Goal: Task Accomplishment & Management: Use online tool/utility

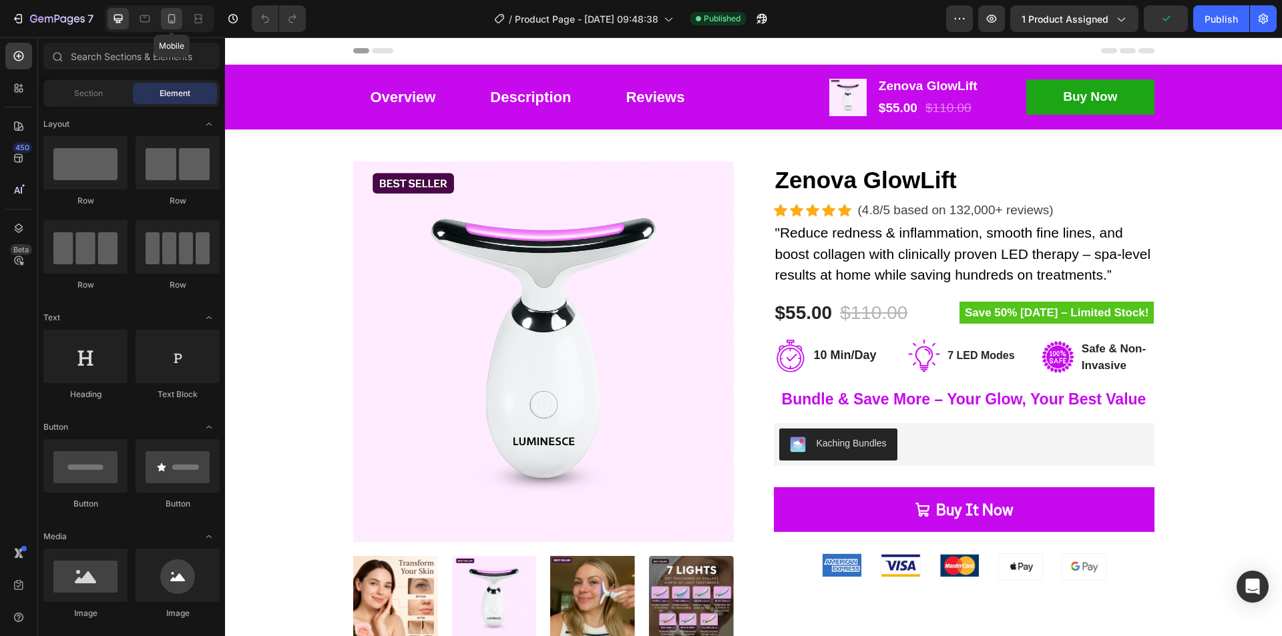
click at [174, 18] on icon at bounding box center [171, 18] width 13 height 13
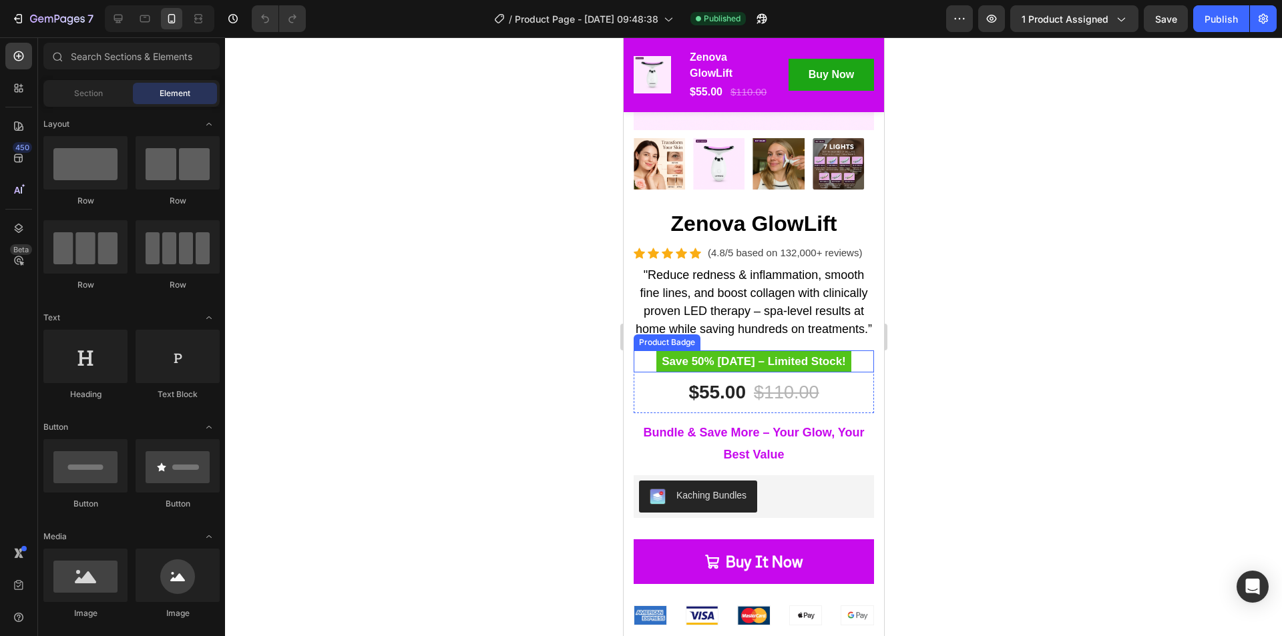
scroll to position [267, 0]
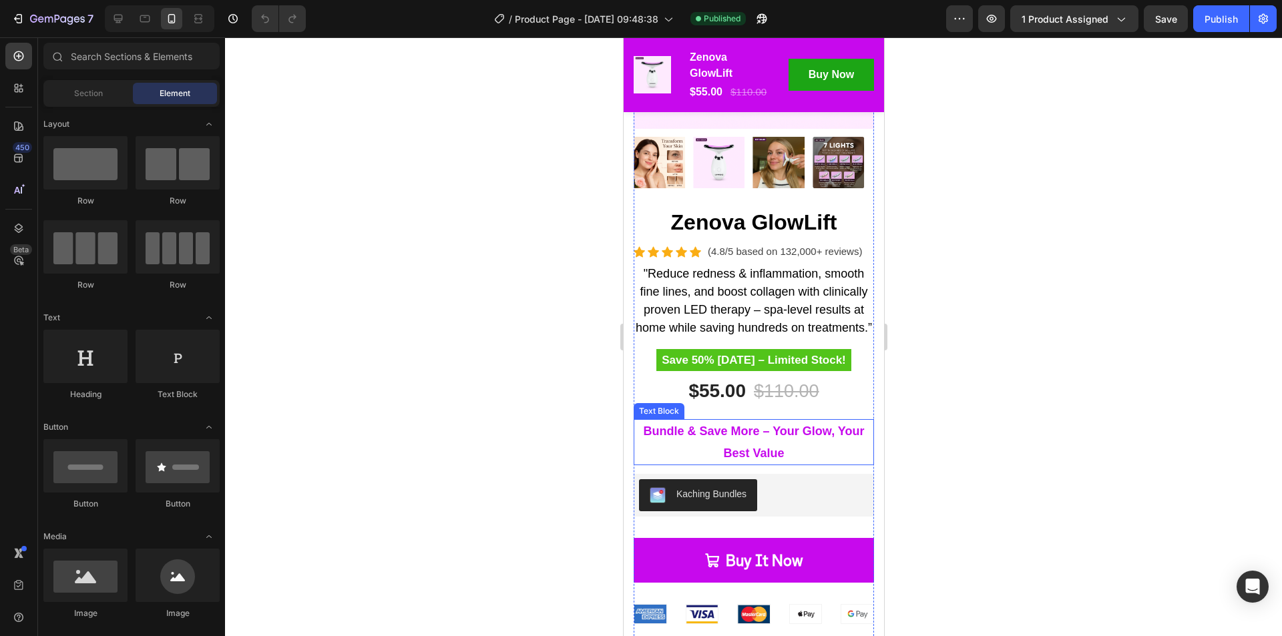
click at [782, 454] on p "Bundle & Save More – Your Glow, Your Best Value" at bounding box center [753, 442] width 238 height 43
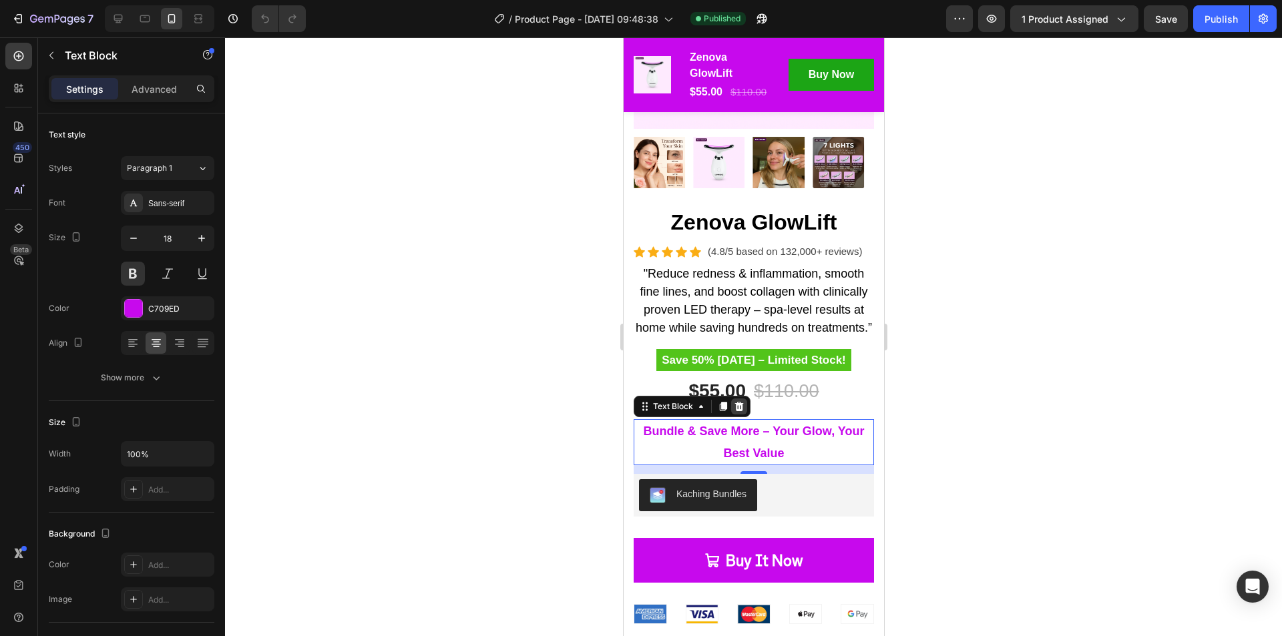
click at [741, 411] on icon at bounding box center [738, 406] width 9 height 9
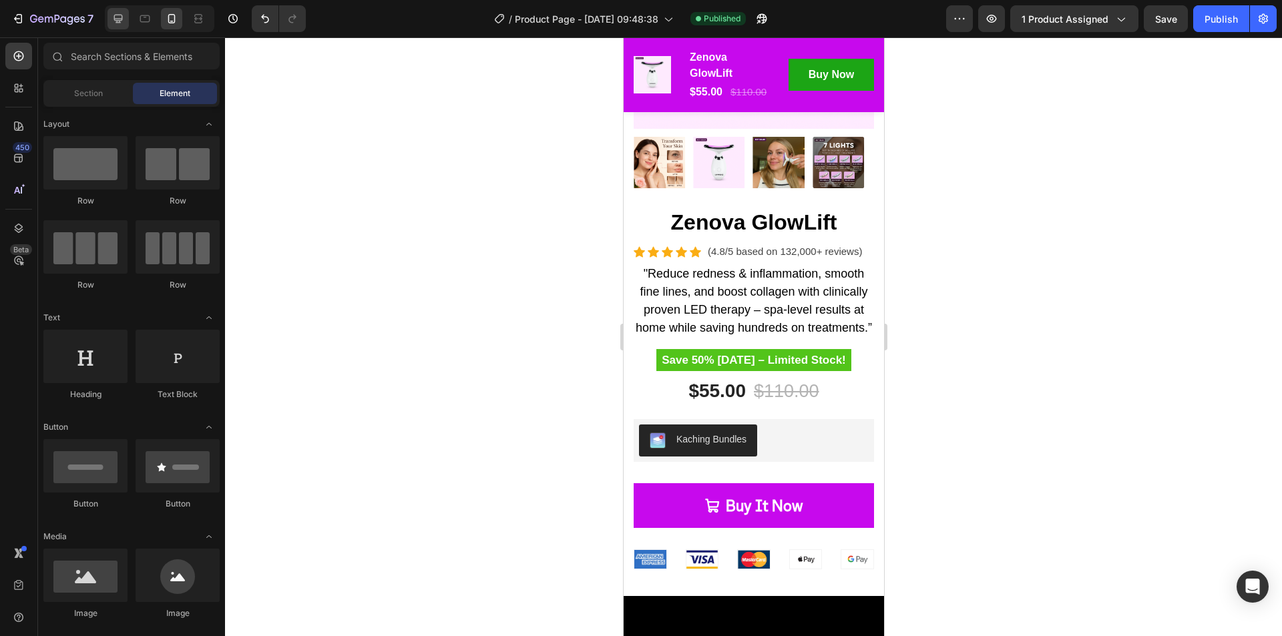
click at [129, 17] on div at bounding box center [117, 18] width 21 height 21
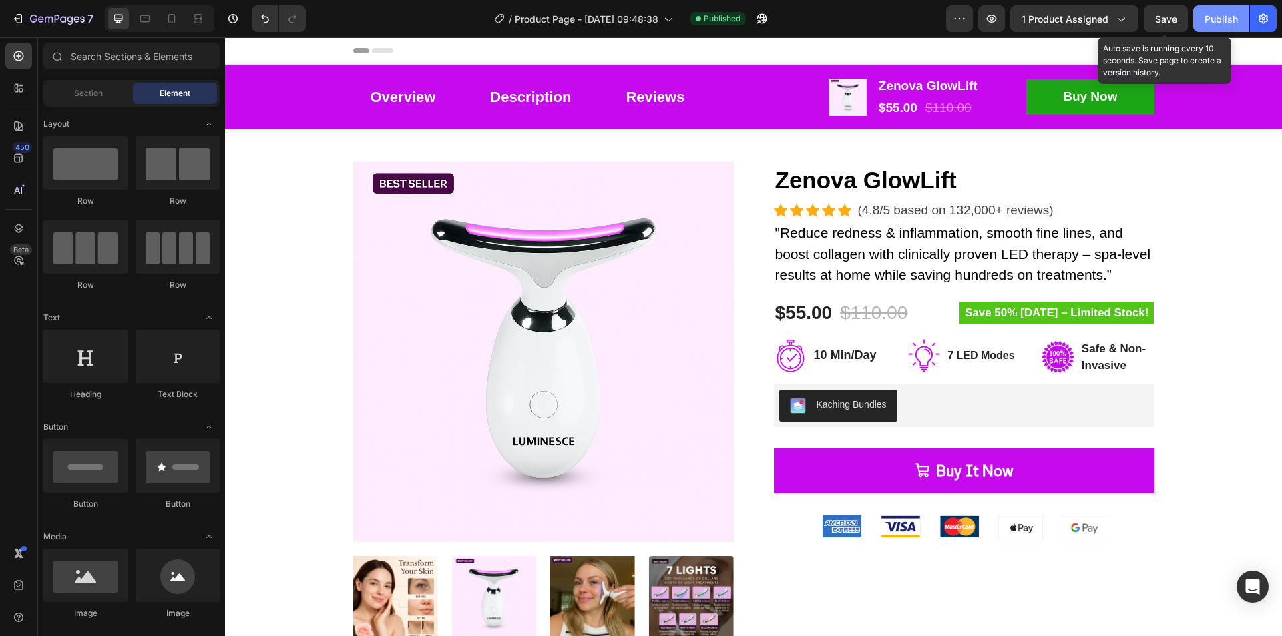
drag, startPoint x: 1165, startPoint y: 17, endPoint x: 1209, endPoint y: 29, distance: 45.5
click at [1165, 17] on span "Save" at bounding box center [1166, 18] width 22 height 11
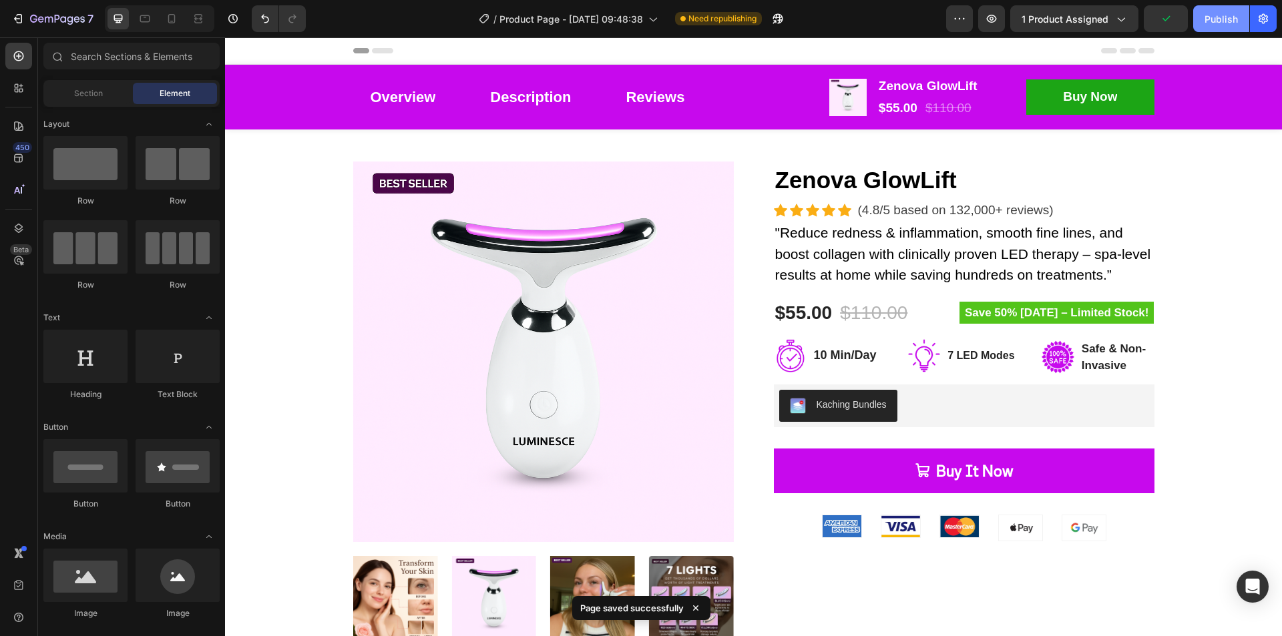
click at [1224, 12] on div "Publish" at bounding box center [1220, 19] width 33 height 14
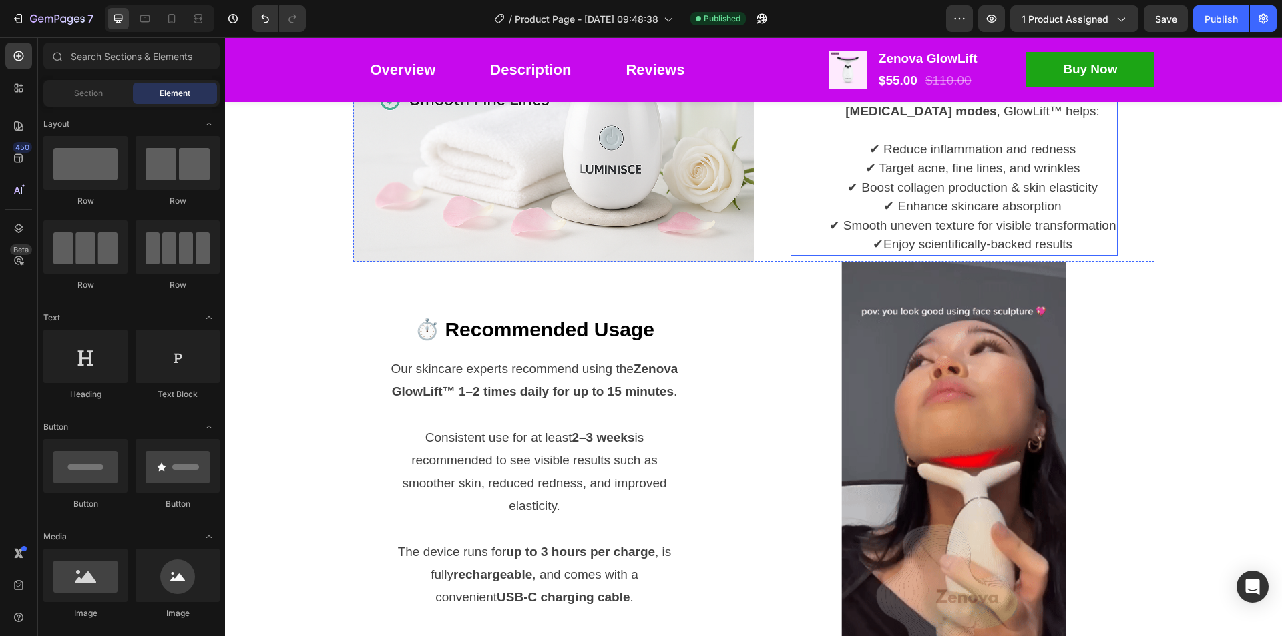
scroll to position [1268, 0]
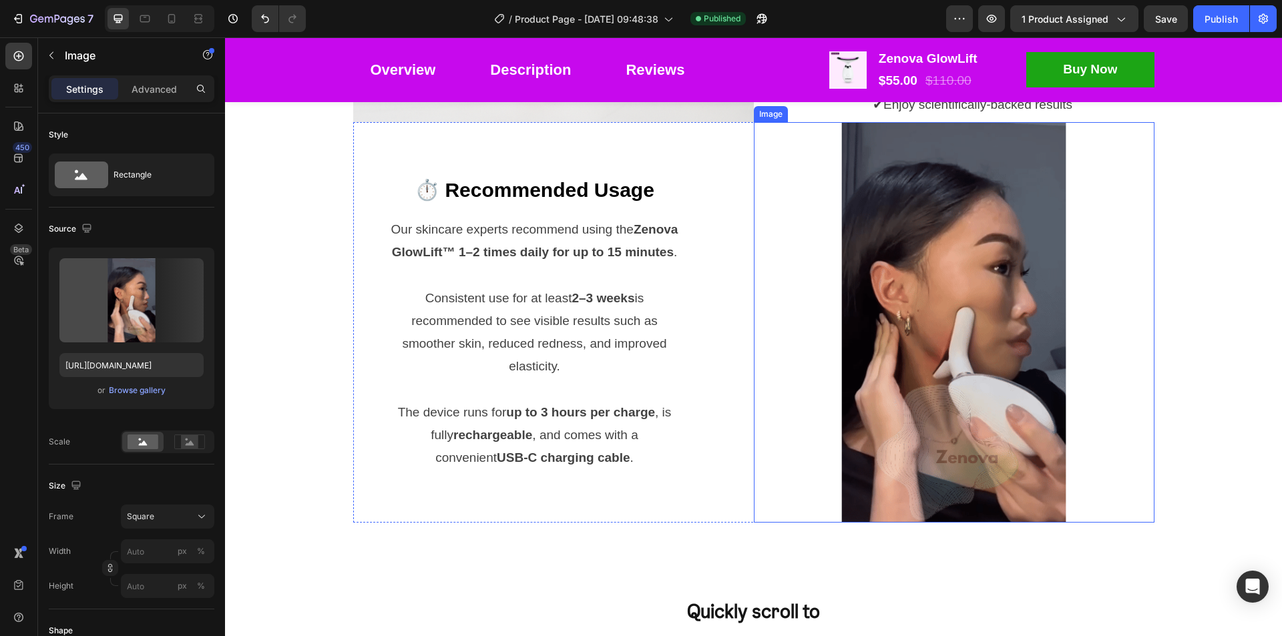
click at [980, 392] on img at bounding box center [954, 322] width 401 height 401
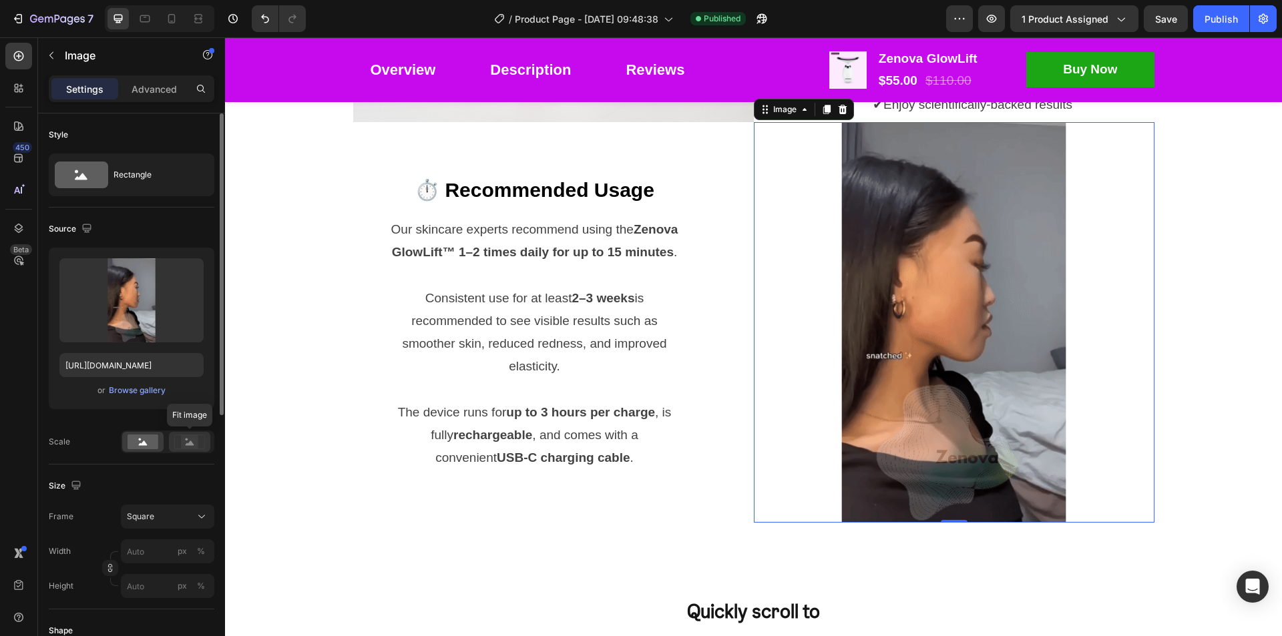
click at [188, 443] on rect at bounding box center [189, 441] width 17 height 13
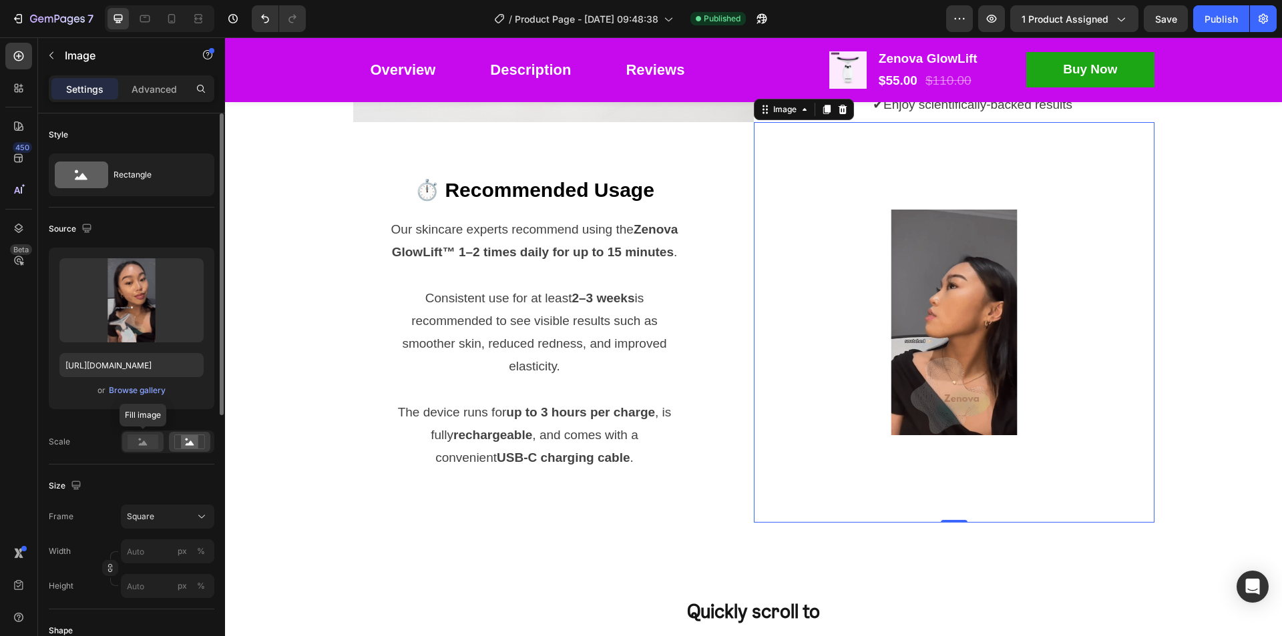
click at [130, 443] on rect at bounding box center [143, 442] width 31 height 15
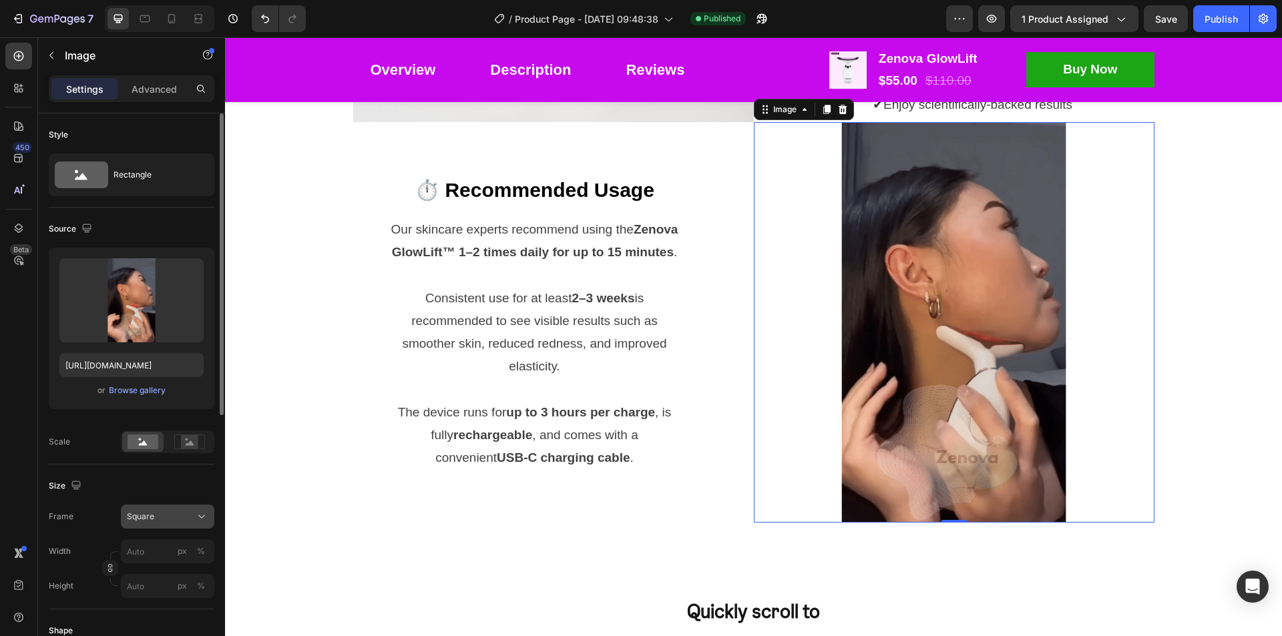
click at [174, 509] on button "Square" at bounding box center [167, 517] width 93 height 24
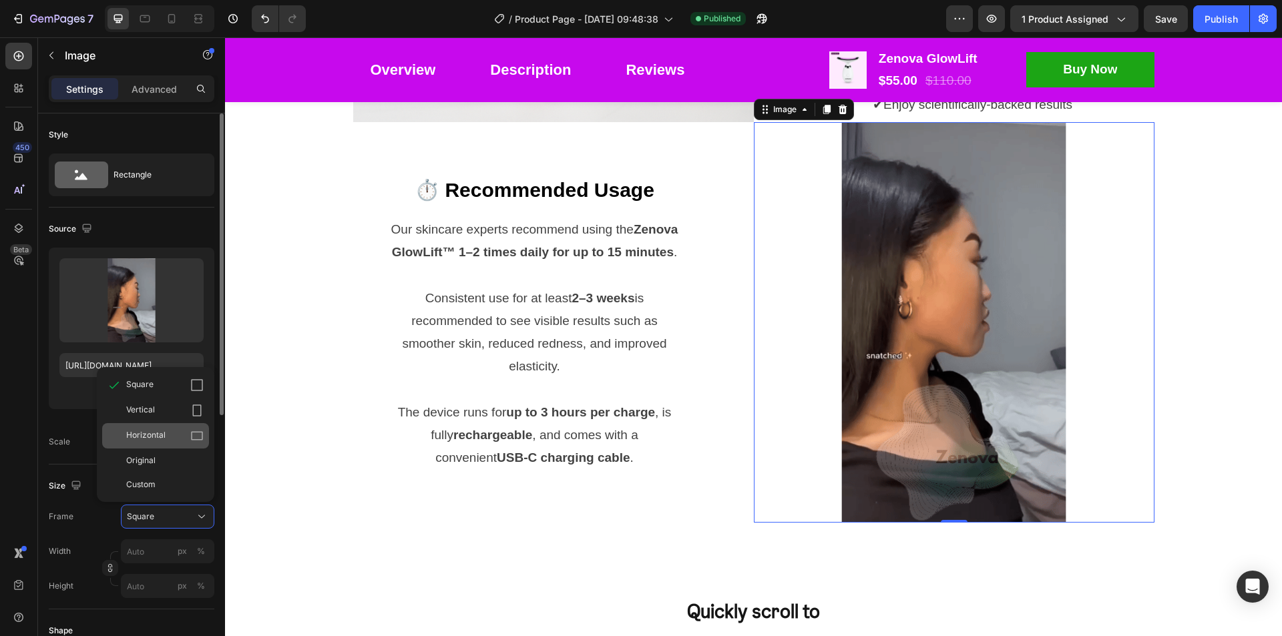
click at [188, 435] on div "Horizontal" at bounding box center [164, 435] width 77 height 13
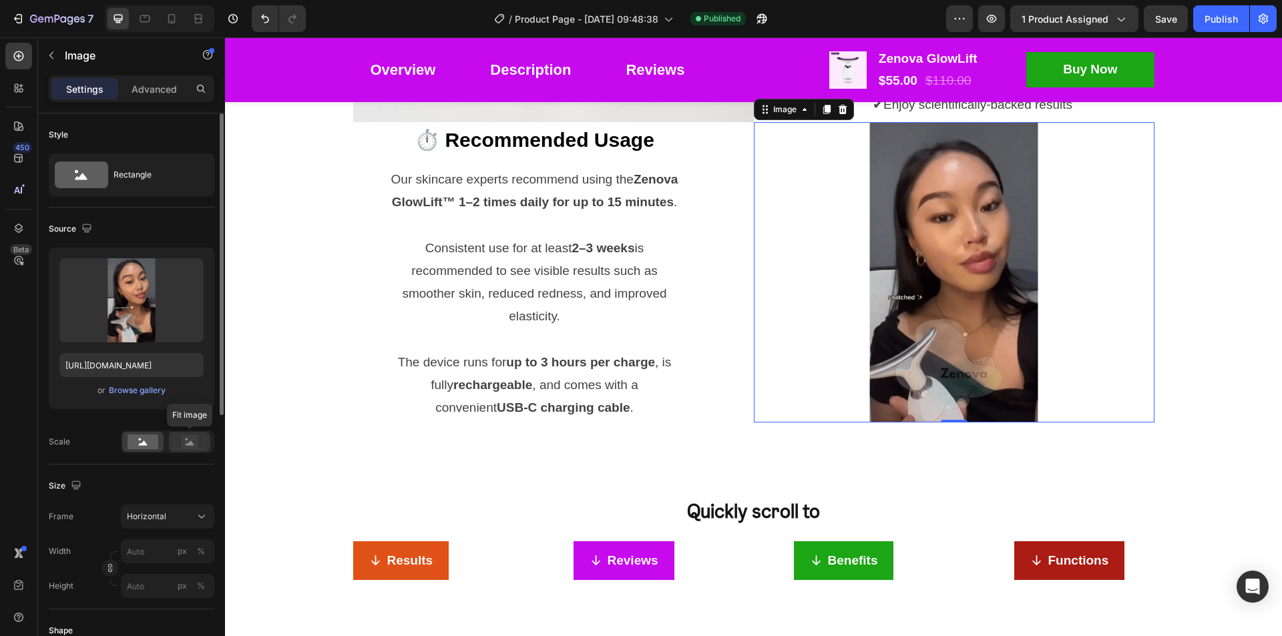
click at [188, 436] on rect at bounding box center [189, 441] width 17 height 13
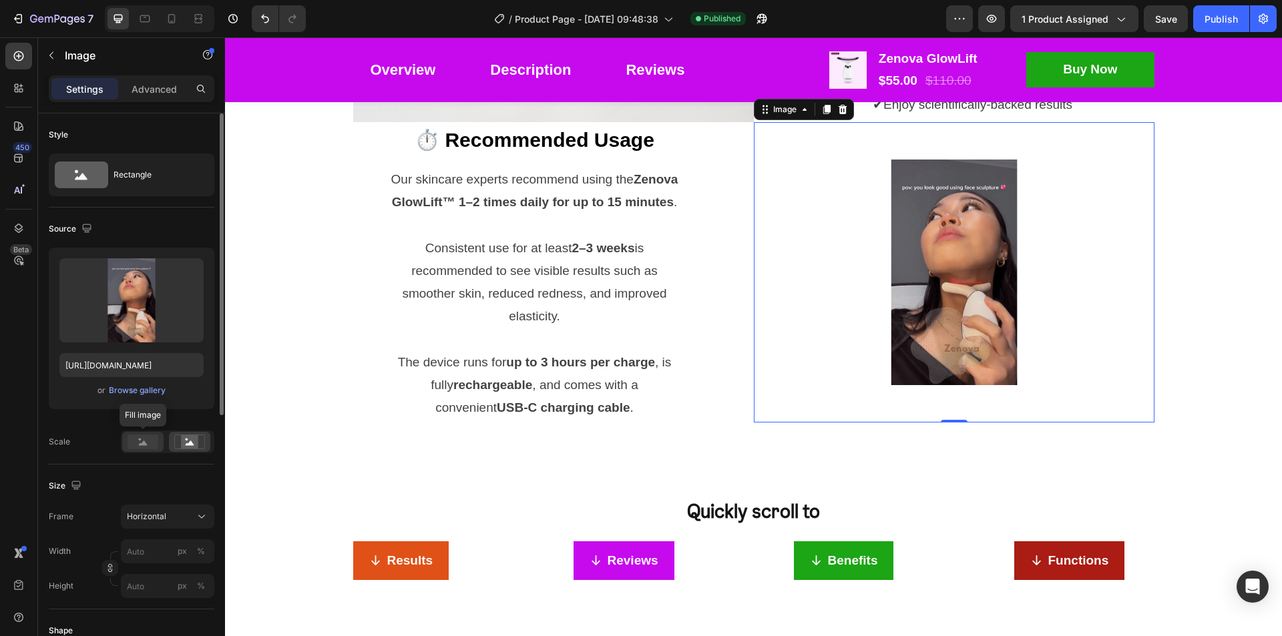
click at [145, 439] on rect at bounding box center [143, 442] width 31 height 15
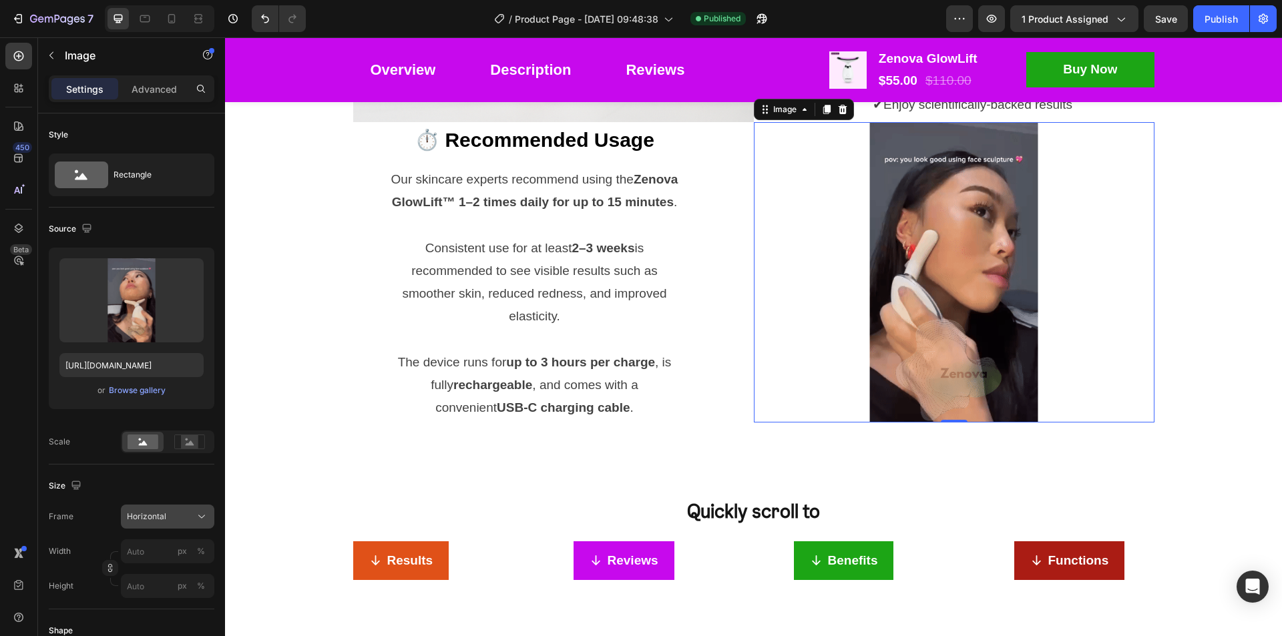
click at [185, 512] on div "Horizontal" at bounding box center [159, 517] width 65 height 12
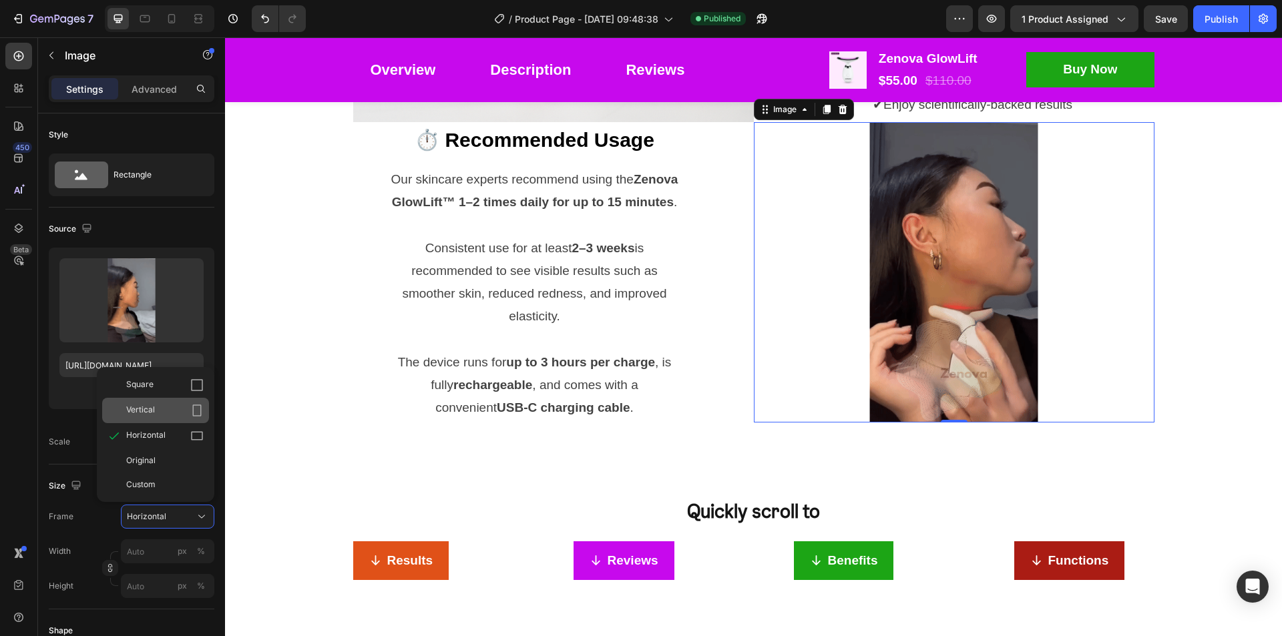
click at [192, 408] on icon at bounding box center [196, 410] width 13 height 13
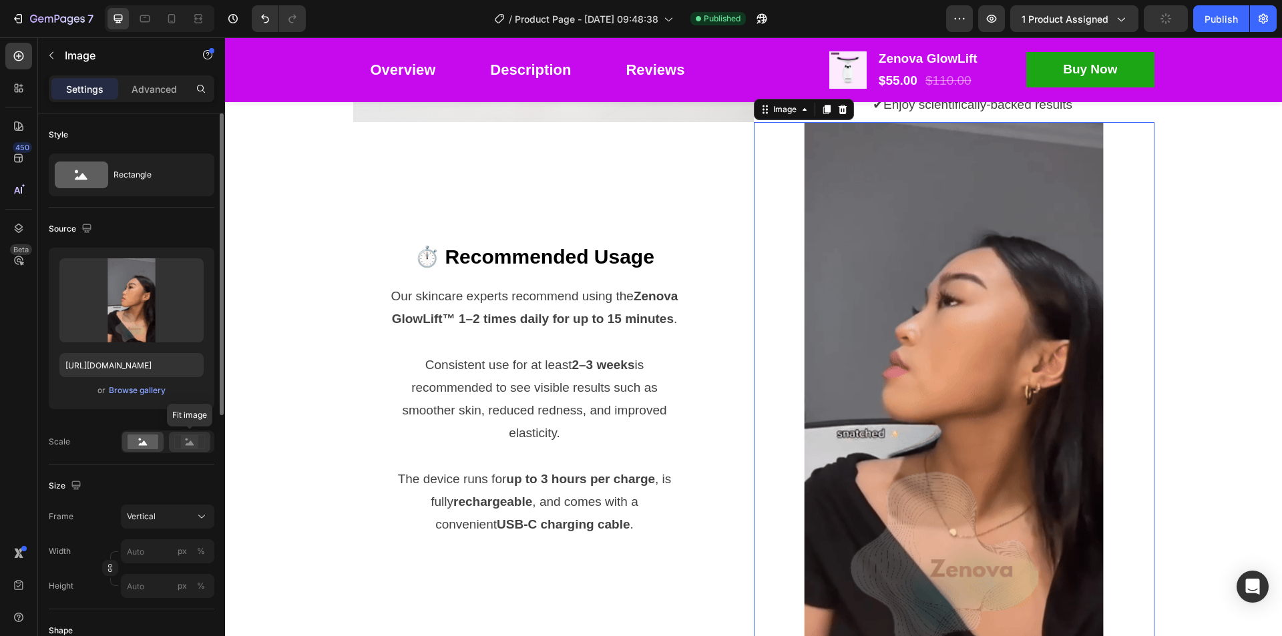
click at [197, 443] on rect at bounding box center [189, 441] width 17 height 13
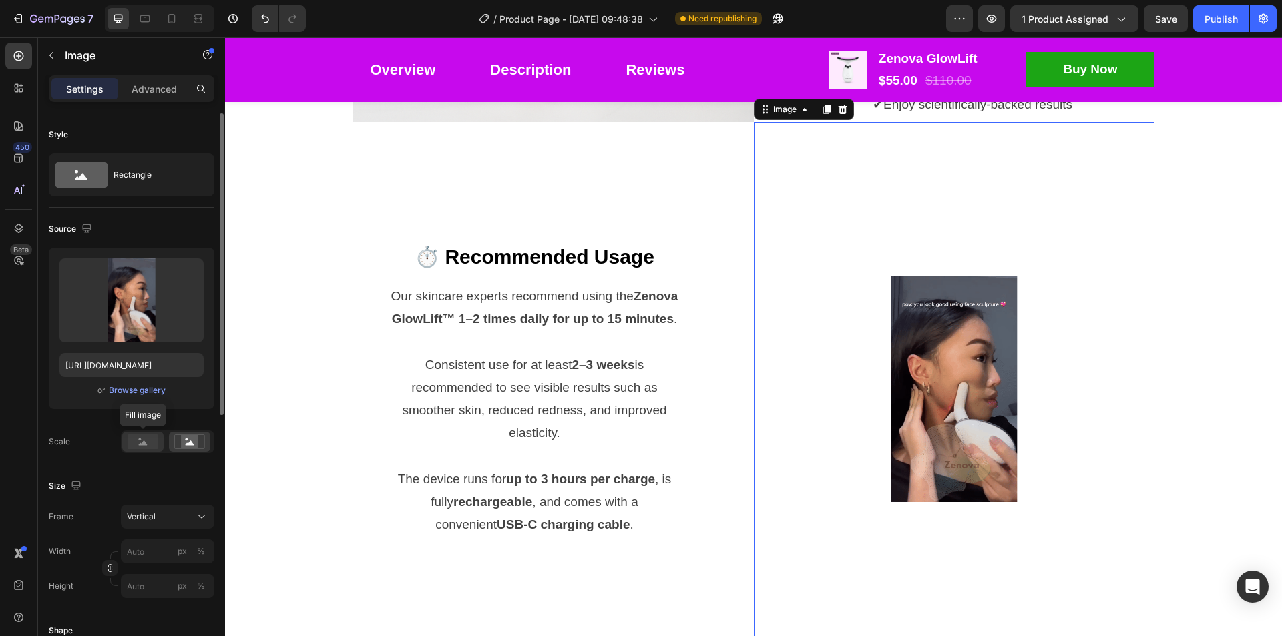
click at [144, 444] on icon at bounding box center [143, 443] width 9 height 5
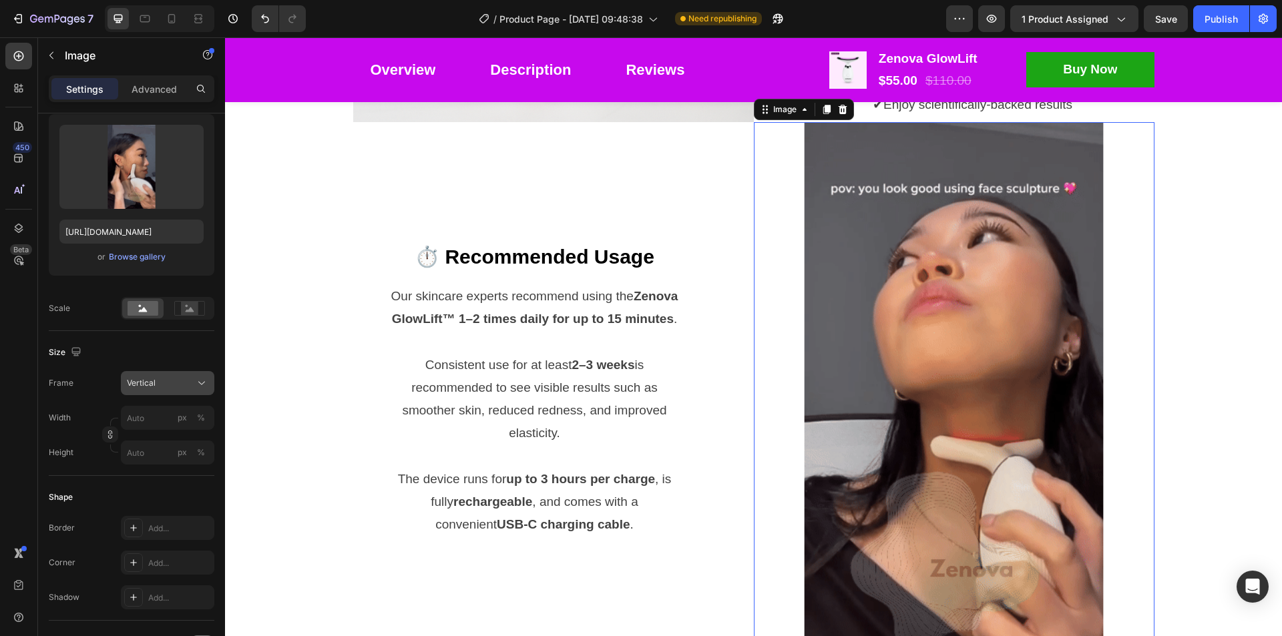
click at [187, 383] on div "Vertical" at bounding box center [159, 383] width 65 height 12
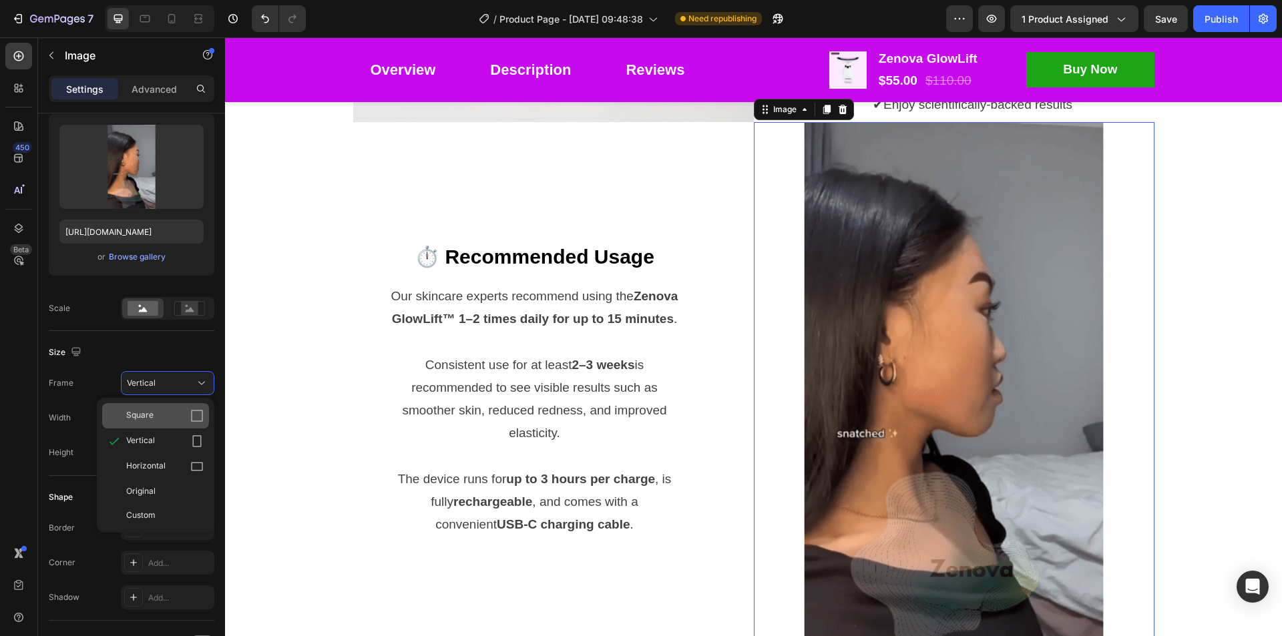
click at [197, 414] on icon at bounding box center [196, 415] width 13 height 13
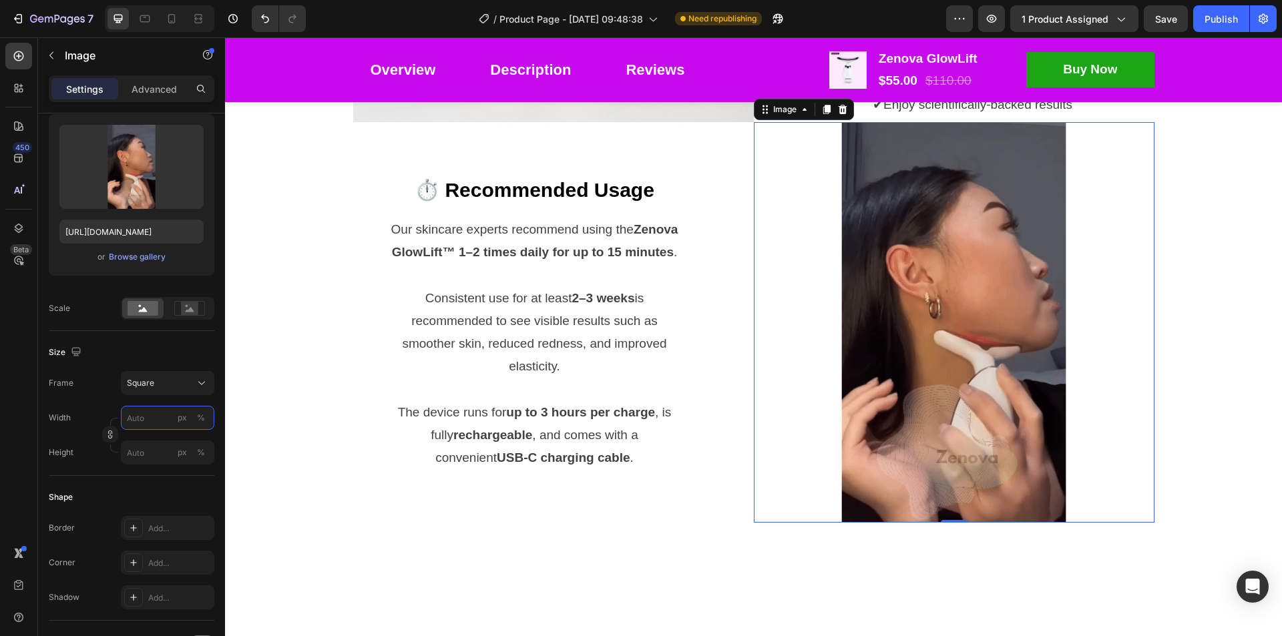
click at [166, 424] on input "px %" at bounding box center [167, 418] width 93 height 24
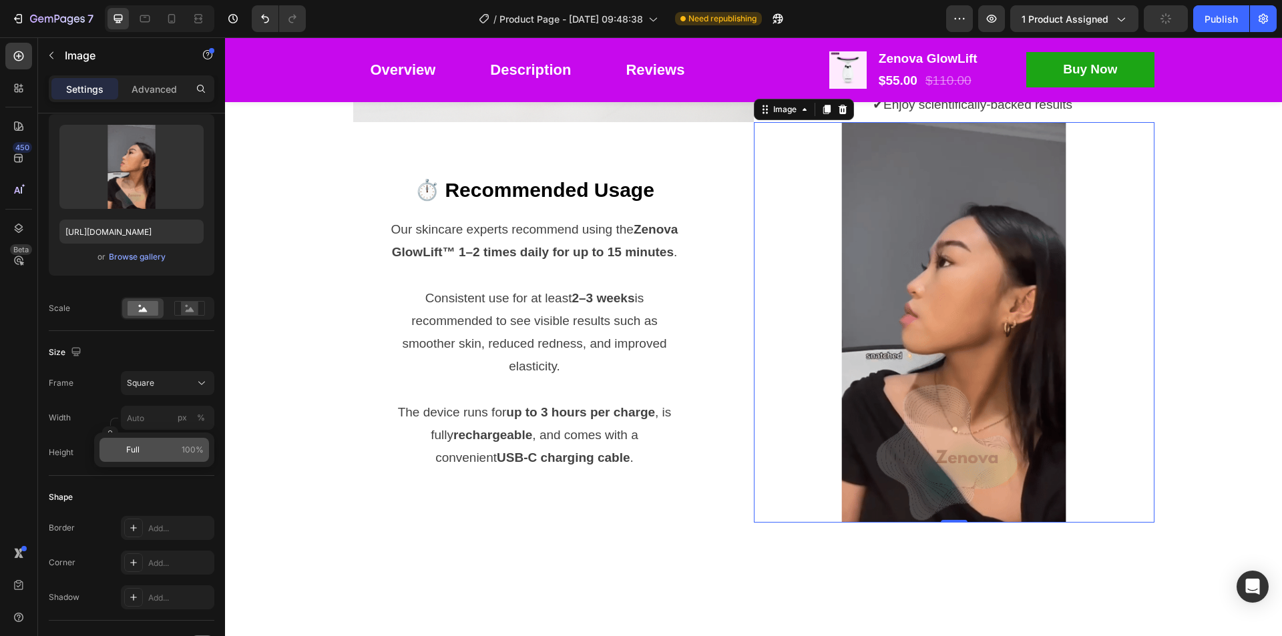
click at [161, 445] on p "Full 100%" at bounding box center [164, 450] width 77 height 12
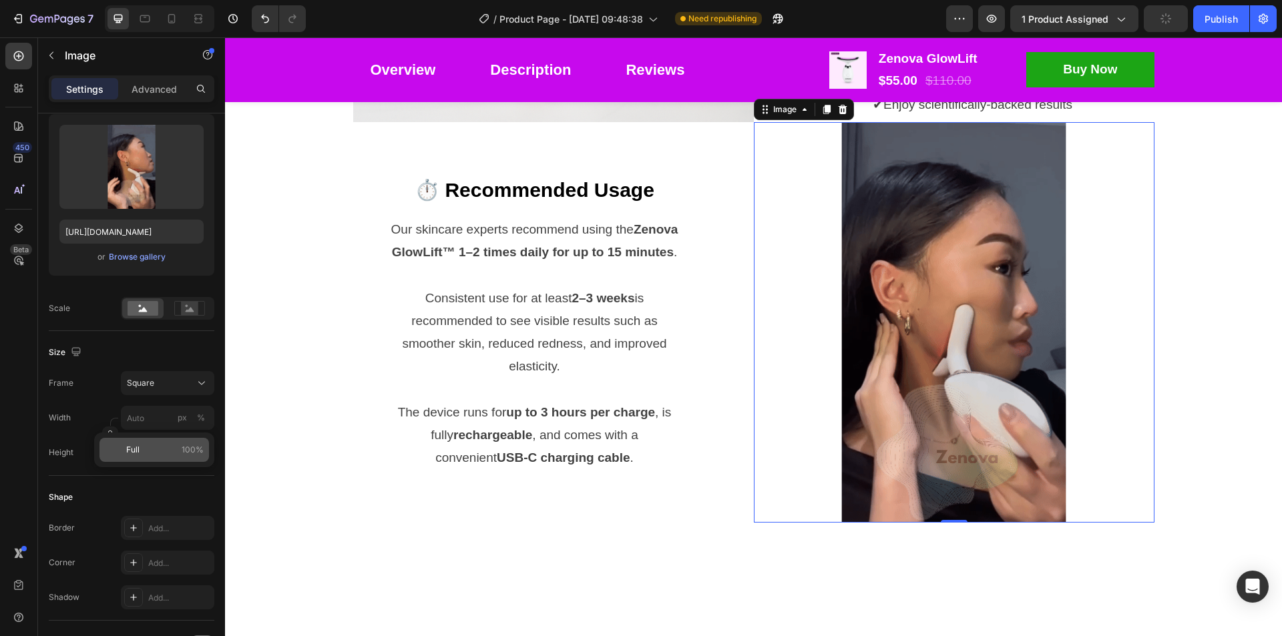
type input "100"
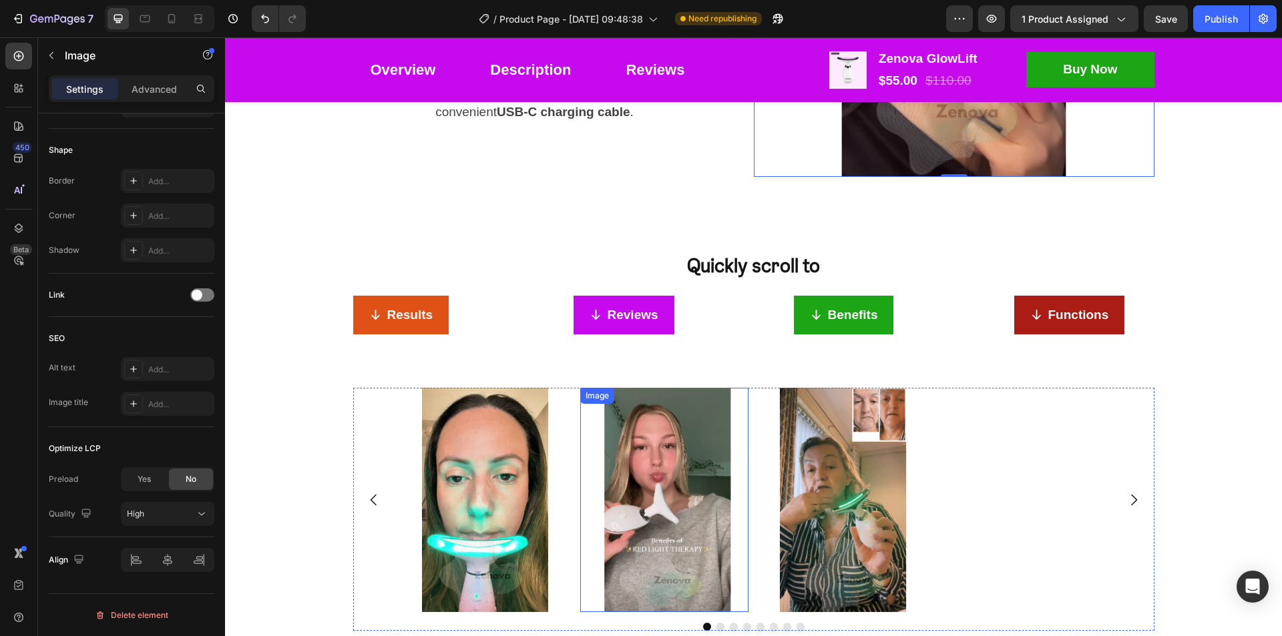
scroll to position [1802, 0]
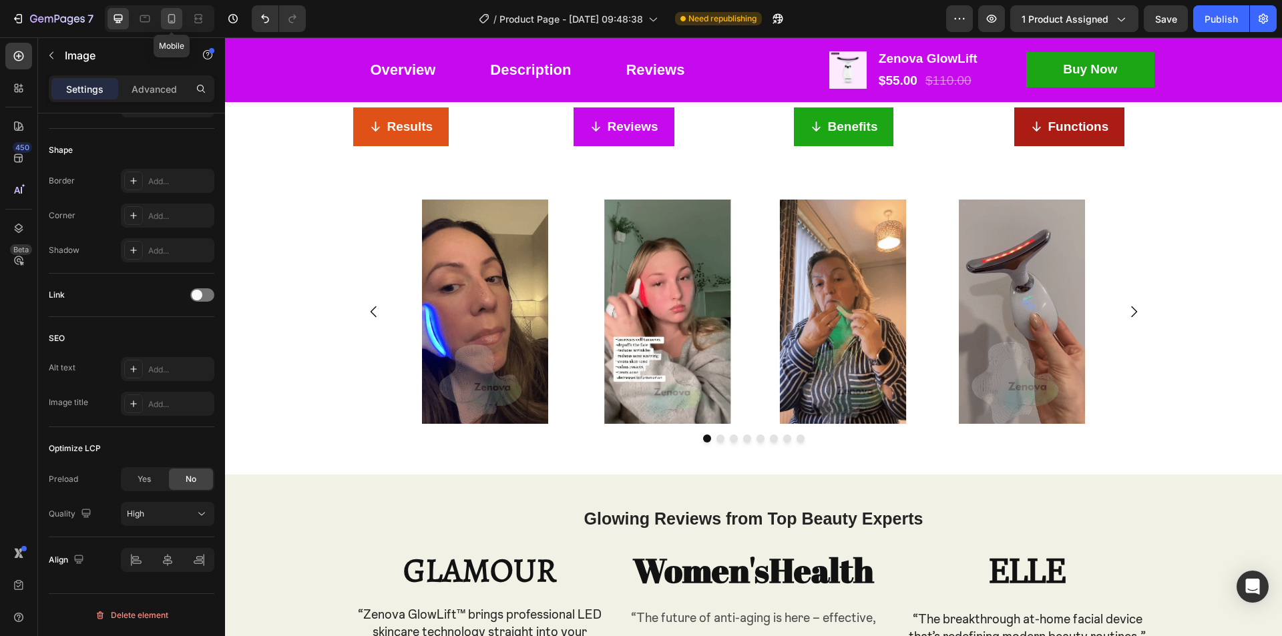
click at [168, 22] on icon at bounding box center [171, 18] width 13 height 13
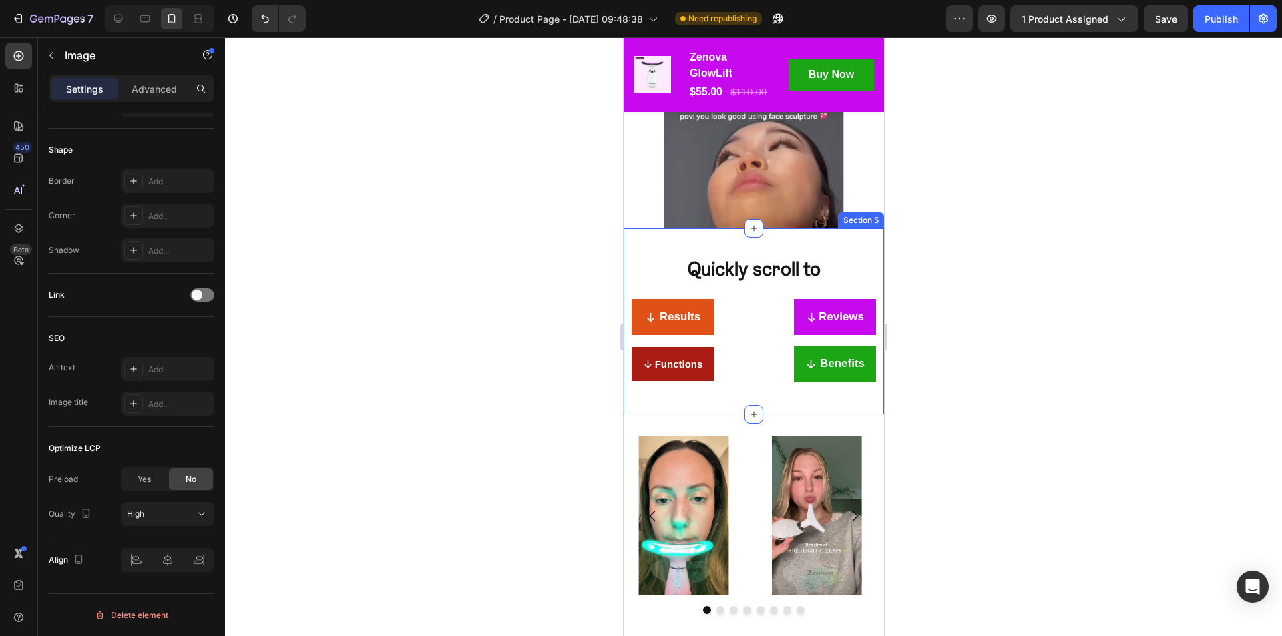
scroll to position [1754, 0]
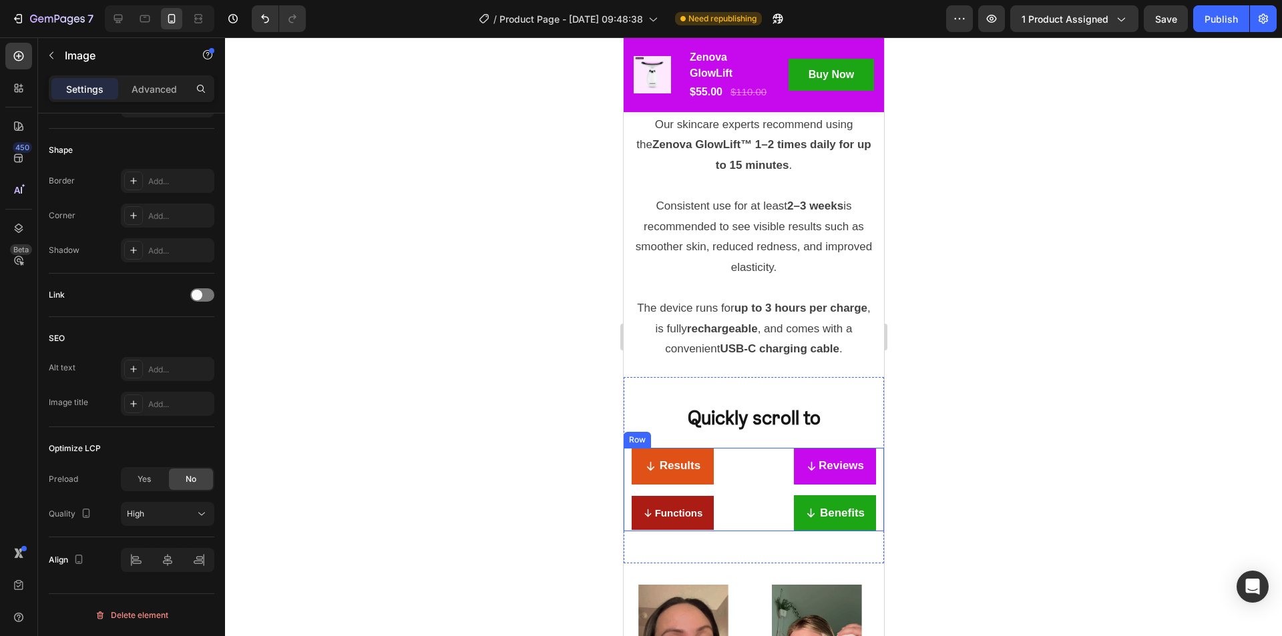
scroll to position [2288, 0]
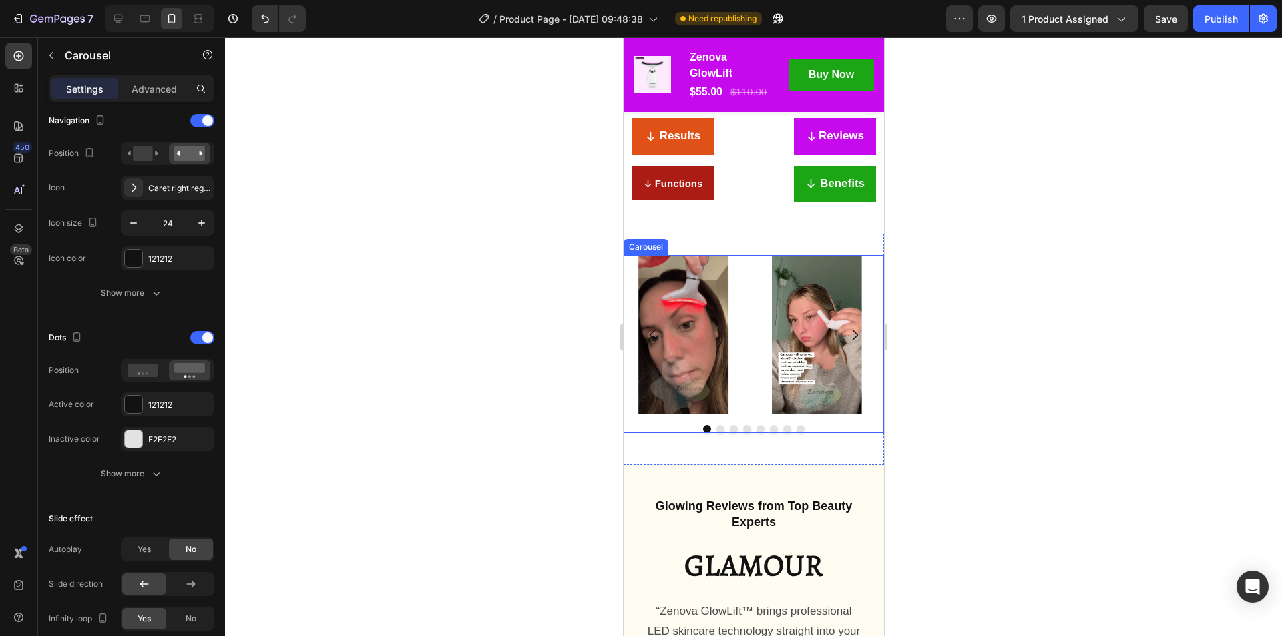
click at [754, 415] on div "Image Image Image Image Image Image Image Image Carousel" at bounding box center [753, 344] width 260 height 178
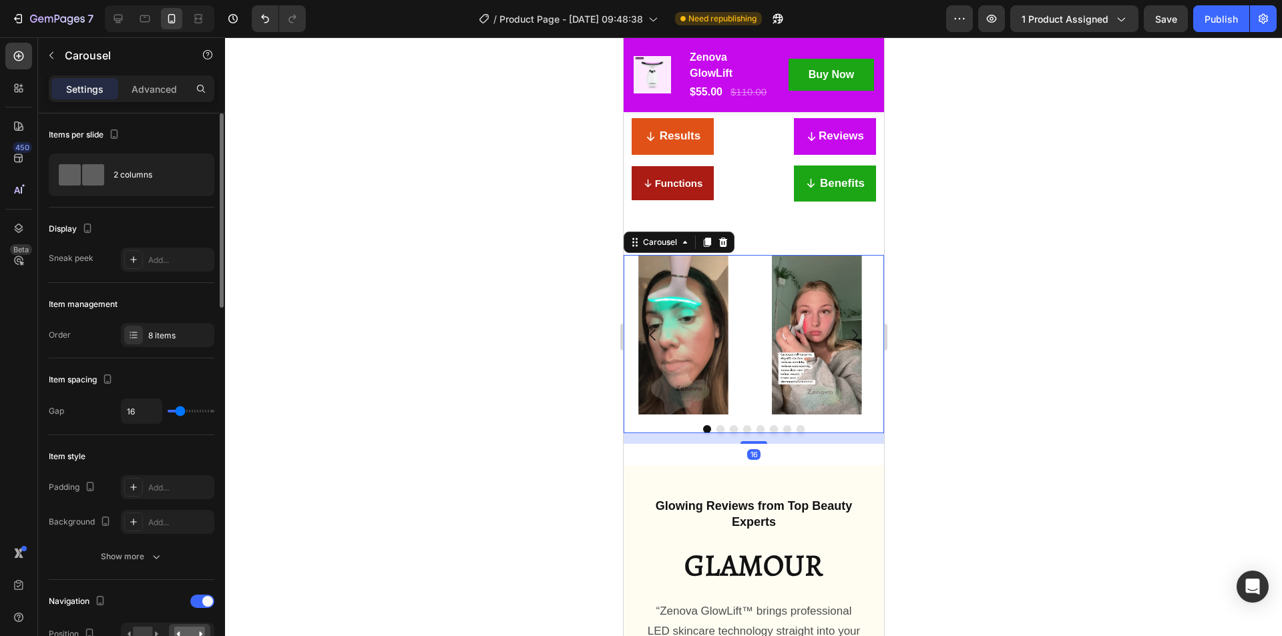
scroll to position [267, 0]
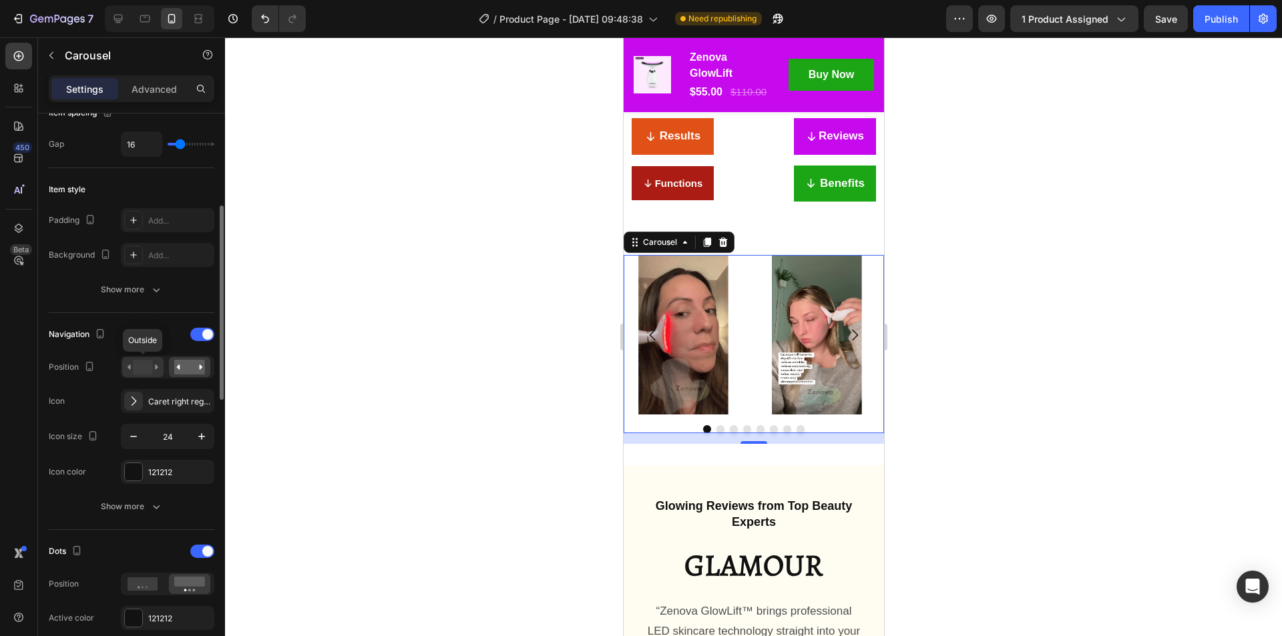
click at [138, 370] on rect at bounding box center [142, 367] width 19 height 15
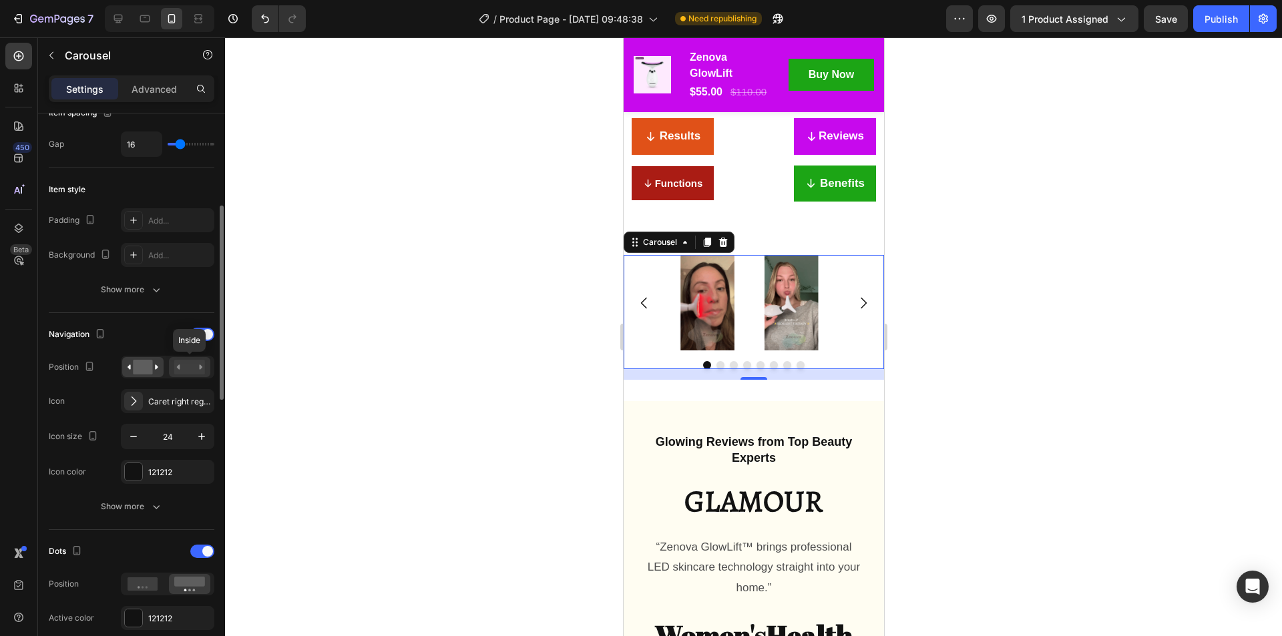
click at [172, 368] on div at bounding box center [189, 367] width 41 height 20
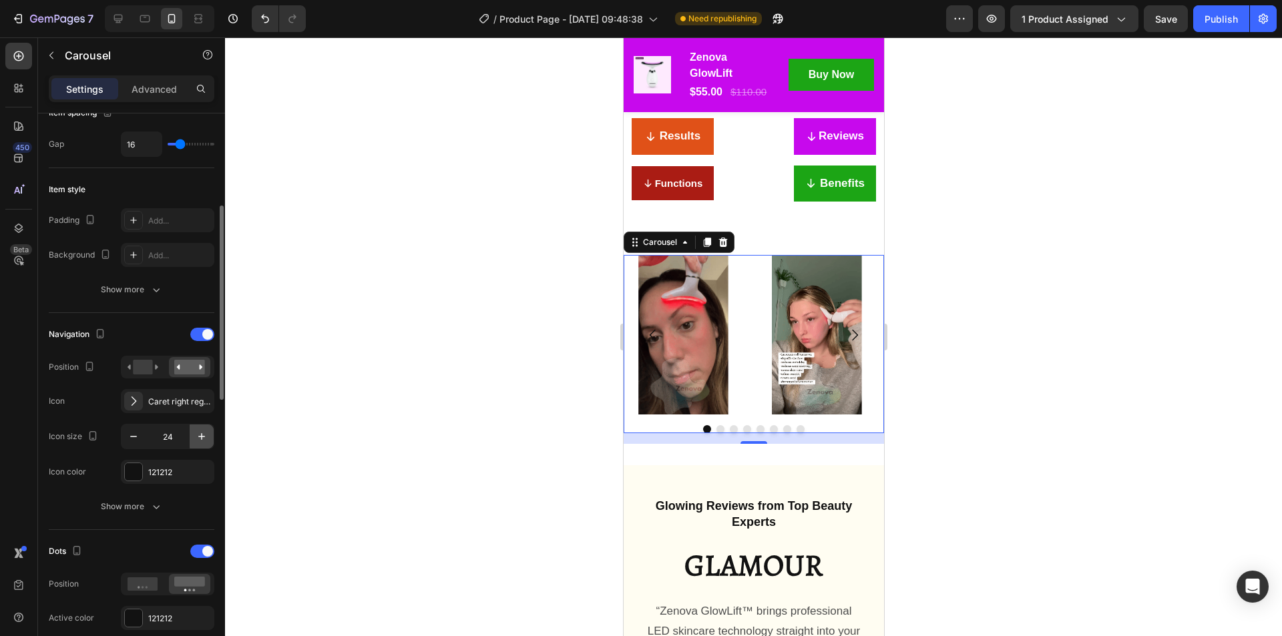
click at [202, 432] on icon "button" at bounding box center [201, 436] width 13 height 13
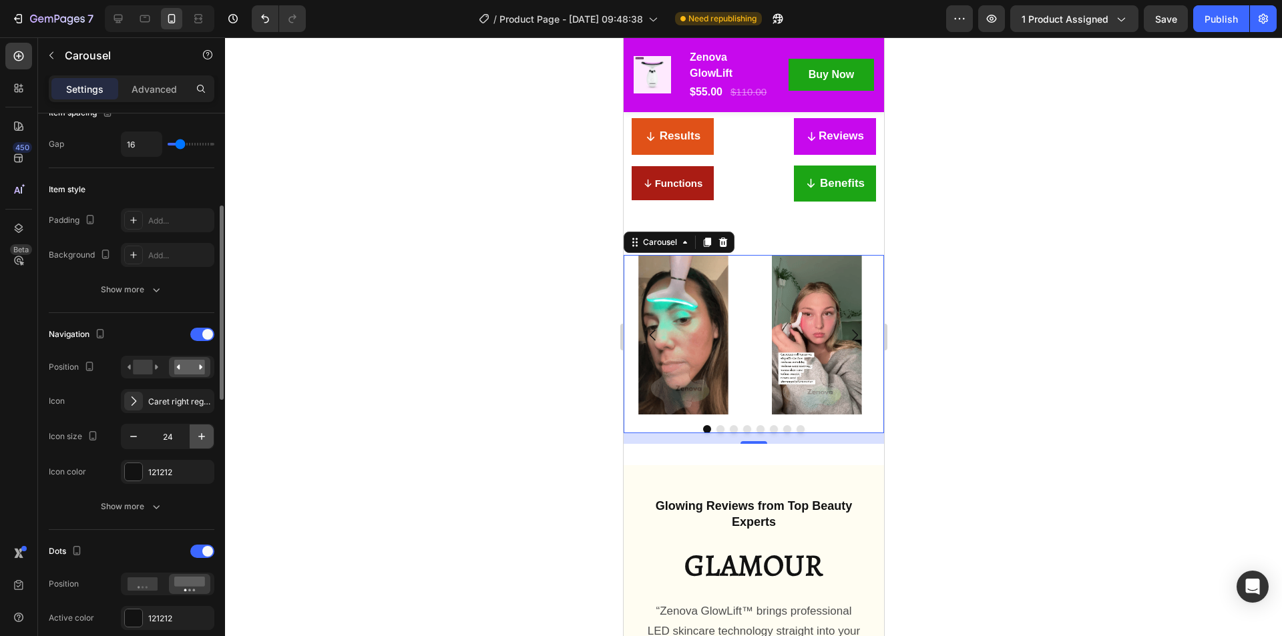
type input "25"
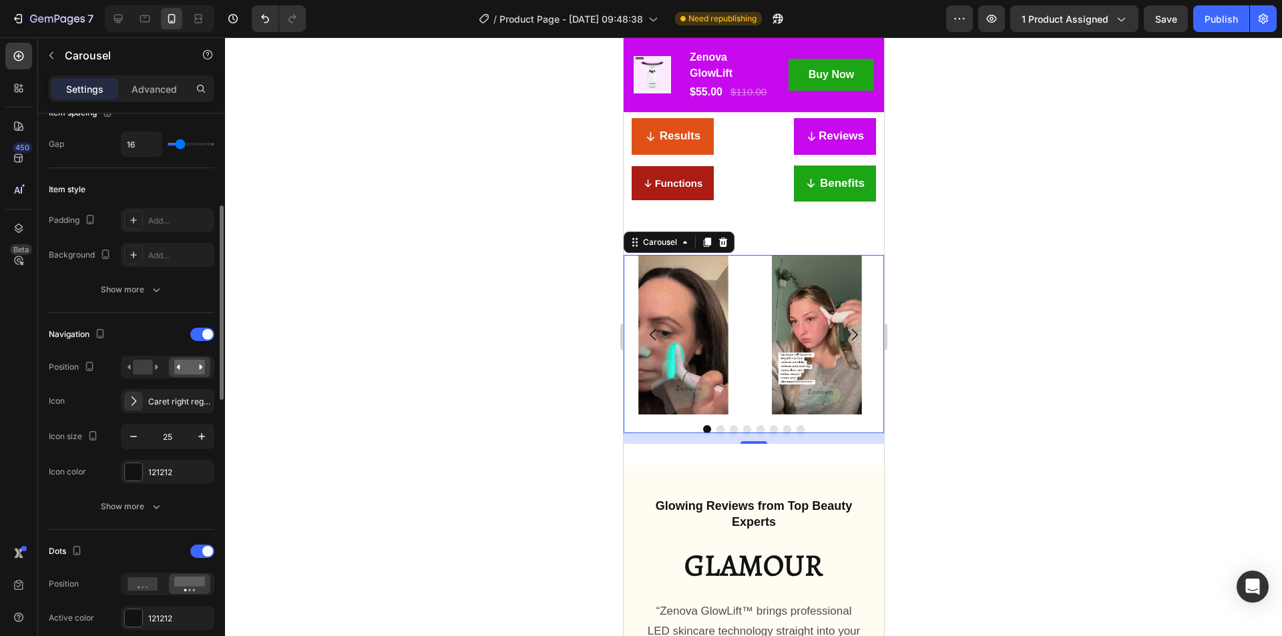
click at [119, 465] on div "Icon color 121212" at bounding box center [132, 472] width 166 height 24
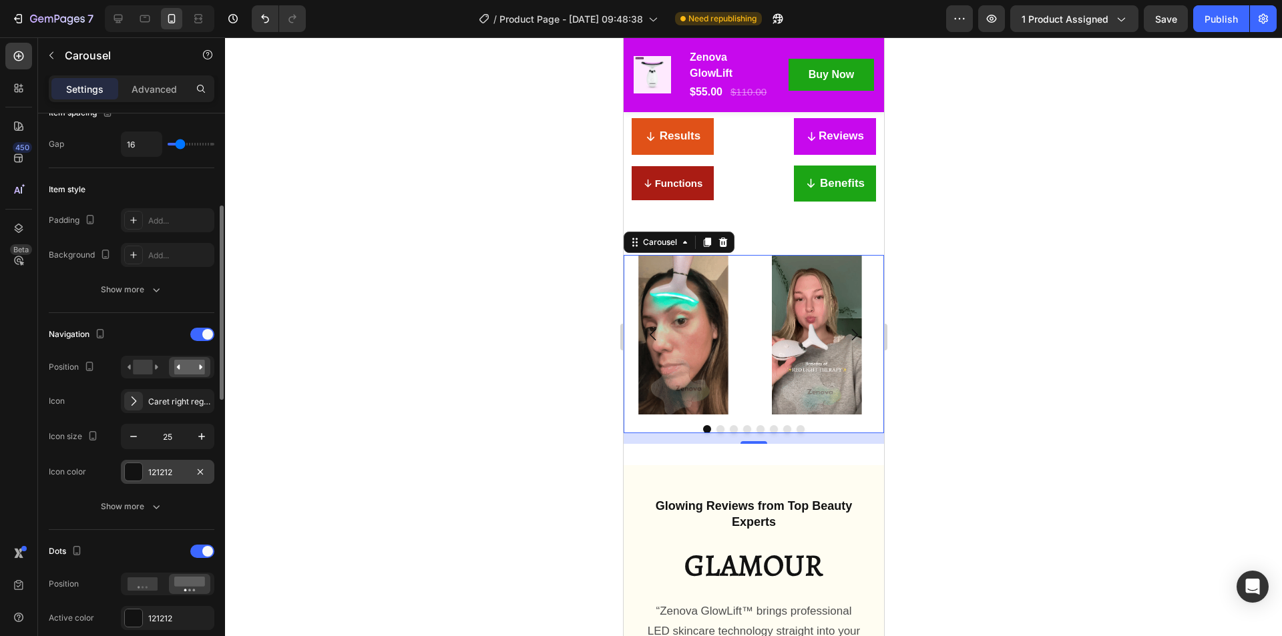
click at [133, 466] on div at bounding box center [133, 471] width 17 height 17
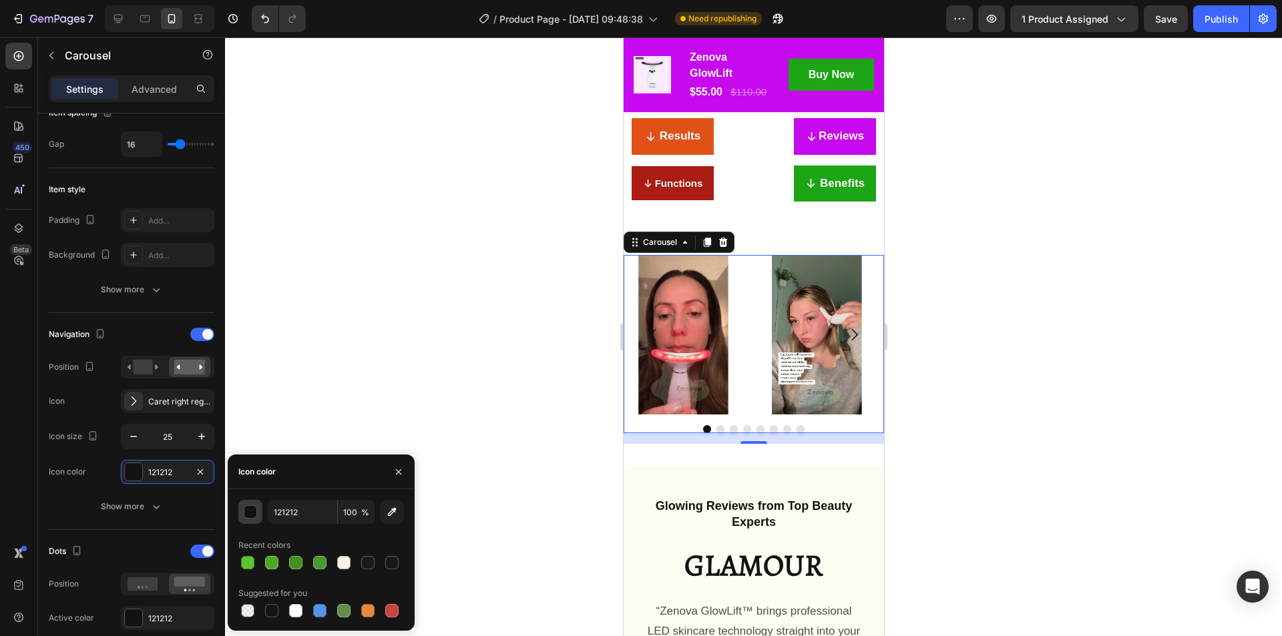
click at [252, 515] on div "button" at bounding box center [250, 512] width 13 height 13
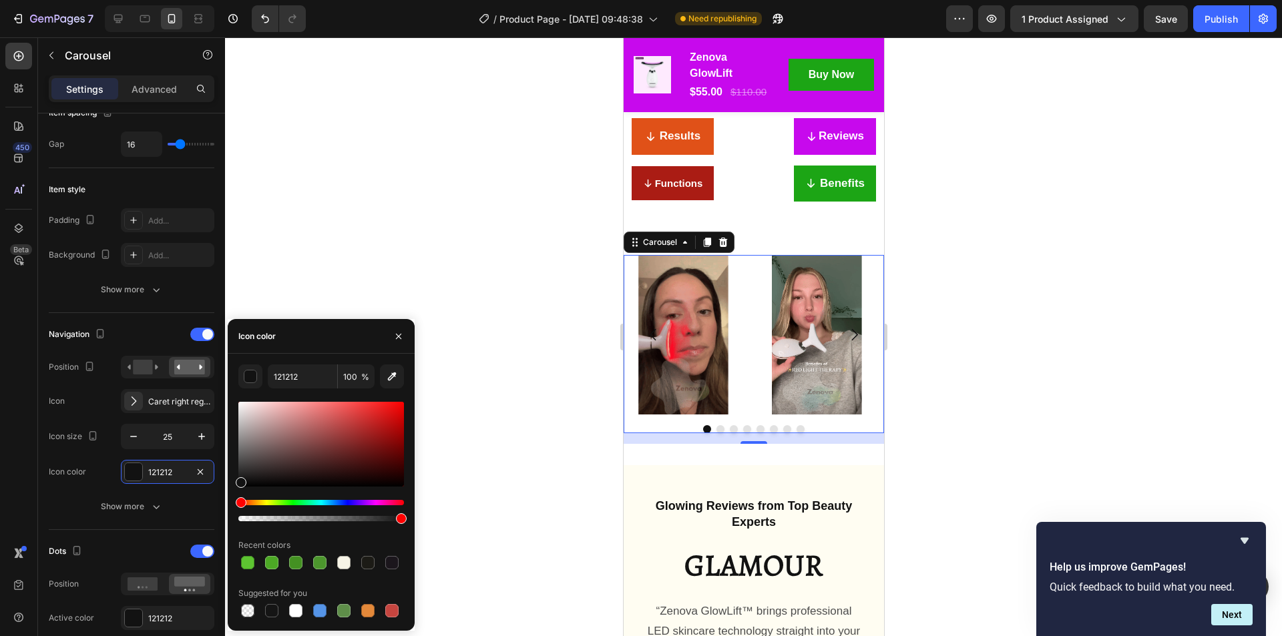
click at [376, 504] on div "Hue" at bounding box center [321, 502] width 166 height 5
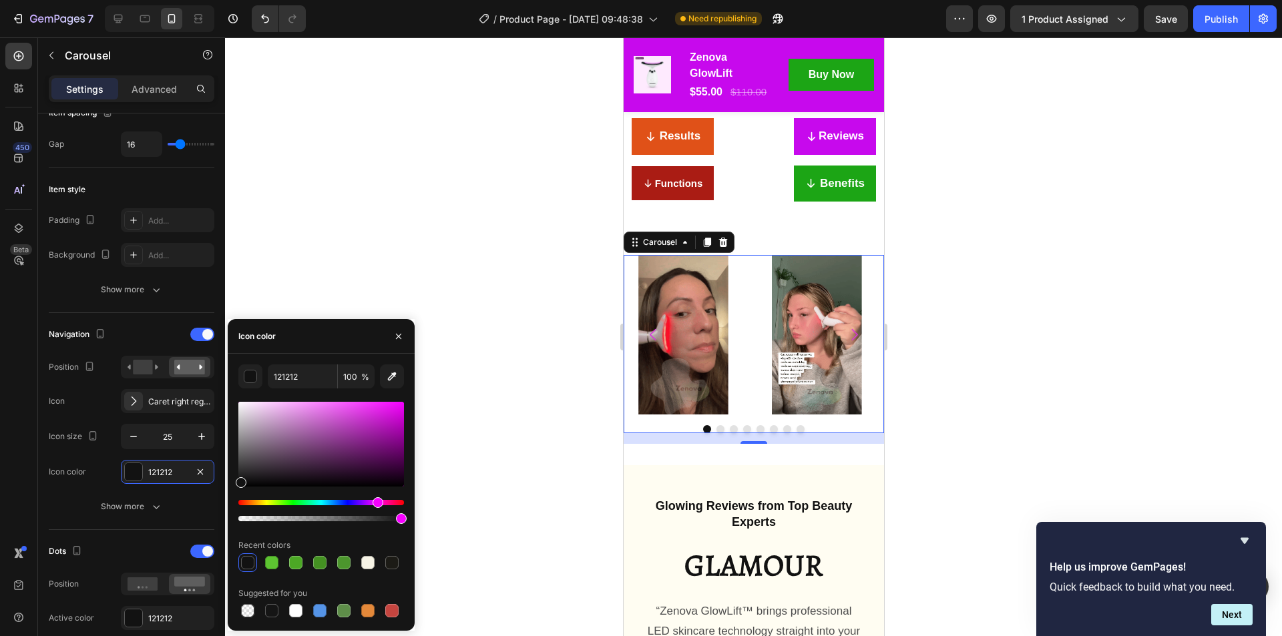
click at [366, 413] on div at bounding box center [321, 444] width 166 height 85
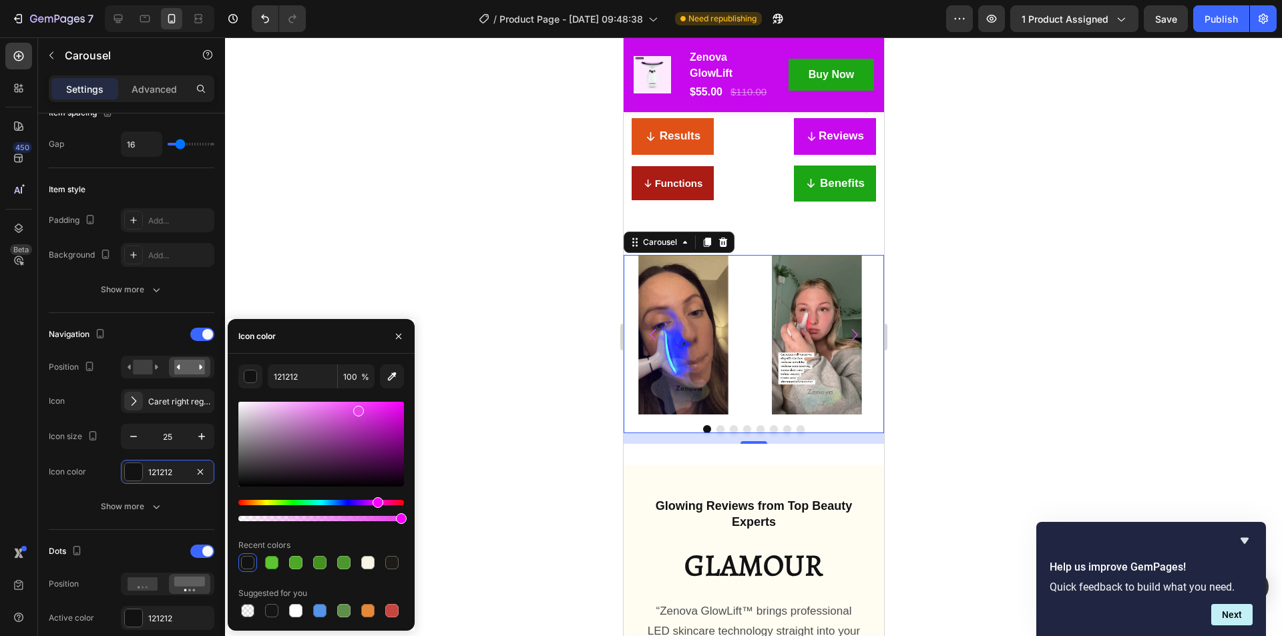
drag, startPoint x: 364, startPoint y: 413, endPoint x: 356, endPoint y: 408, distance: 8.7
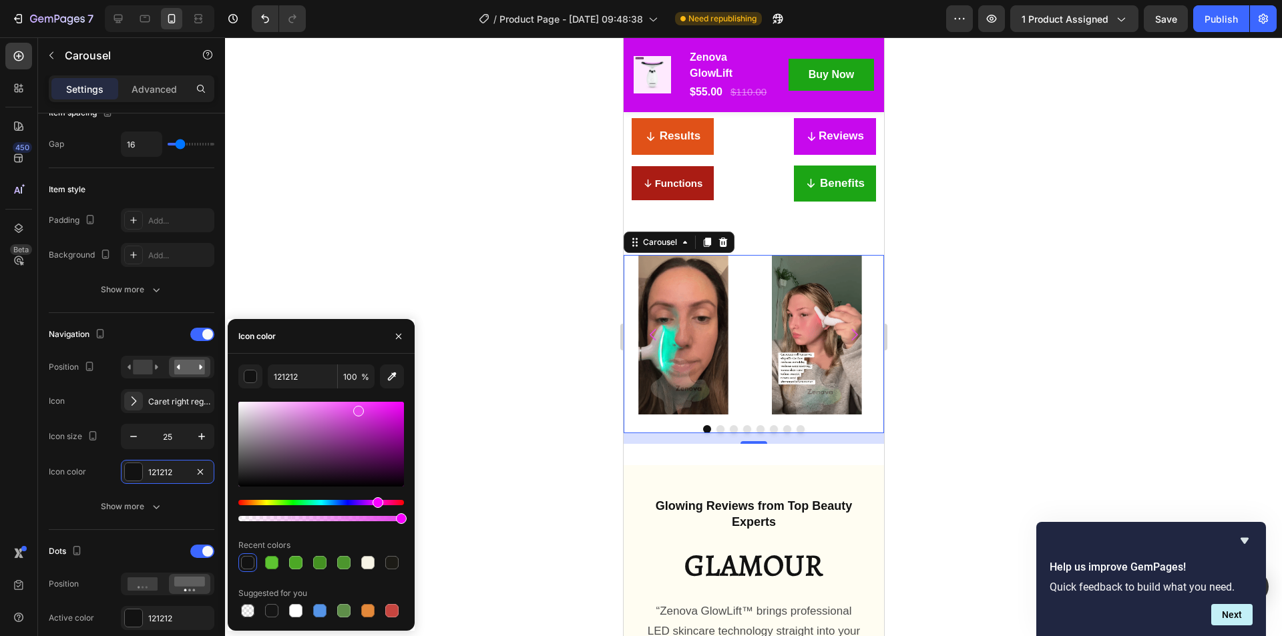
click at [356, 408] on div at bounding box center [358, 411] width 11 height 11
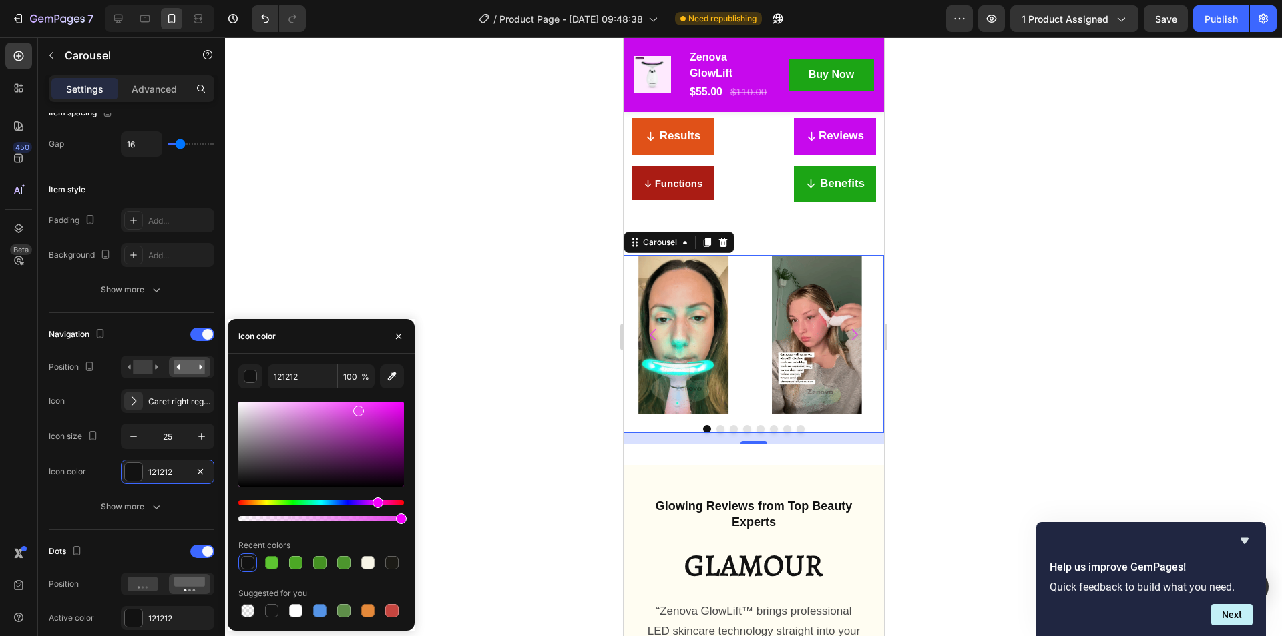
type input "E544EA"
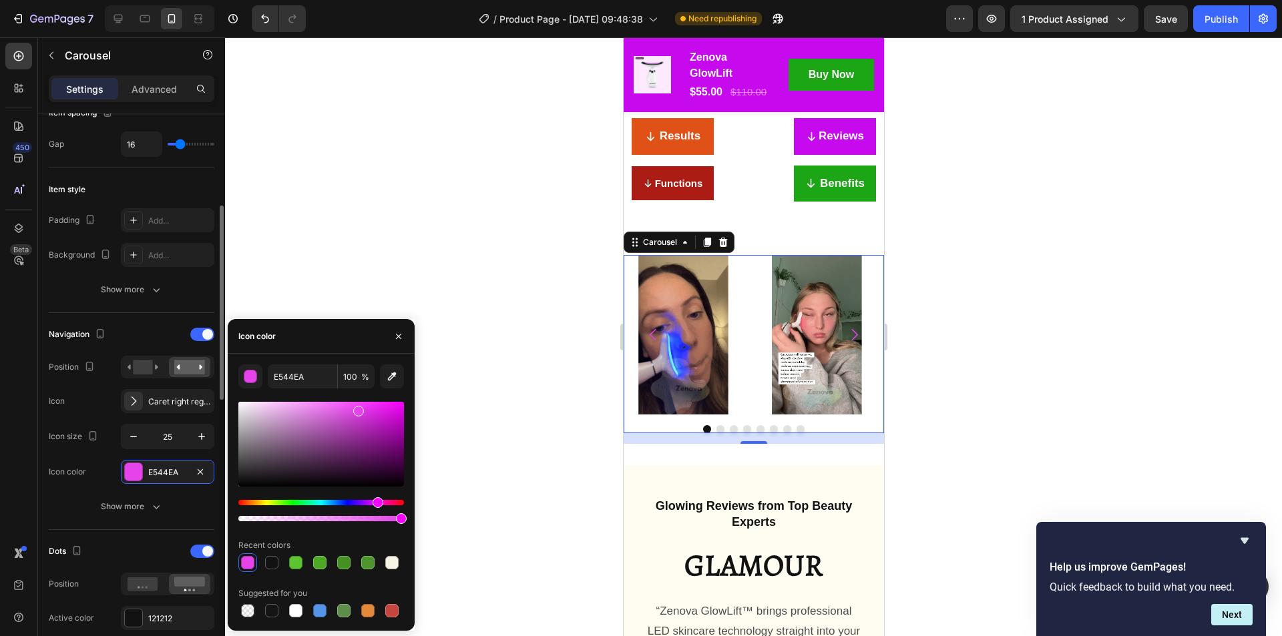
scroll to position [401, 0]
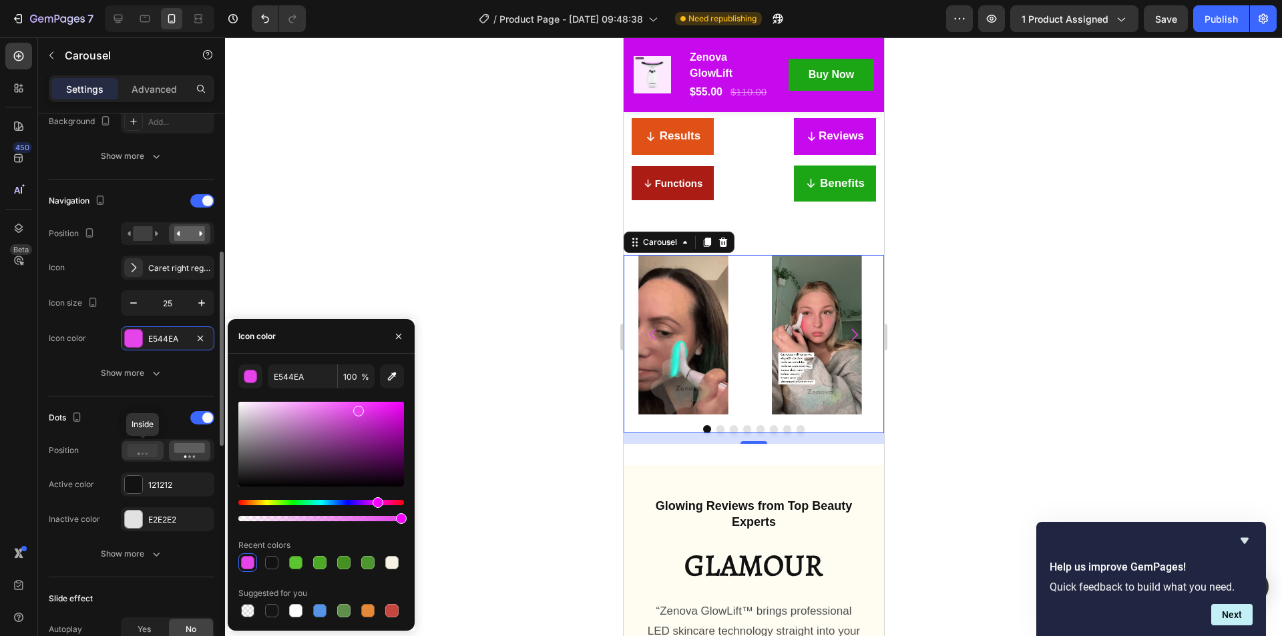
click at [144, 449] on icon at bounding box center [143, 450] width 31 height 13
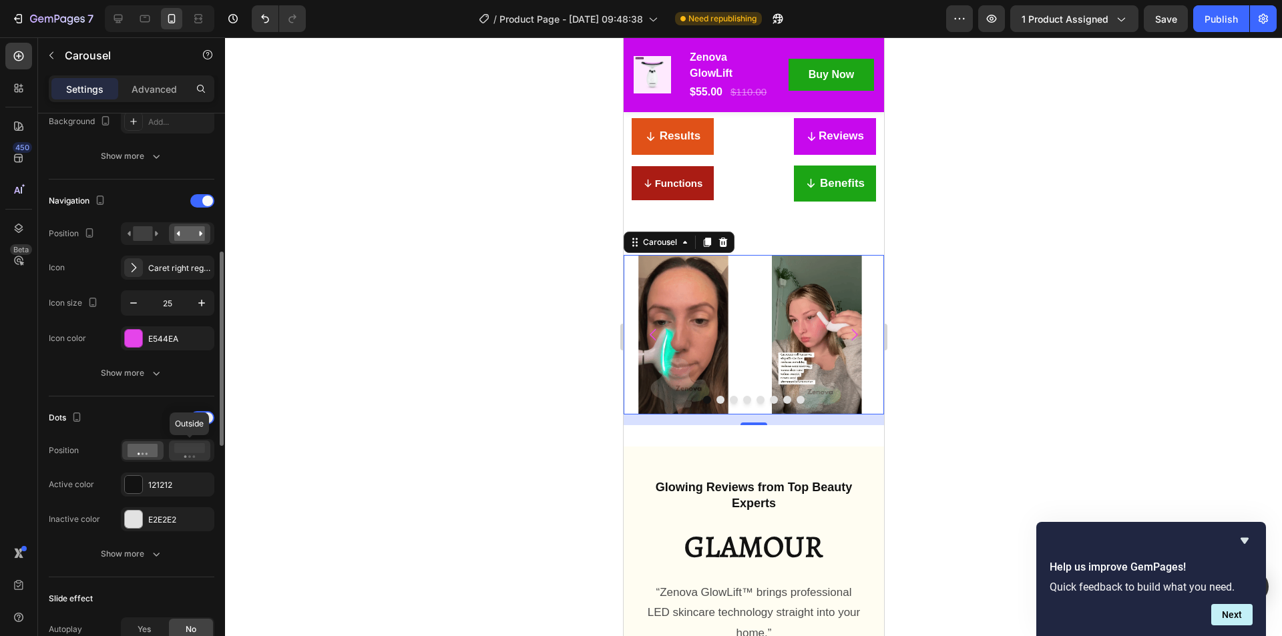
click at [173, 453] on div at bounding box center [189, 451] width 41 height 20
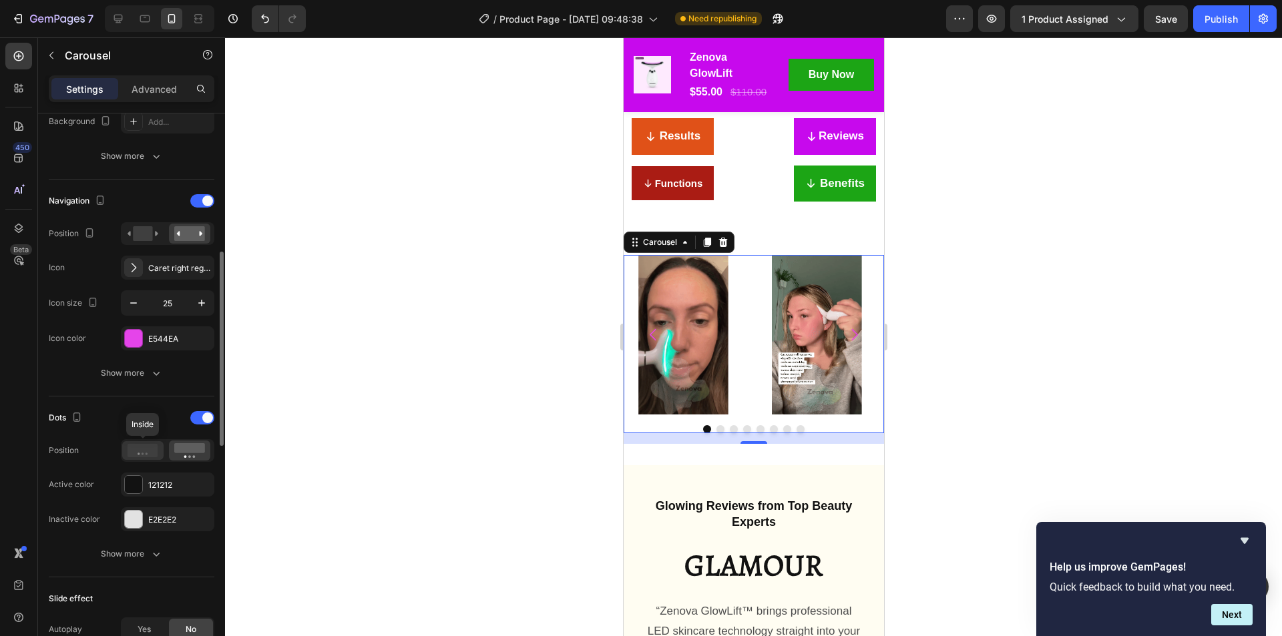
click at [138, 455] on icon at bounding box center [143, 450] width 31 height 13
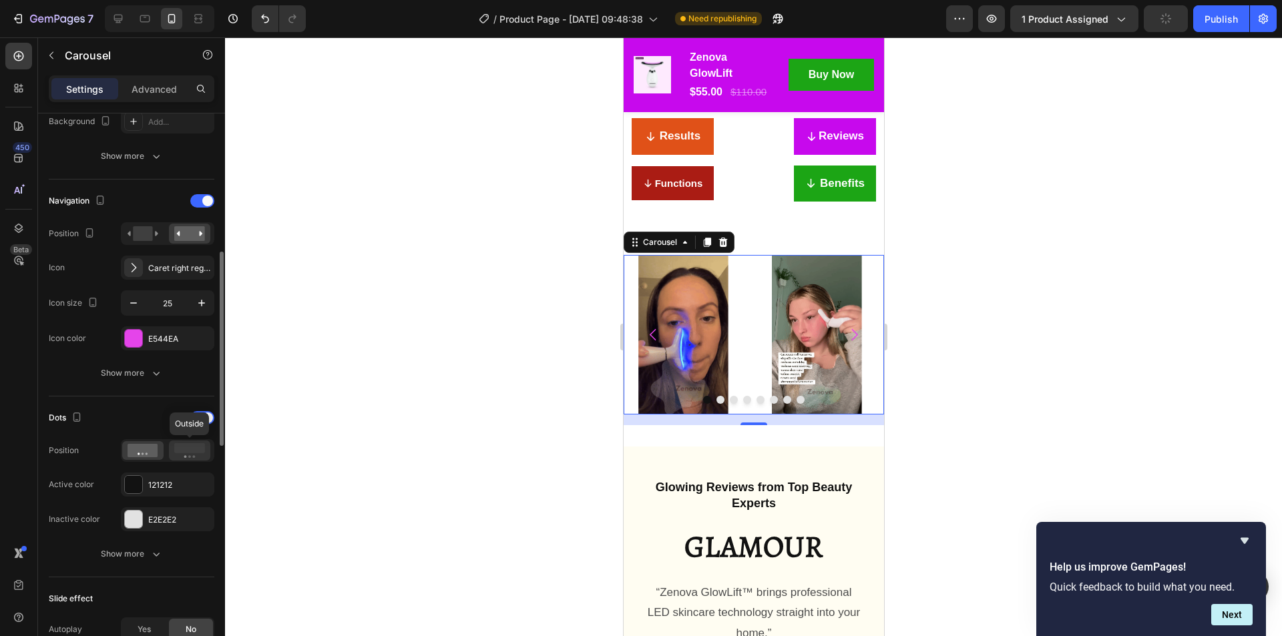
click at [182, 453] on rect at bounding box center [189, 448] width 31 height 10
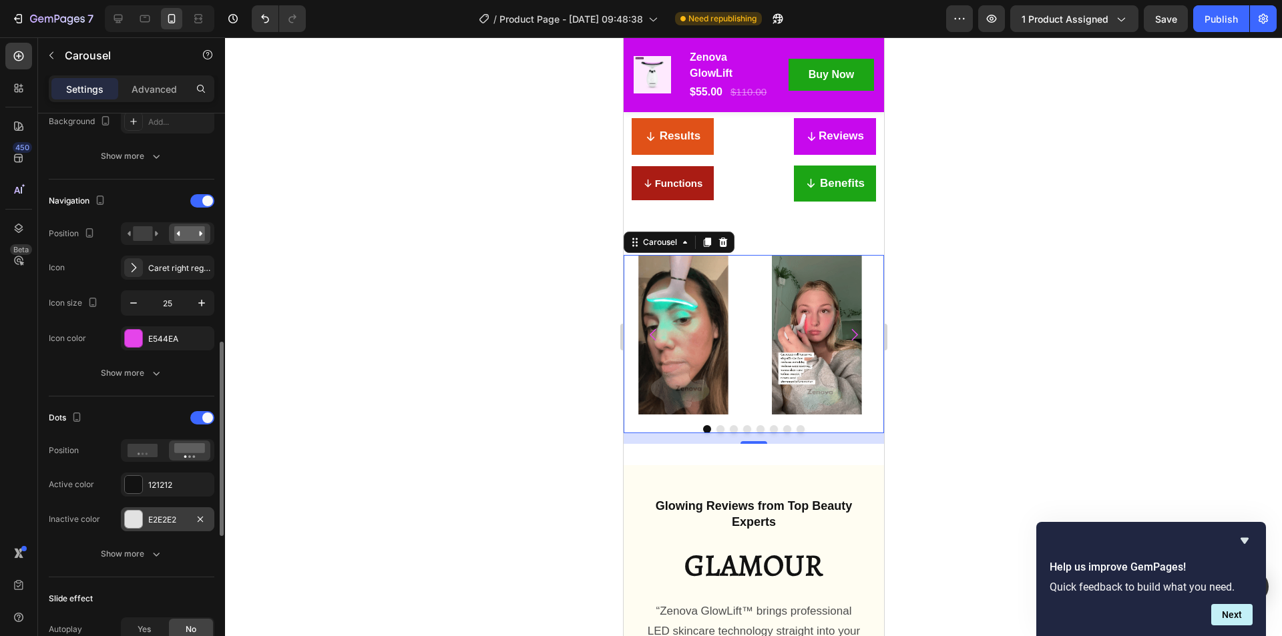
scroll to position [467, 0]
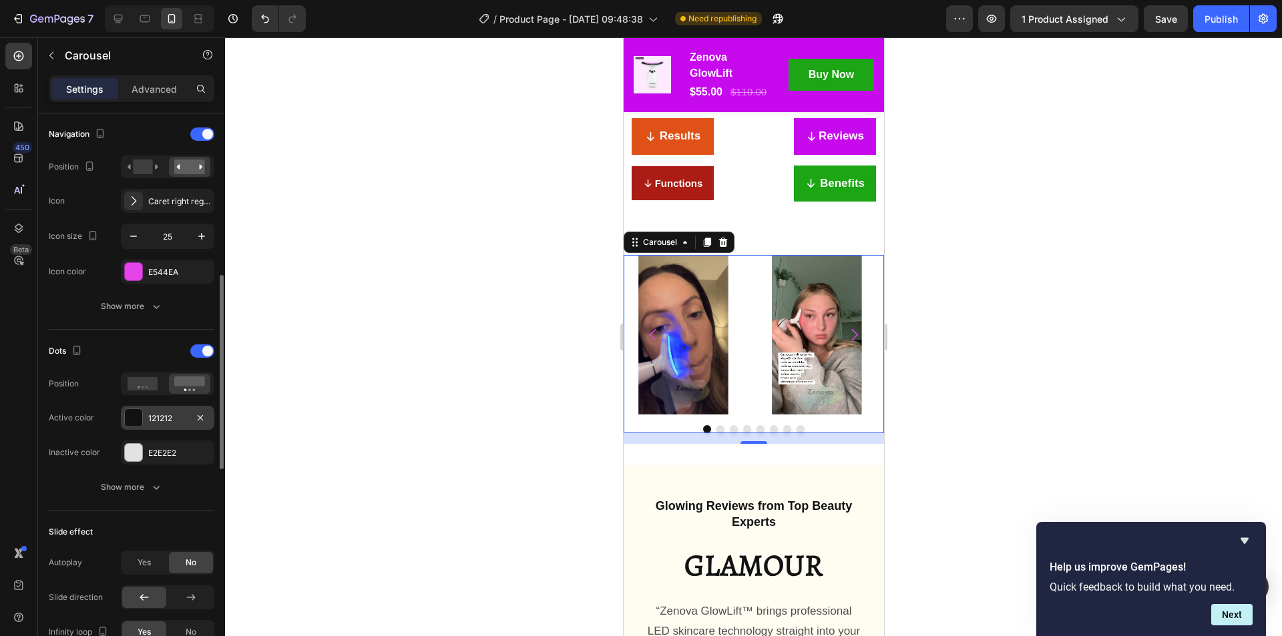
click at [140, 421] on div at bounding box center [133, 417] width 17 height 17
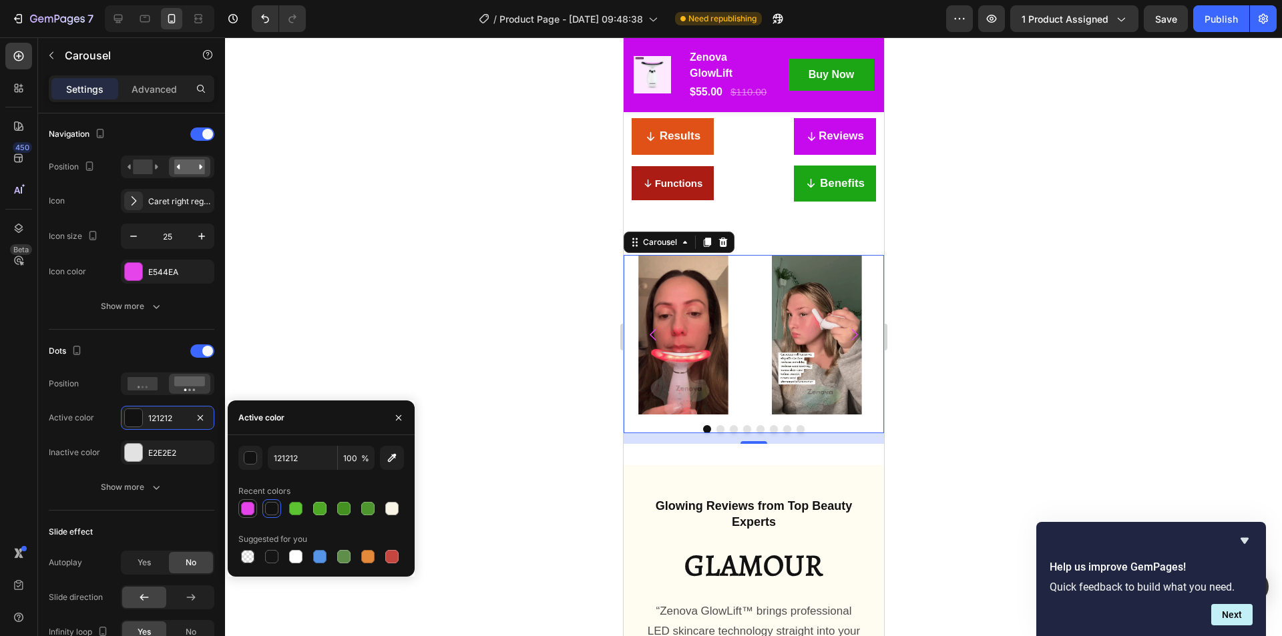
click at [244, 513] on div at bounding box center [247, 508] width 13 height 13
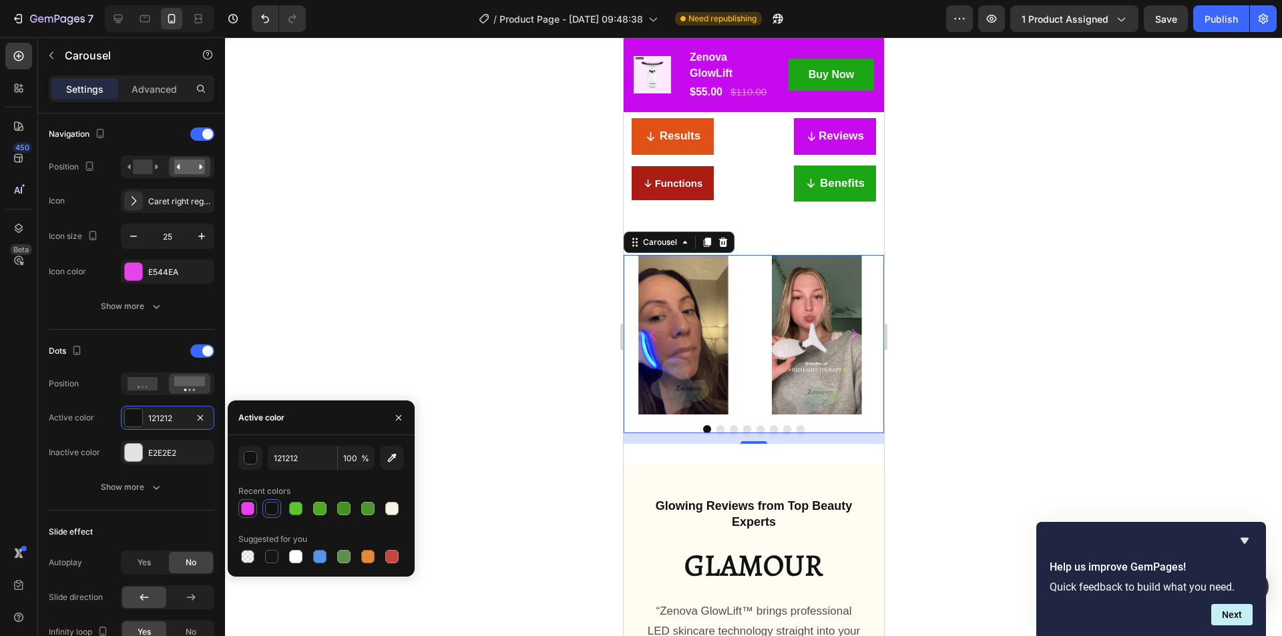
type input "E544EA"
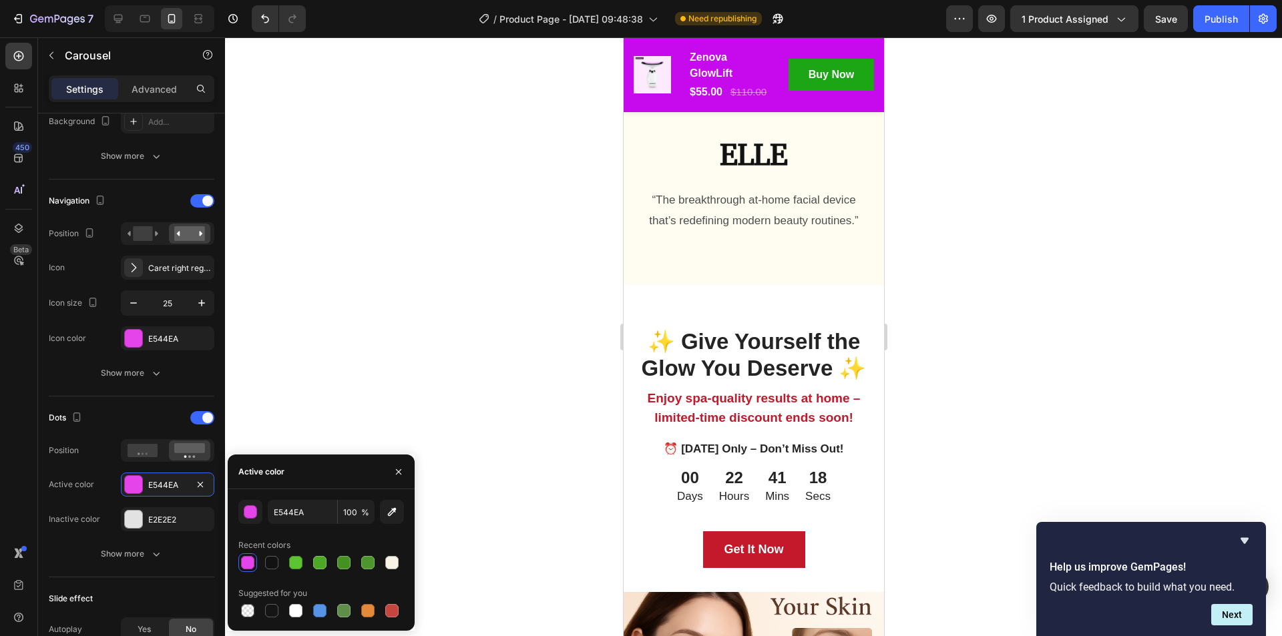
scroll to position [2822, 0]
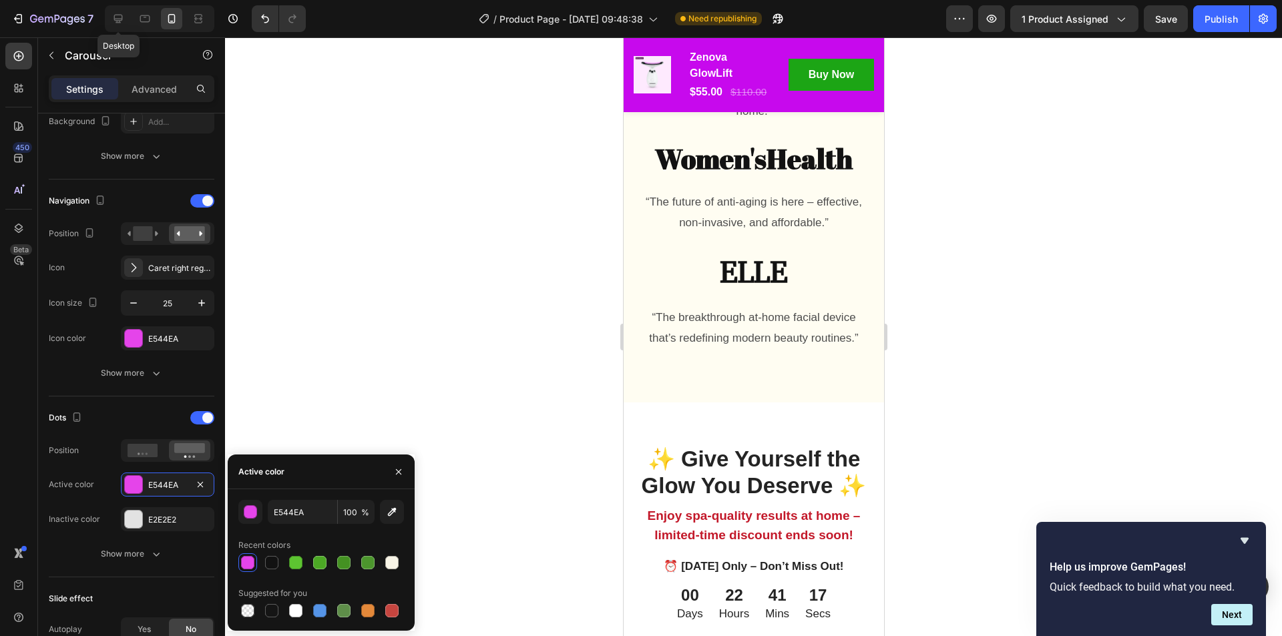
drag, startPoint x: 113, startPoint y: 13, endPoint x: 425, endPoint y: 209, distance: 368.4
click at [113, 13] on icon at bounding box center [117, 18] width 13 height 13
type input "1200"
type input "24"
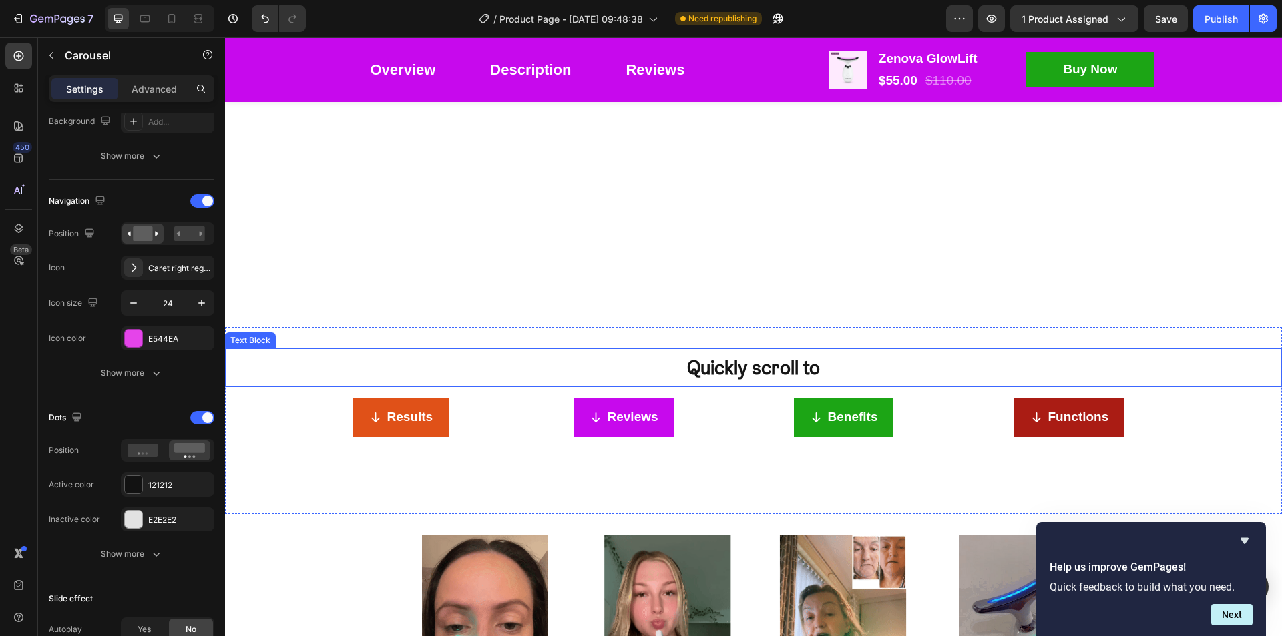
scroll to position [1960, 0]
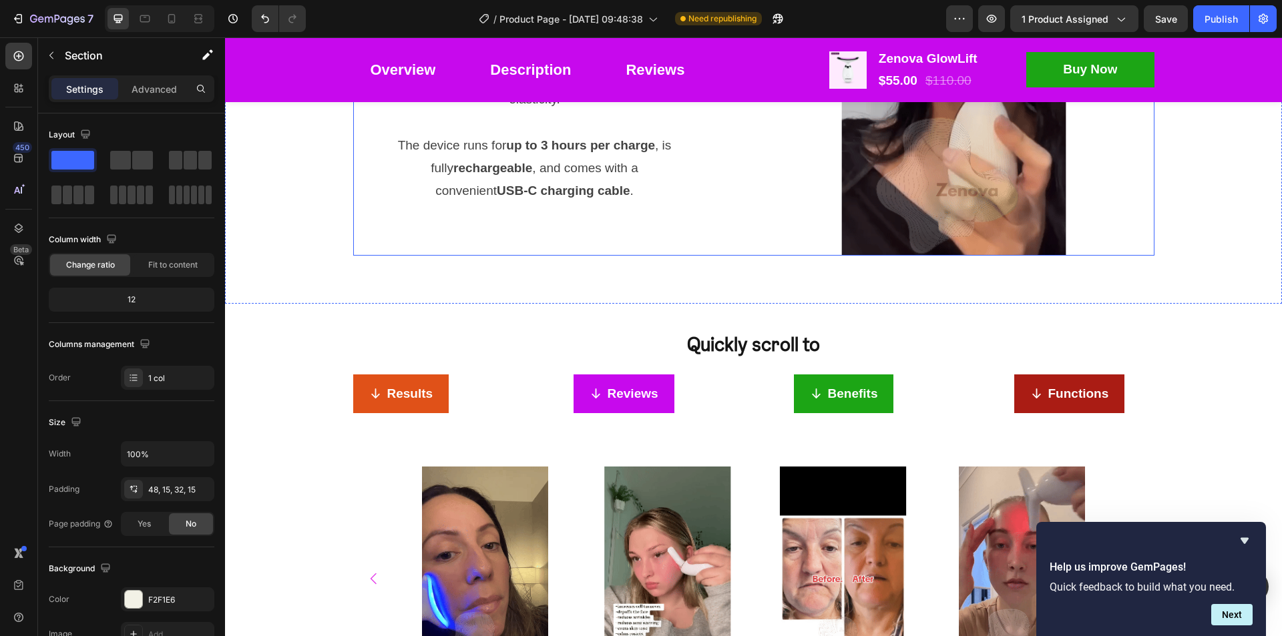
scroll to position [1559, 0]
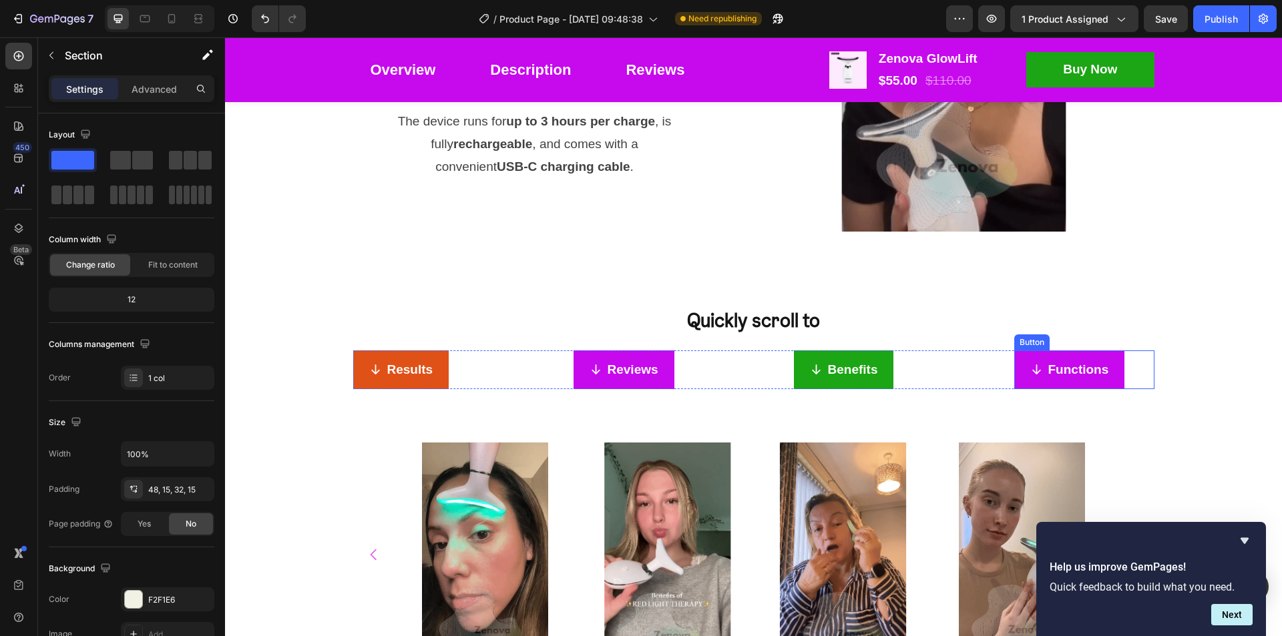
click at [1113, 363] on link "Functions" at bounding box center [1069, 369] width 111 height 39
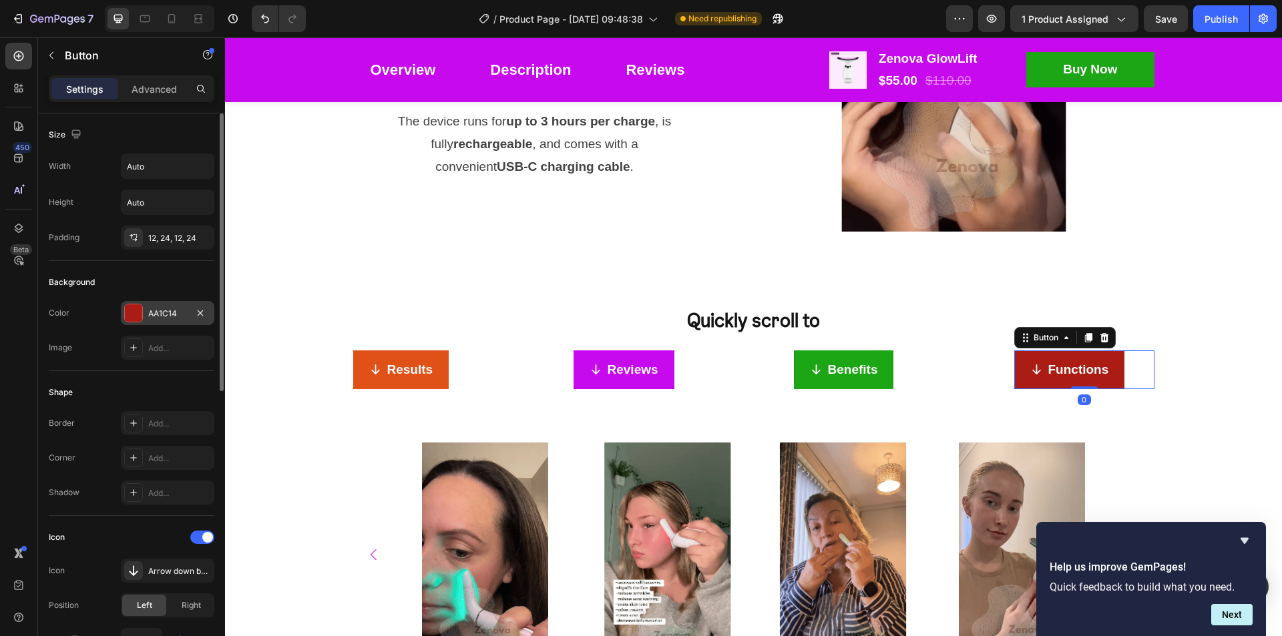
click at [139, 313] on div at bounding box center [133, 312] width 17 height 17
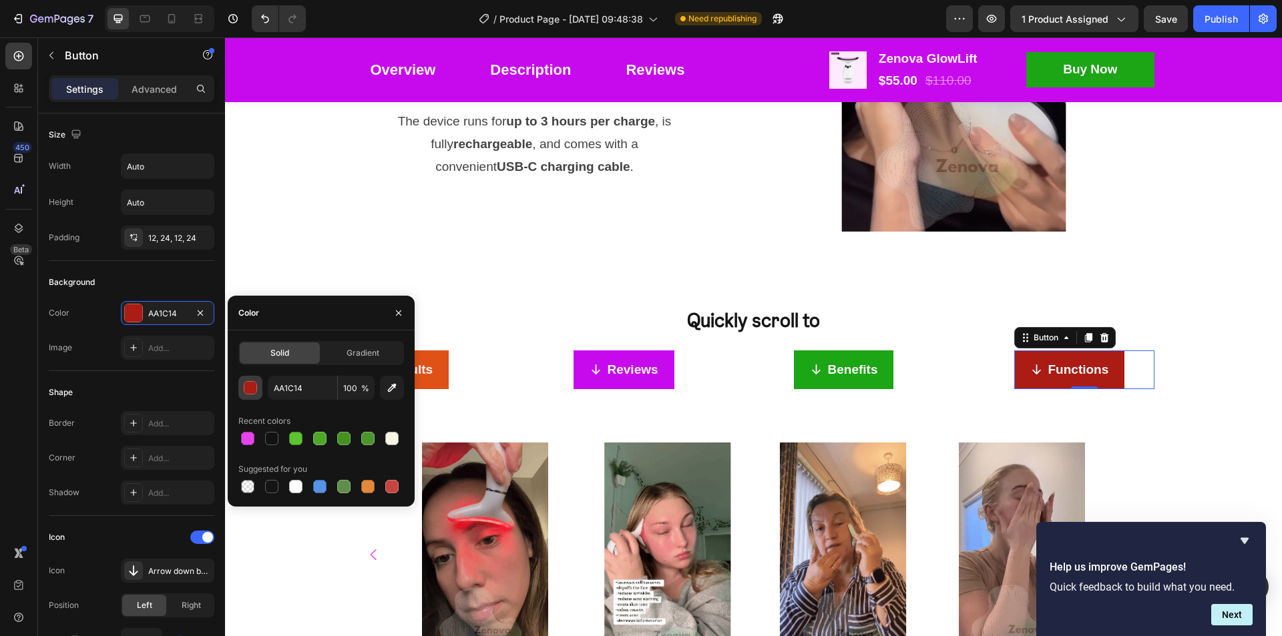
click at [252, 391] on div "button" at bounding box center [250, 388] width 13 height 13
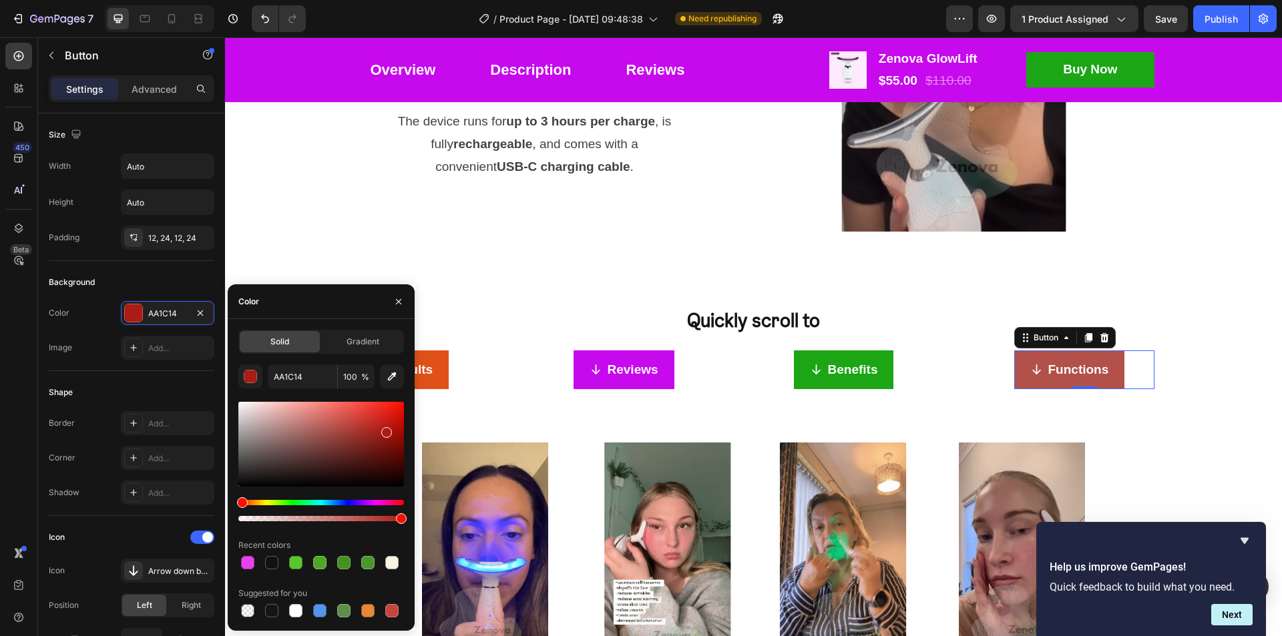
click at [335, 427] on div at bounding box center [321, 444] width 166 height 85
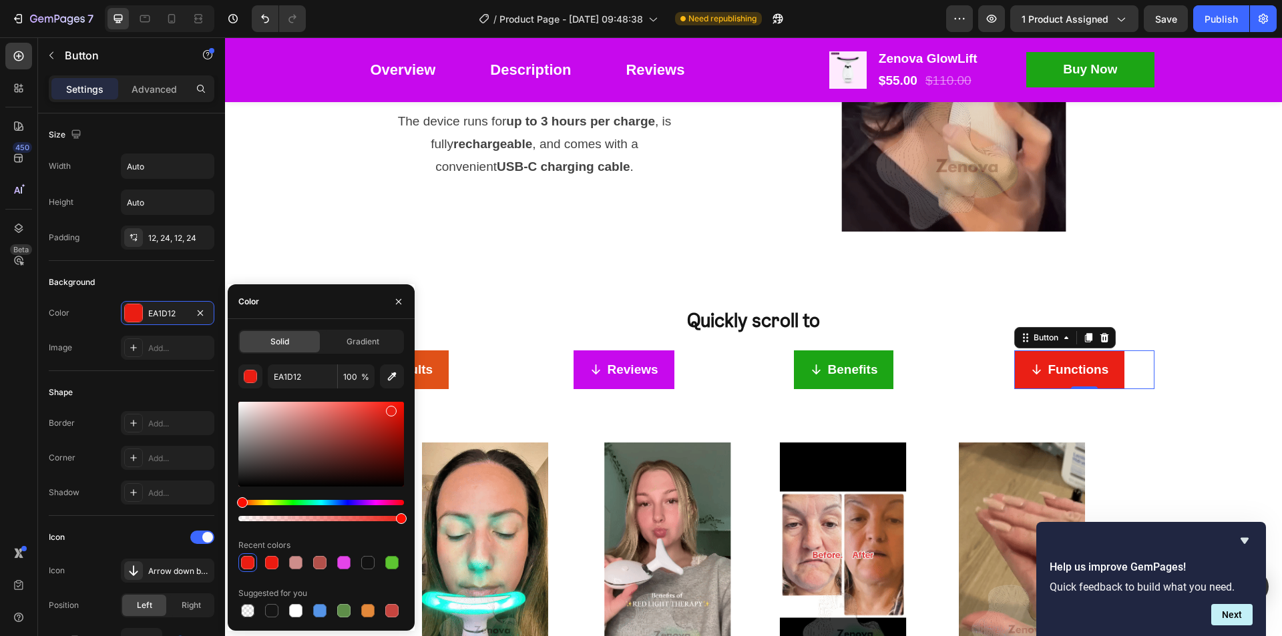
drag, startPoint x: 333, startPoint y: 432, endPoint x: 390, endPoint y: 408, distance: 61.6
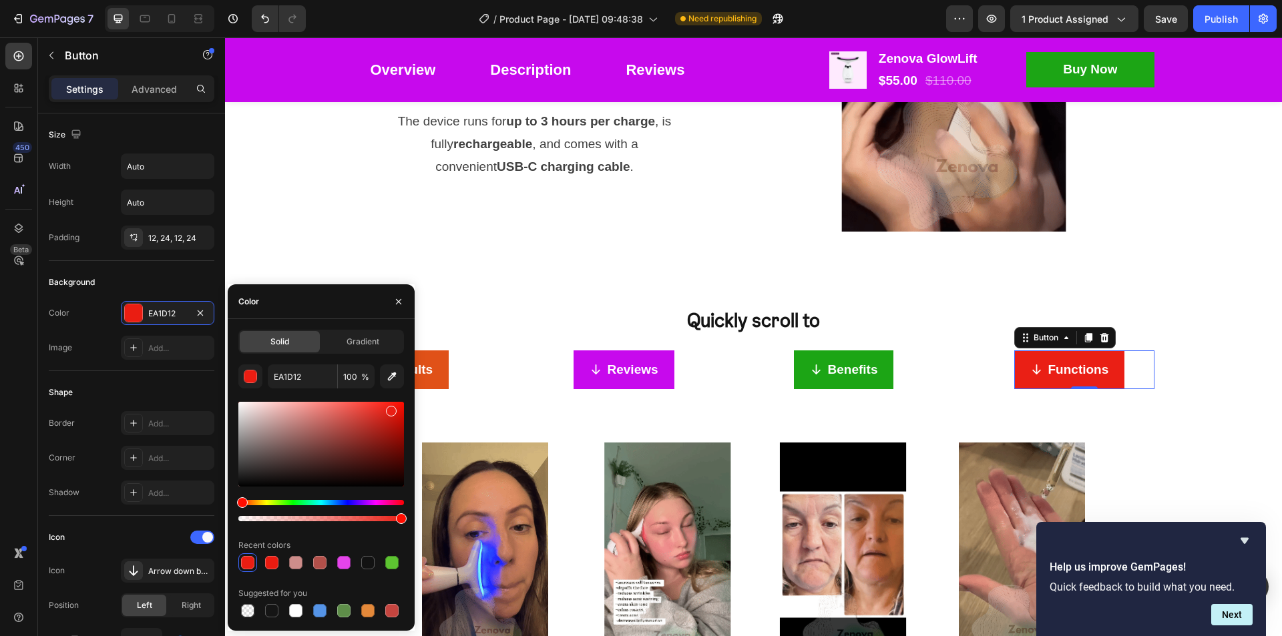
click at [390, 408] on div at bounding box center [391, 411] width 11 height 11
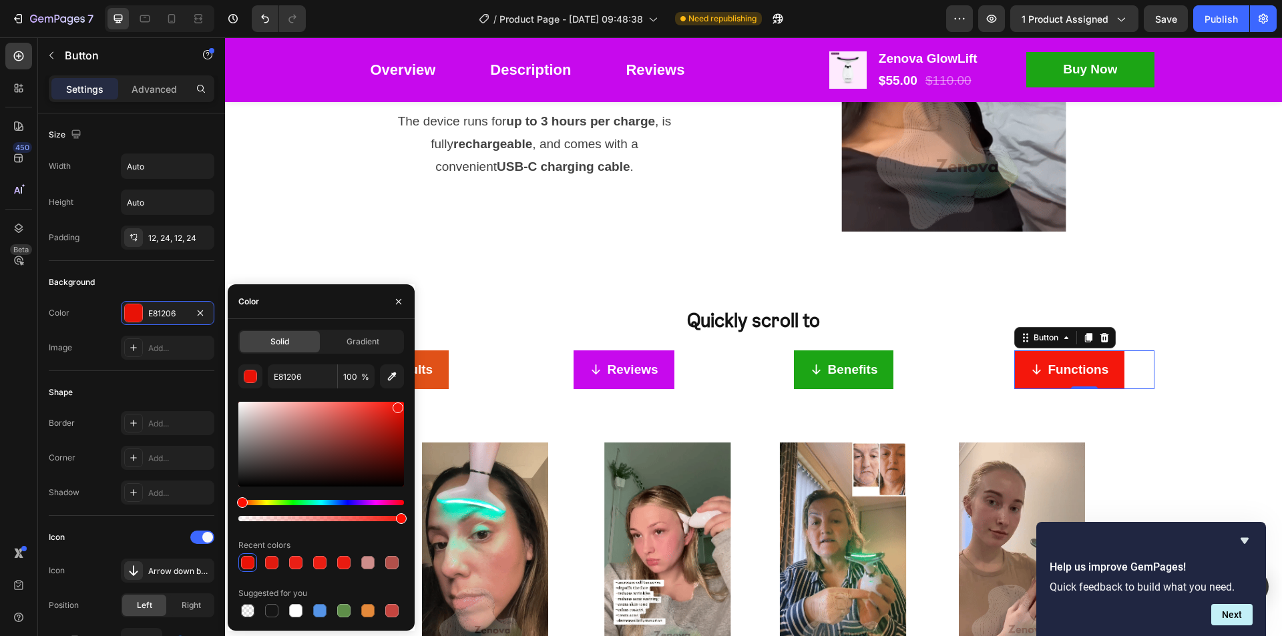
type input "F4170C"
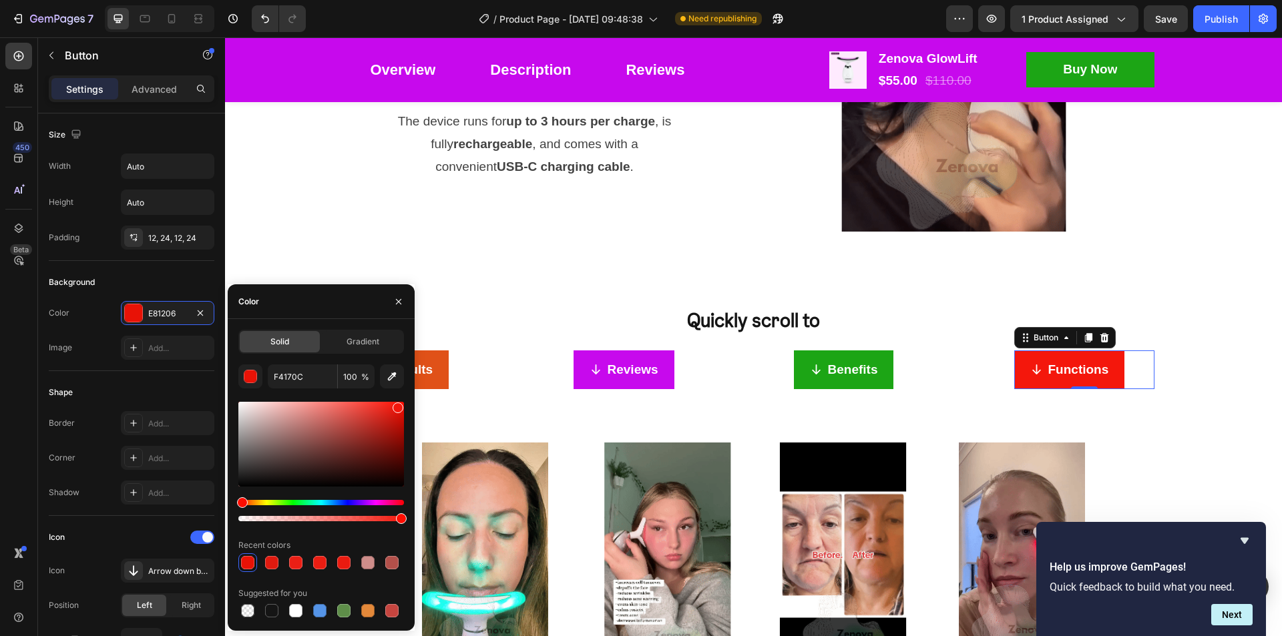
drag, startPoint x: 391, startPoint y: 411, endPoint x: 397, endPoint y: 405, distance: 8.5
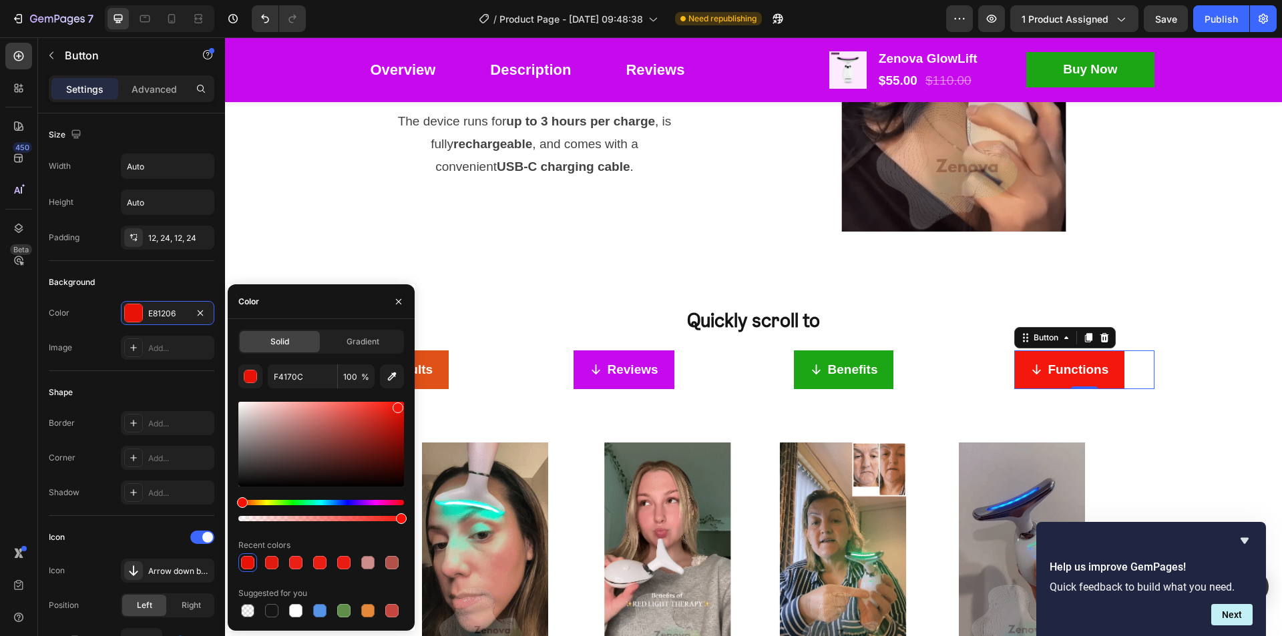
click at [397, 405] on div at bounding box center [398, 408] width 11 height 11
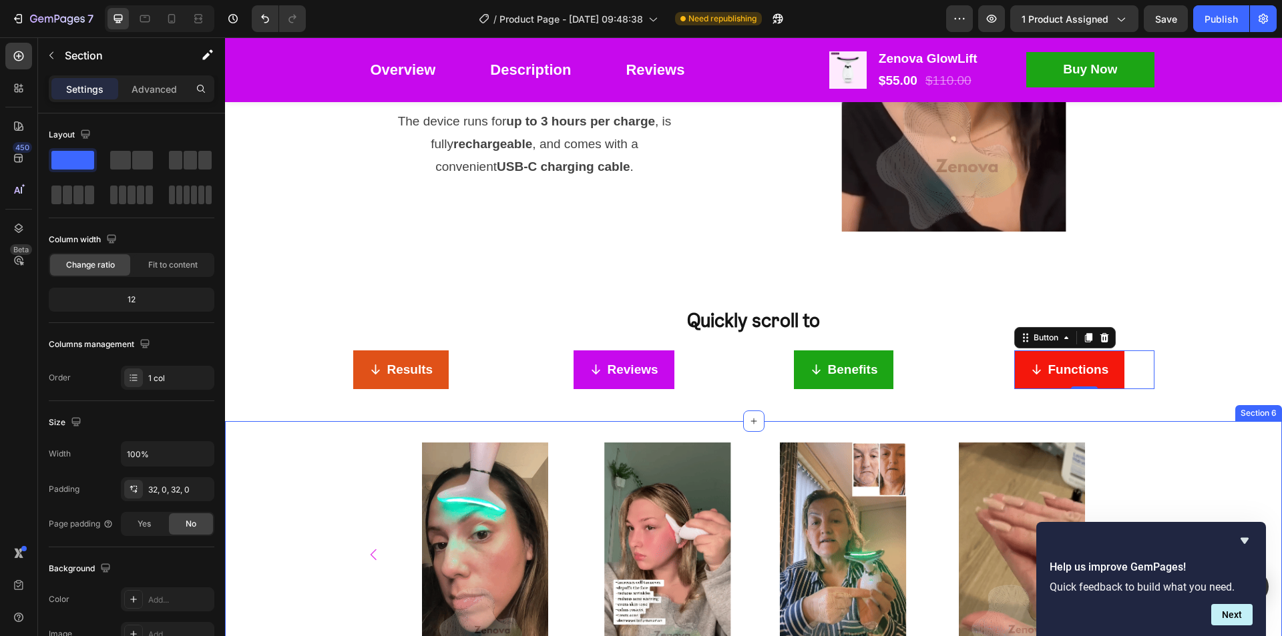
click at [1221, 449] on div "Image Image Image Image Image Image Image Image Carousel" at bounding box center [753, 570] width 1057 height 254
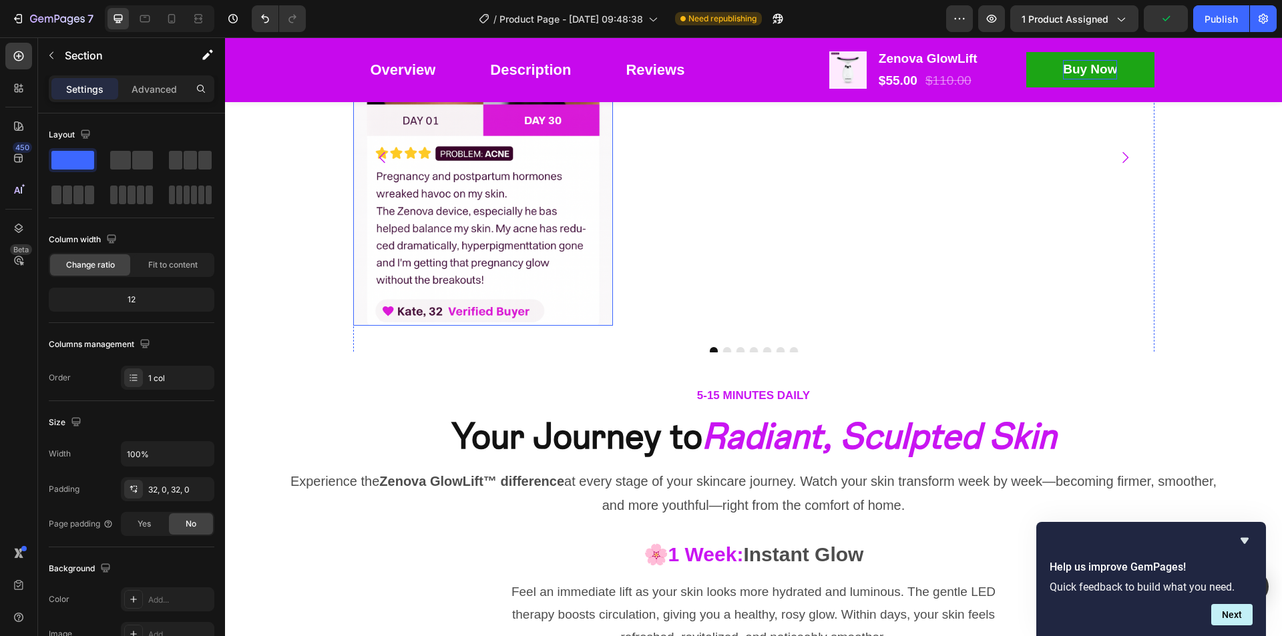
scroll to position [3530, 0]
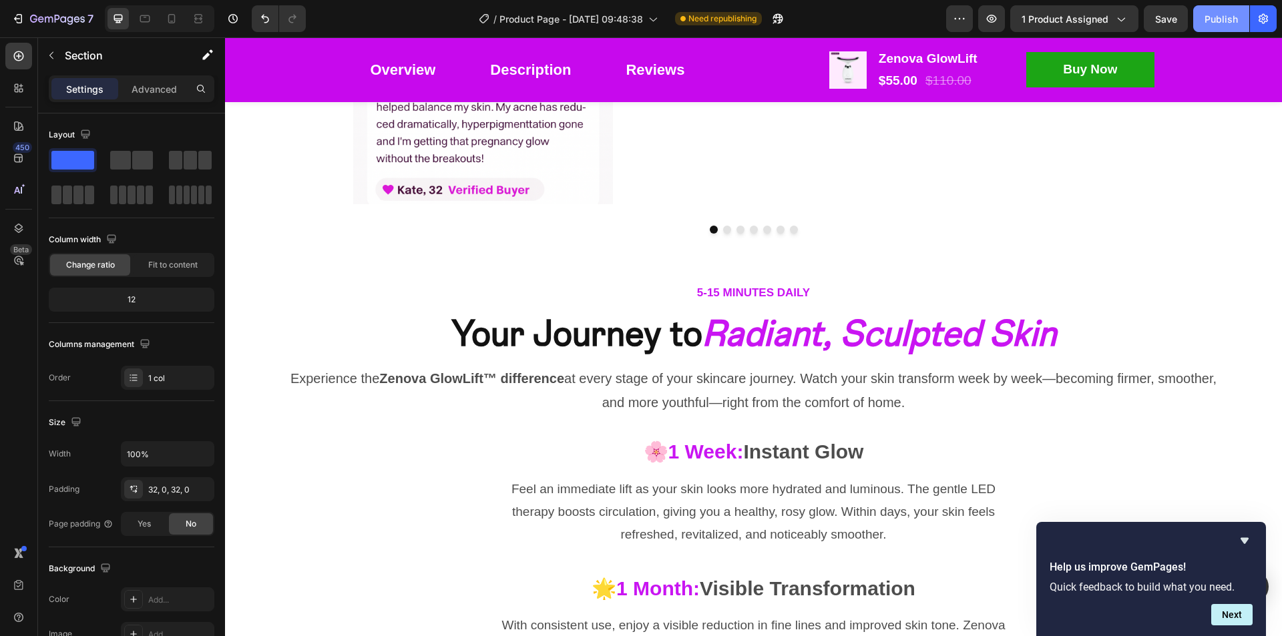
click at [1230, 17] on div "Publish" at bounding box center [1220, 19] width 33 height 14
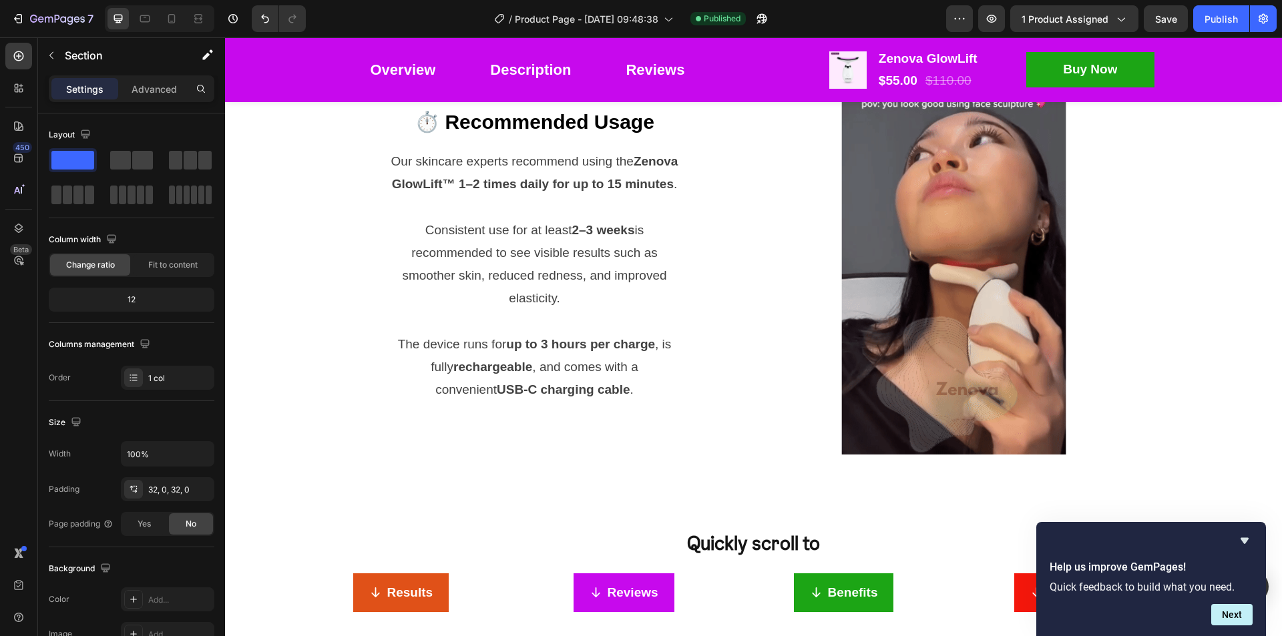
scroll to position [1270, 0]
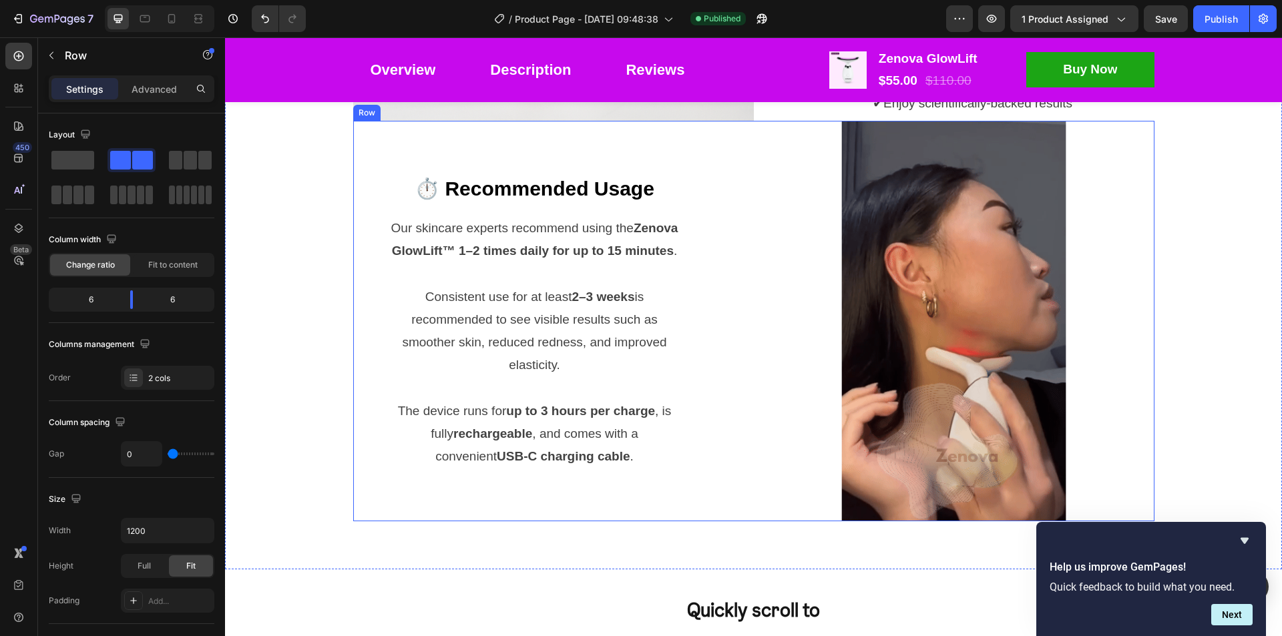
click at [742, 348] on div "⏱️ Recommended Usage Text block Our skincare experts recommend using the Zenova…" at bounding box center [553, 321] width 401 height 401
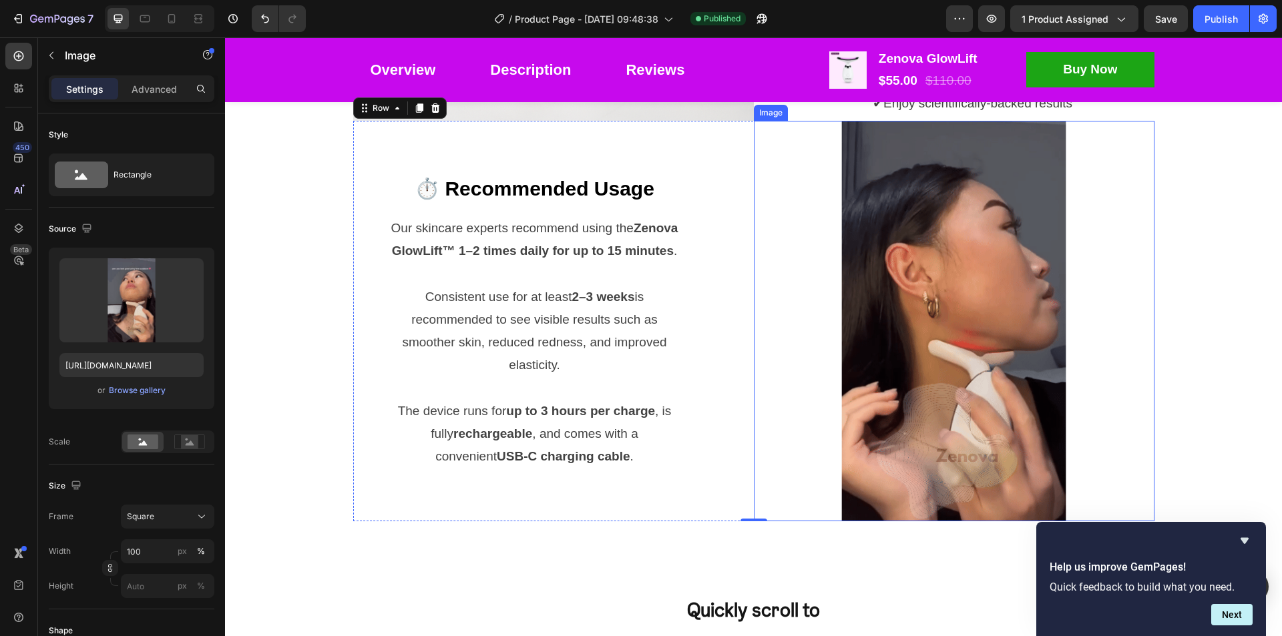
click at [996, 342] on img at bounding box center [954, 321] width 401 height 401
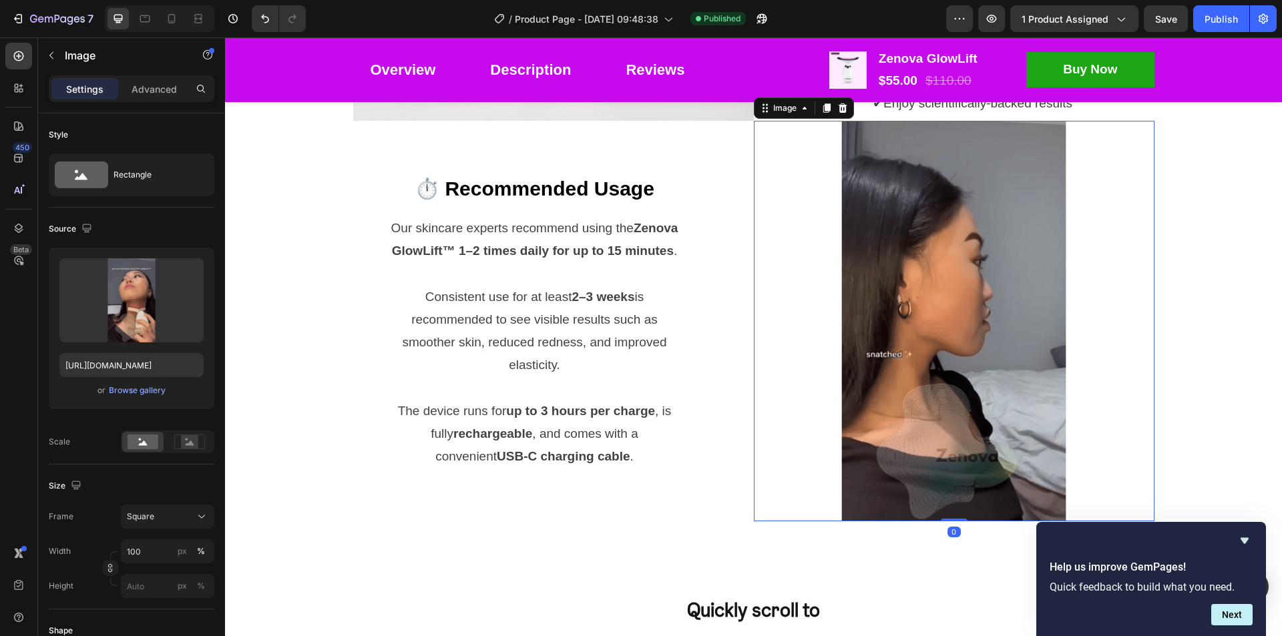
click at [1135, 214] on img at bounding box center [954, 321] width 401 height 401
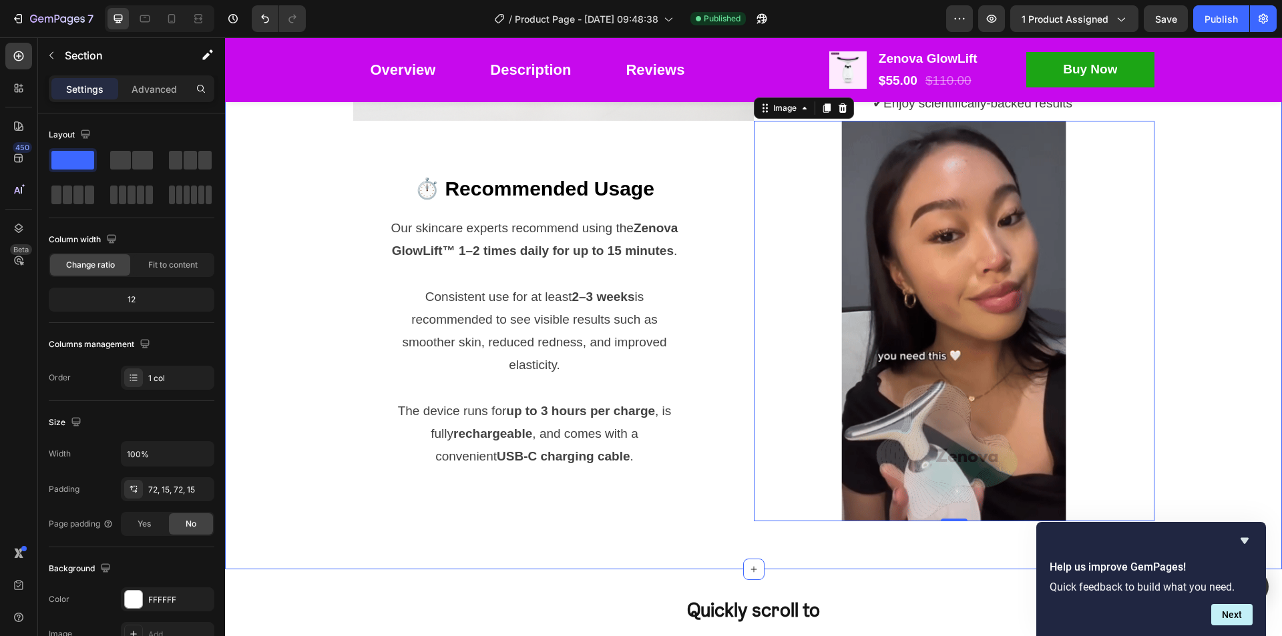
click at [1184, 208] on div "Product Details & Support Heading Row Image 💜 Clinically Proven Benefits Text b…" at bounding box center [753, 92] width 1037 height 860
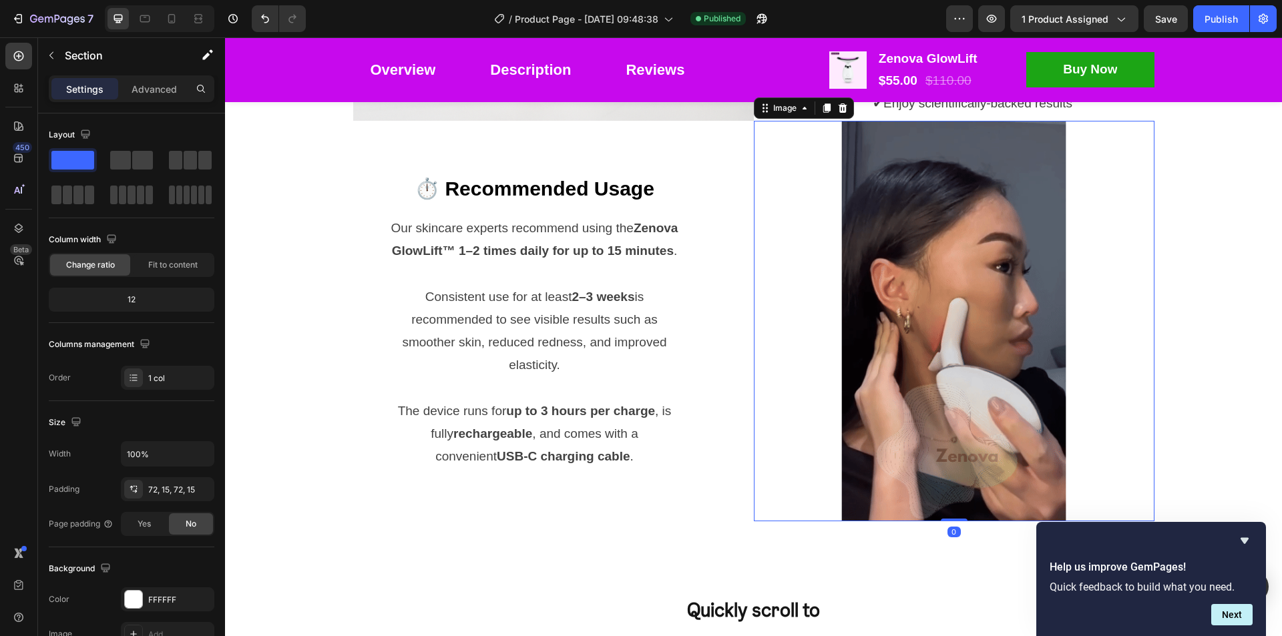
click at [1018, 206] on img at bounding box center [954, 321] width 401 height 401
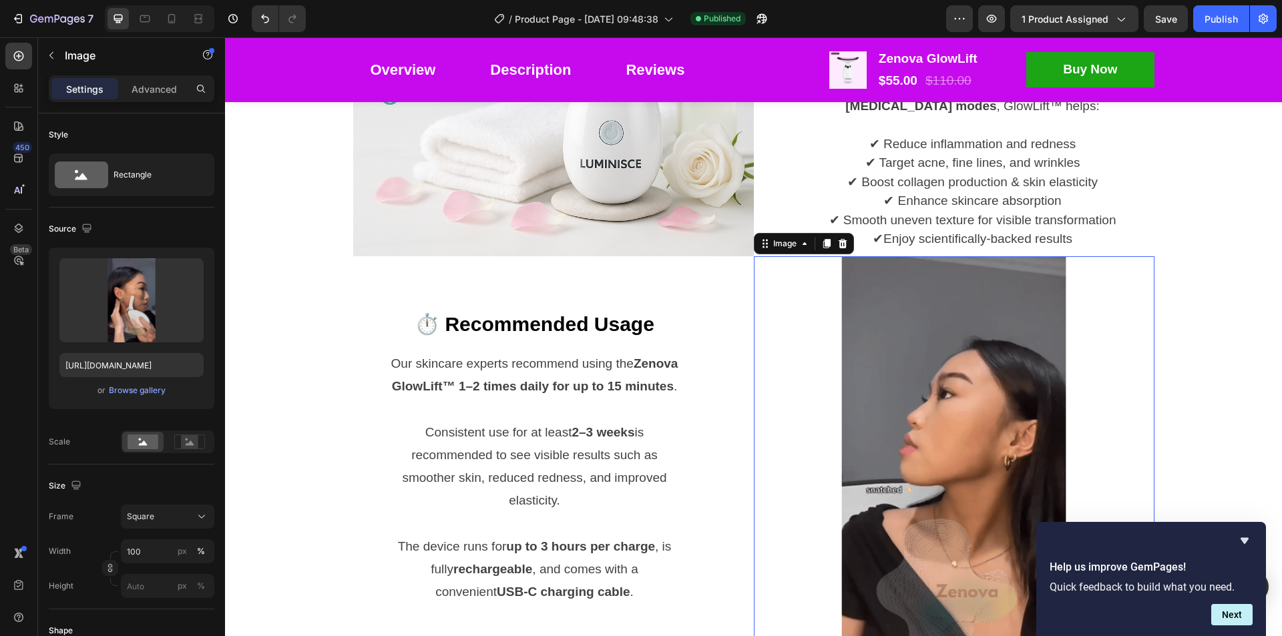
scroll to position [1136, 0]
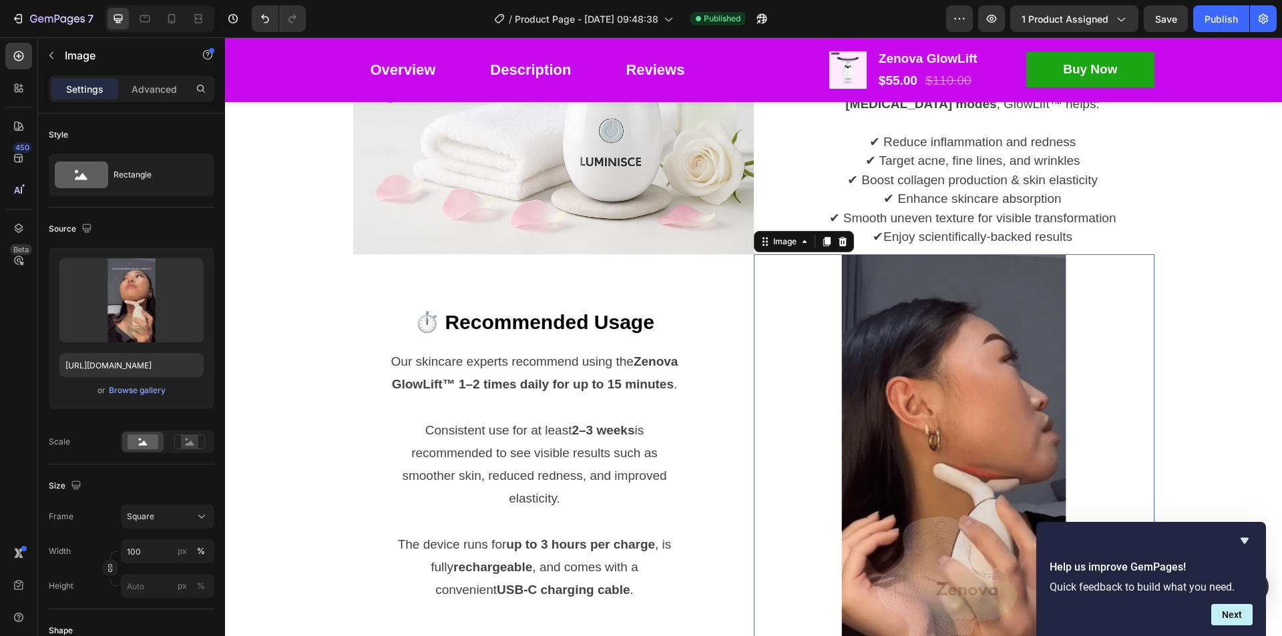
click at [890, 389] on img at bounding box center [954, 454] width 401 height 401
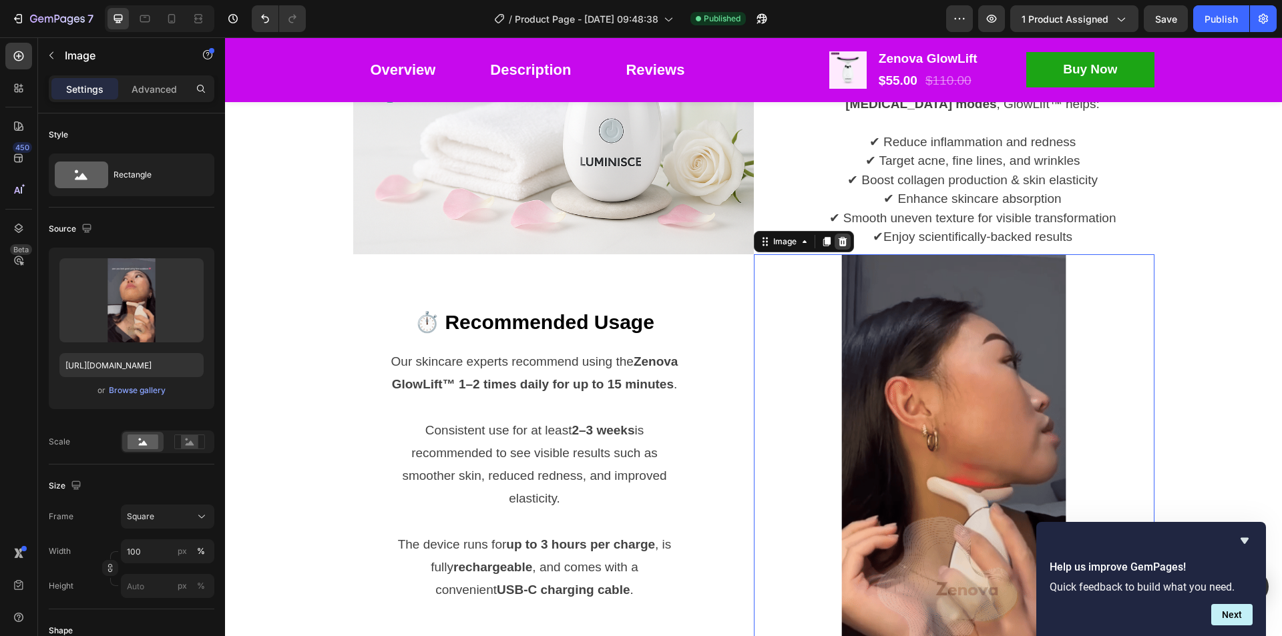
click at [839, 242] on icon at bounding box center [842, 241] width 9 height 9
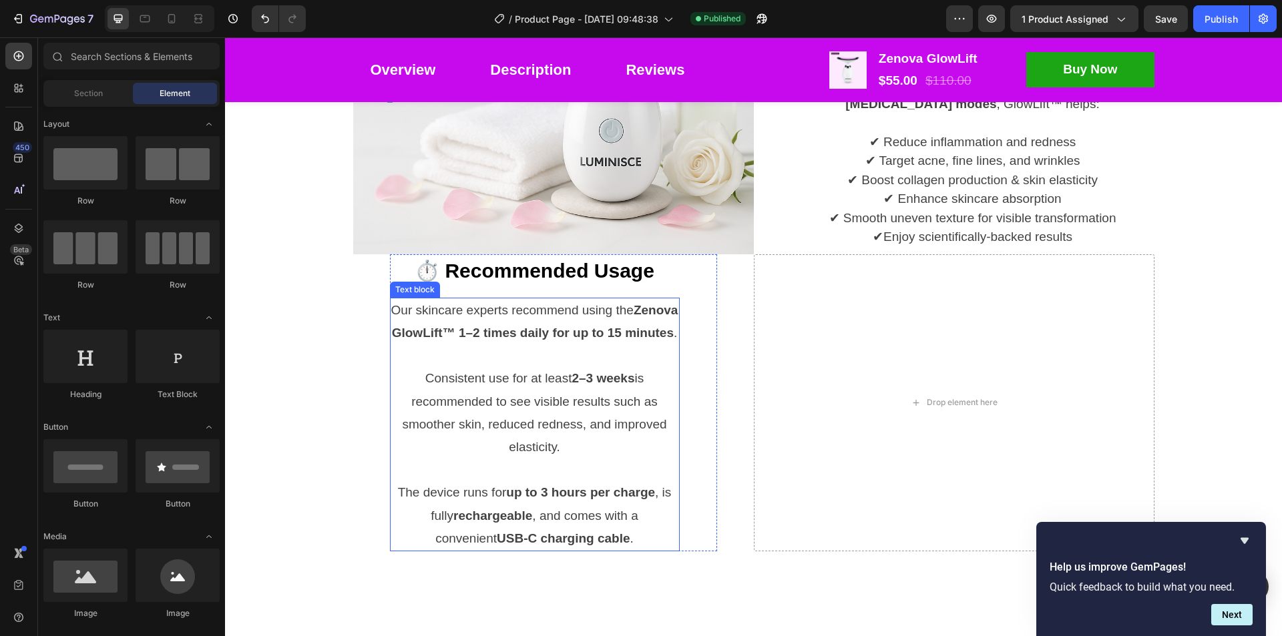
click at [649, 343] on p "Our skincare experts recommend using the Zenova GlowLift™ 1–2 times daily for u…" at bounding box center [534, 321] width 287 height 45
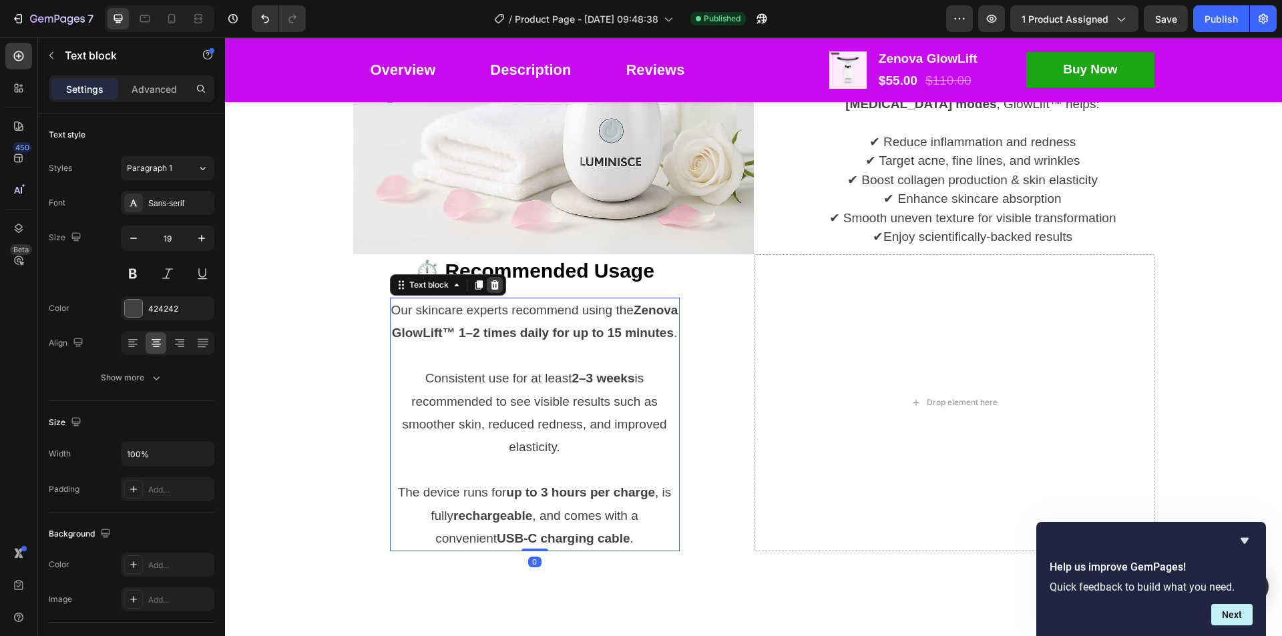
click at [490, 281] on icon at bounding box center [494, 284] width 9 height 9
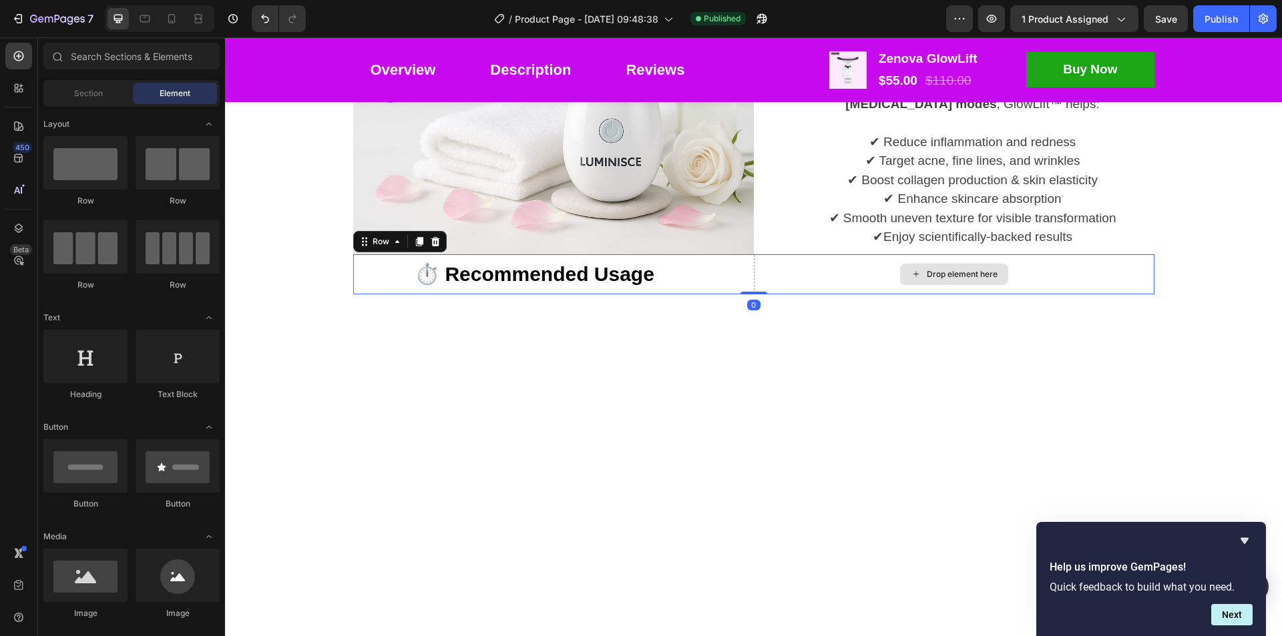
click at [842, 285] on div "Drop element here" at bounding box center [954, 274] width 401 height 40
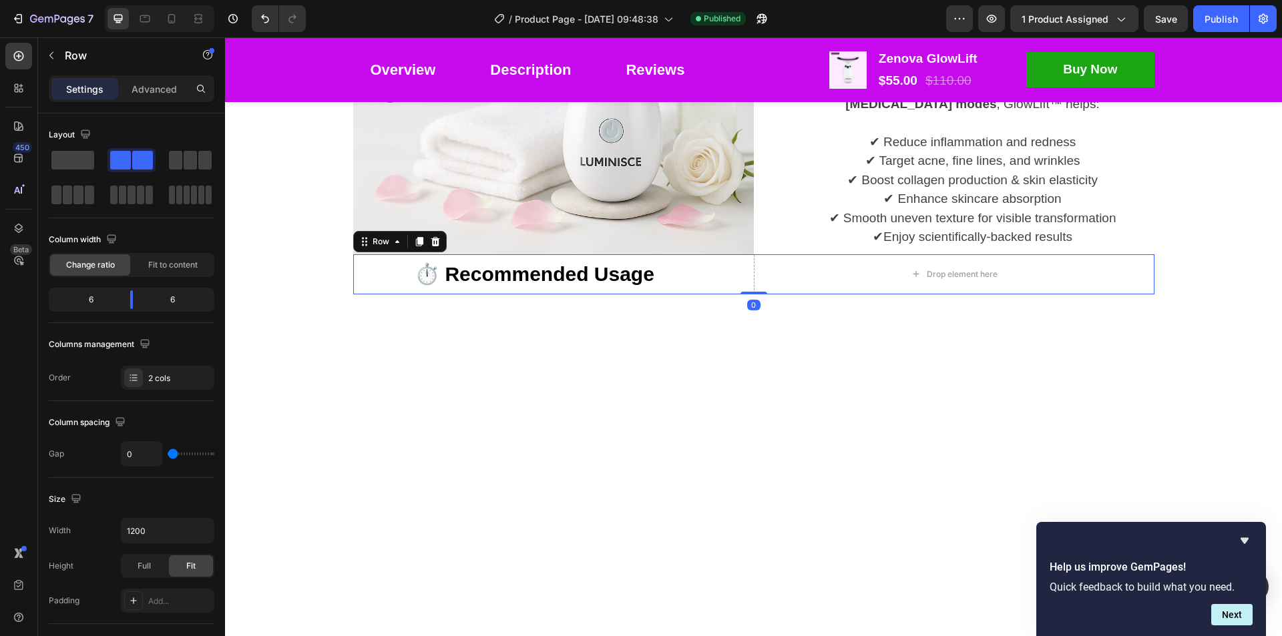
click at [743, 286] on div "⏱️ Recommended Usage Text block Row" at bounding box center [553, 274] width 401 height 40
click at [433, 238] on icon at bounding box center [435, 241] width 11 height 11
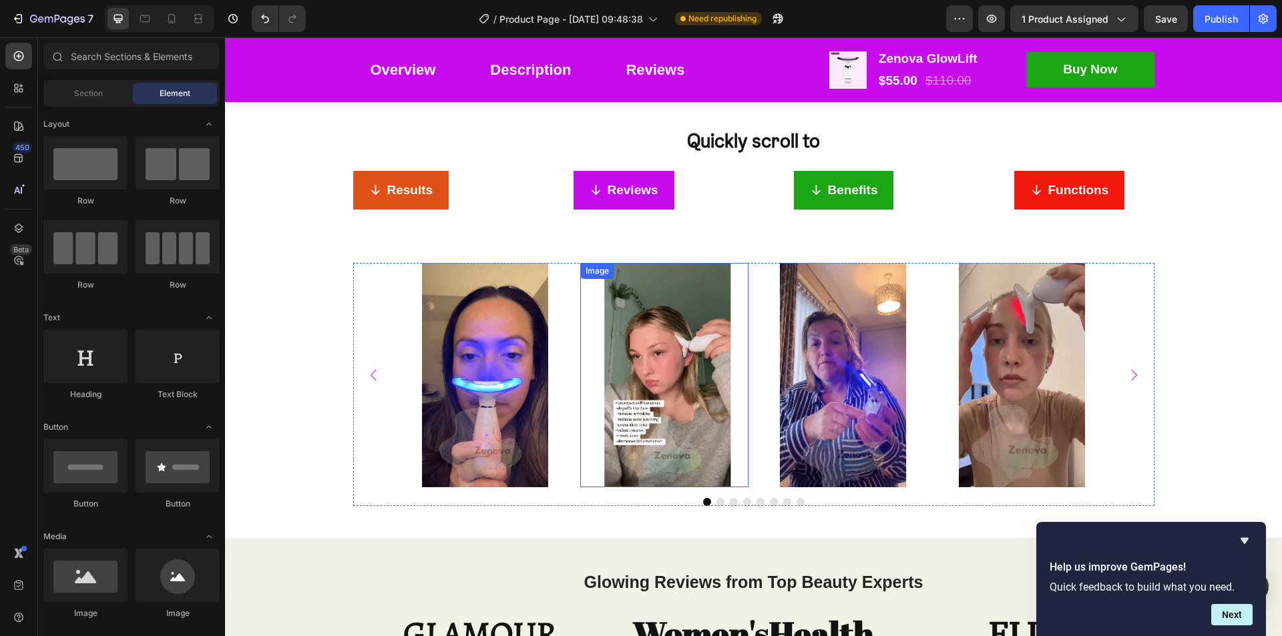
scroll to position [1335, 0]
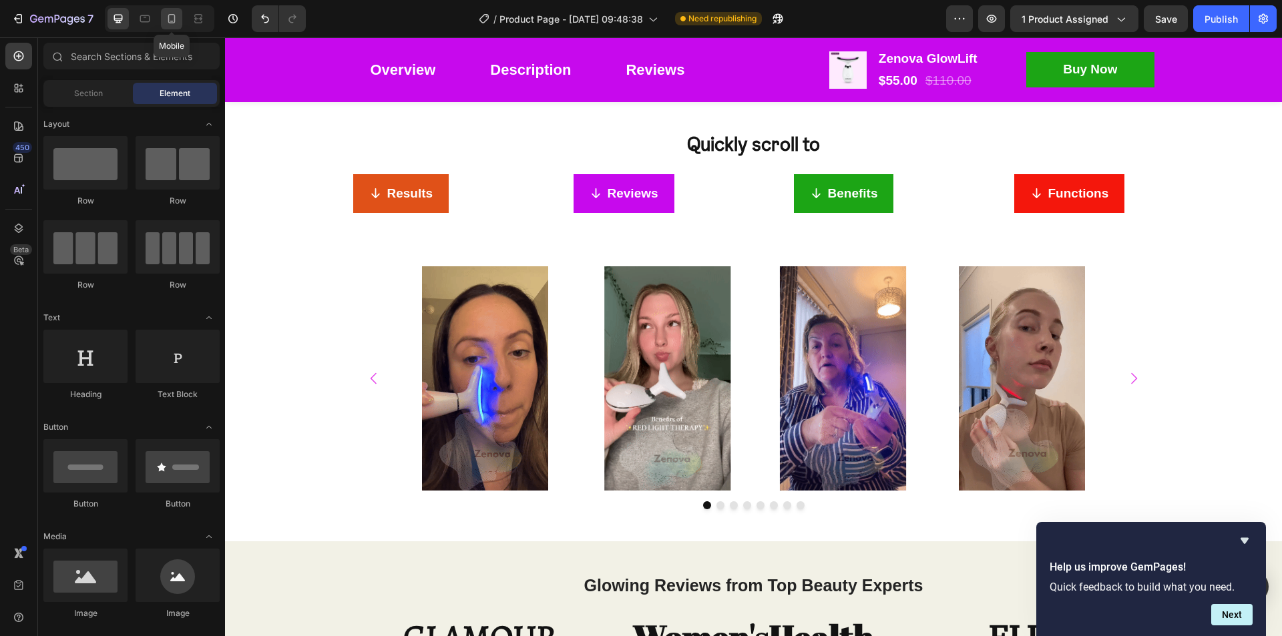
click at [173, 24] on icon at bounding box center [171, 18] width 13 height 13
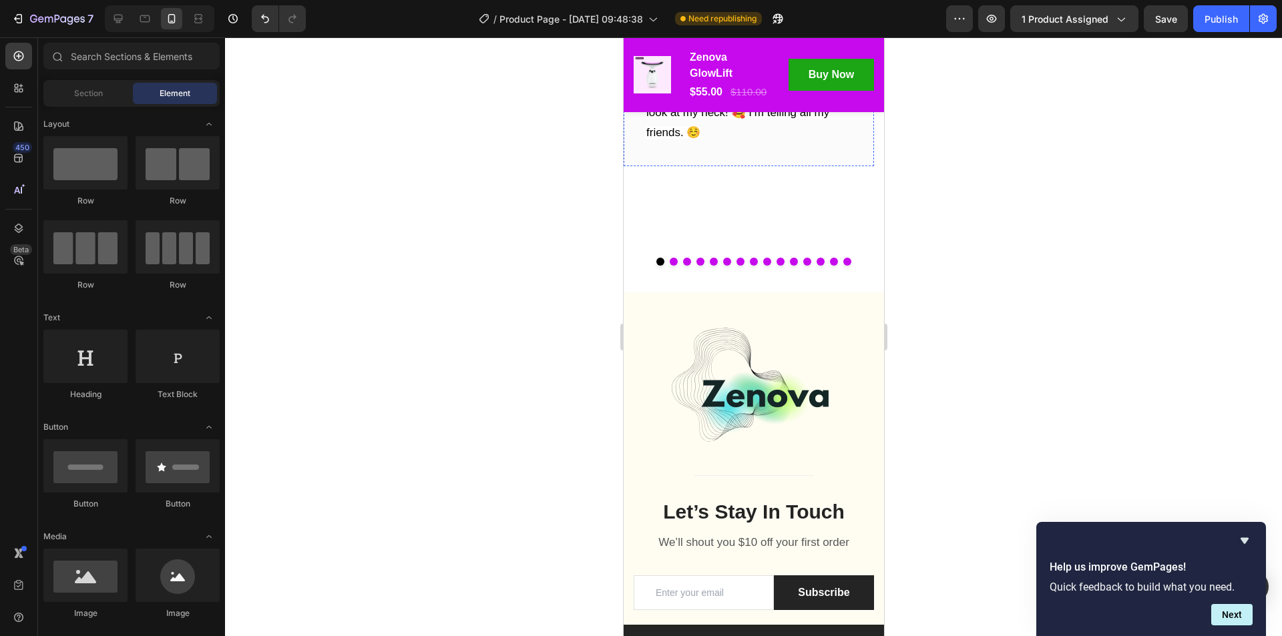
scroll to position [8782, 0]
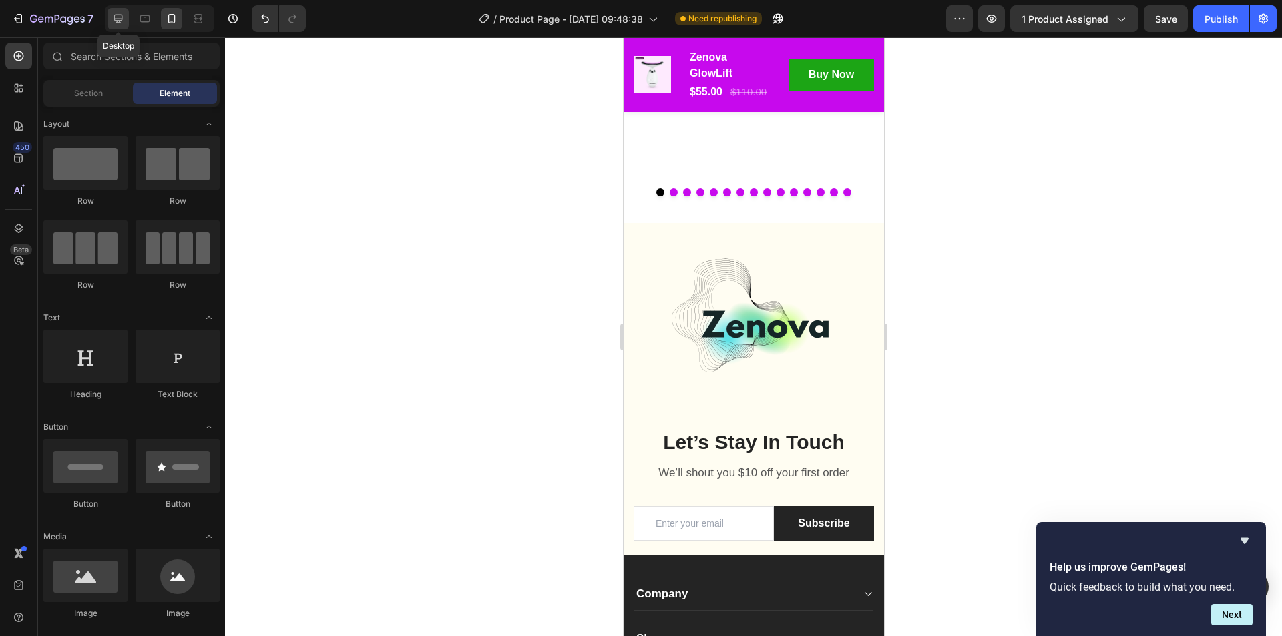
click at [118, 20] on icon at bounding box center [118, 19] width 9 height 9
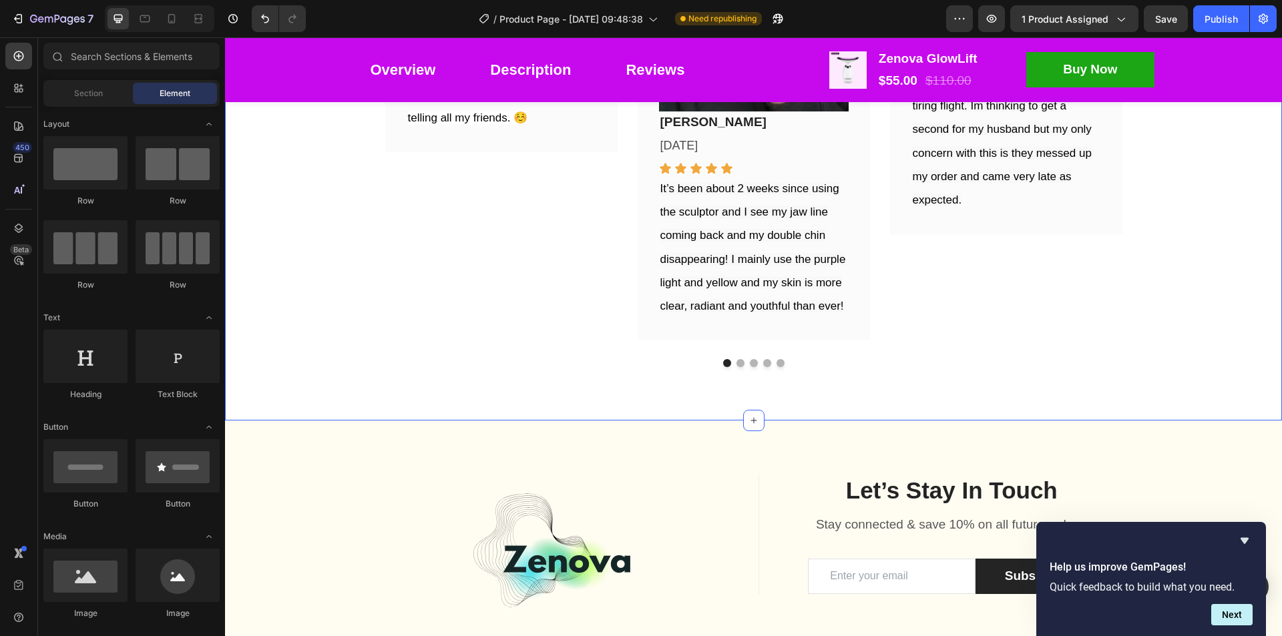
scroll to position [8543, 0]
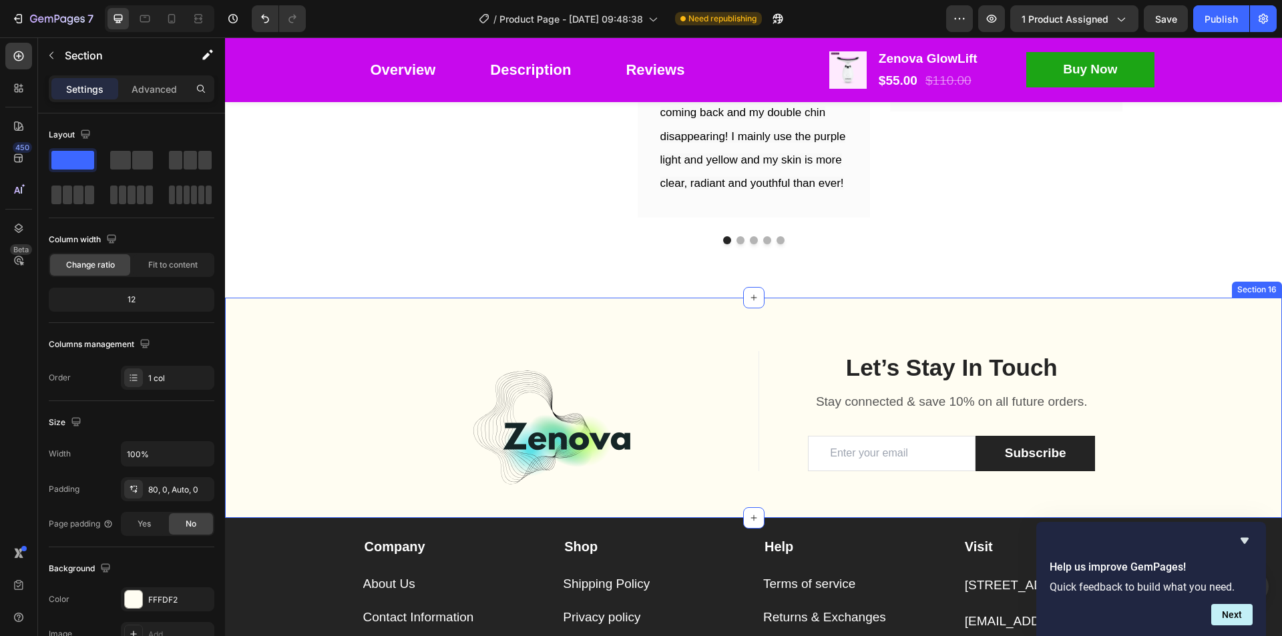
click at [262, 405] on div "Image Title Line Let’s Stay In Touch Heading Stay connected & save 10% on all f…" at bounding box center [753, 434] width 1057 height 167
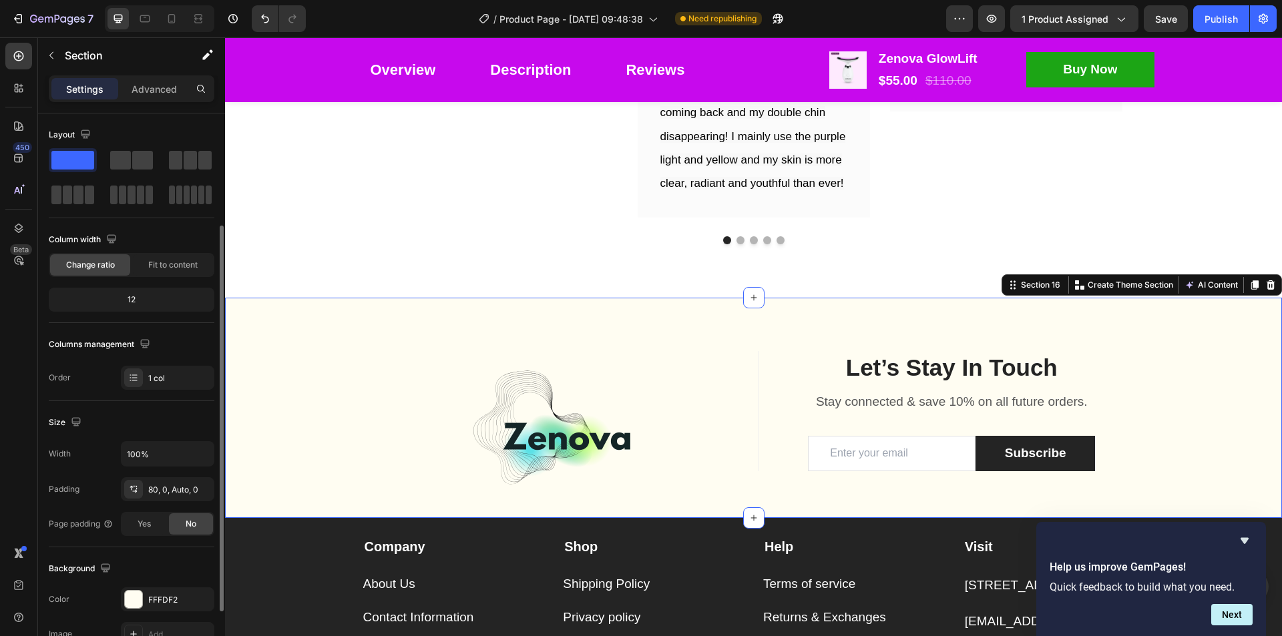
scroll to position [200, 0]
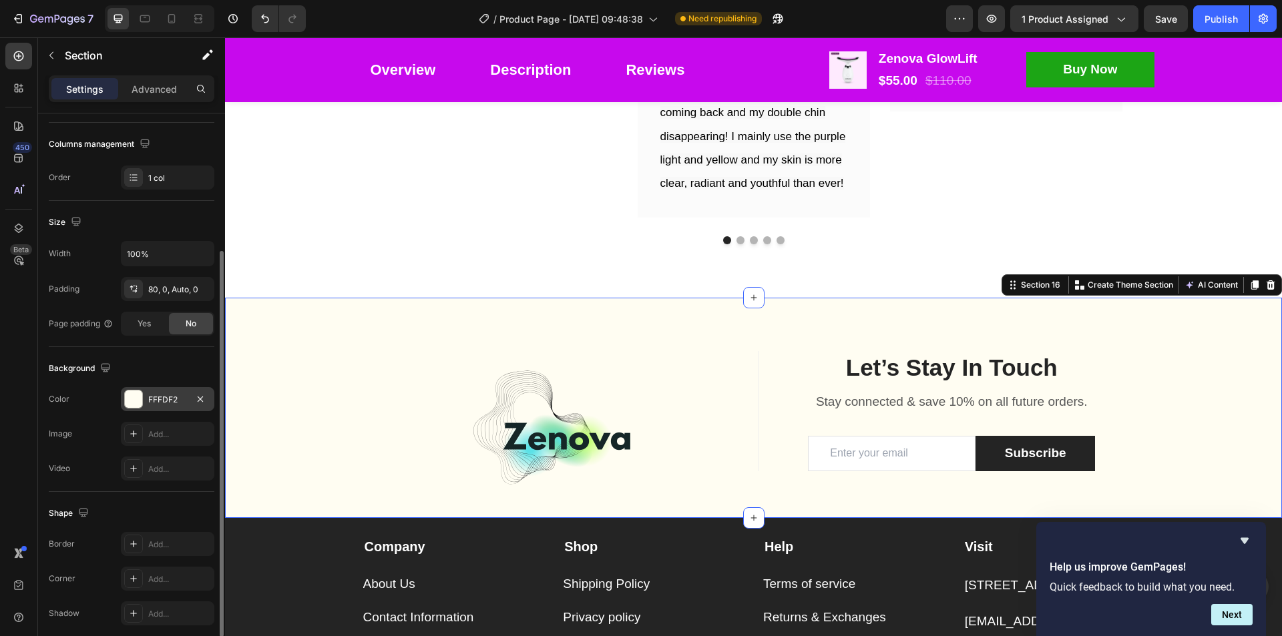
click at [138, 403] on div at bounding box center [133, 399] width 17 height 17
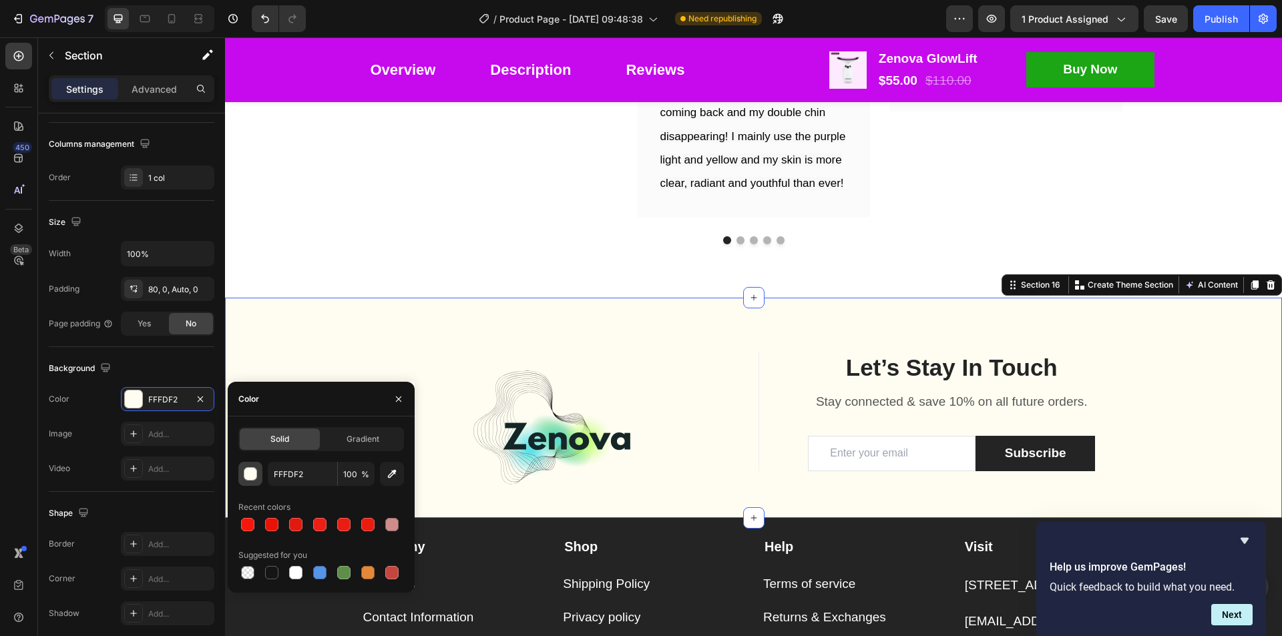
click at [248, 475] on div "button" at bounding box center [250, 474] width 13 height 13
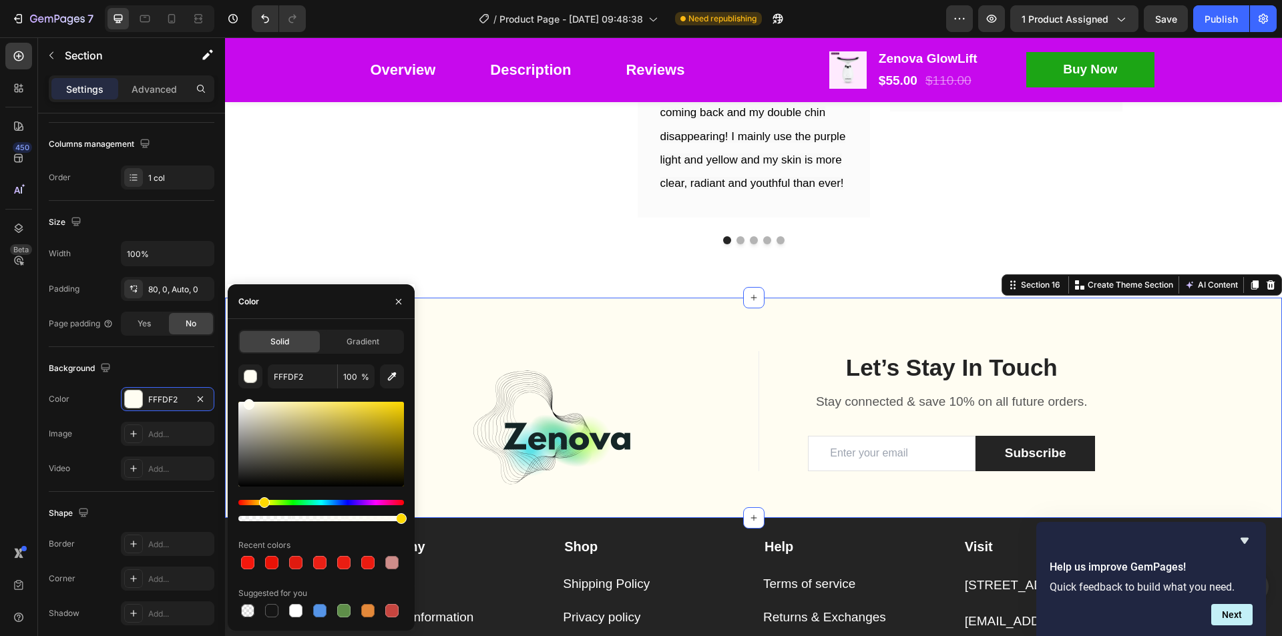
click at [362, 497] on div at bounding box center [321, 461] width 166 height 125
click at [369, 503] on div "Hue" at bounding box center [321, 502] width 166 height 5
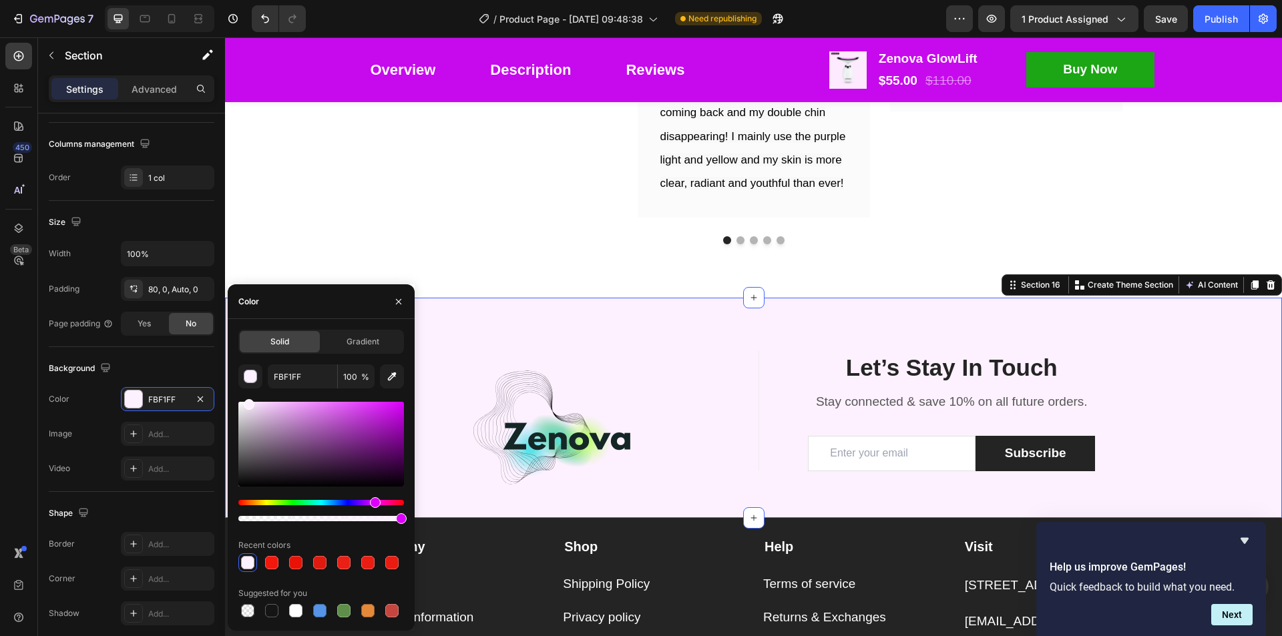
click at [373, 503] on div "Hue" at bounding box center [375, 502] width 11 height 11
click at [376, 503] on div "Hue" at bounding box center [375, 502] width 11 height 11
click at [380, 502] on div "Hue" at bounding box center [377, 502] width 11 height 11
click at [346, 421] on div at bounding box center [321, 444] width 166 height 85
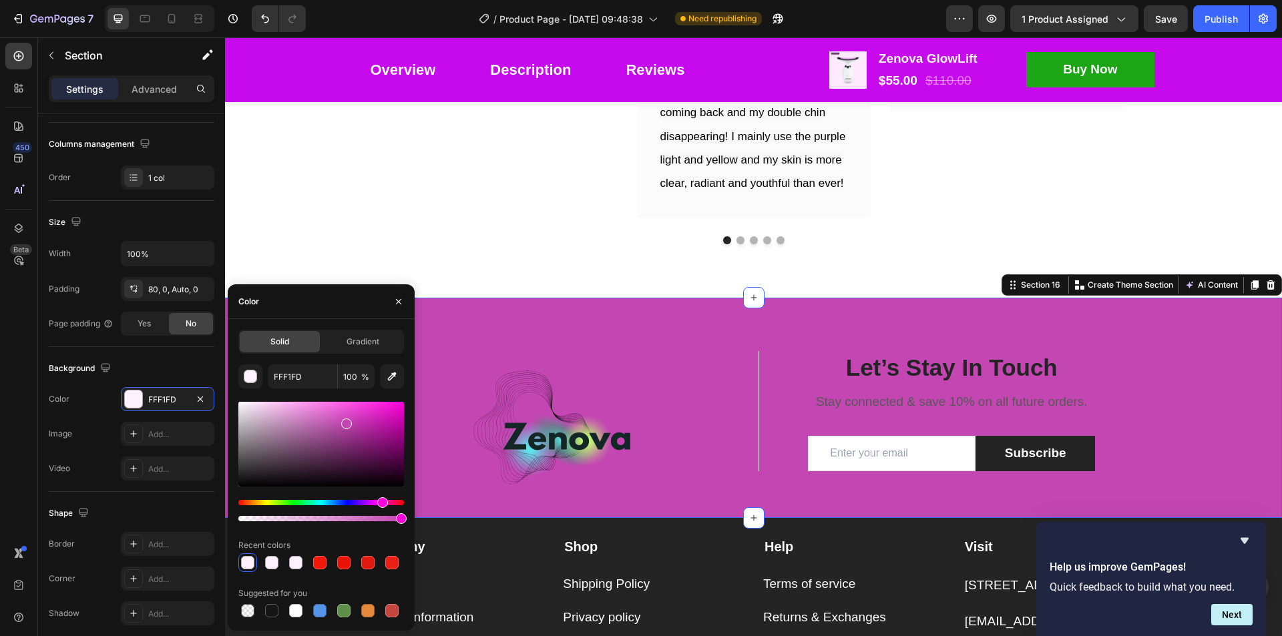
click at [299, 417] on div at bounding box center [321, 444] width 166 height 85
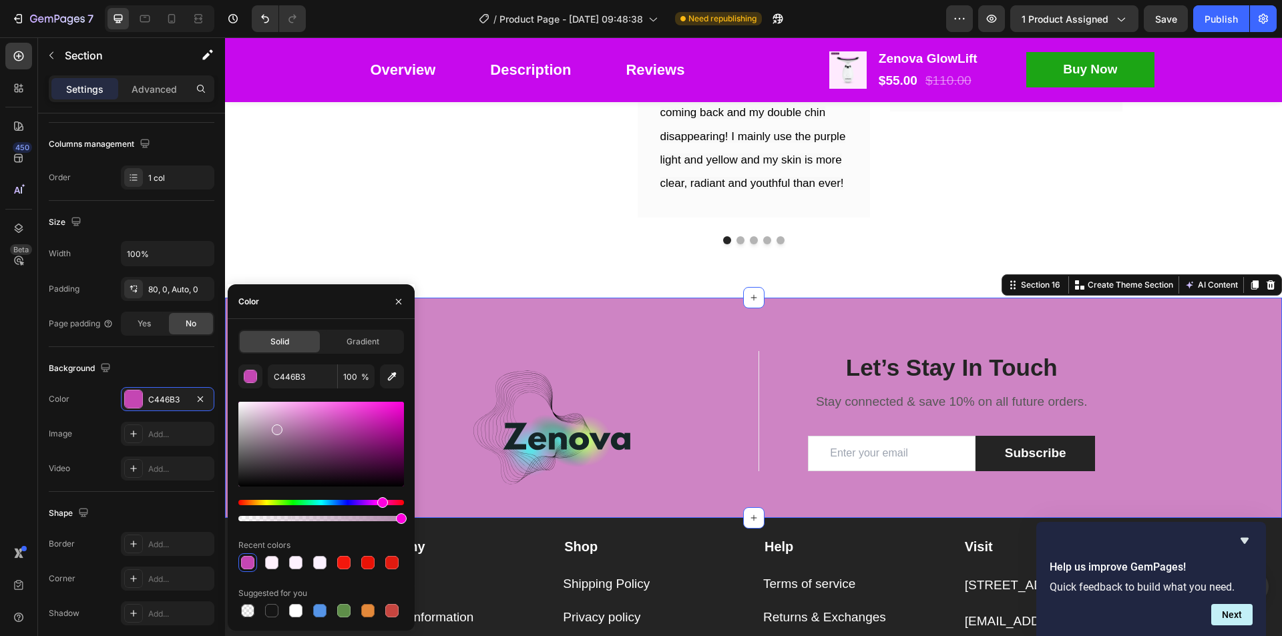
click at [276, 427] on div at bounding box center [321, 444] width 166 height 85
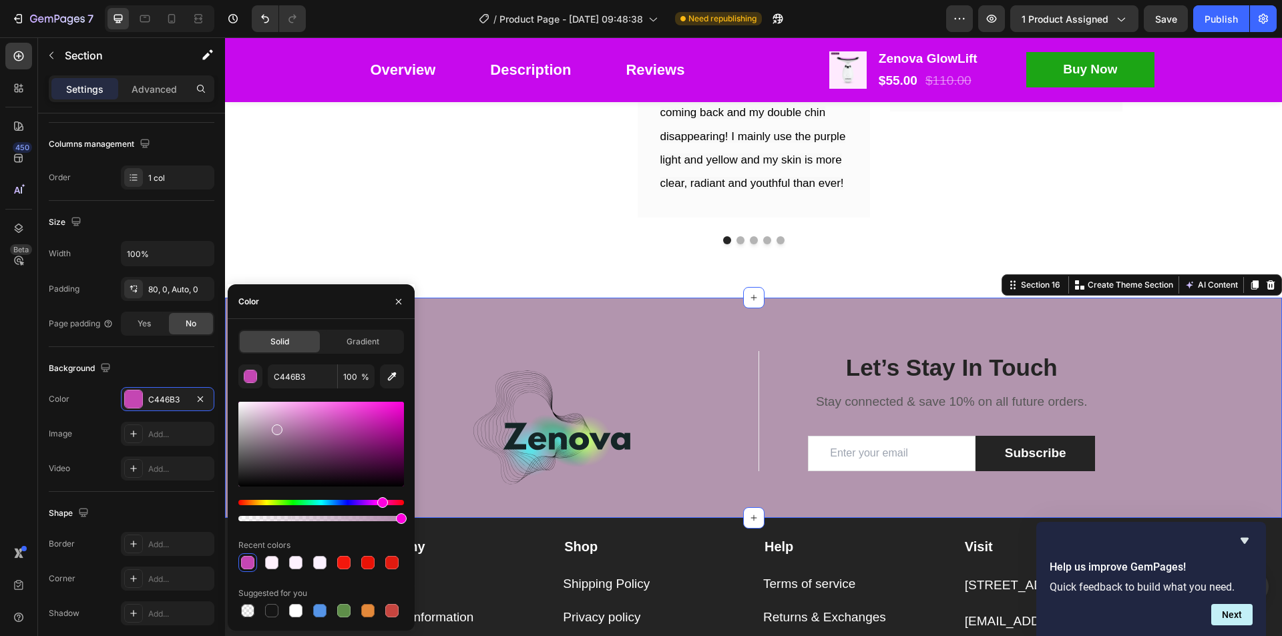
click at [265, 428] on div at bounding box center [321, 444] width 166 height 85
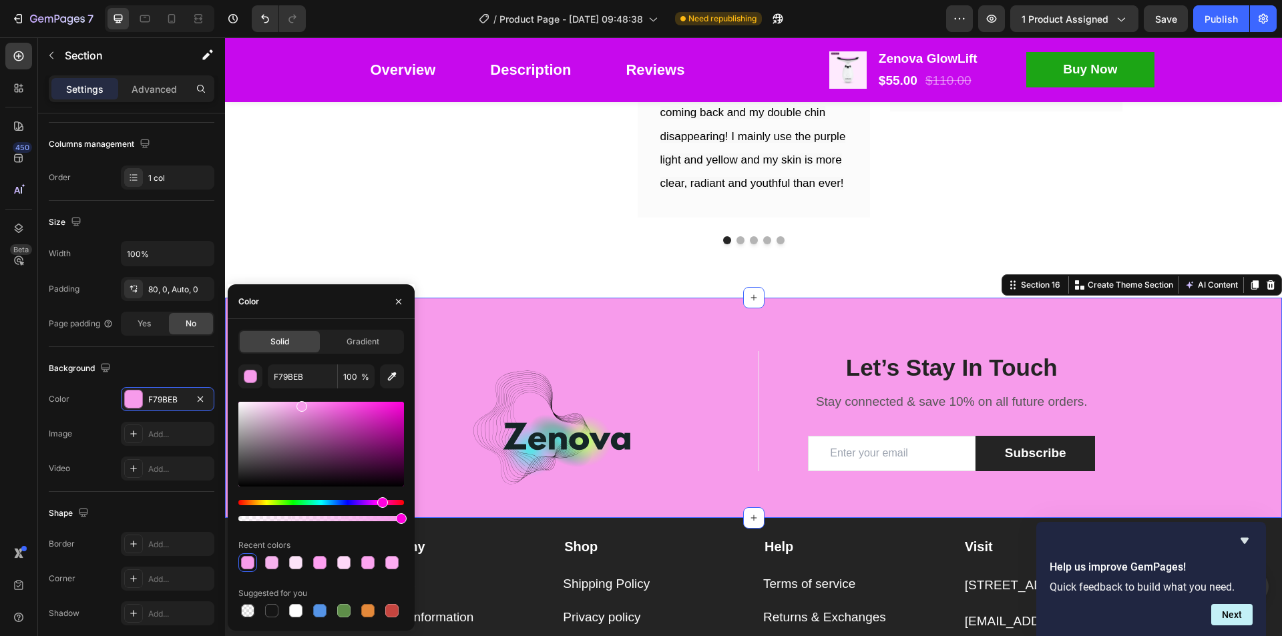
drag, startPoint x: 262, startPoint y: 413, endPoint x: 301, endPoint y: 404, distance: 40.3
click at [301, 404] on div at bounding box center [321, 444] width 166 height 85
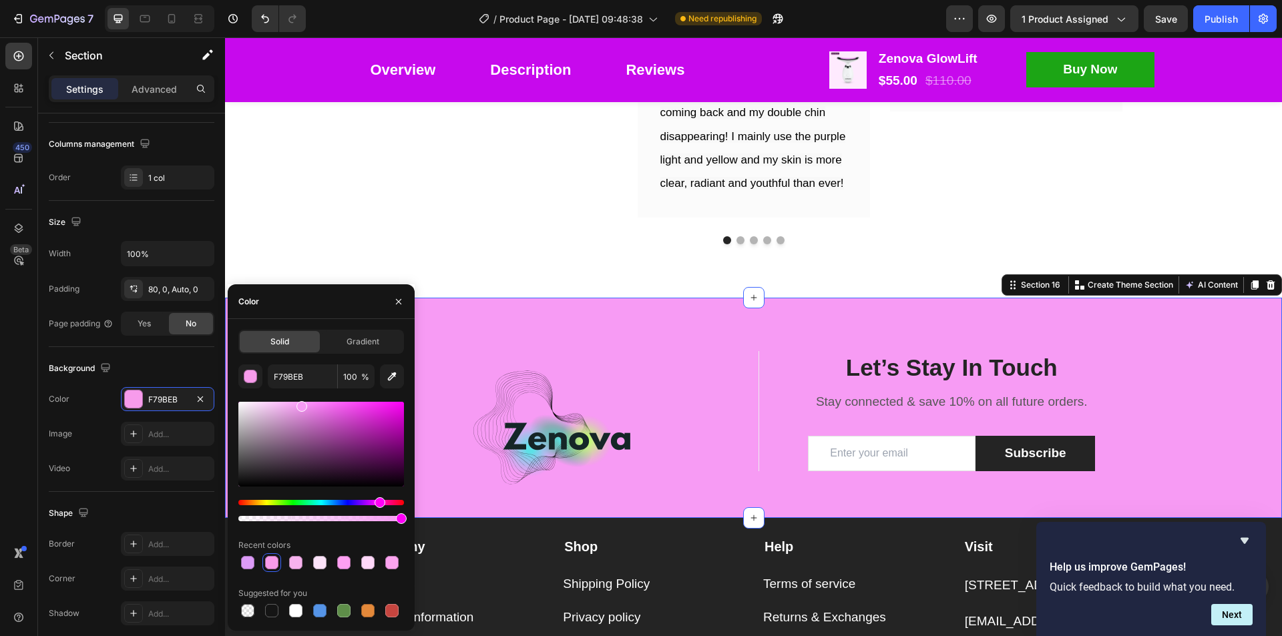
click at [378, 497] on div at bounding box center [321, 461] width 166 height 125
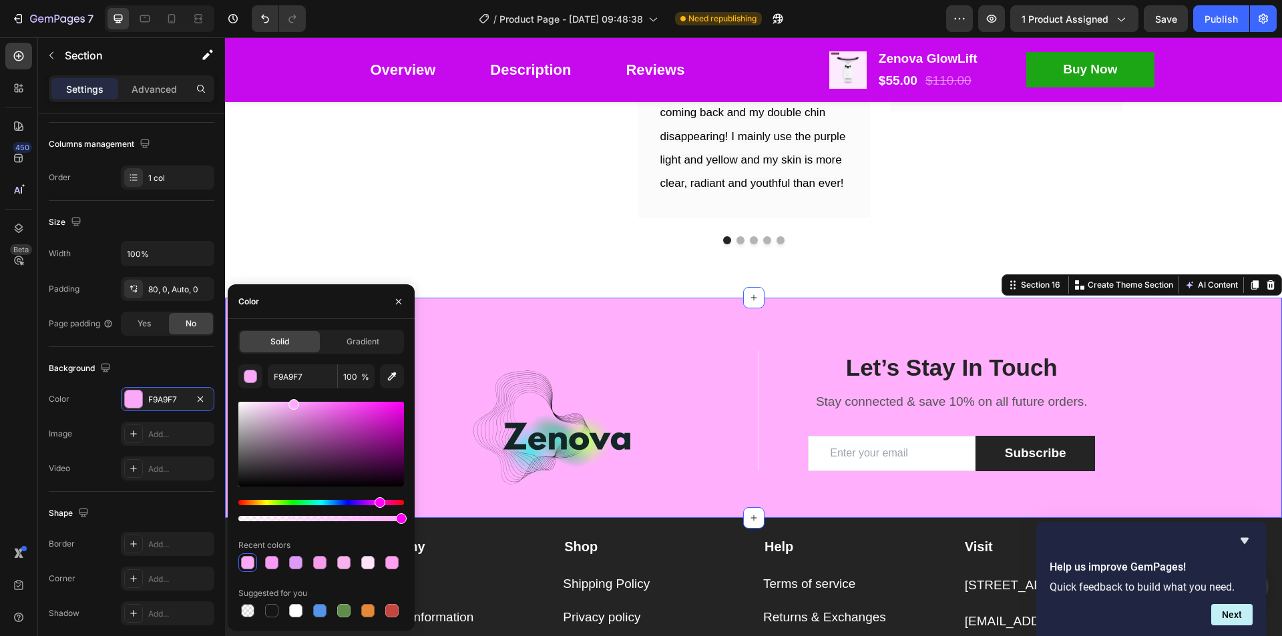
drag, startPoint x: 299, startPoint y: 411, endPoint x: 290, endPoint y: 399, distance: 14.8
click at [291, 399] on div "F9A9F7 100 % Recent colors Suggested for you" at bounding box center [321, 492] width 166 height 256
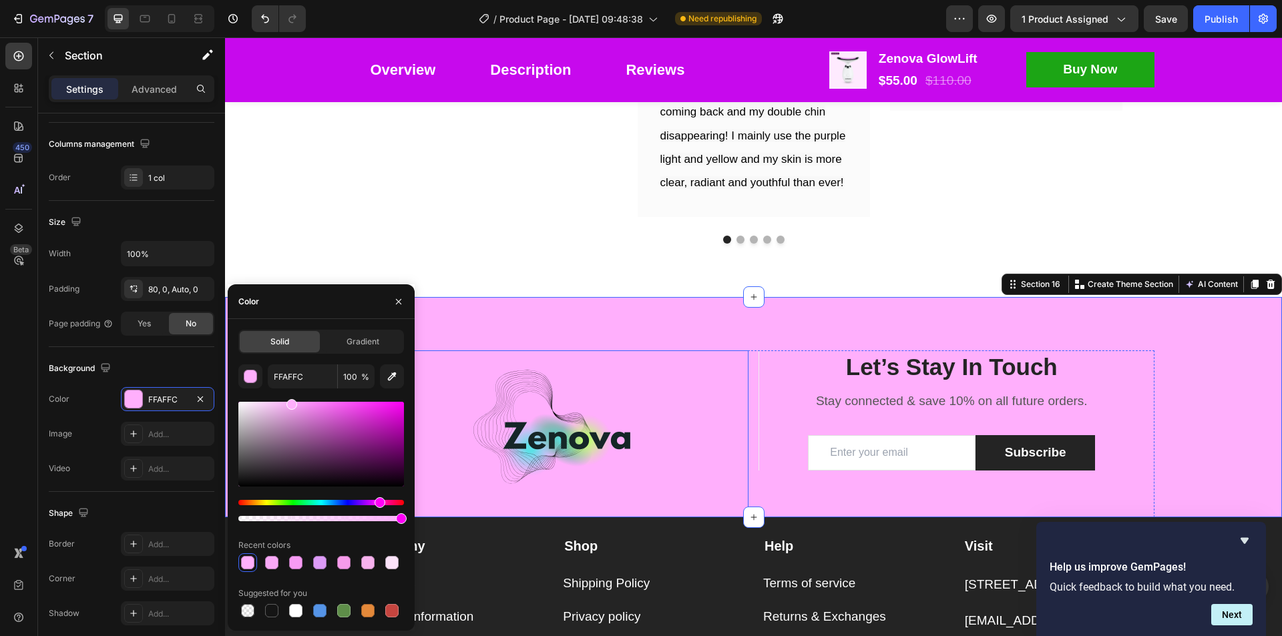
scroll to position [8610, 0]
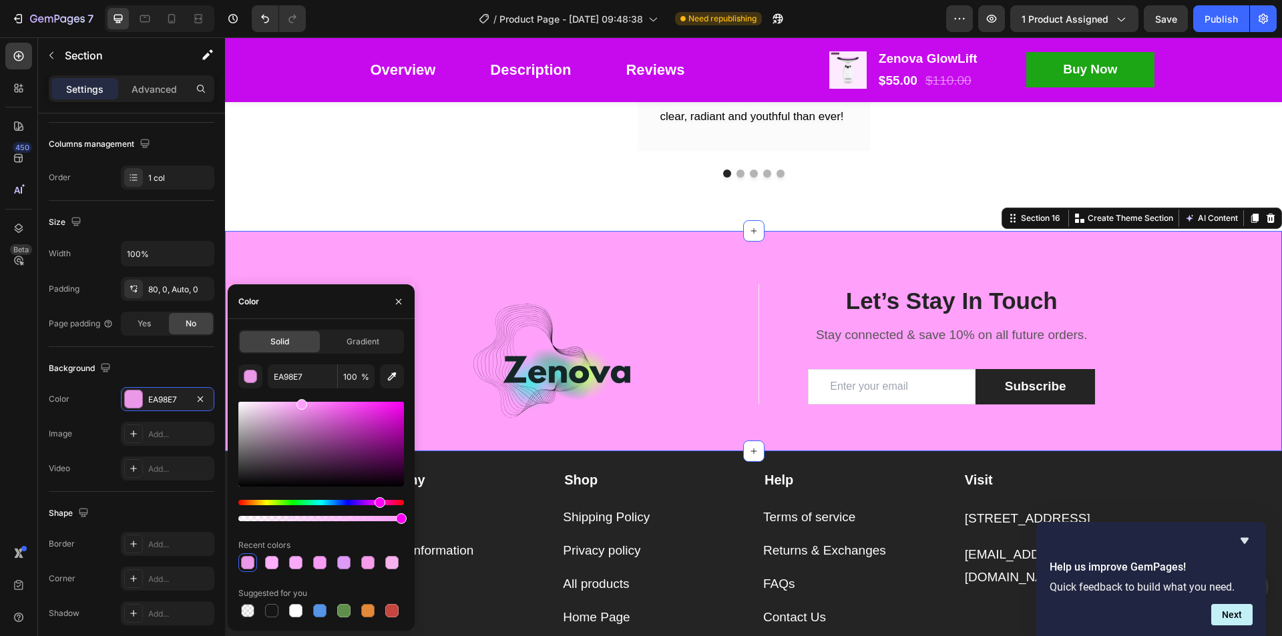
drag, startPoint x: 294, startPoint y: 406, endPoint x: 301, endPoint y: 389, distance: 18.2
click at [301, 389] on div "EA98E7 100 % Recent colors Suggested for you" at bounding box center [321, 492] width 166 height 256
type input "FFA0FB"
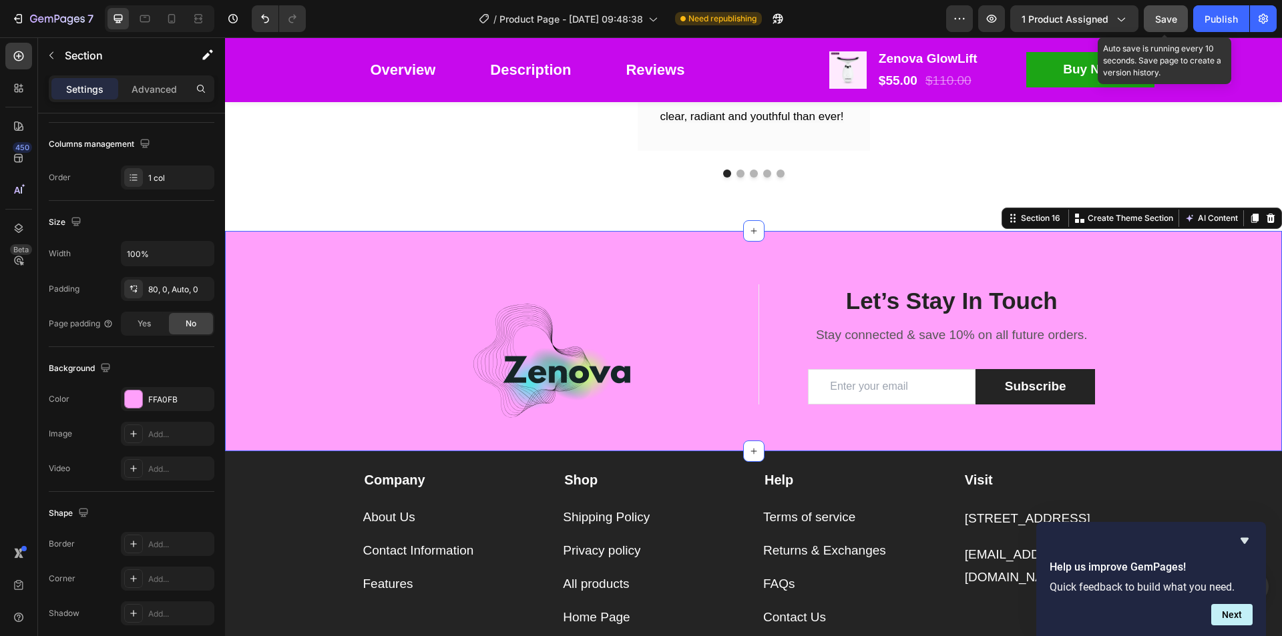
click at [1163, 19] on span "Save" at bounding box center [1166, 18] width 22 height 11
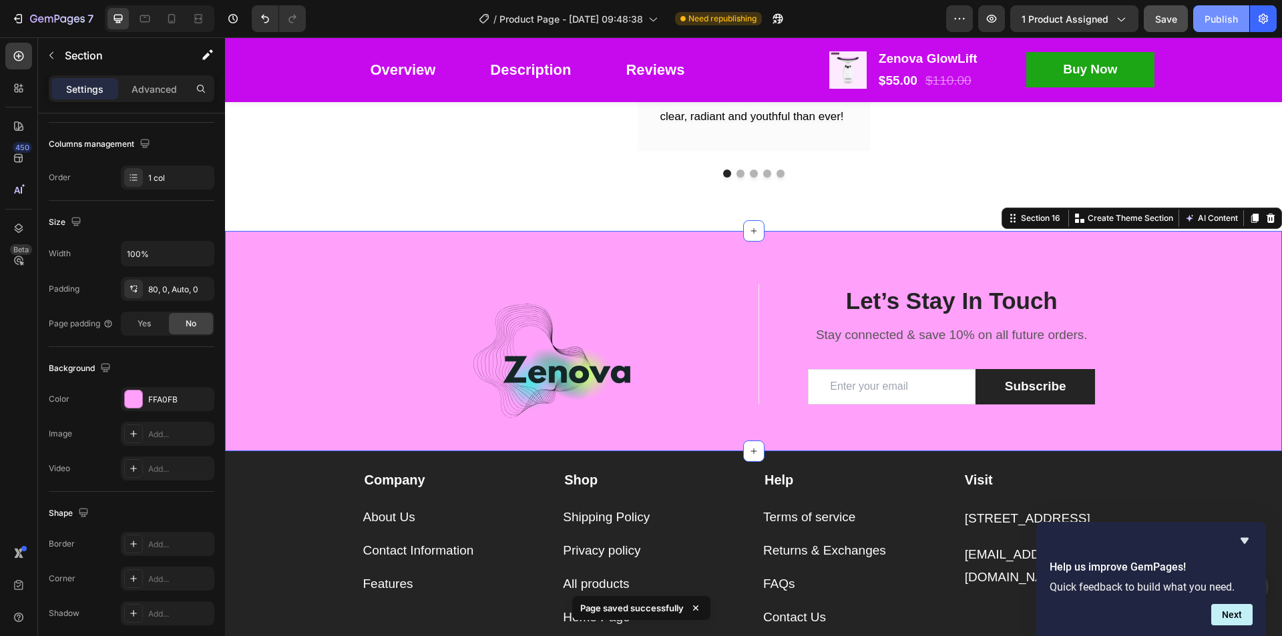
click at [1216, 21] on div "Publish" at bounding box center [1220, 19] width 33 height 14
click at [164, 17] on div at bounding box center [171, 18] width 21 height 21
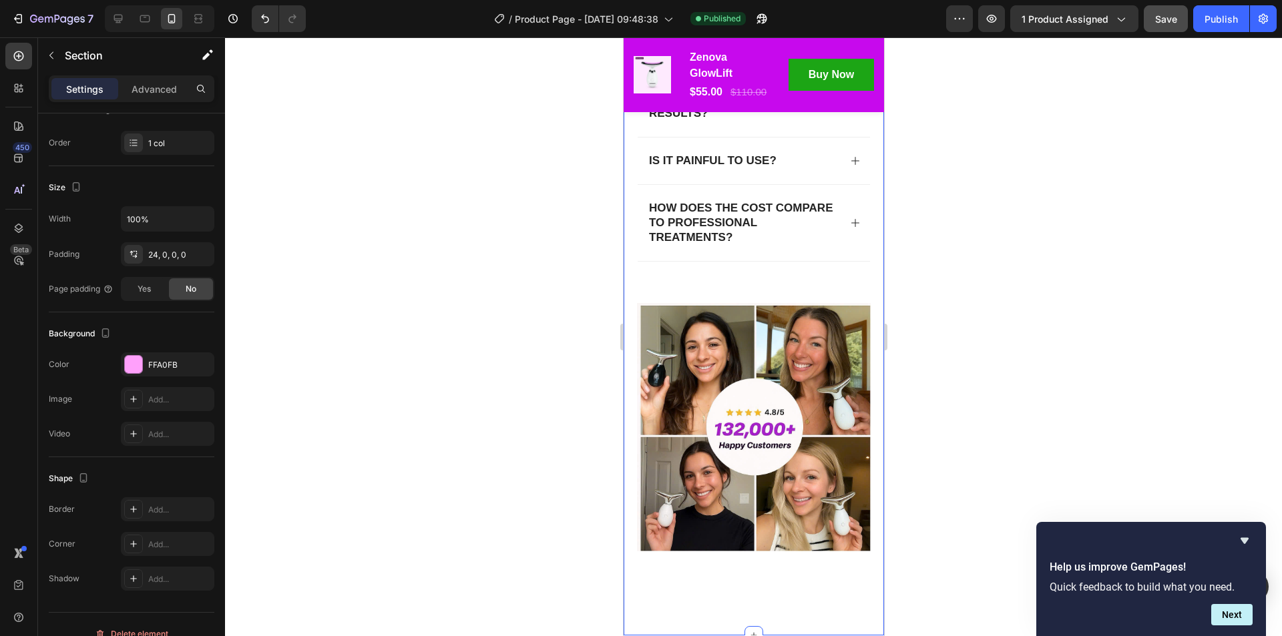
scroll to position [7651, 0]
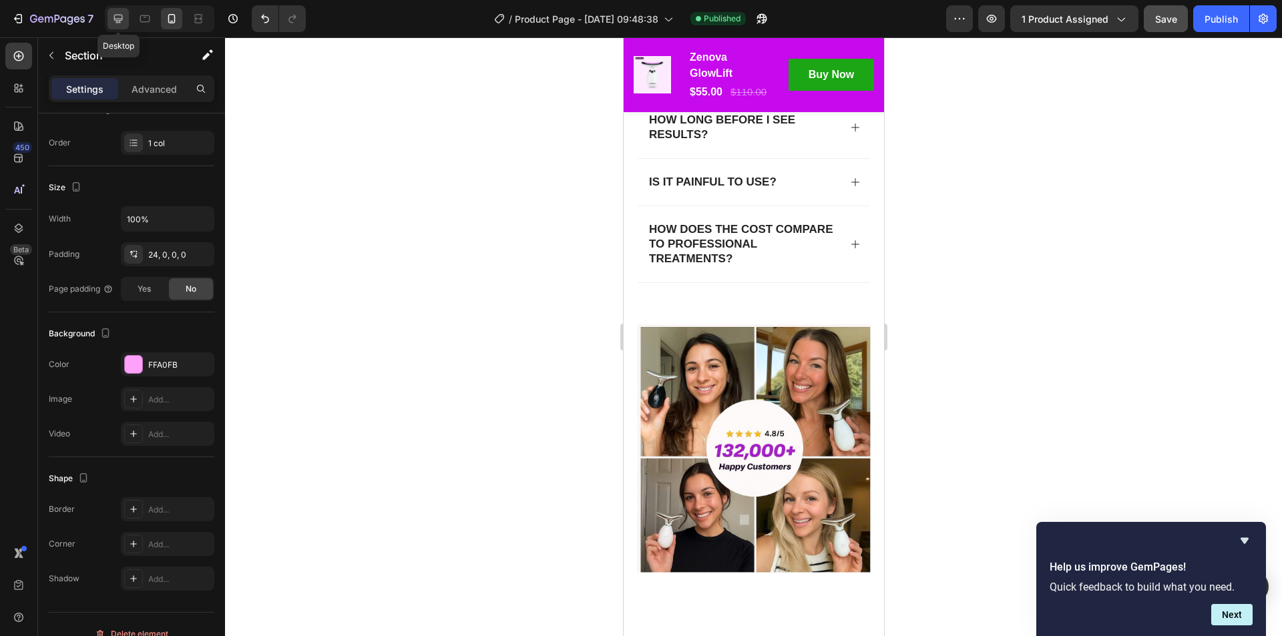
click at [121, 18] on icon at bounding box center [117, 18] width 13 height 13
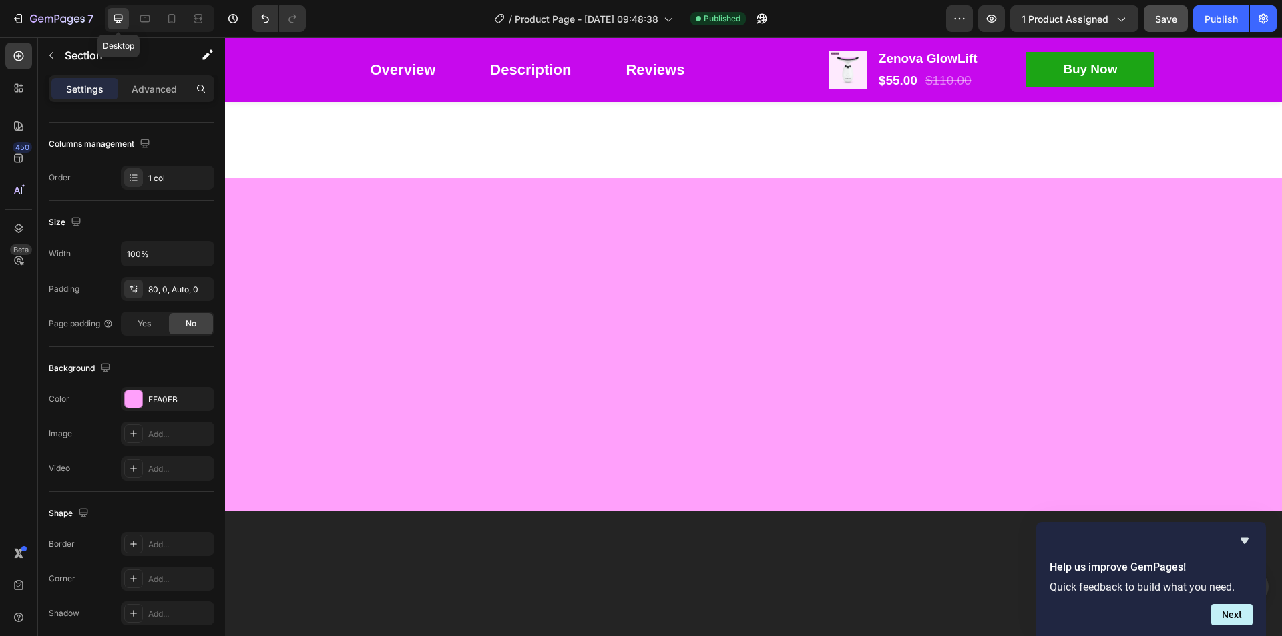
click at [607, 79] on div "Overview Button Description Button Reviews Button Row" at bounding box center [580, 70] width 455 height 38
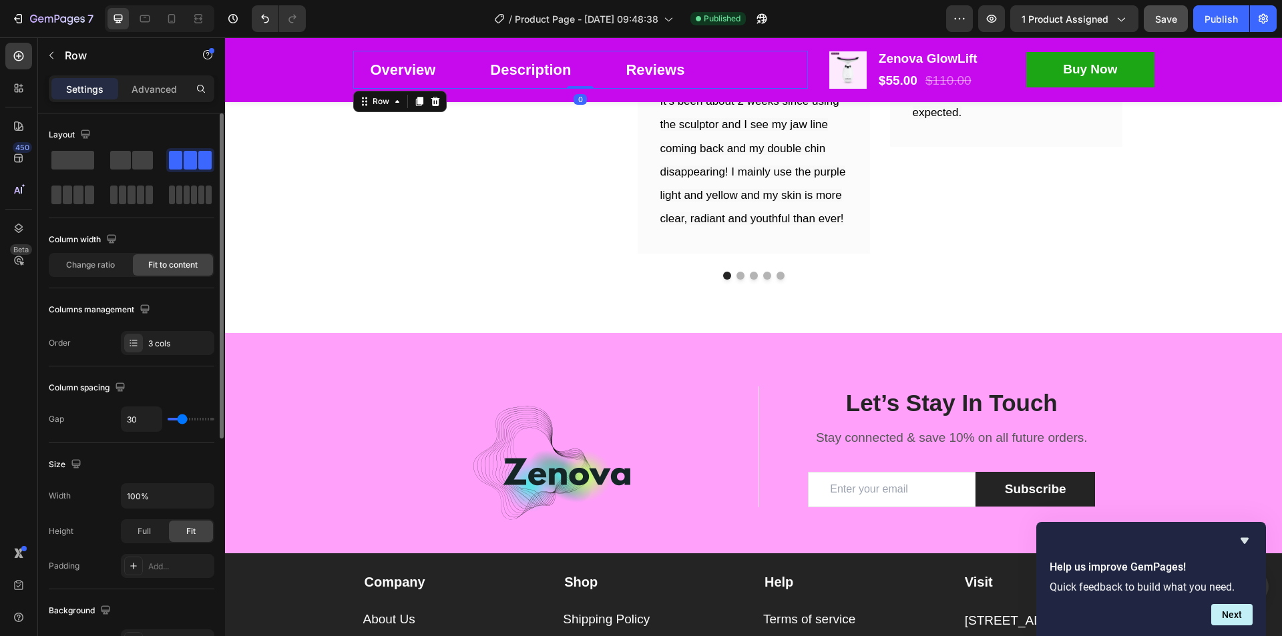
scroll to position [7541, 0]
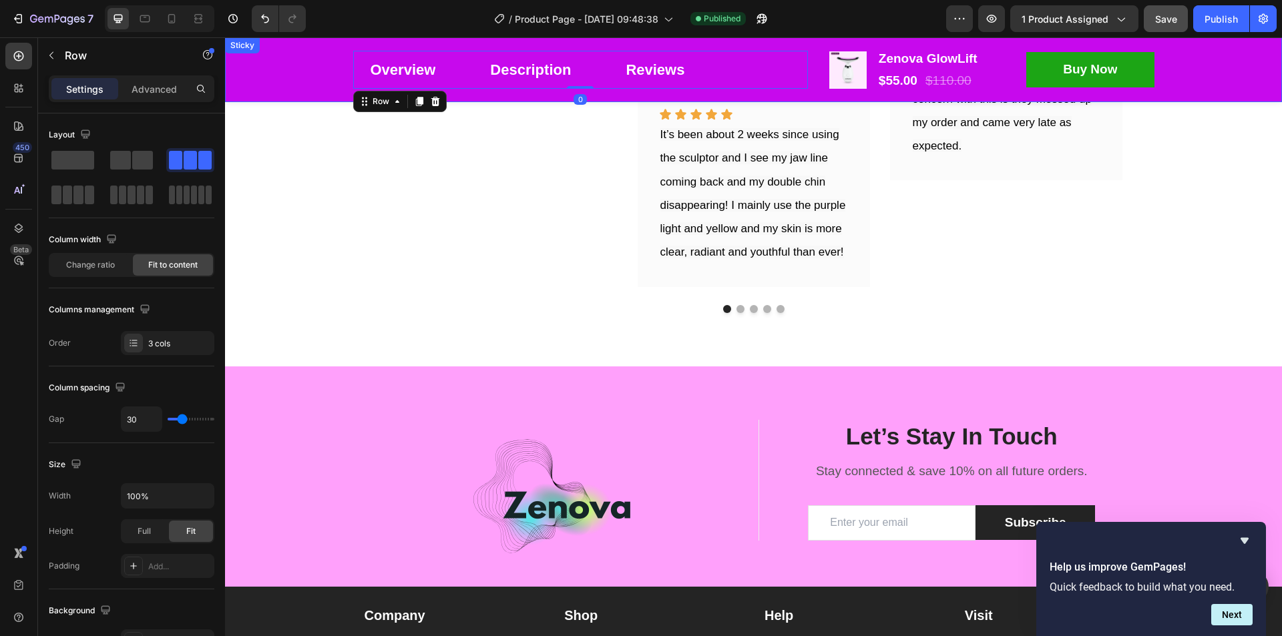
click at [290, 67] on div "Overview Button Description Button Reviews Button Row 0 Product Images Zenova G…" at bounding box center [753, 69] width 1057 height 65
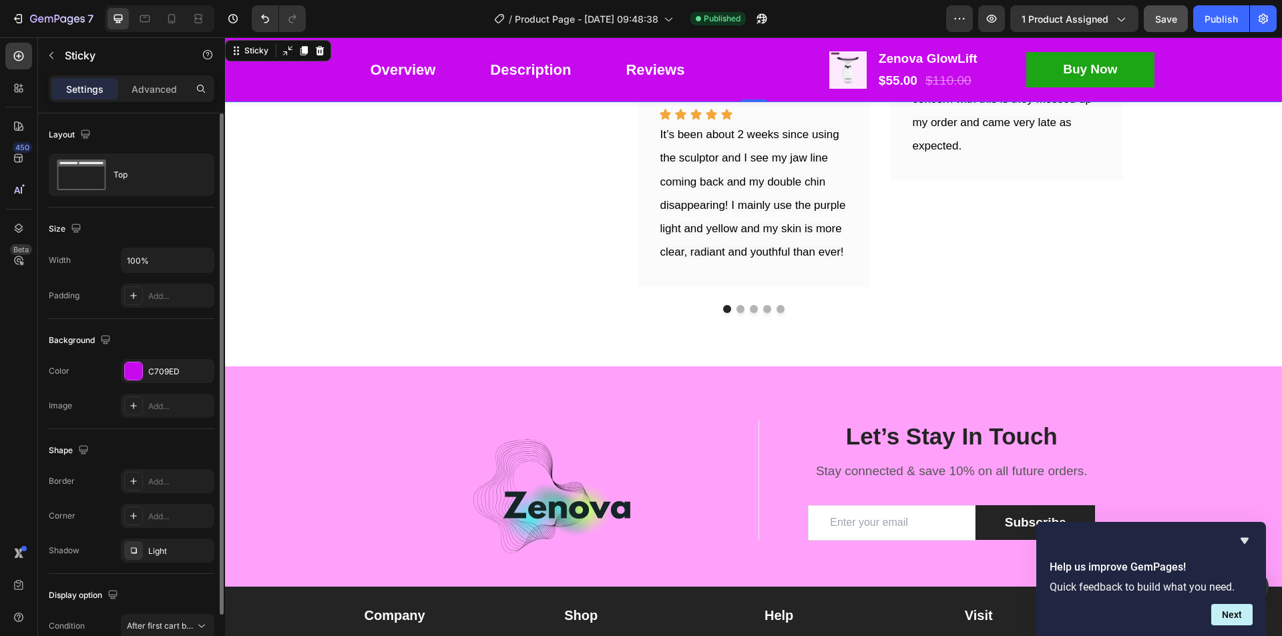
scroll to position [66, 0]
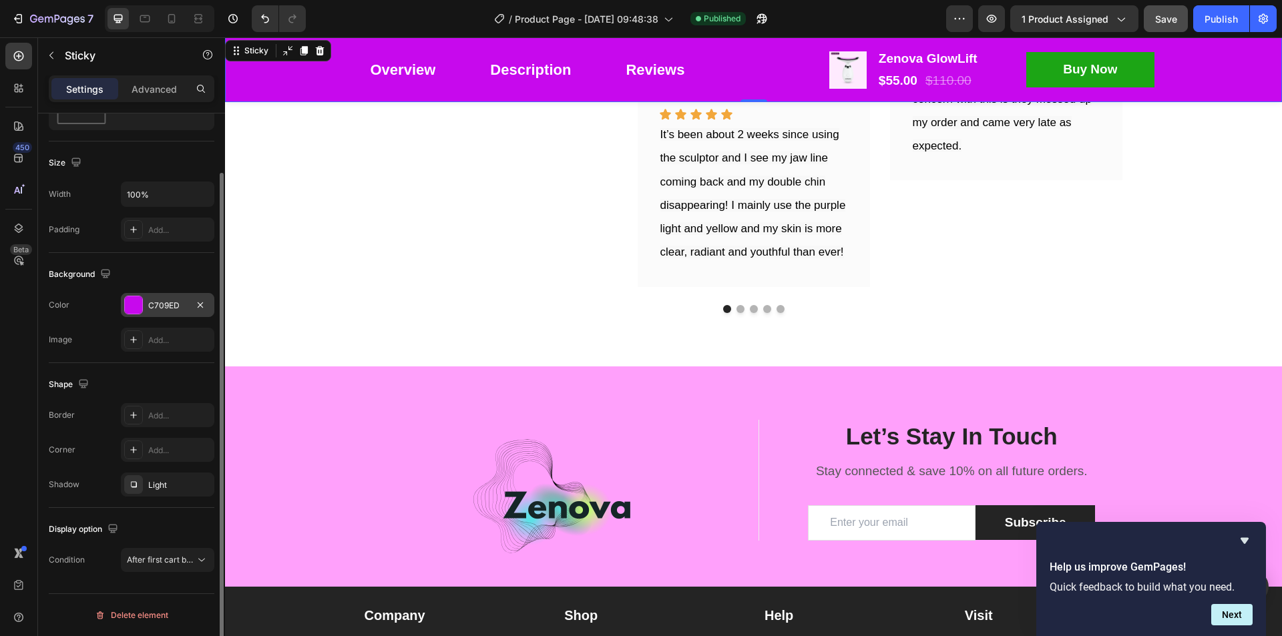
click at [136, 301] on div at bounding box center [133, 304] width 17 height 17
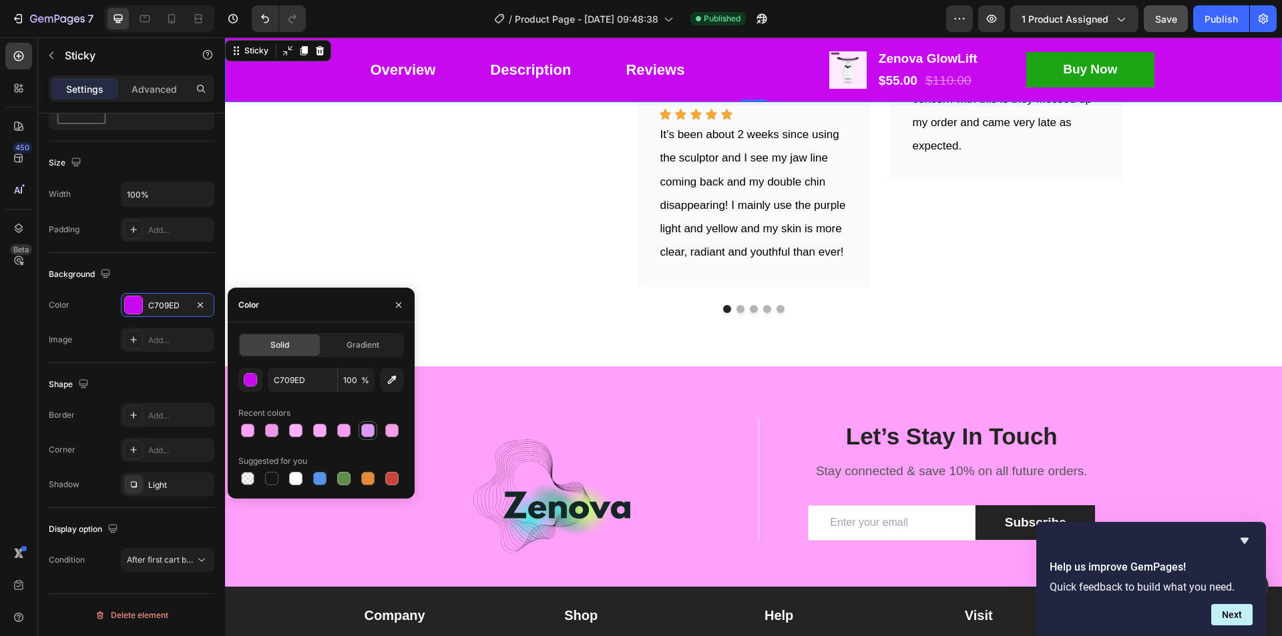
click at [359, 434] on div at bounding box center [367, 430] width 19 height 19
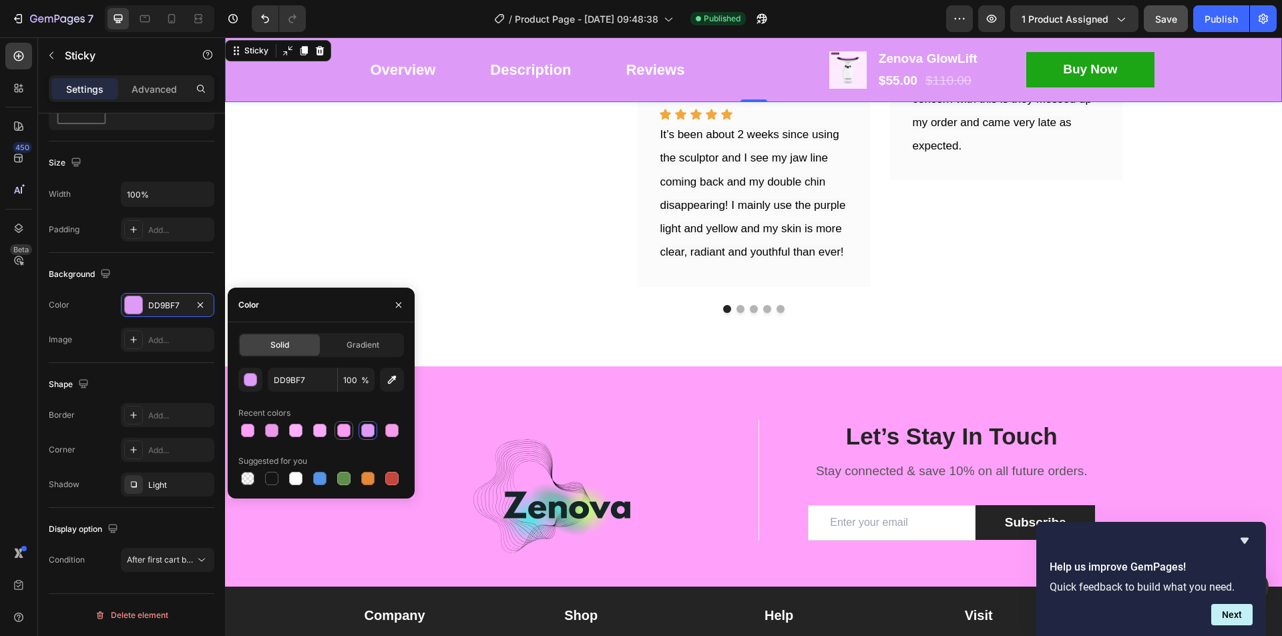
click at [335, 432] on div at bounding box center [343, 430] width 19 height 19
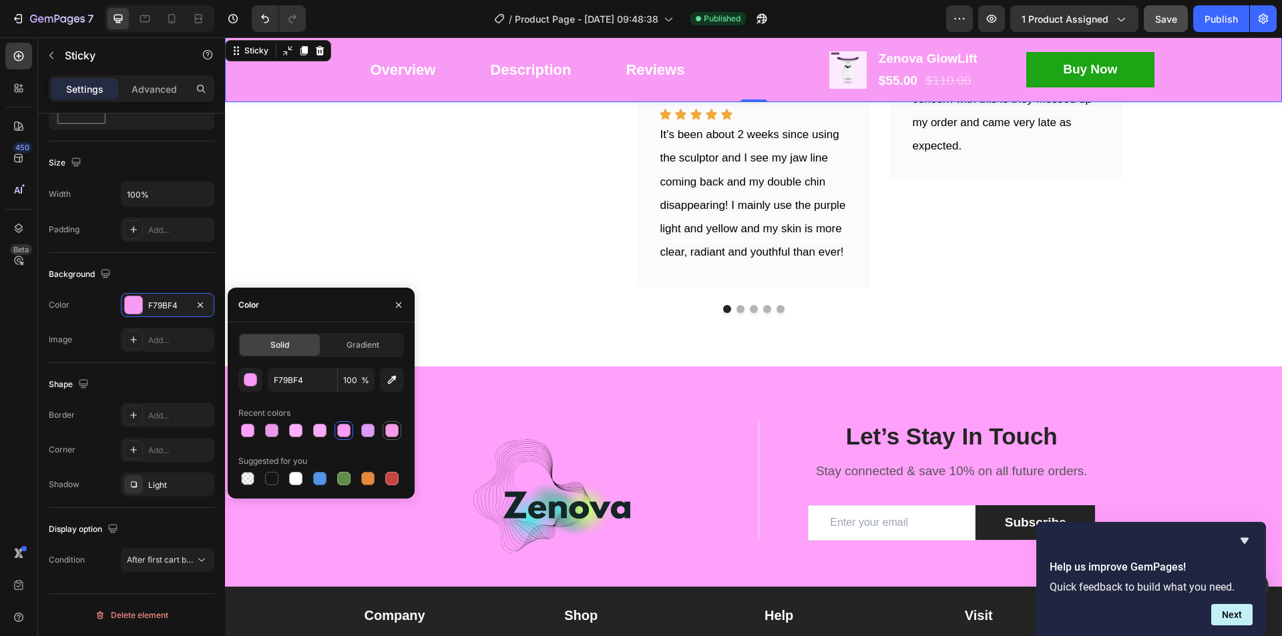
click at [395, 426] on div at bounding box center [391, 430] width 13 height 13
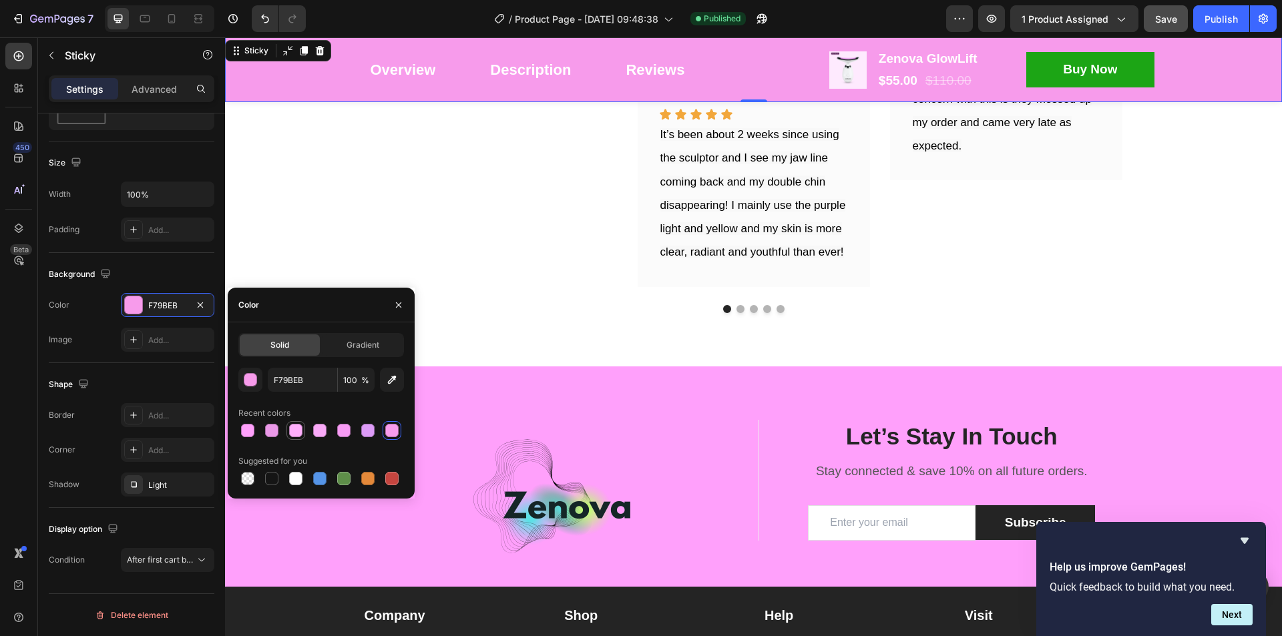
click at [302, 429] on div at bounding box center [295, 430] width 13 height 13
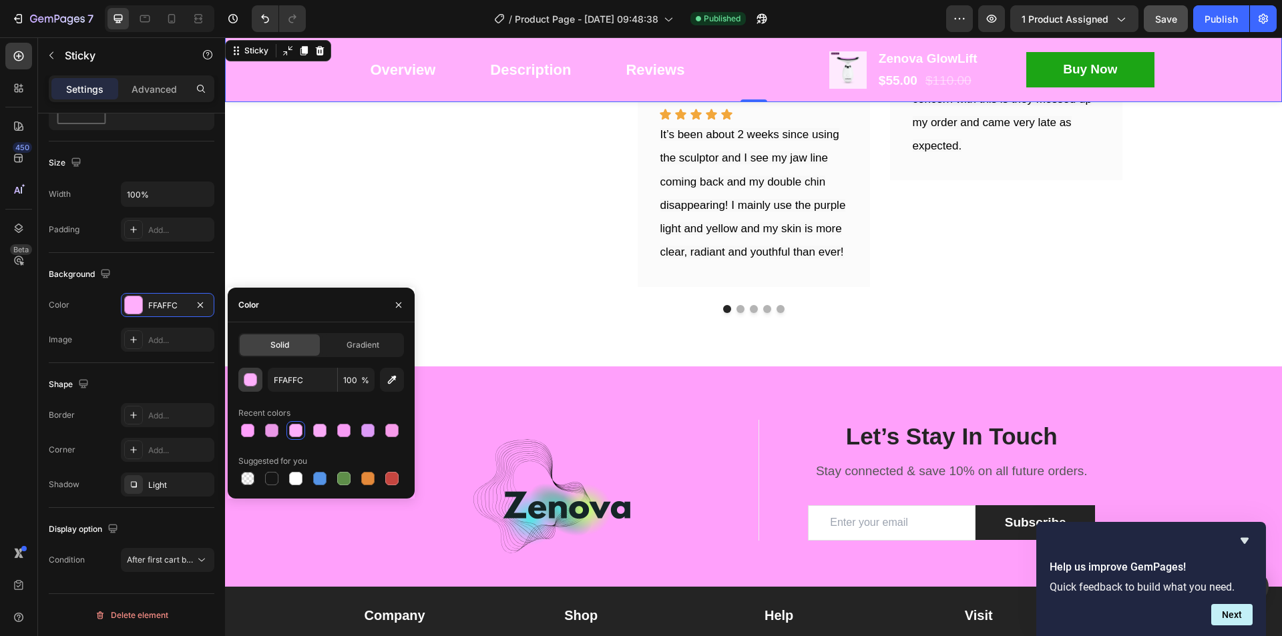
click at [244, 382] on div "button" at bounding box center [250, 380] width 13 height 13
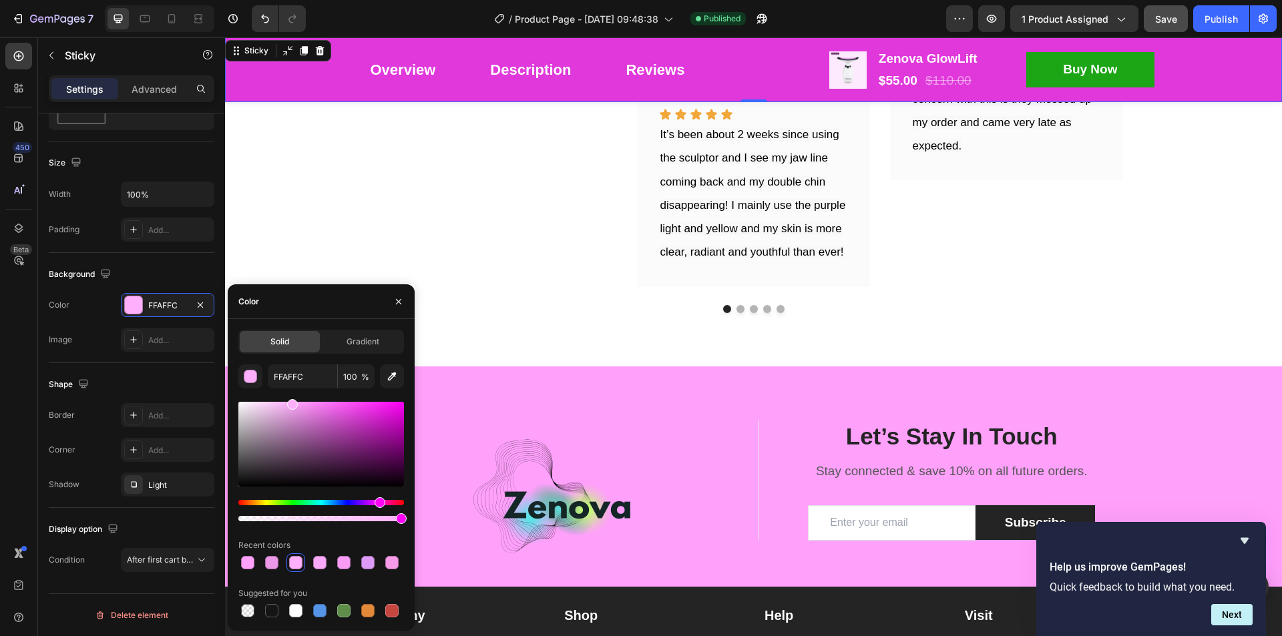
click at [363, 411] on div at bounding box center [321, 444] width 166 height 85
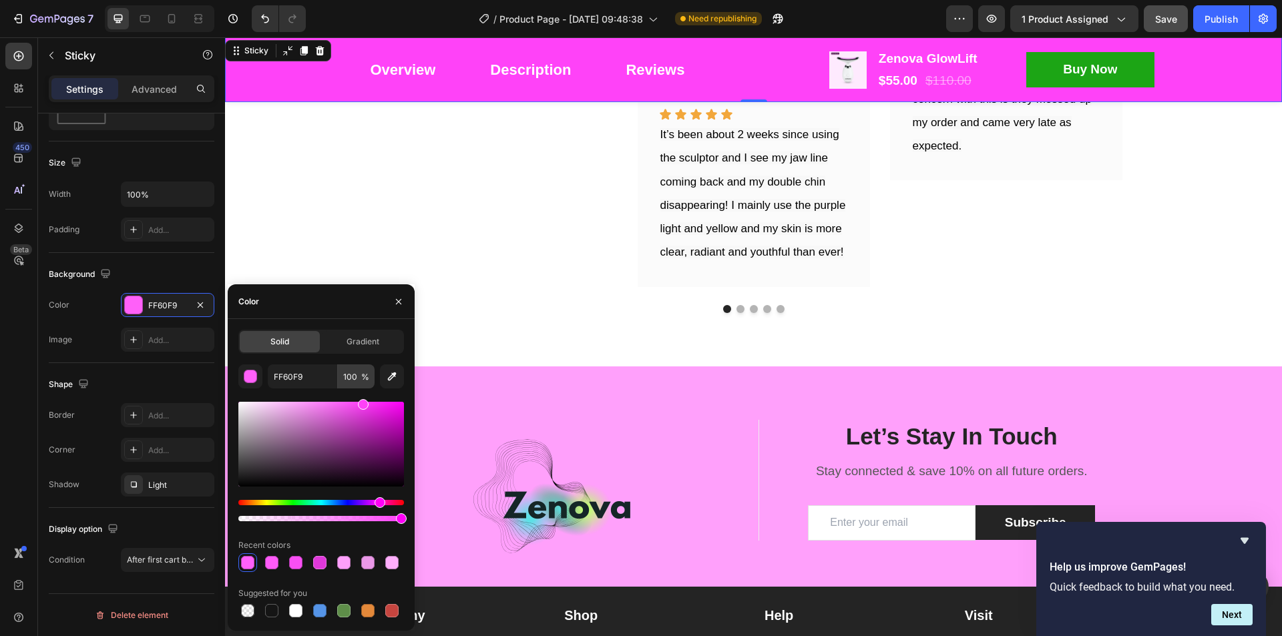
drag, startPoint x: 363, startPoint y: 411, endPoint x: 361, endPoint y: 386, distance: 25.4
click at [361, 386] on div "FF60F9 100 % Recent colors Suggested for you" at bounding box center [321, 492] width 166 height 256
type input "FF42F8"
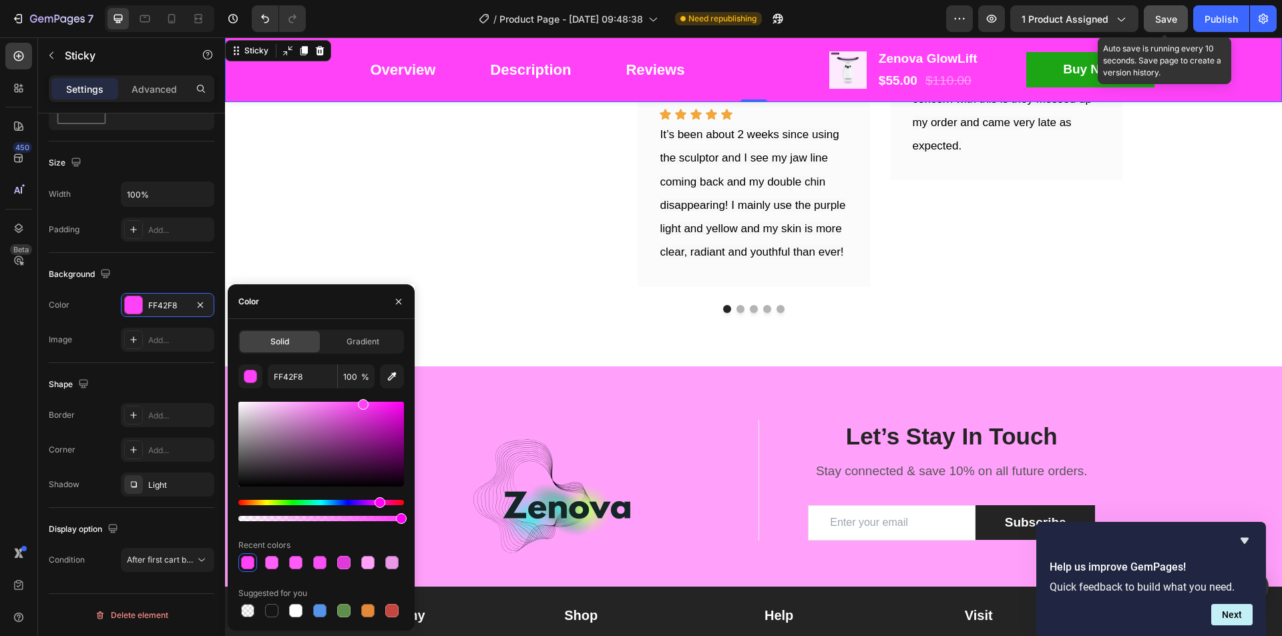
click at [1160, 20] on span "Save" at bounding box center [1166, 18] width 22 height 11
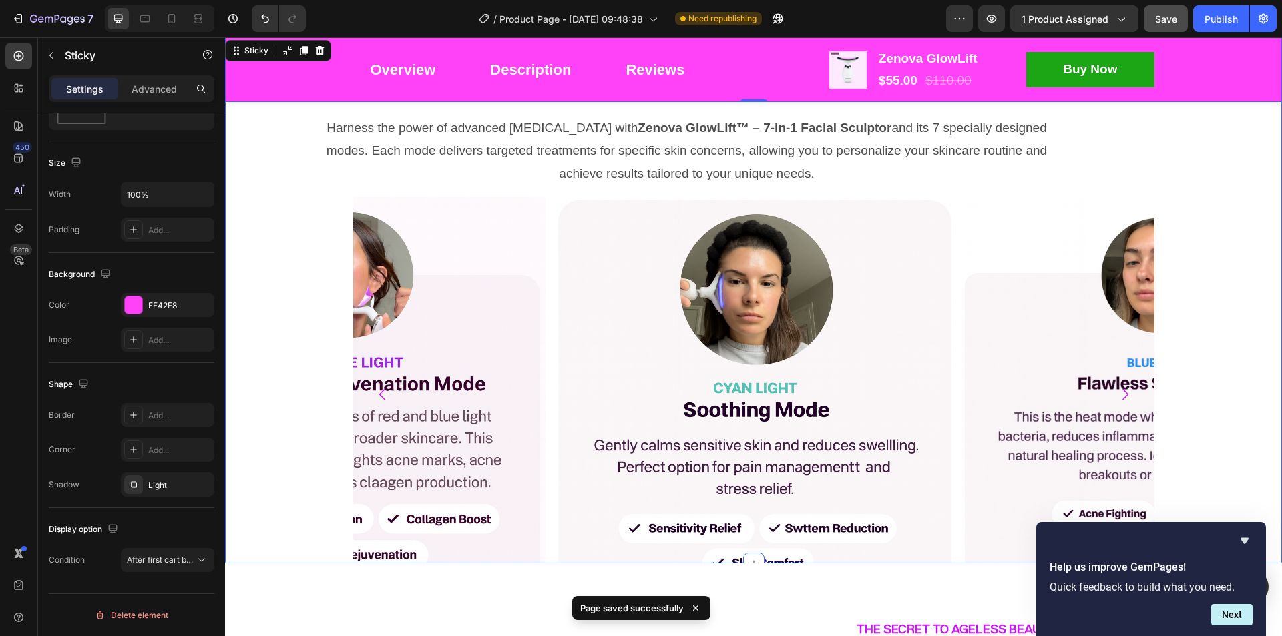
scroll to position [5256, 0]
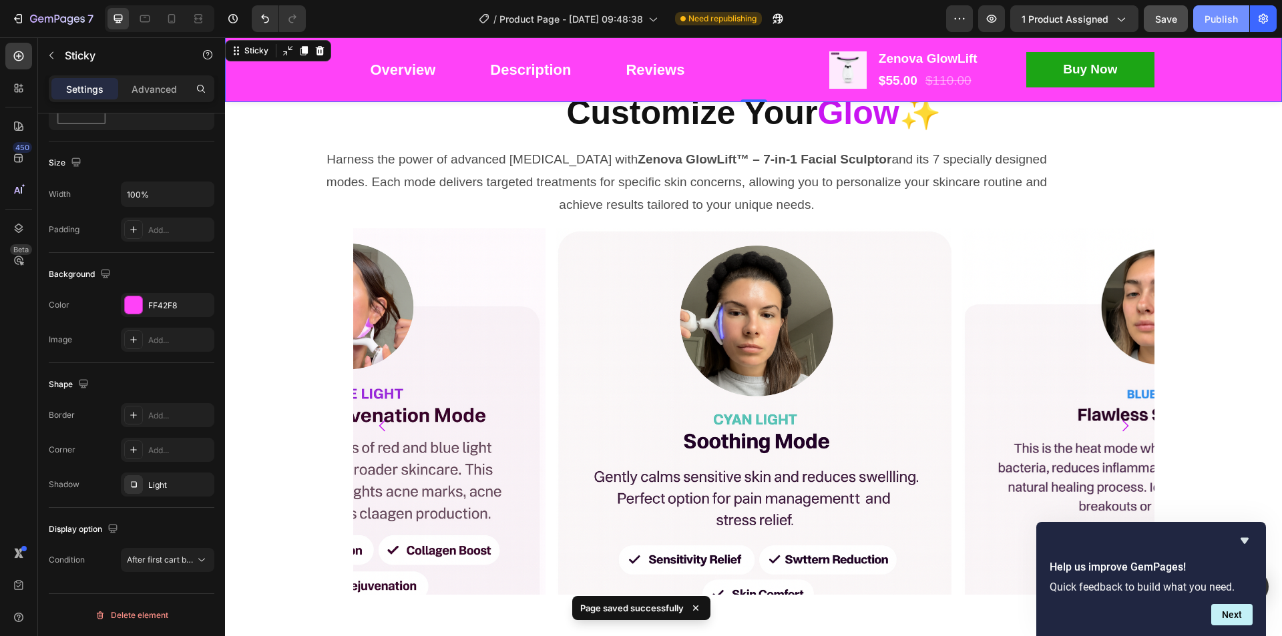
click at [1217, 15] on div "Publish" at bounding box center [1220, 19] width 33 height 14
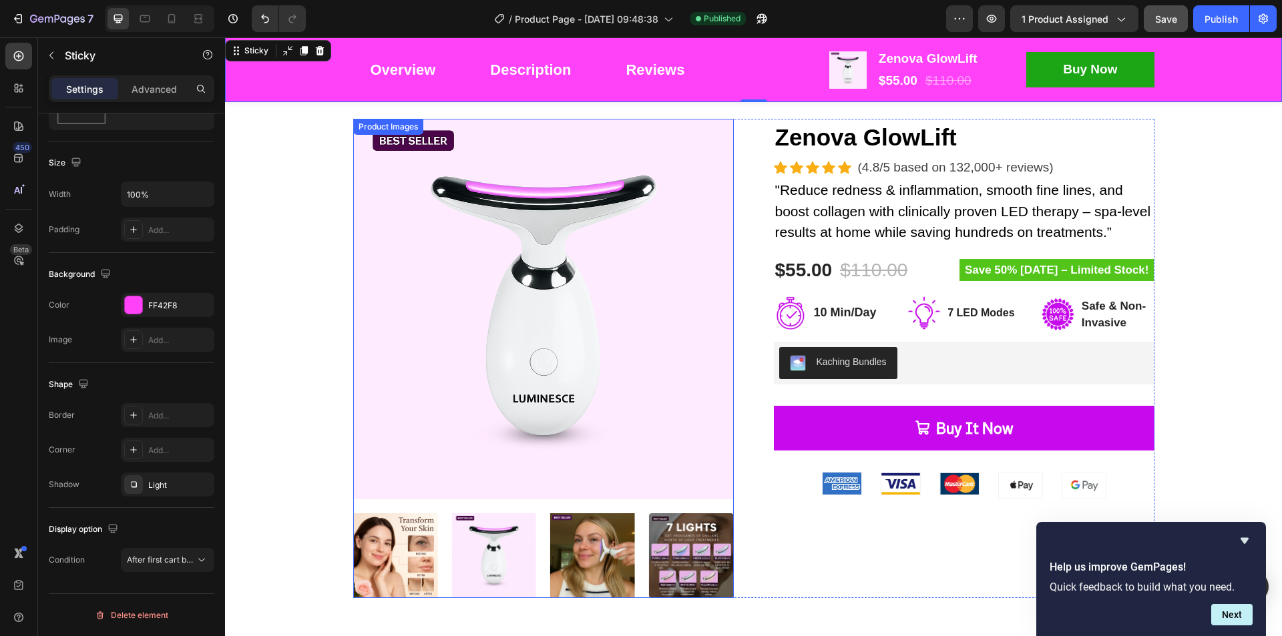
scroll to position [134, 0]
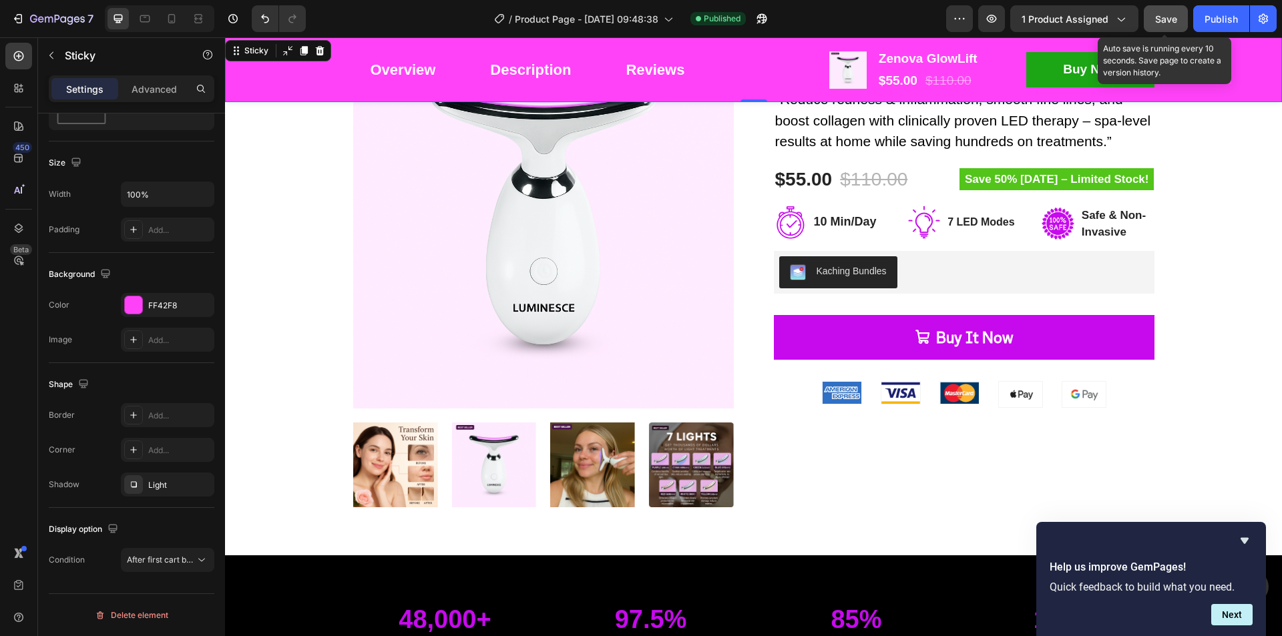
click at [1156, 15] on span "Save" at bounding box center [1166, 18] width 22 height 11
click at [173, 19] on icon at bounding box center [171, 18] width 13 height 13
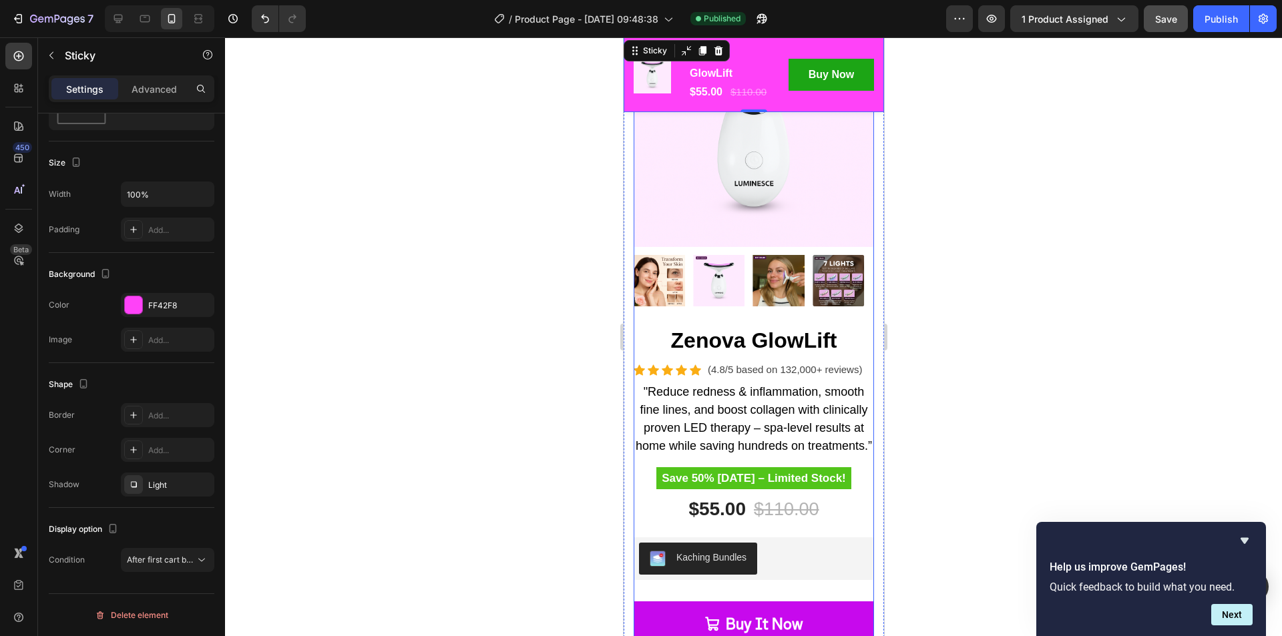
scroll to position [214, 0]
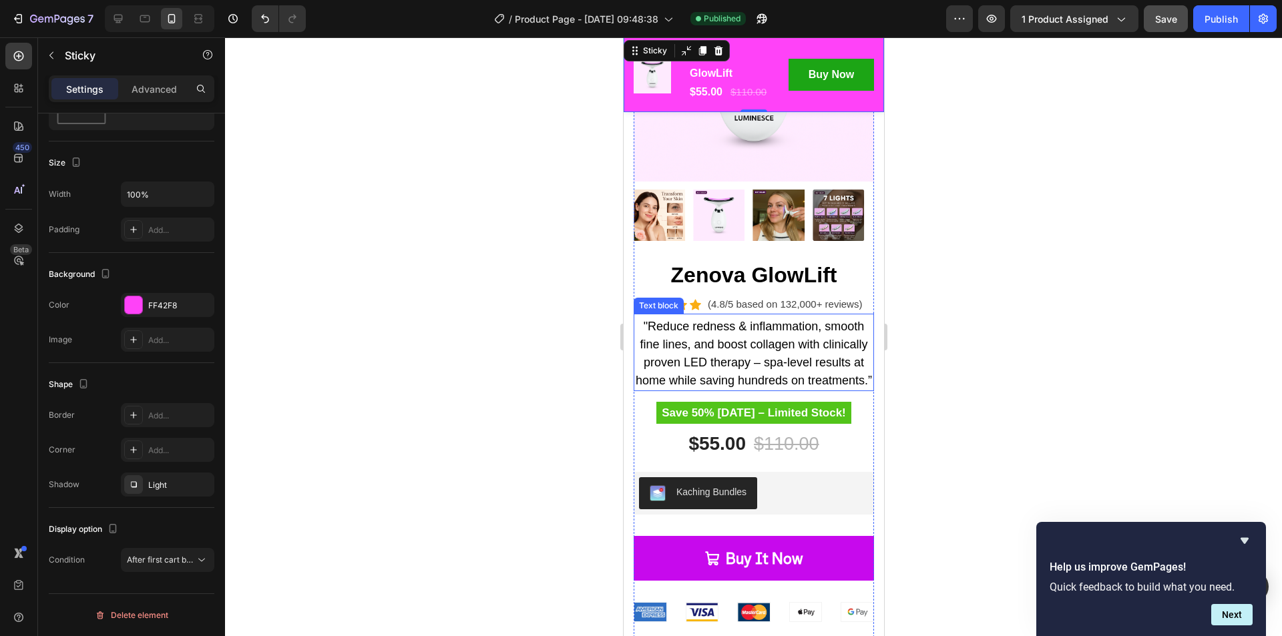
click at [771, 326] on p ""Reduce redness & inflammation, smooth fine lines, and boost collagen with clin…" at bounding box center [753, 354] width 238 height 72
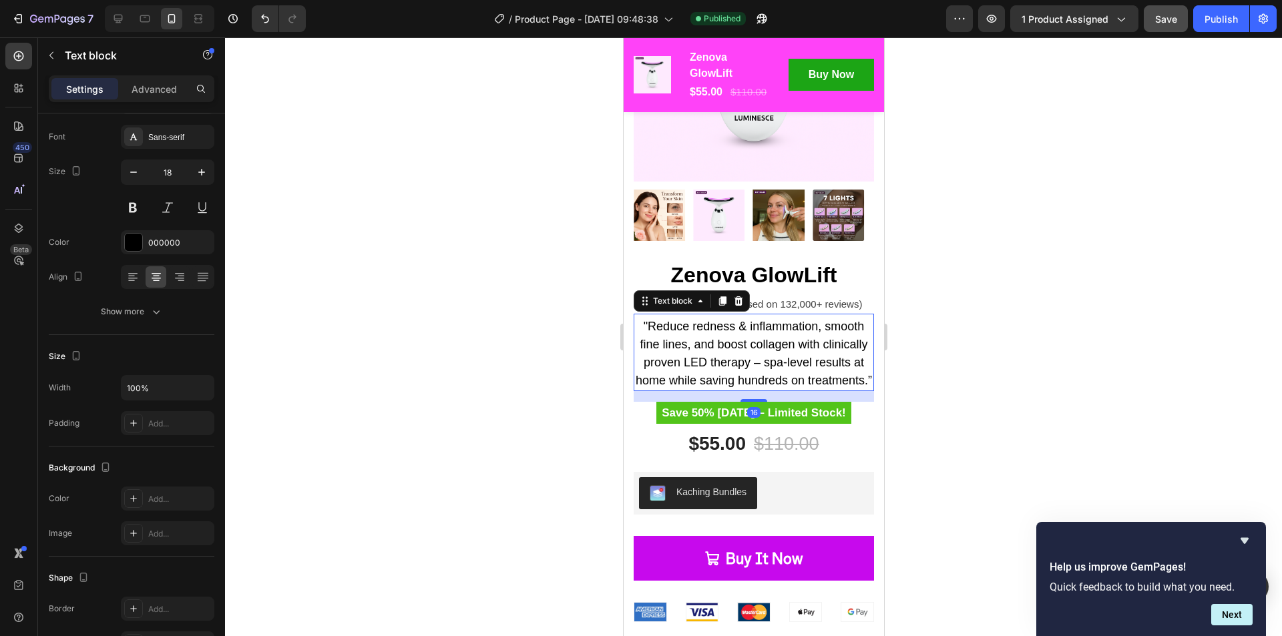
scroll to position [0, 0]
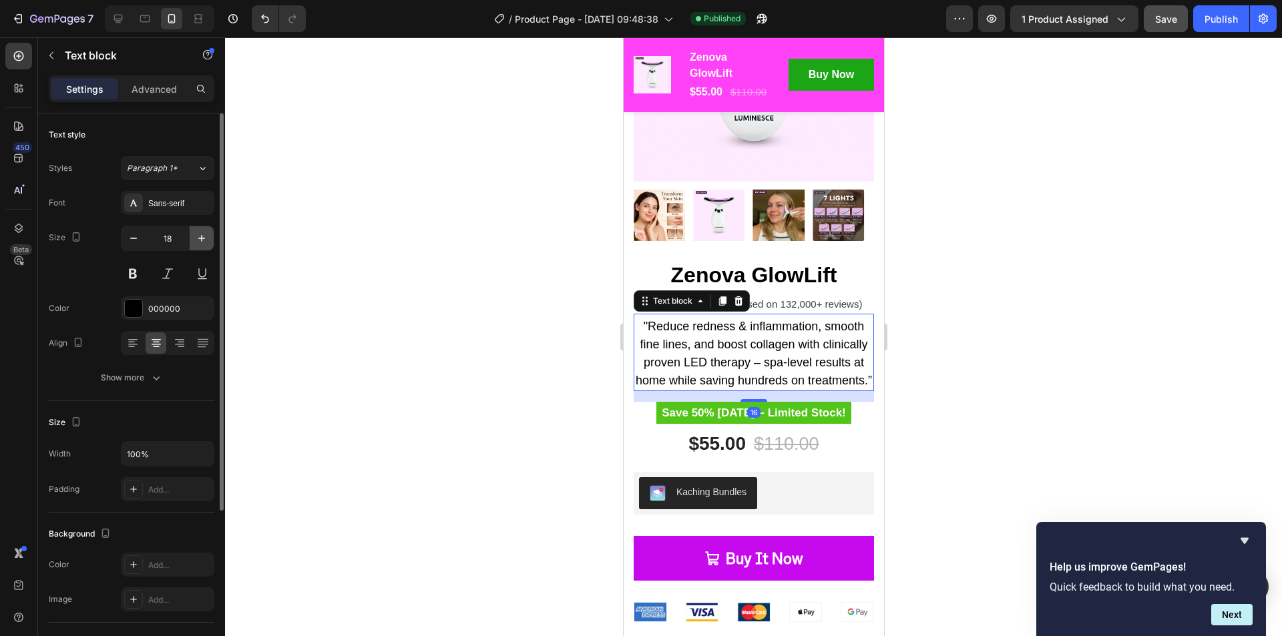
click at [201, 234] on icon "button" at bounding box center [201, 238] width 13 height 13
type input "19"
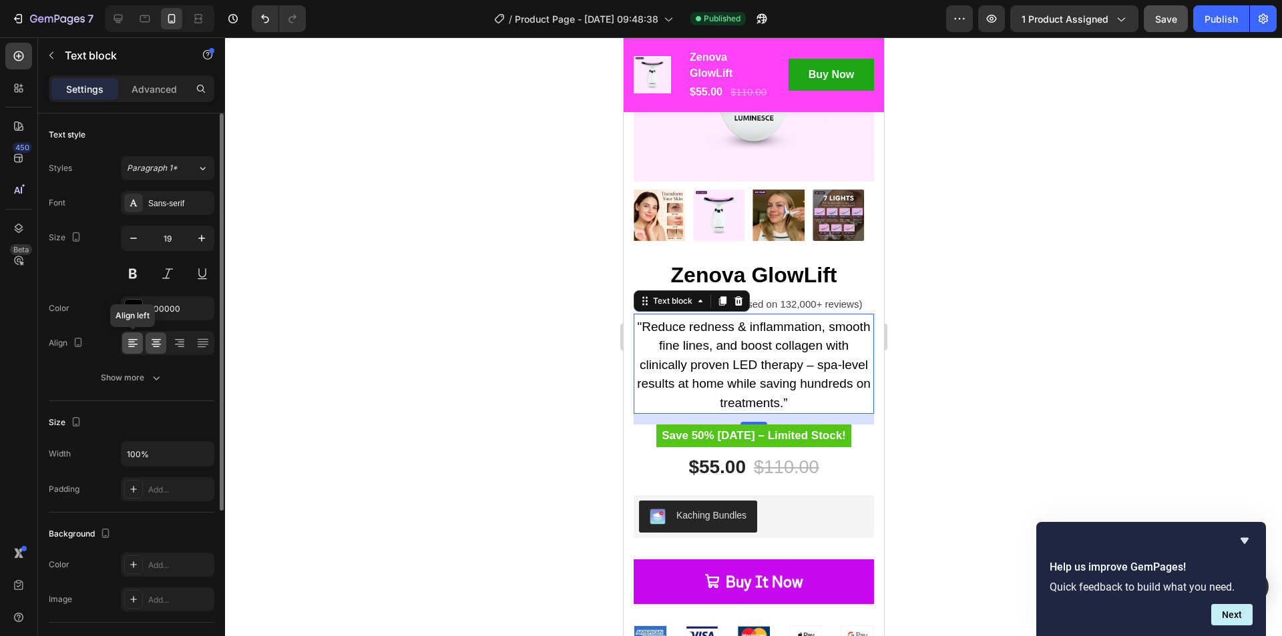
click at [137, 338] on icon at bounding box center [132, 342] width 13 height 13
click at [152, 343] on icon at bounding box center [156, 342] width 13 height 13
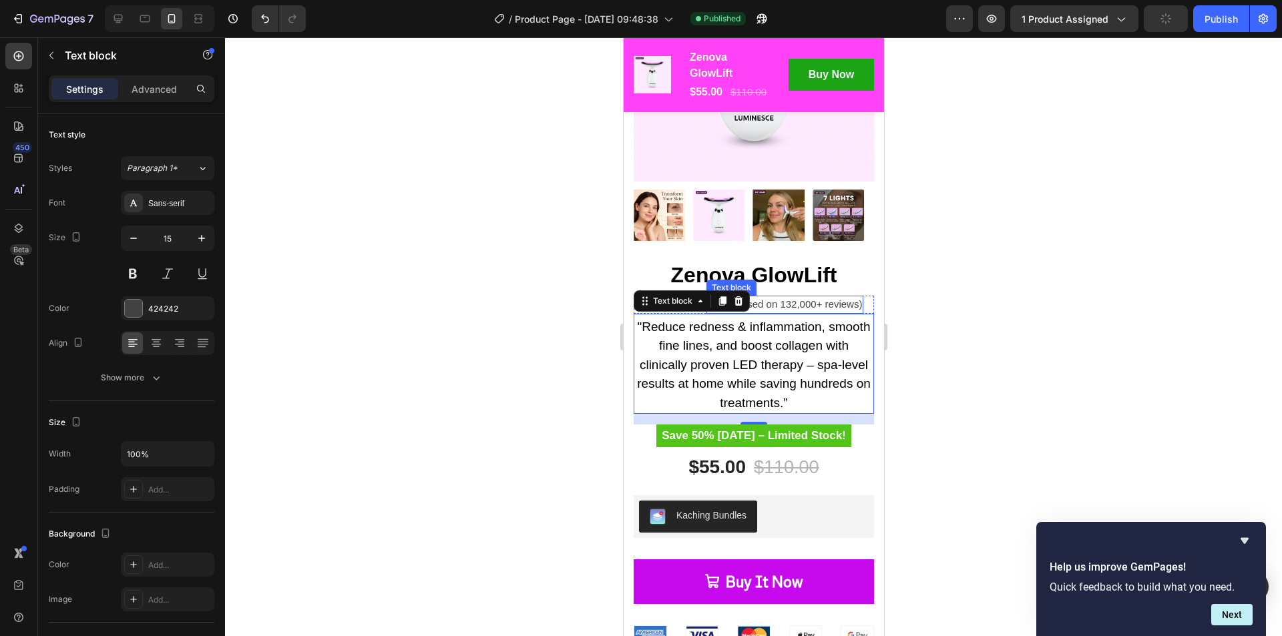
click at [817, 297] on p "(4.8/5 based on 132,000+ reviews)" at bounding box center [784, 304] width 154 height 15
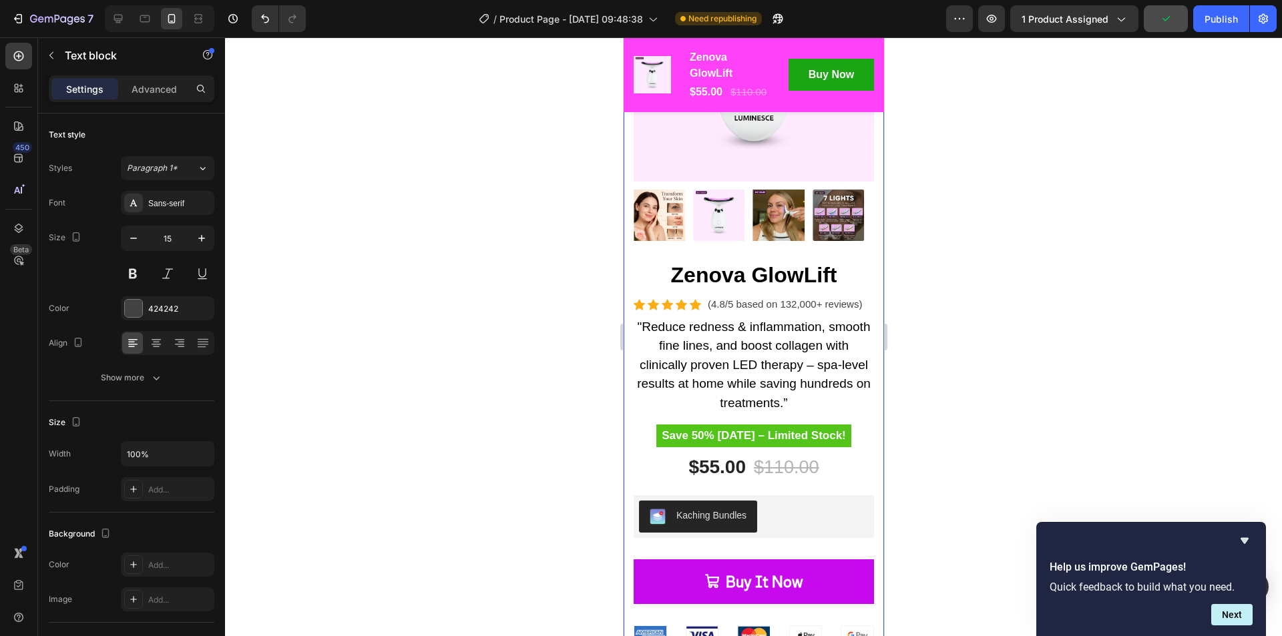
click at [866, 294] on div "Product Images Zenova GlowLift Product Title Icon Icon Icon Icon Icon Icon List…" at bounding box center [753, 298] width 260 height 747
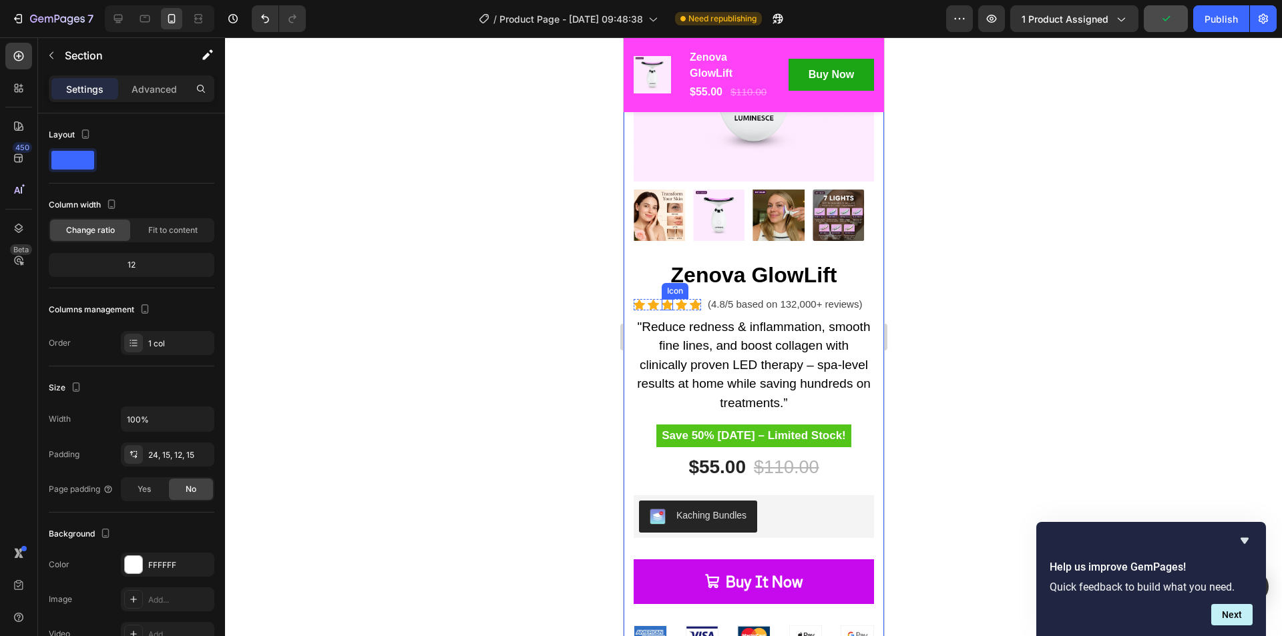
click at [663, 299] on icon at bounding box center [666, 304] width 11 height 11
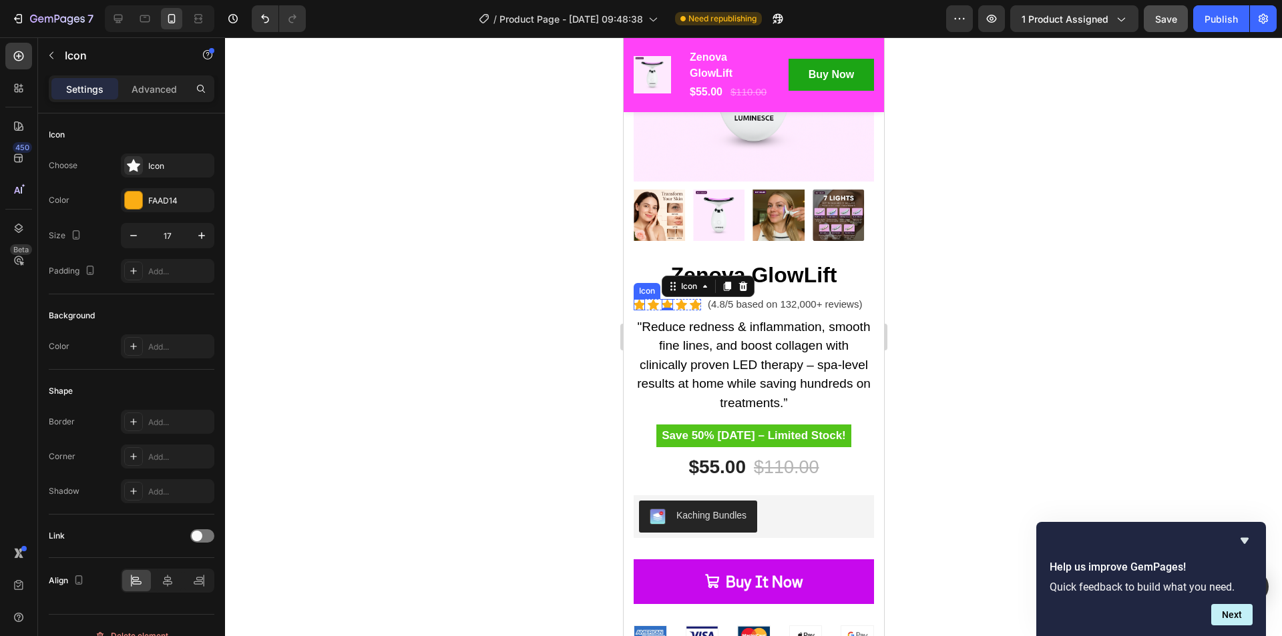
click at [633, 299] on div "Icon" at bounding box center [638, 304] width 11 height 11
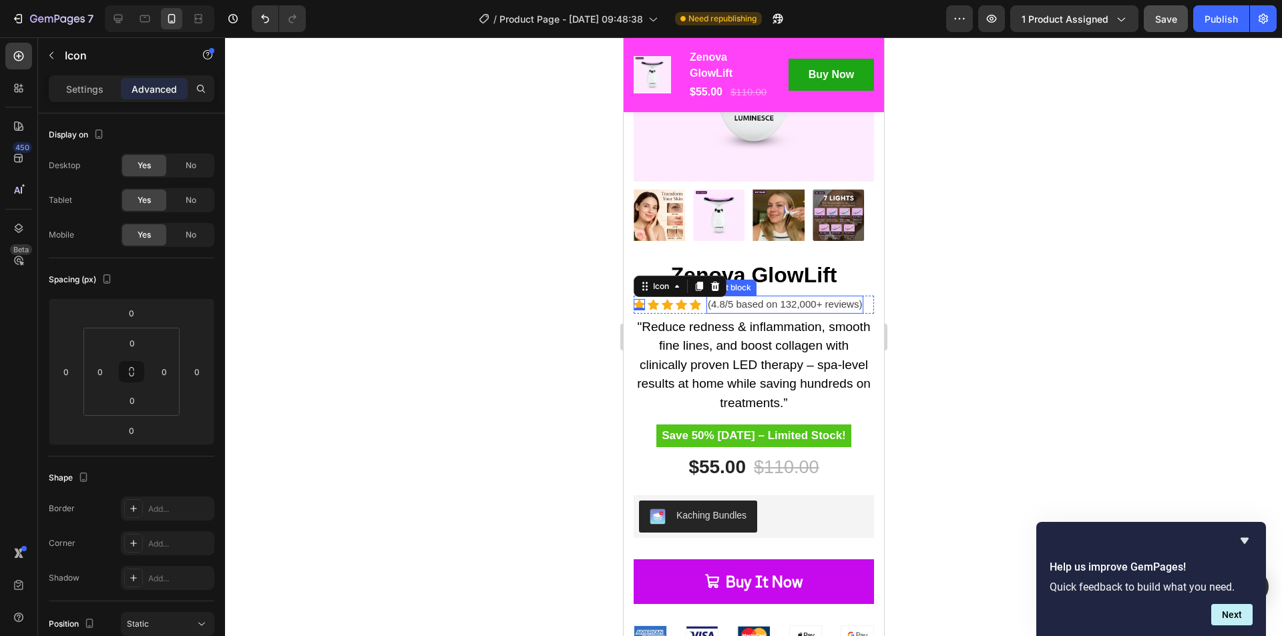
click at [777, 297] on p "(4.8/5 based on 132,000+ reviews)" at bounding box center [784, 304] width 154 height 15
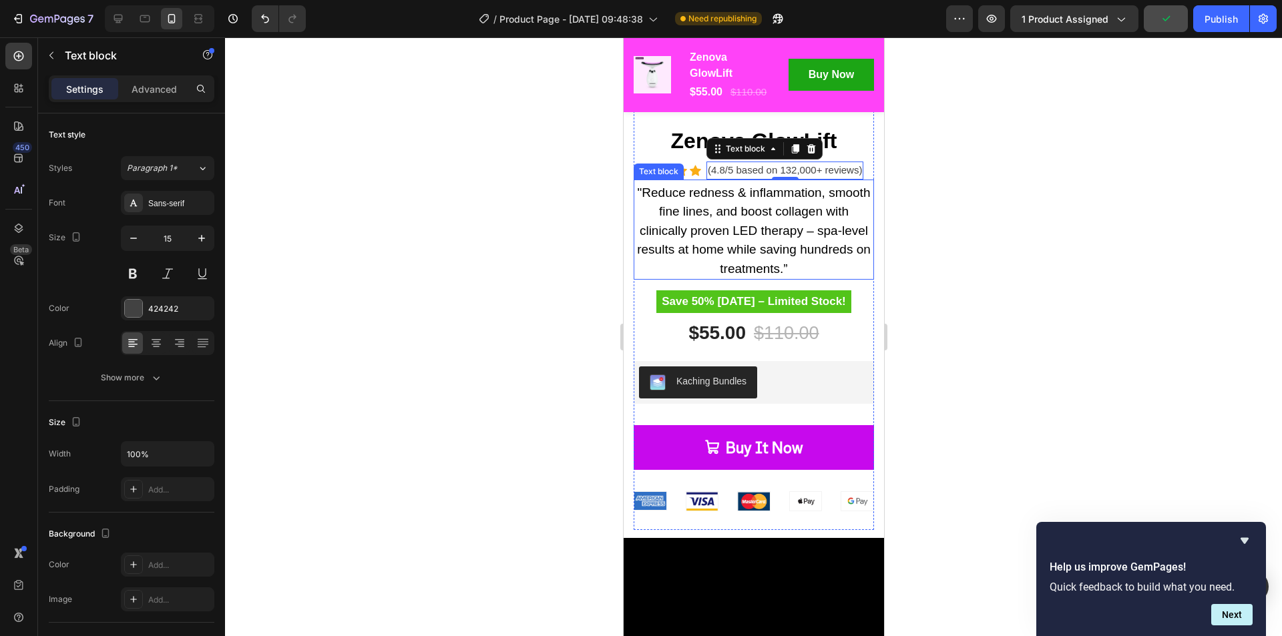
scroll to position [214, 0]
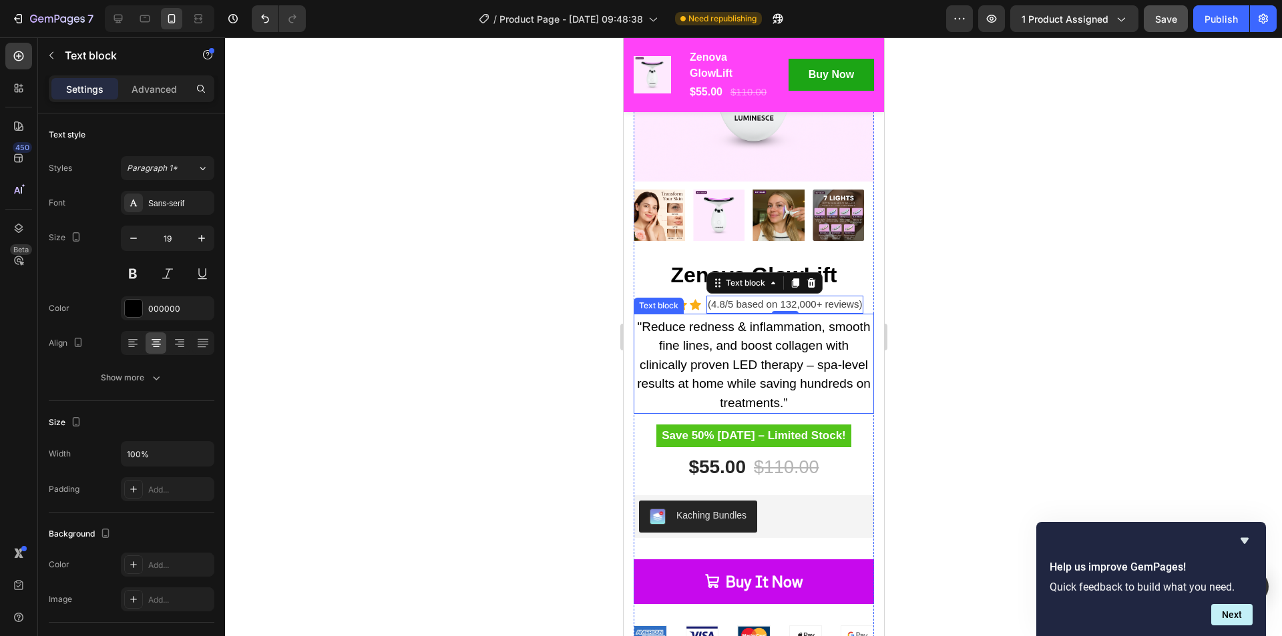
click at [772, 364] on p ""Reduce redness & inflammation, smooth fine lines, and boost collagen with clin…" at bounding box center [753, 365] width 238 height 95
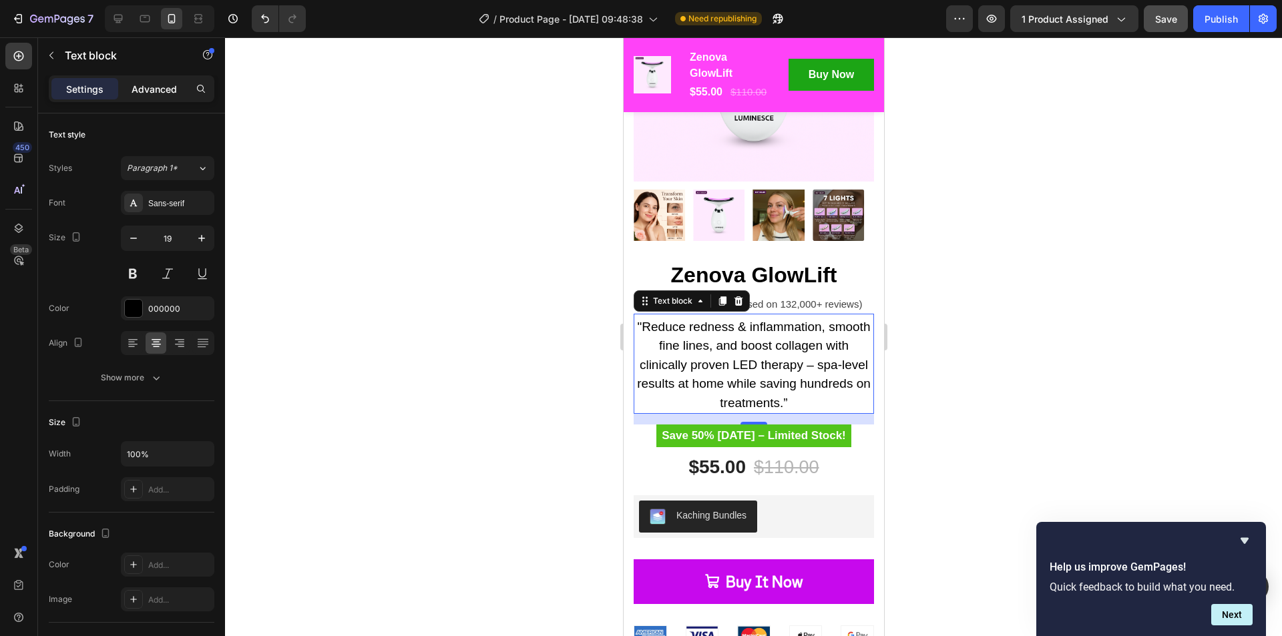
click at [162, 97] on div "Advanced" at bounding box center [154, 88] width 67 height 21
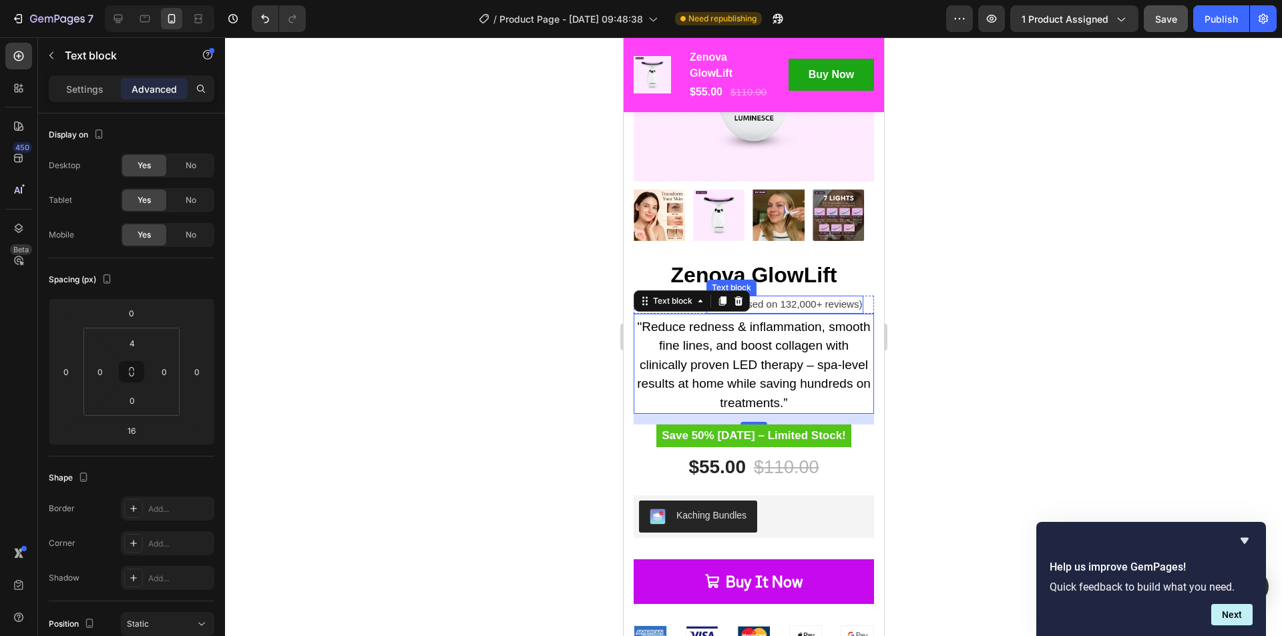
click at [806, 297] on p "(4.8/5 based on 132,000+ reviews)" at bounding box center [784, 304] width 154 height 15
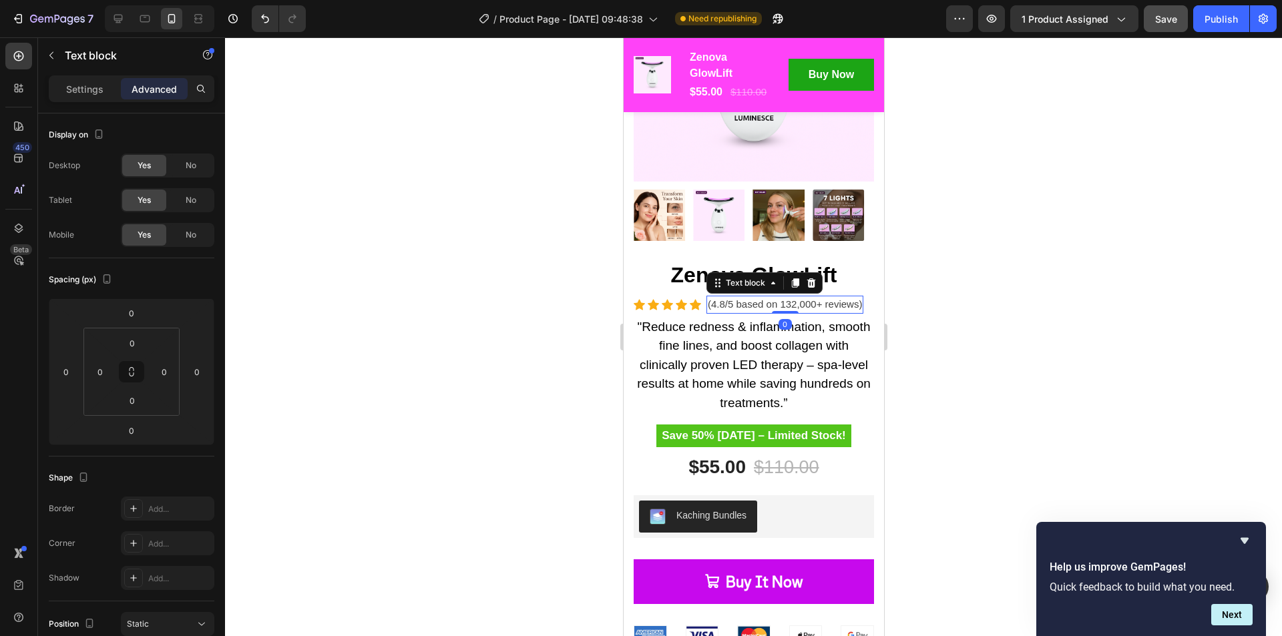
click at [806, 297] on p "(4.8/5 based on 132,000+ reviews)" at bounding box center [784, 304] width 154 height 15
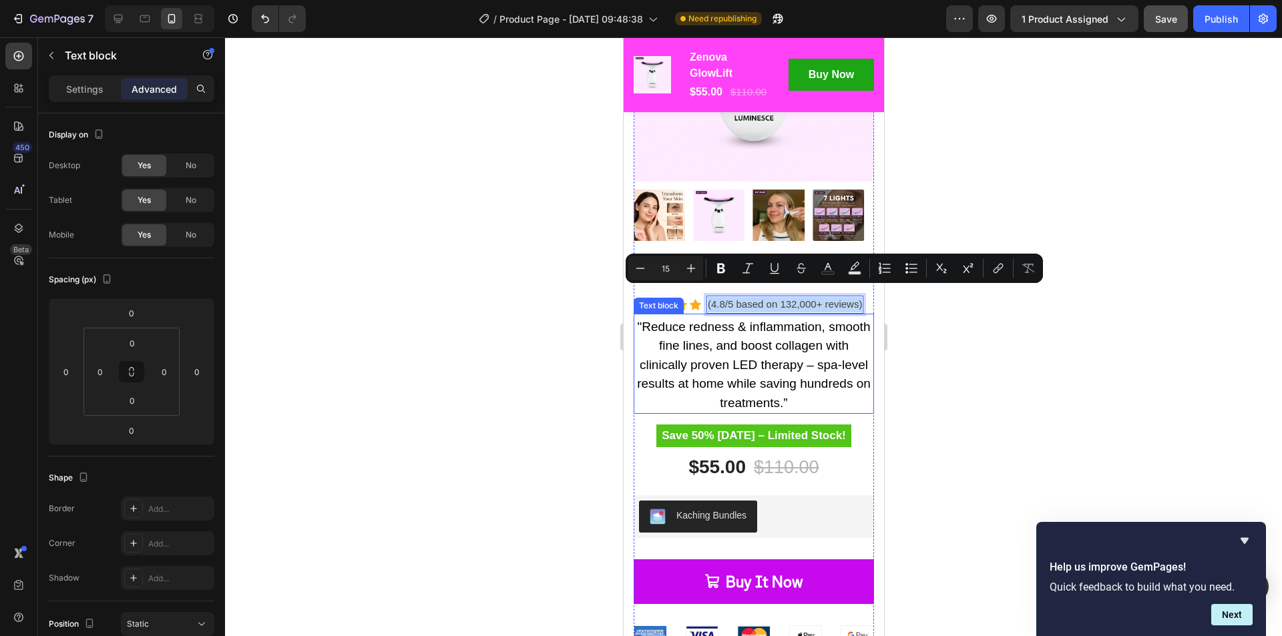
copy p "(4.8/5 based on 132,000+ reviews)"
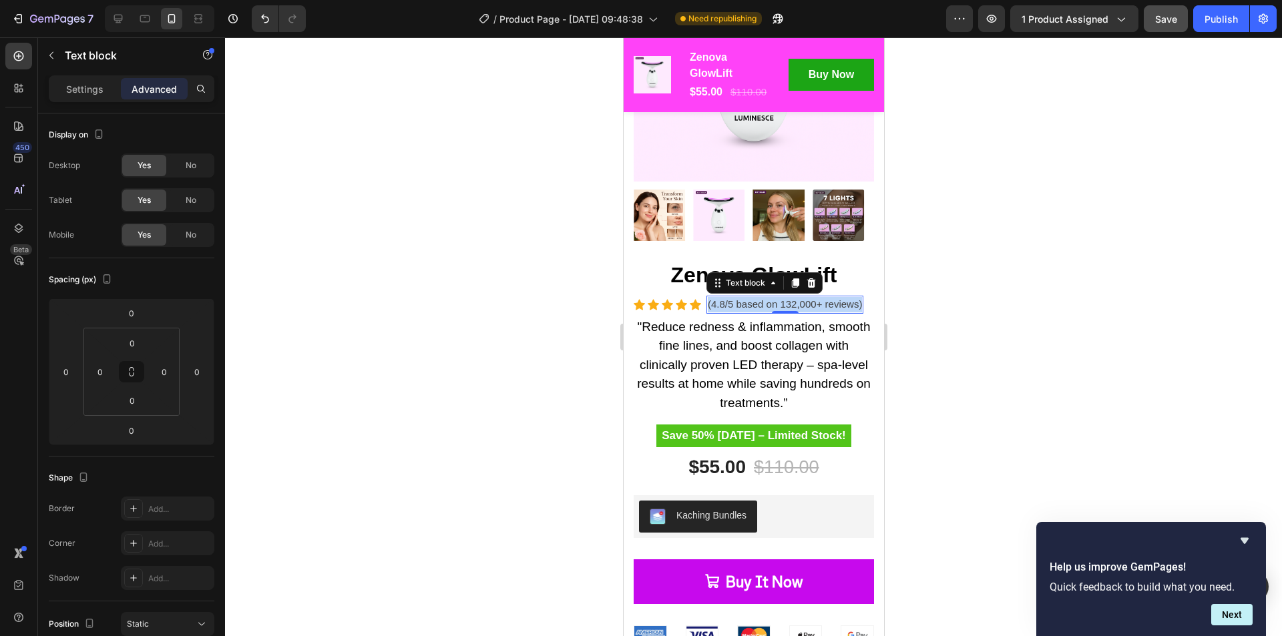
click at [739, 297] on p "(4.8/5 based on 132,000+ reviews)" at bounding box center [784, 304] width 154 height 15
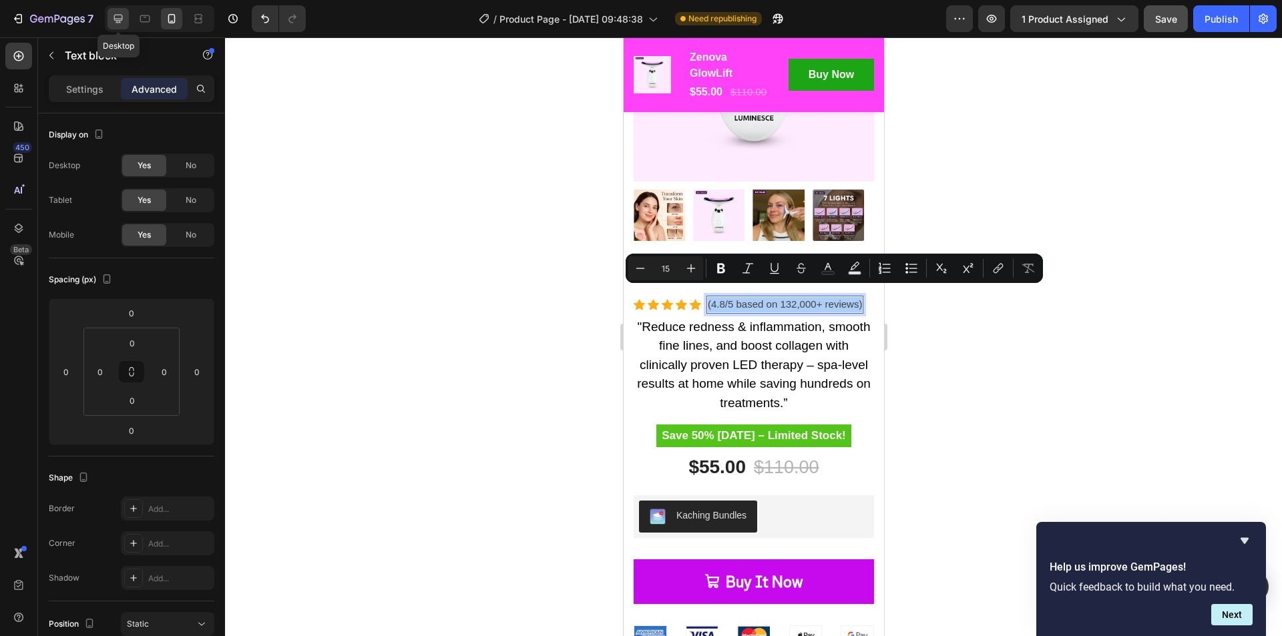
click at [117, 21] on icon at bounding box center [118, 19] width 9 height 9
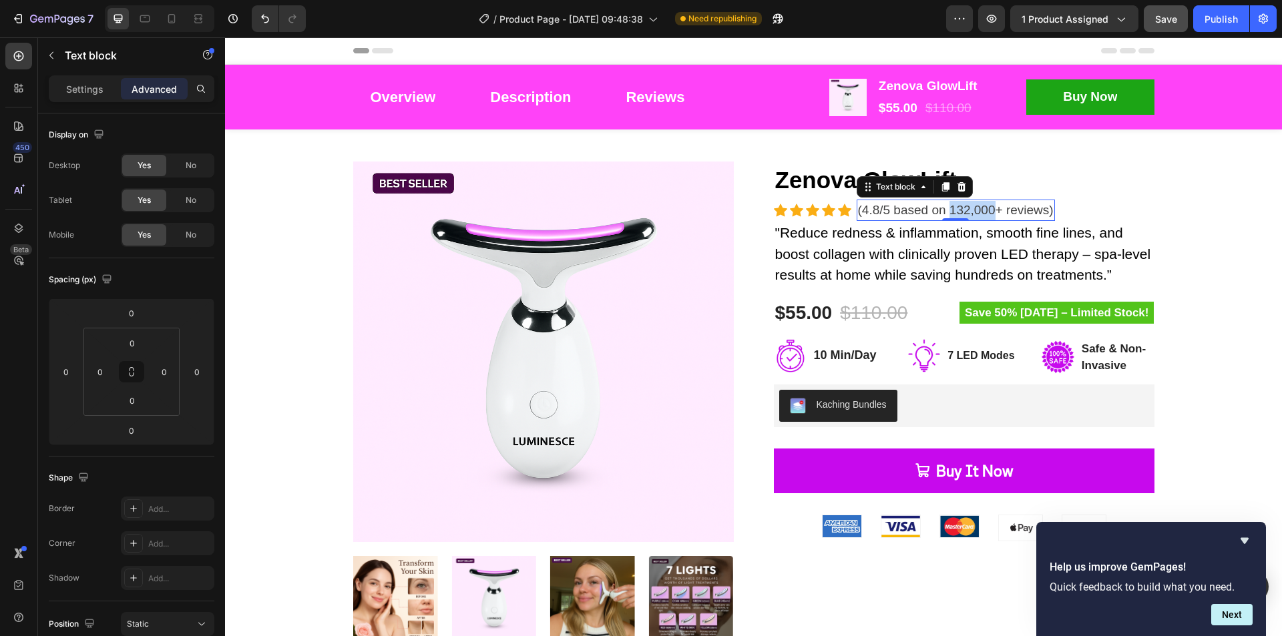
click at [953, 210] on p "(4.8/5 based on 132,000+ reviews)" at bounding box center [956, 210] width 196 height 19
click at [1168, 207] on div "Product Images Zenova GlowLift Product Title Icon Icon Icon Icon Icon Icon List…" at bounding box center [753, 401] width 1037 height 479
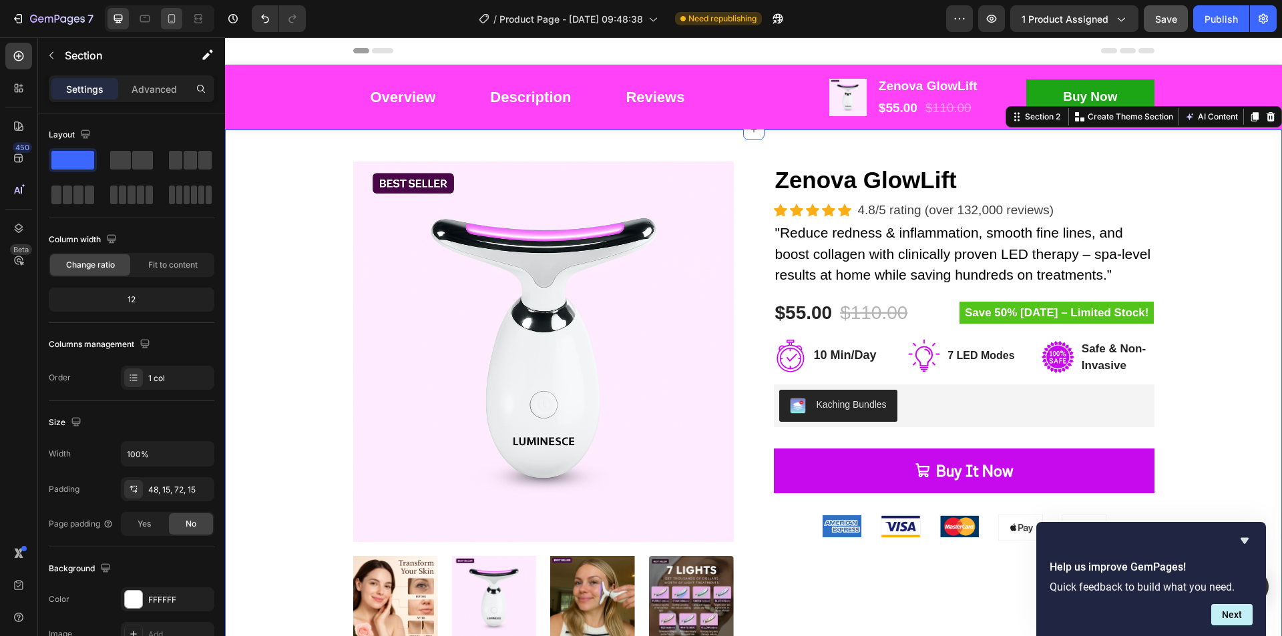
click at [175, 17] on icon at bounding box center [171, 18] width 13 height 13
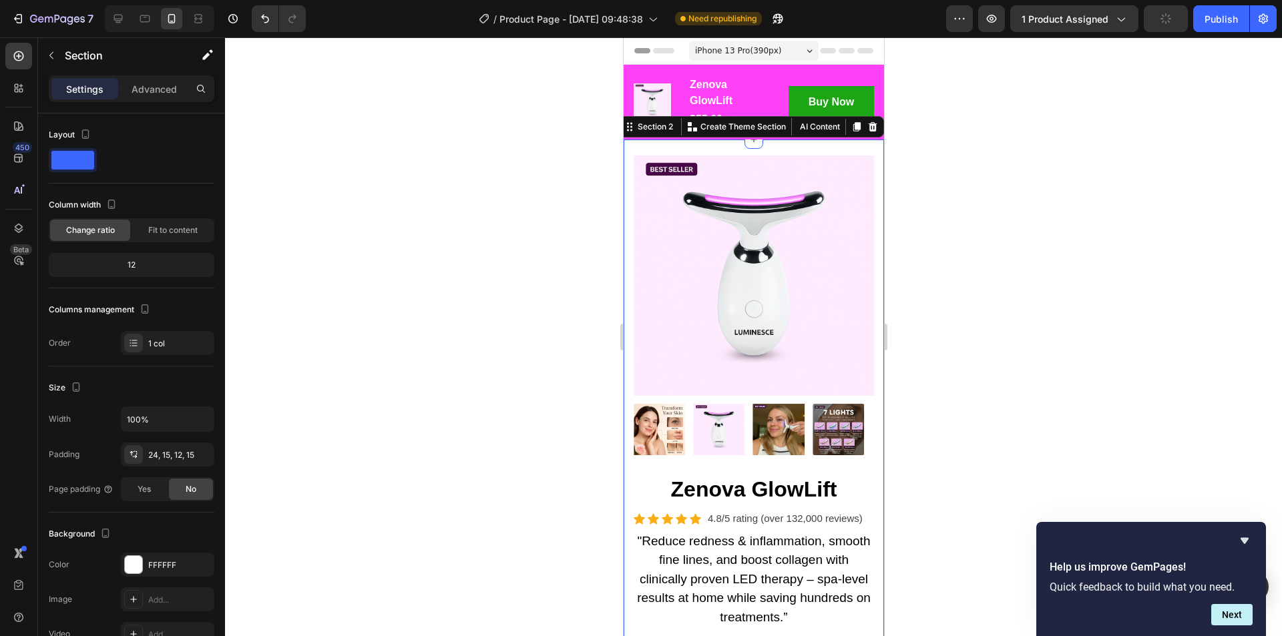
scroll to position [55, 0]
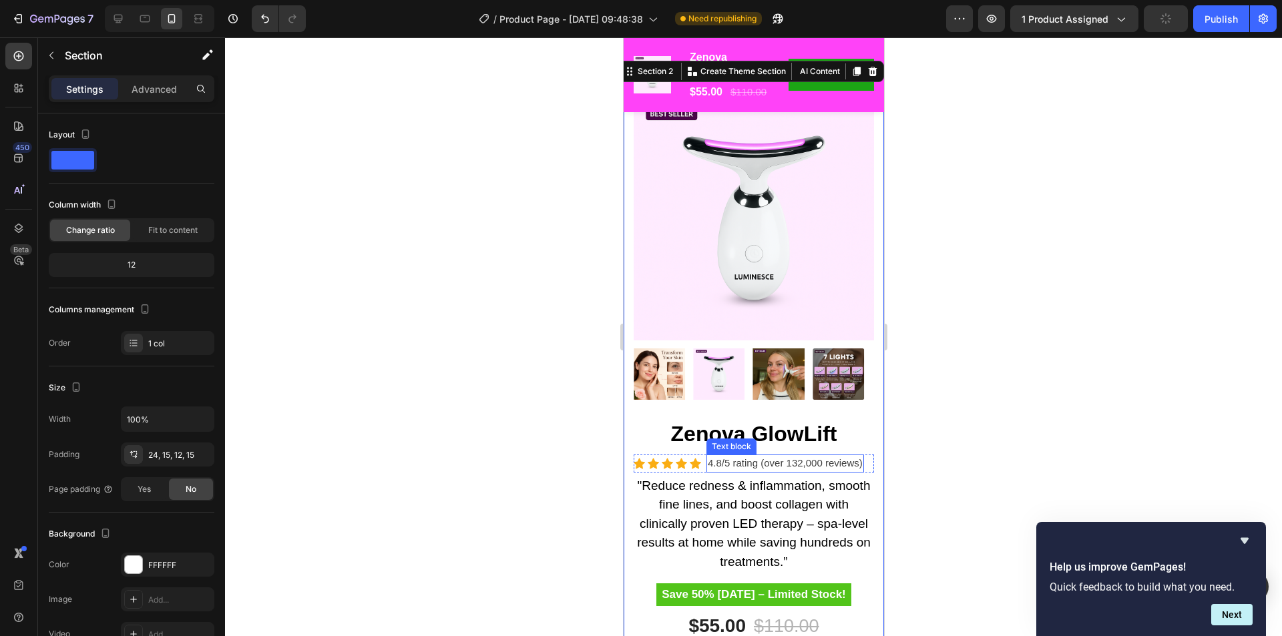
click at [798, 457] on p "4.8/5 rating (over 132,000 reviews)" at bounding box center [784, 463] width 155 height 15
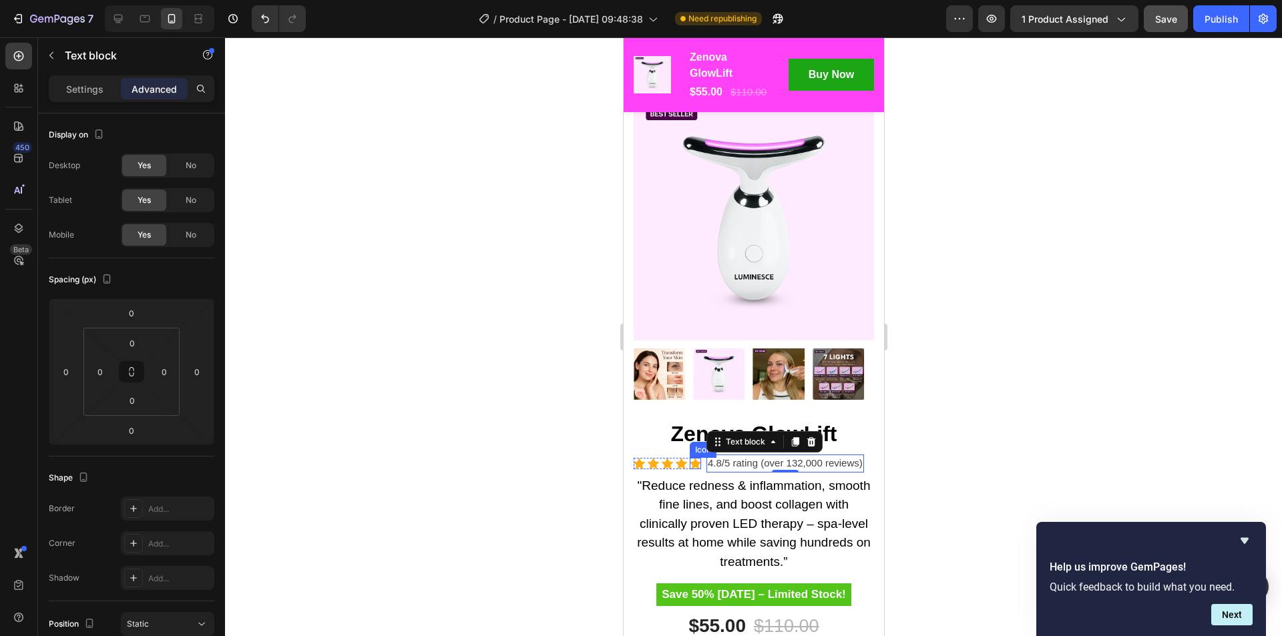
click at [698, 458] on div "Icon" at bounding box center [694, 463] width 11 height 11
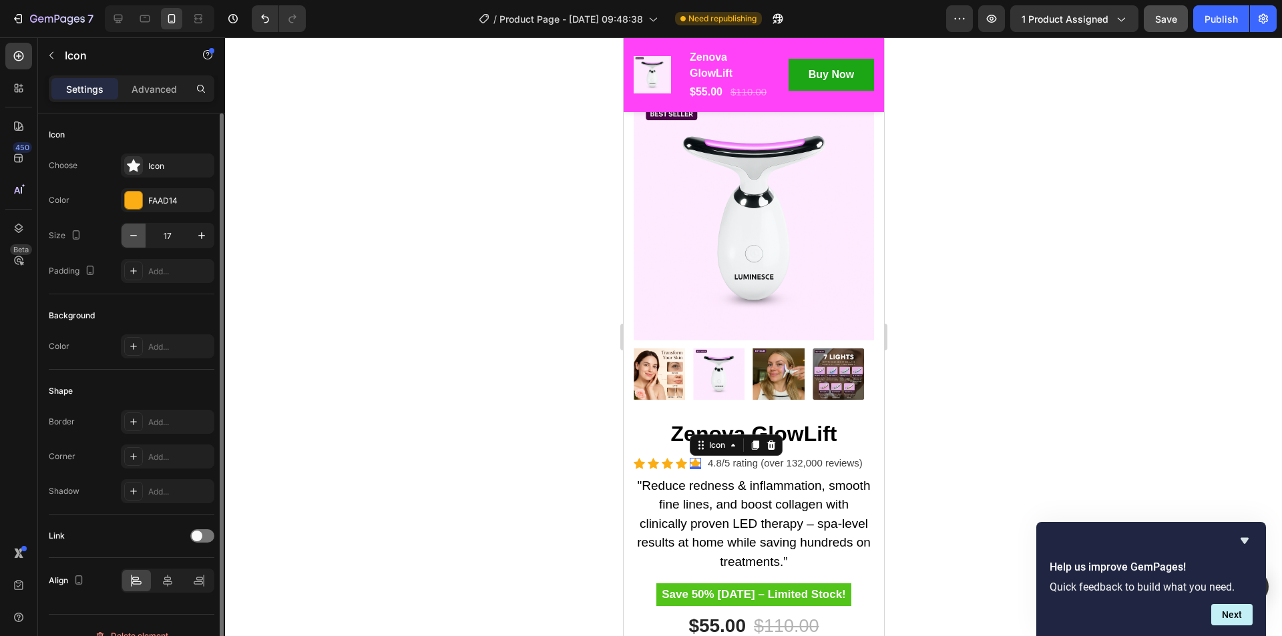
click at [128, 240] on icon "button" at bounding box center [133, 235] width 13 height 13
type input "16"
click at [683, 459] on icon at bounding box center [680, 464] width 11 height 11
click at [134, 232] on icon "button" at bounding box center [133, 235] width 13 height 13
type input "16"
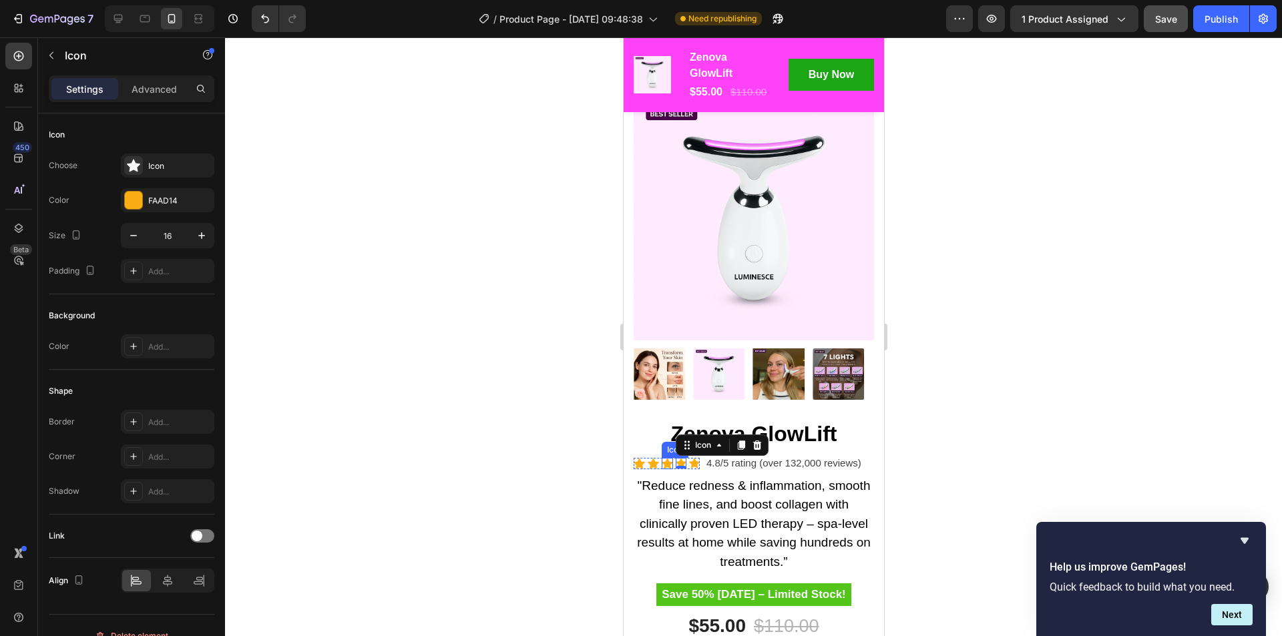
click at [666, 458] on div "Icon" at bounding box center [666, 463] width 11 height 11
click at [136, 232] on icon "button" at bounding box center [133, 235] width 13 height 13
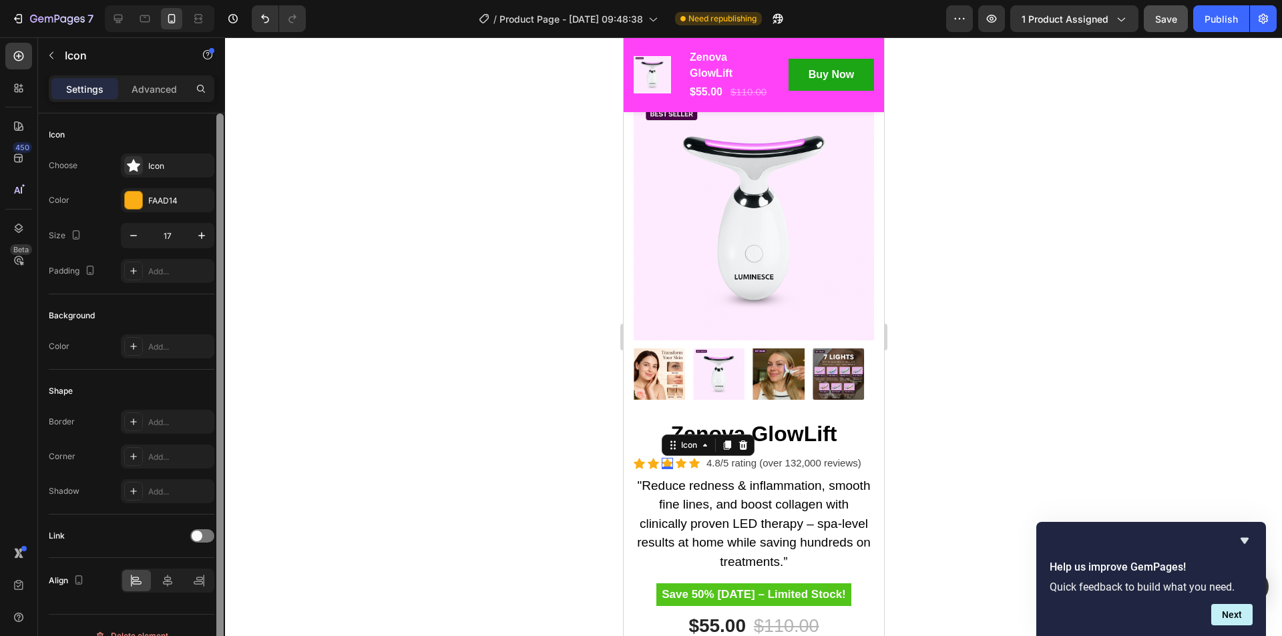
type input "16"
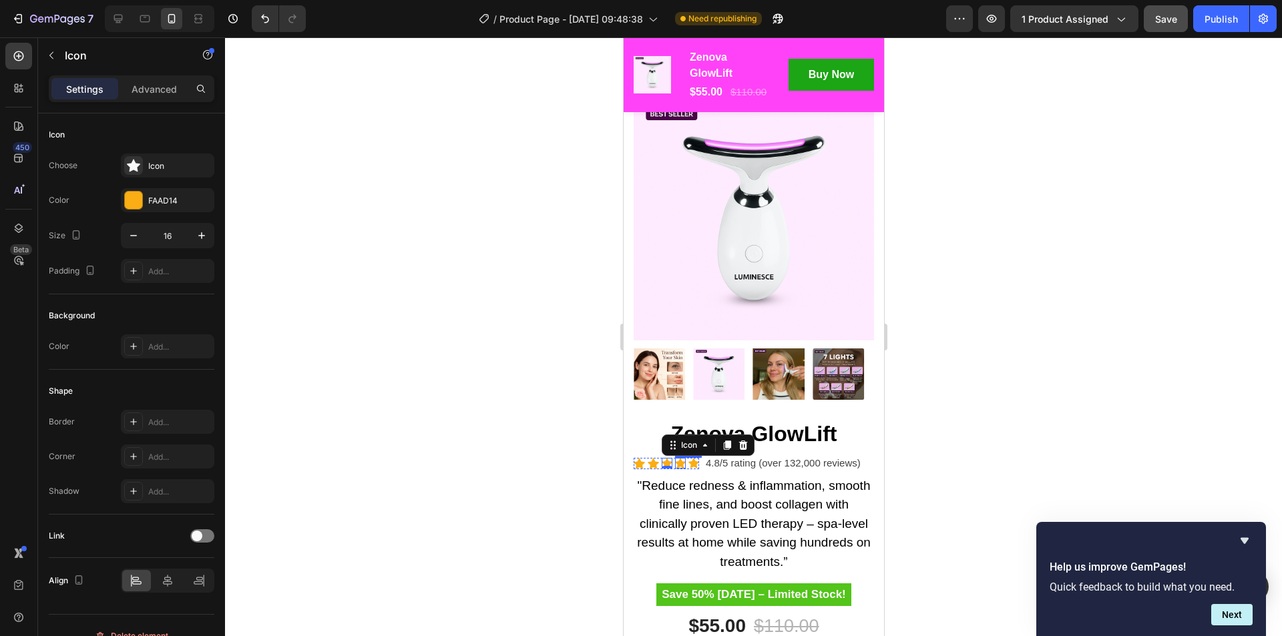
click at [679, 458] on div "Icon" at bounding box center [679, 463] width 11 height 11
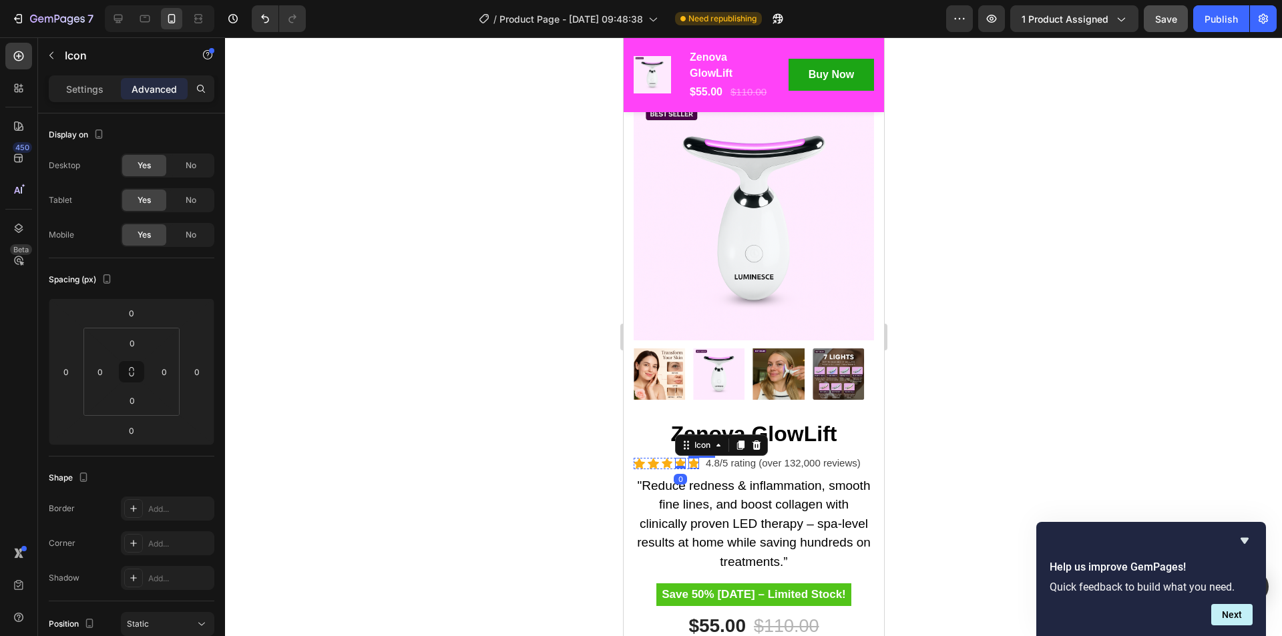
click at [691, 458] on div "Icon" at bounding box center [693, 463] width 11 height 11
click at [81, 91] on p "Settings" at bounding box center [84, 89] width 37 height 14
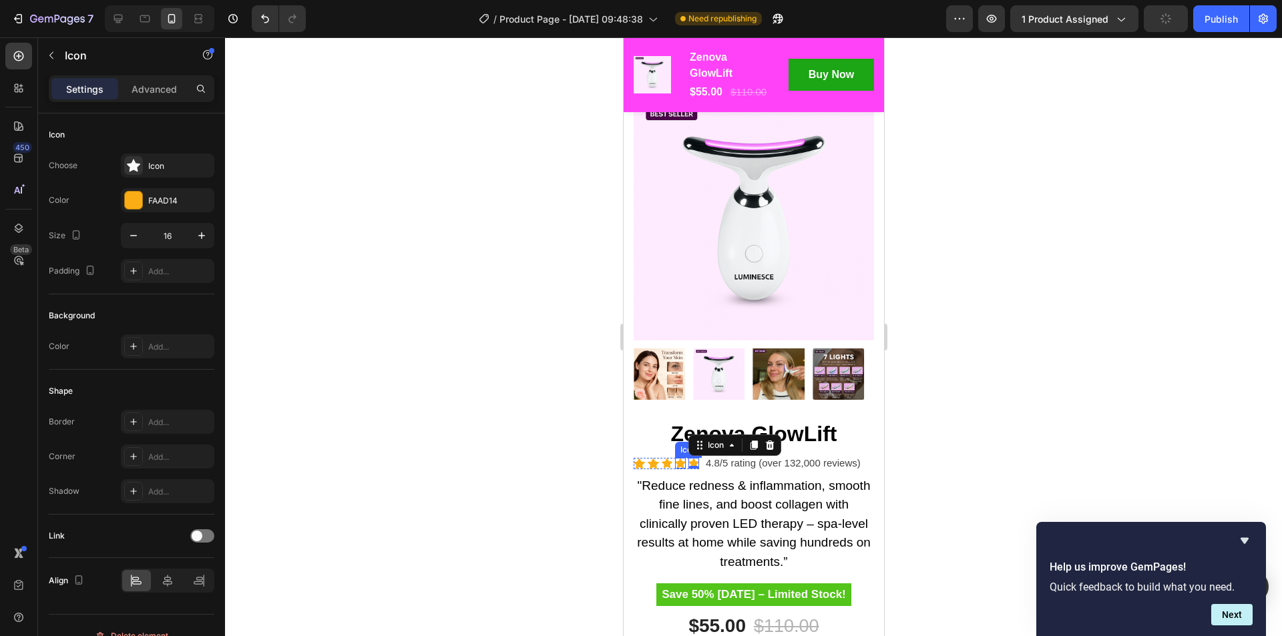
click at [681, 458] on icon at bounding box center [679, 463] width 11 height 10
click at [668, 458] on icon at bounding box center [666, 463] width 11 height 10
click at [656, 459] on icon at bounding box center [652, 464] width 11 height 11
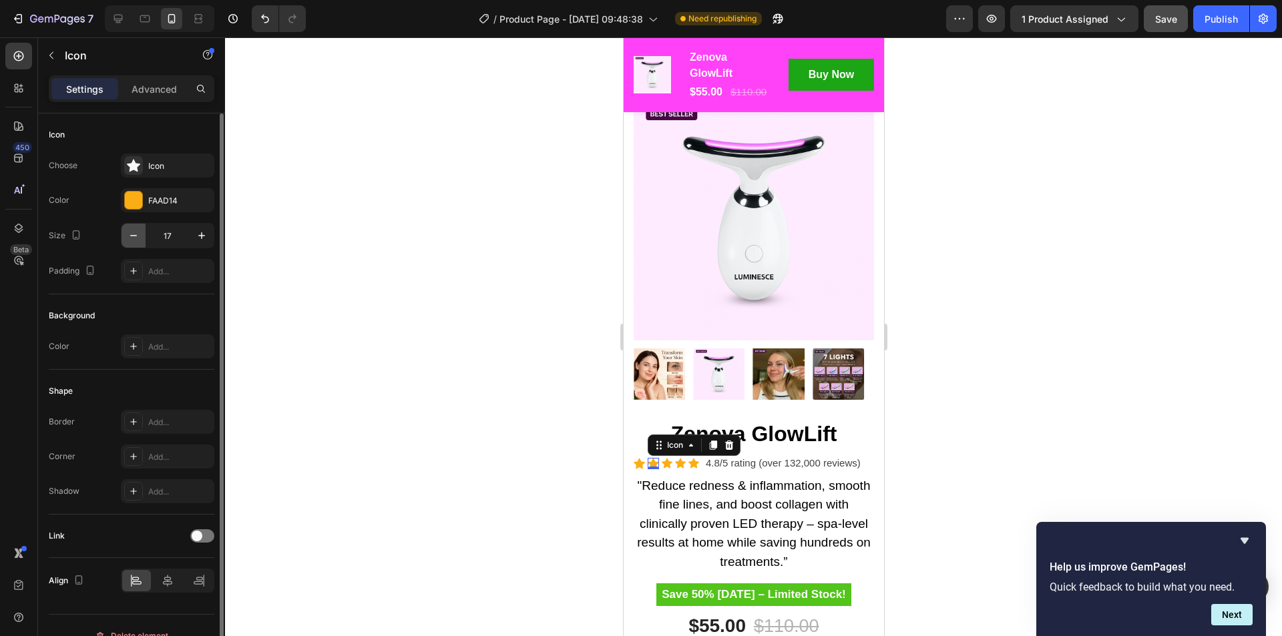
click at [131, 232] on icon "button" at bounding box center [133, 235] width 13 height 13
type input "16"
click at [637, 459] on icon at bounding box center [638, 464] width 11 height 11
click at [139, 237] on icon "button" at bounding box center [133, 235] width 13 height 13
type input "16"
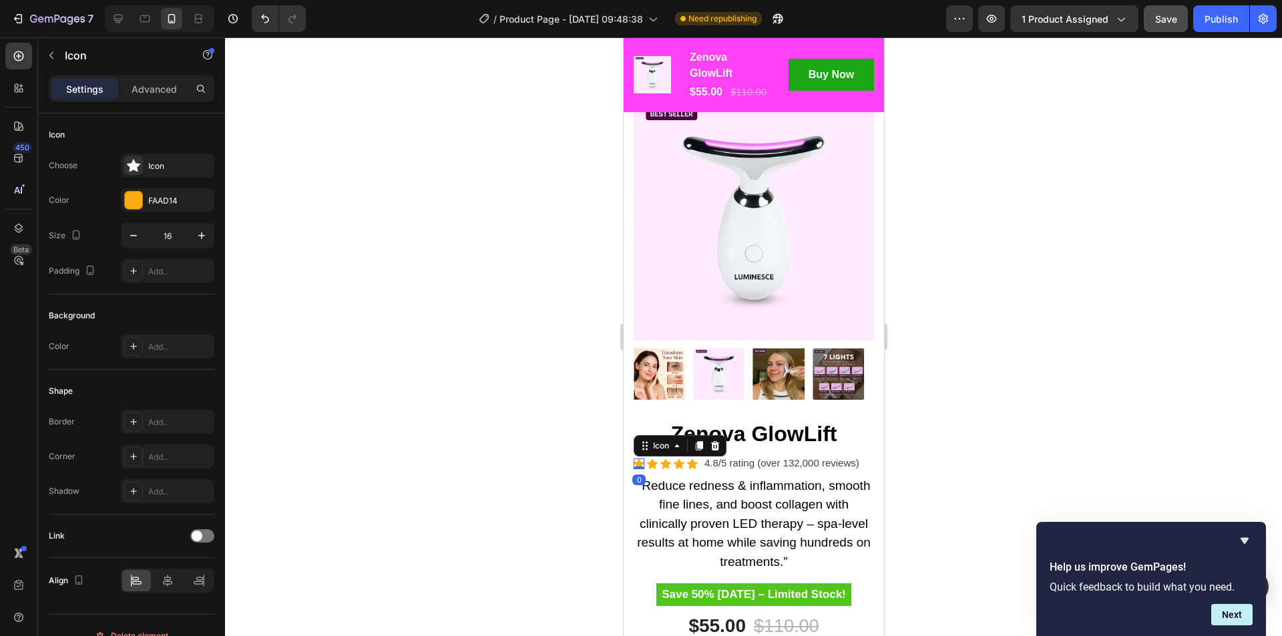
click at [962, 367] on div at bounding box center [753, 336] width 1057 height 599
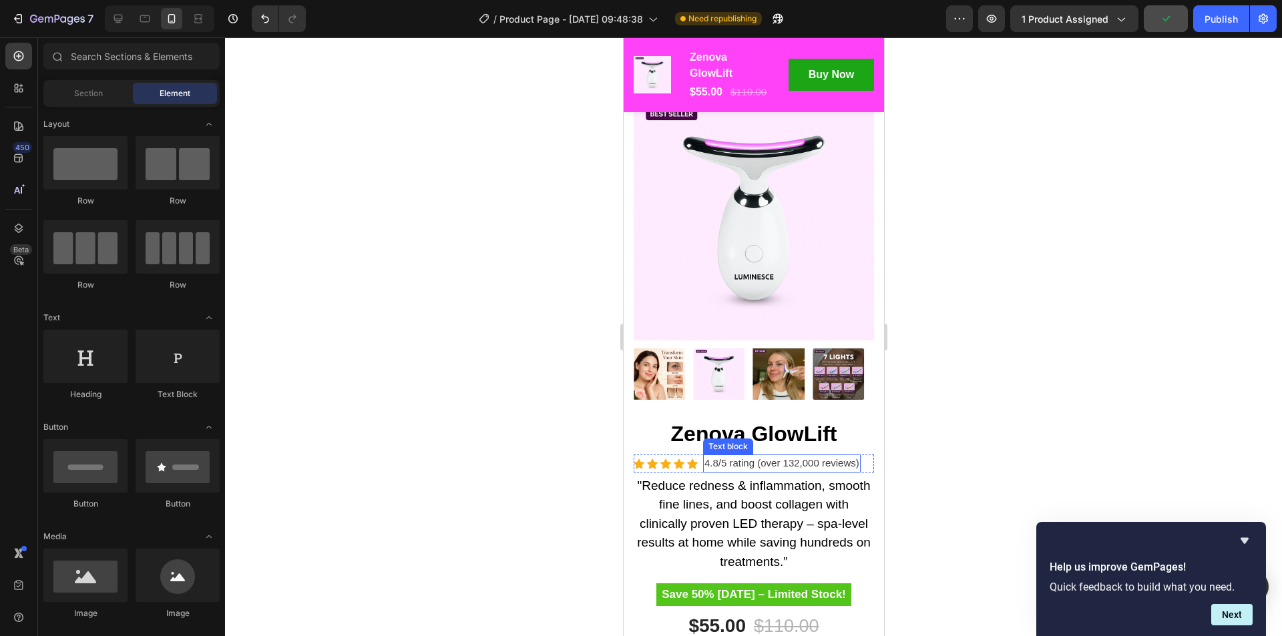
click at [834, 460] on p "4.8/5 rating (over 132,000 reviews)" at bounding box center [781, 463] width 155 height 15
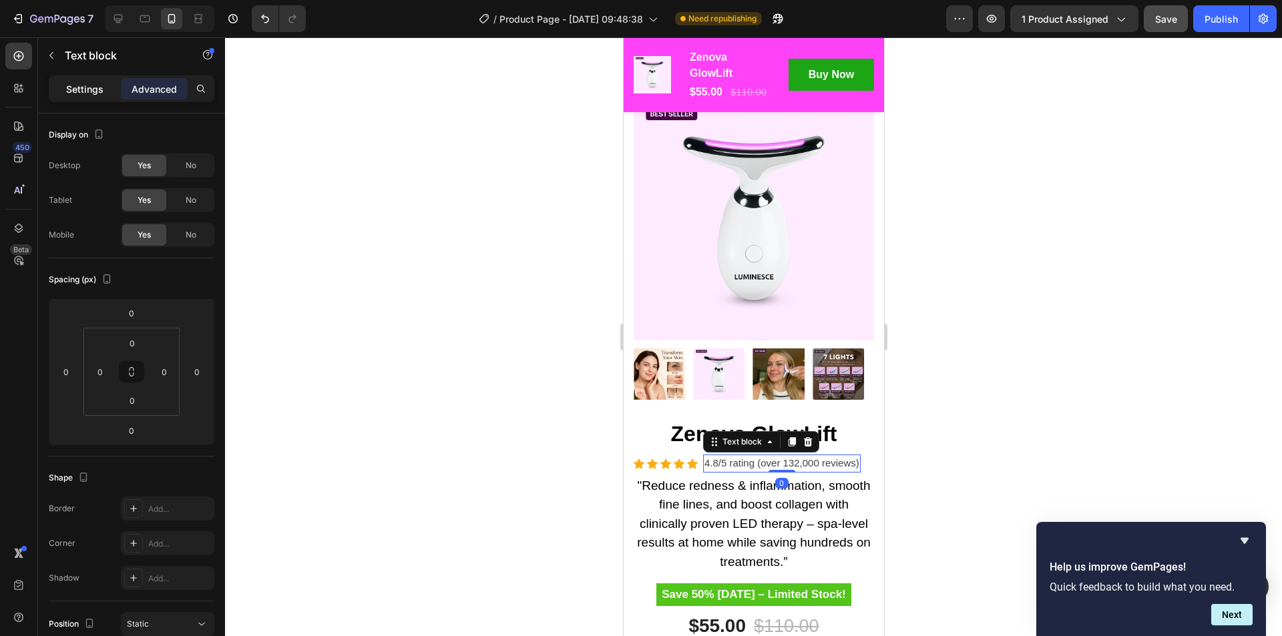
click at [77, 87] on p "Settings" at bounding box center [84, 89] width 37 height 14
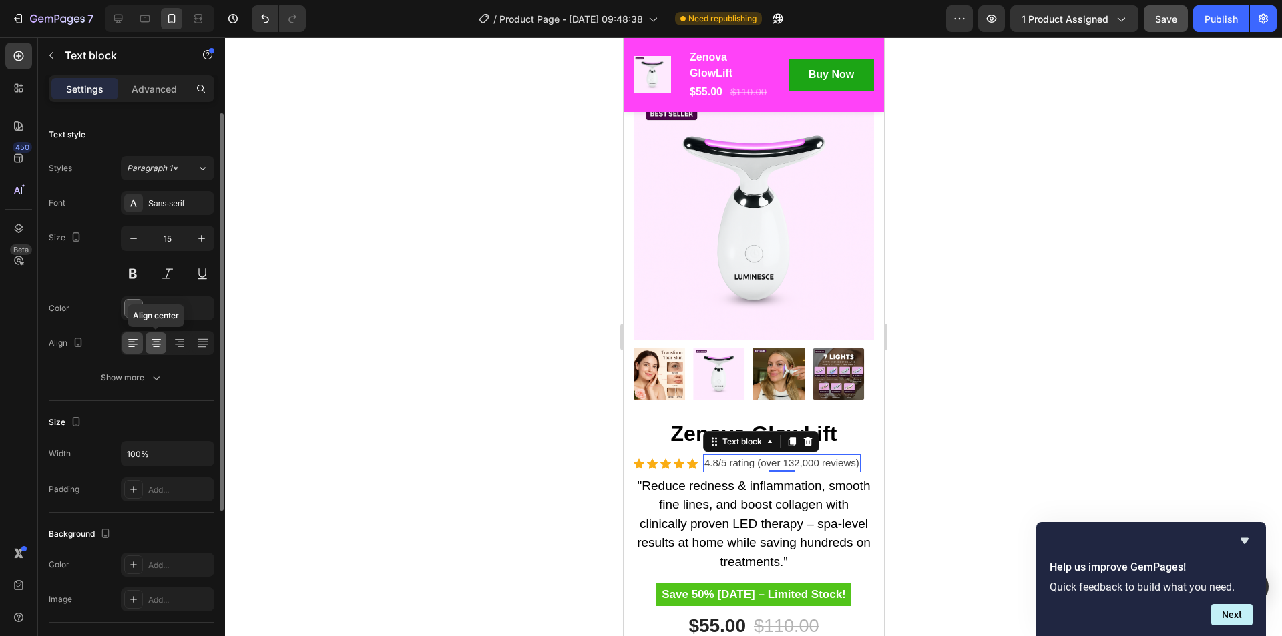
click at [164, 340] on div at bounding box center [156, 342] width 21 height 21
click at [162, 340] on icon at bounding box center [156, 342] width 13 height 13
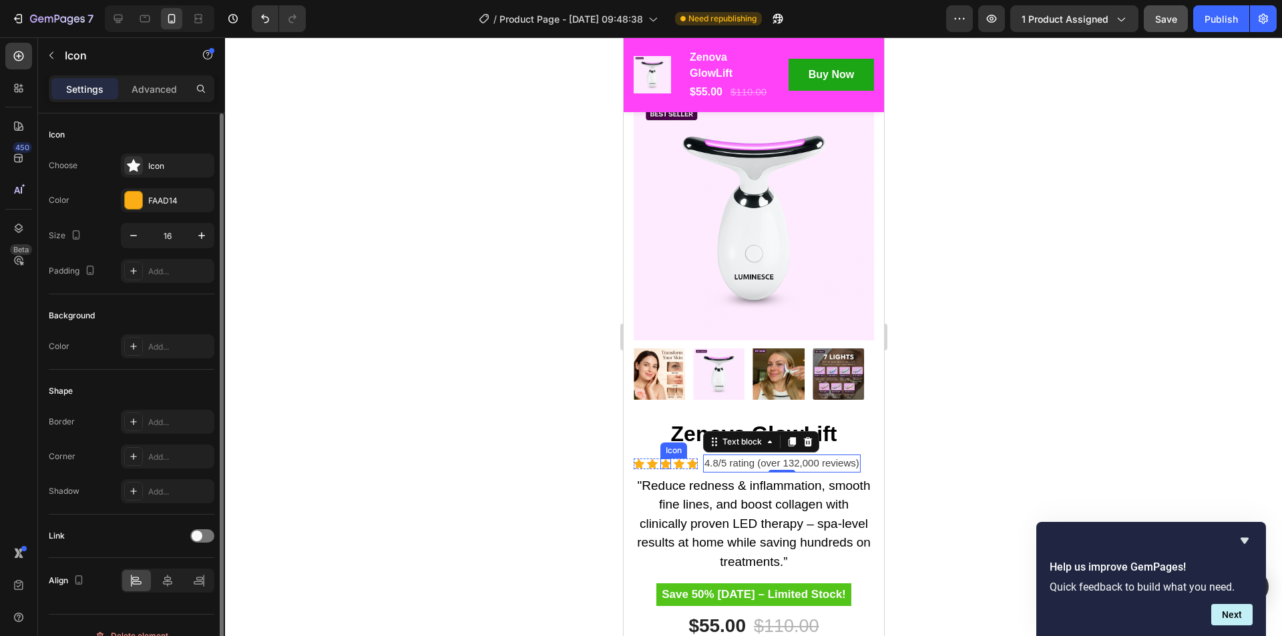
click at [662, 459] on div "Icon" at bounding box center [665, 464] width 11 height 11
click at [695, 459] on div "Icon" at bounding box center [691, 464] width 11 height 11
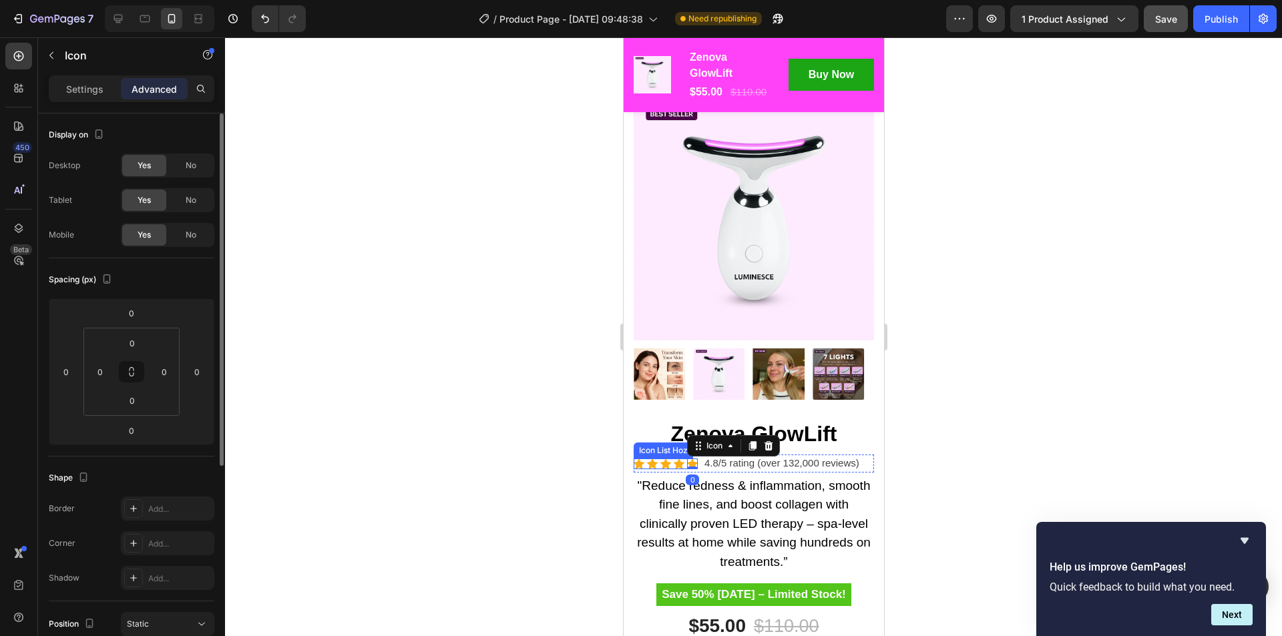
click at [644, 459] on div "Icon Icon Icon Icon Icon 0" at bounding box center [665, 464] width 64 height 11
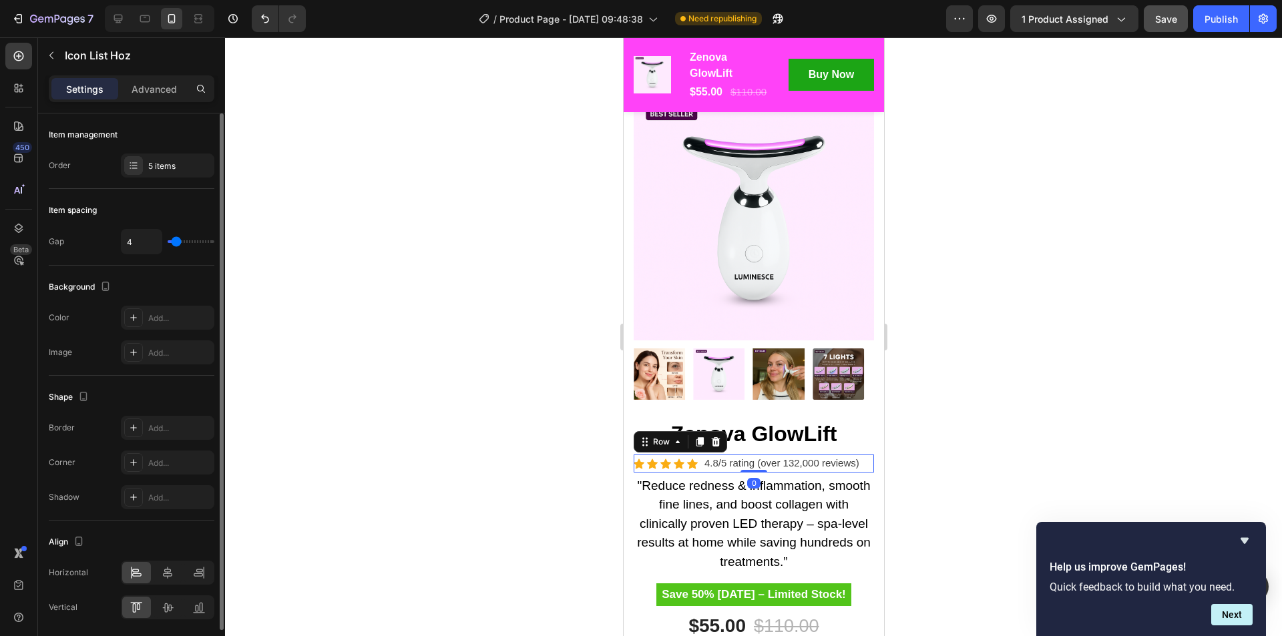
click at [648, 459] on div "Icon Icon Icon Icon Icon Icon List Hoz" at bounding box center [665, 464] width 64 height 18
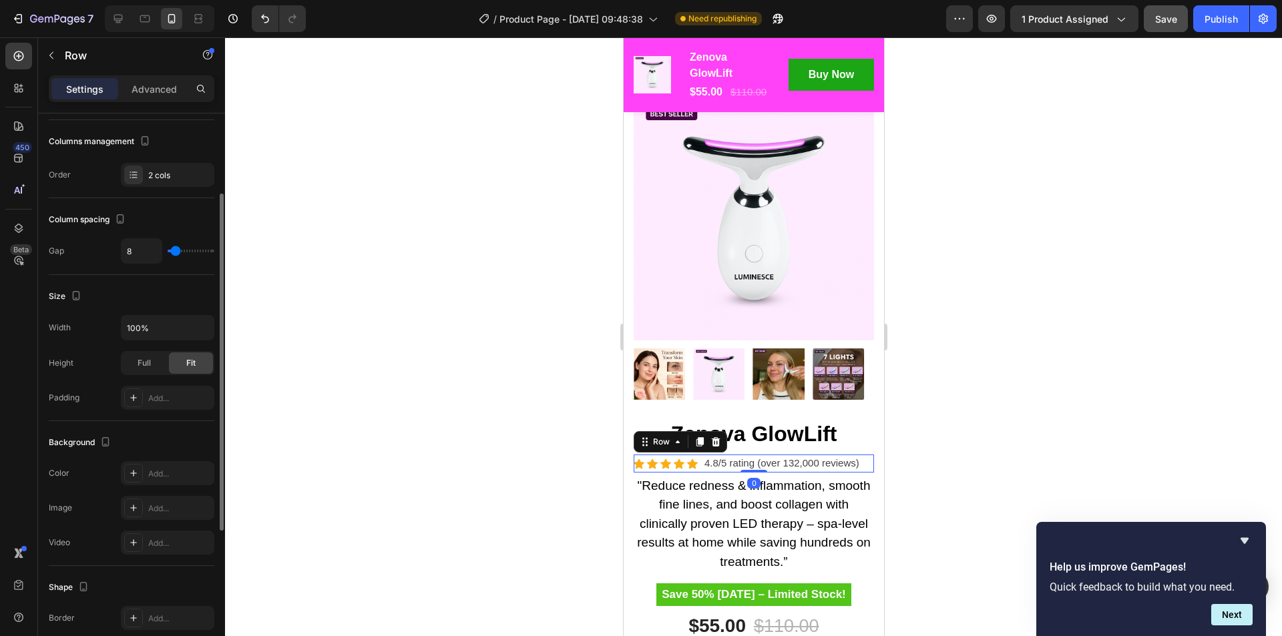
scroll to position [371, 0]
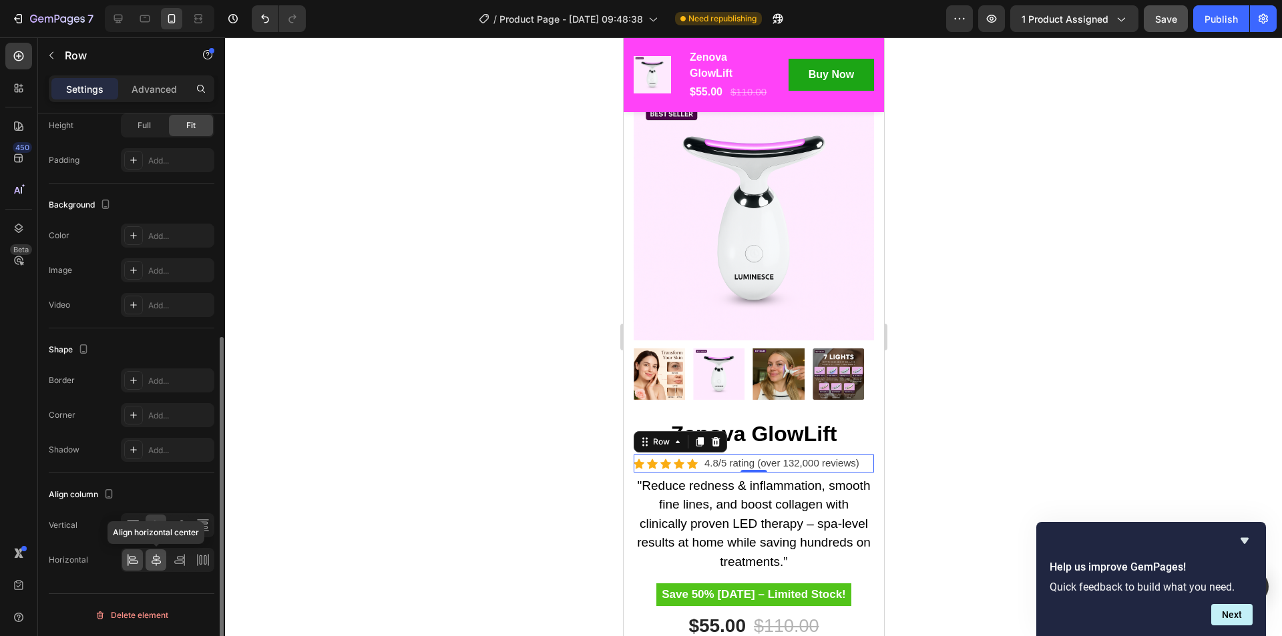
click at [152, 560] on icon at bounding box center [156, 559] width 13 height 13
click at [990, 409] on div at bounding box center [753, 336] width 1057 height 599
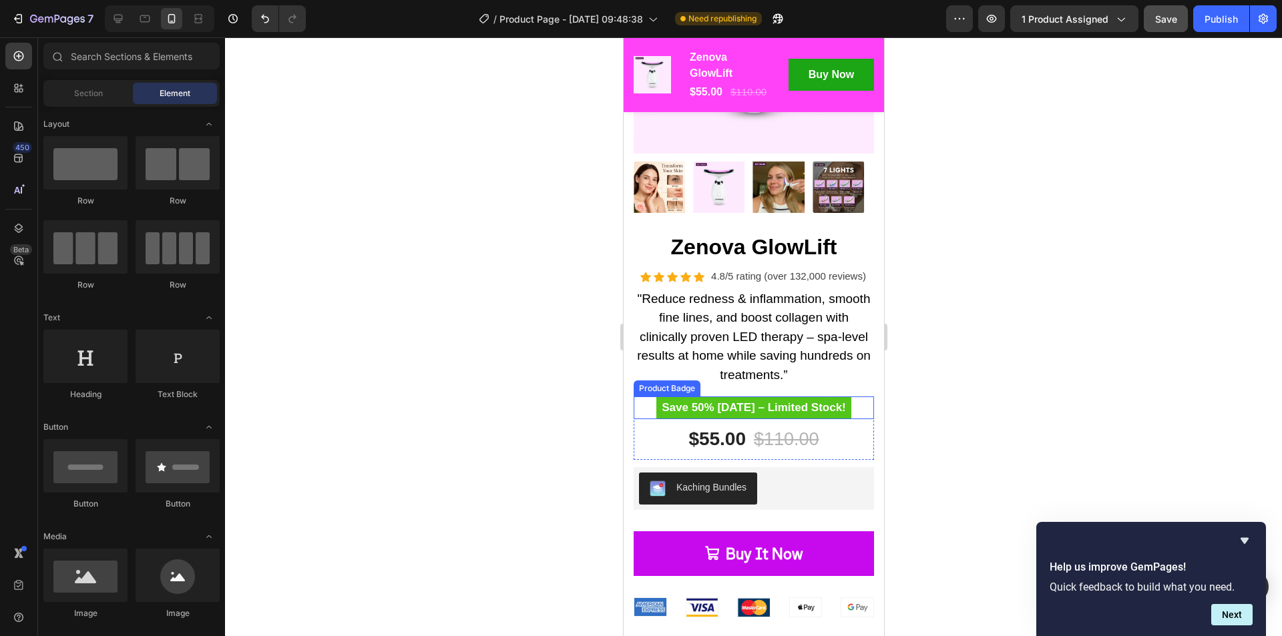
scroll to position [322, 0]
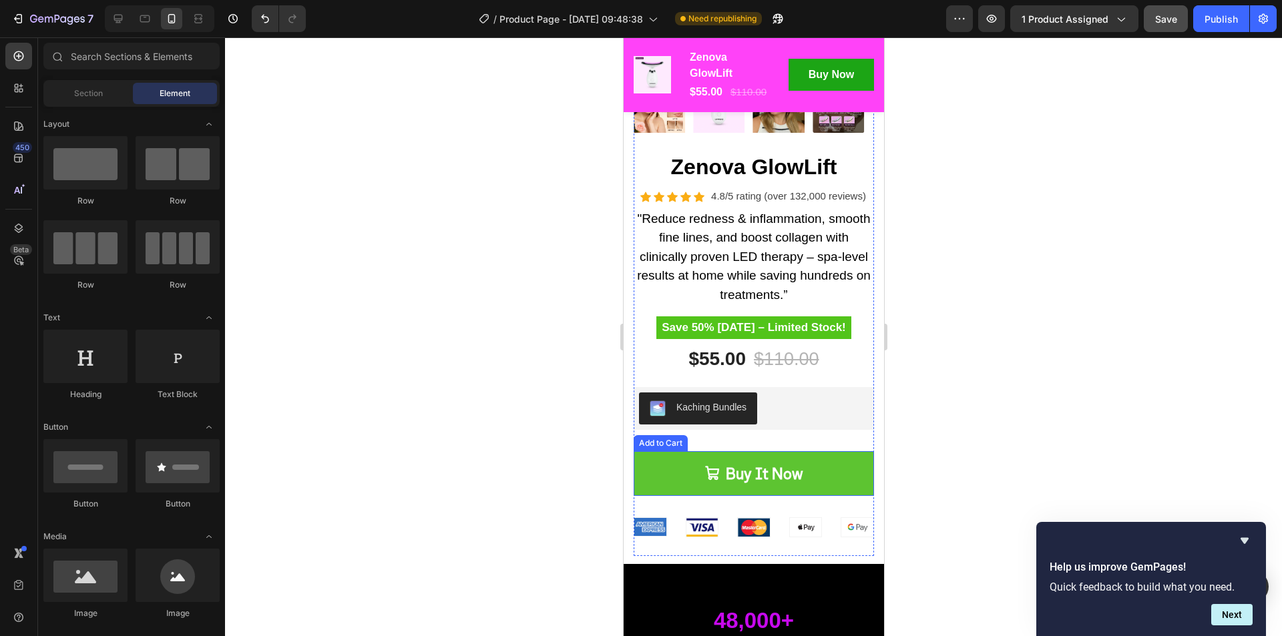
click at [824, 477] on button "Buy It Now" at bounding box center [753, 473] width 240 height 45
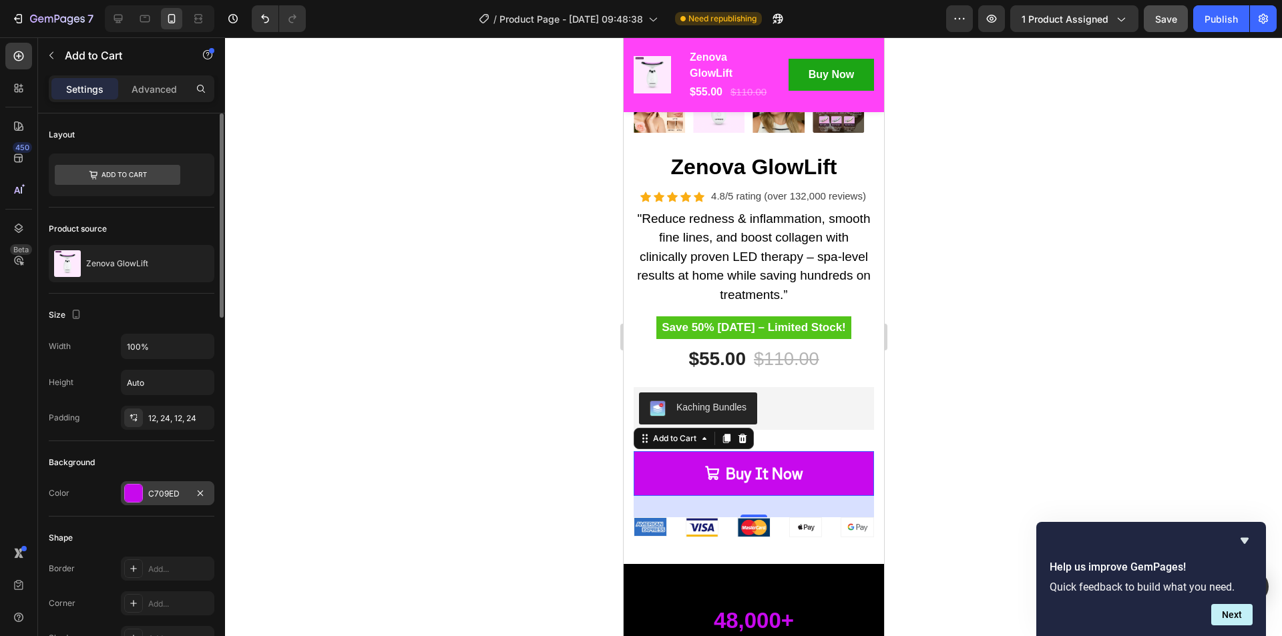
click at [134, 496] on div at bounding box center [133, 493] width 17 height 17
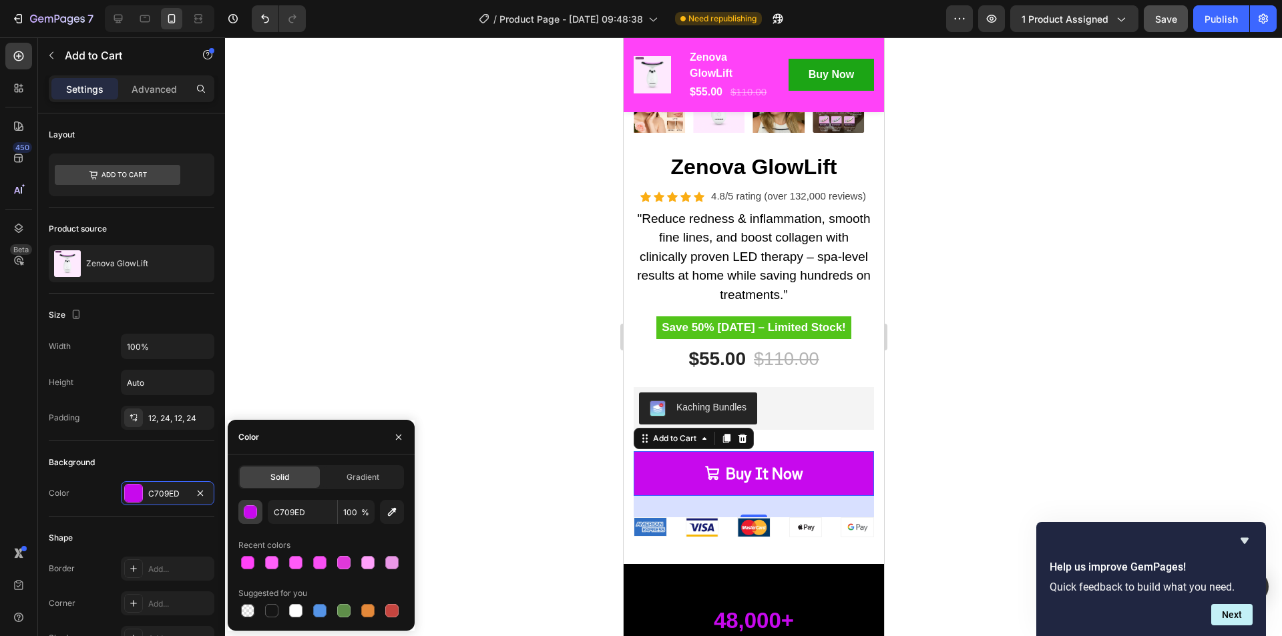
click at [250, 510] on div "button" at bounding box center [250, 512] width 13 height 13
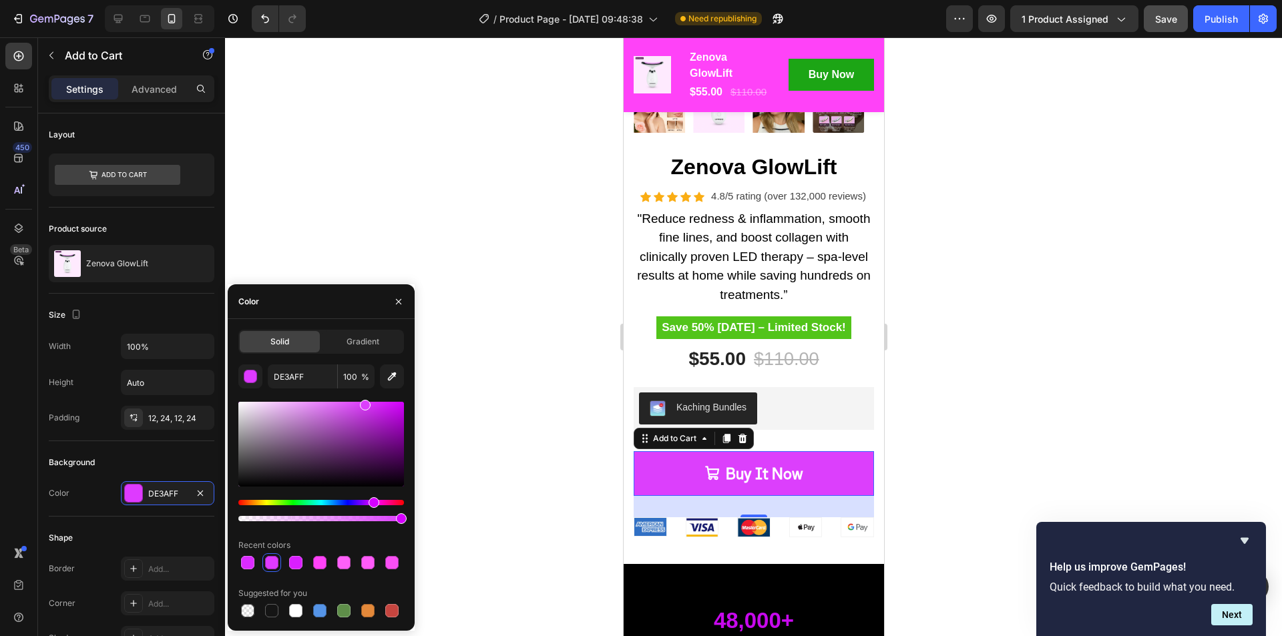
drag, startPoint x: 400, startPoint y: 411, endPoint x: 363, endPoint y: 403, distance: 37.7
click at [363, 403] on div at bounding box center [365, 405] width 11 height 11
type input "DC3FFC"
click at [941, 405] on div at bounding box center [753, 336] width 1057 height 599
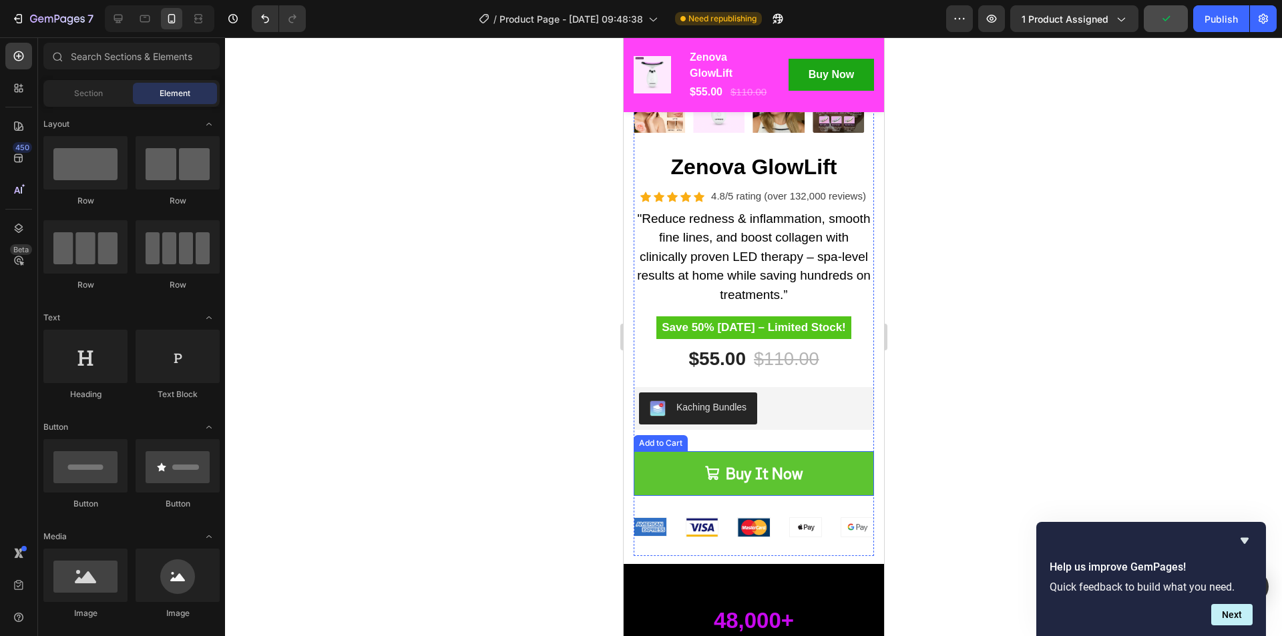
click at [798, 463] on button "Buy It Now" at bounding box center [753, 473] width 240 height 45
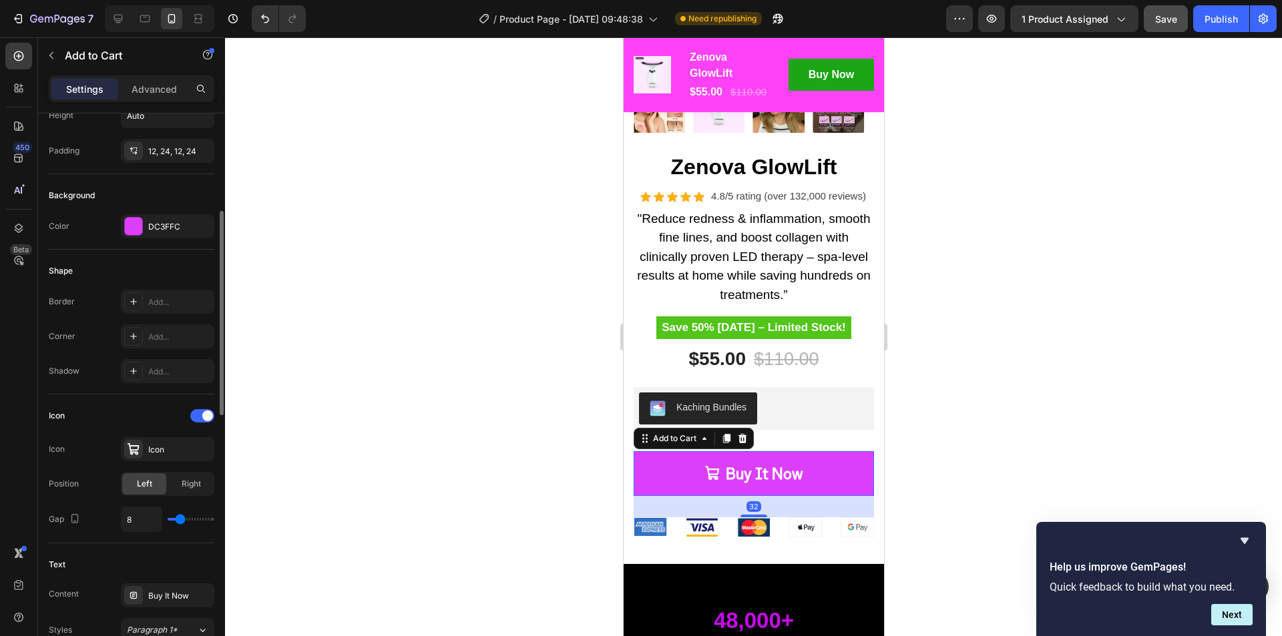
scroll to position [534, 0]
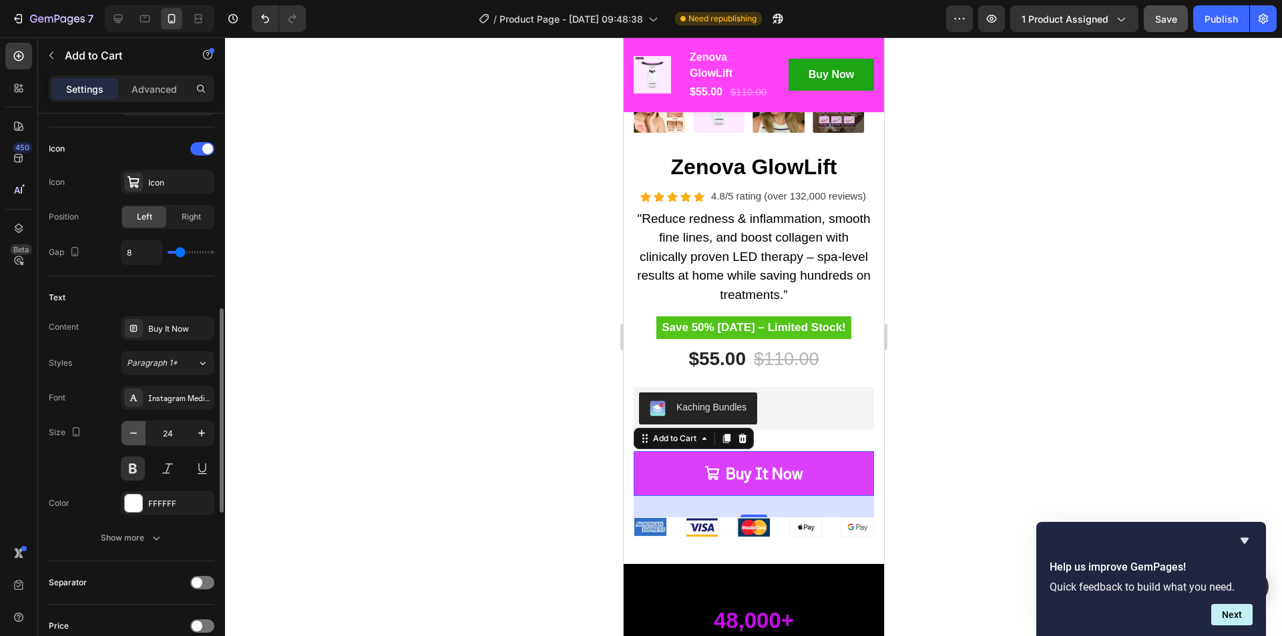
click at [133, 429] on icon "button" at bounding box center [133, 433] width 13 height 13
click at [139, 435] on icon "button" at bounding box center [133, 433] width 13 height 13
type input "22"
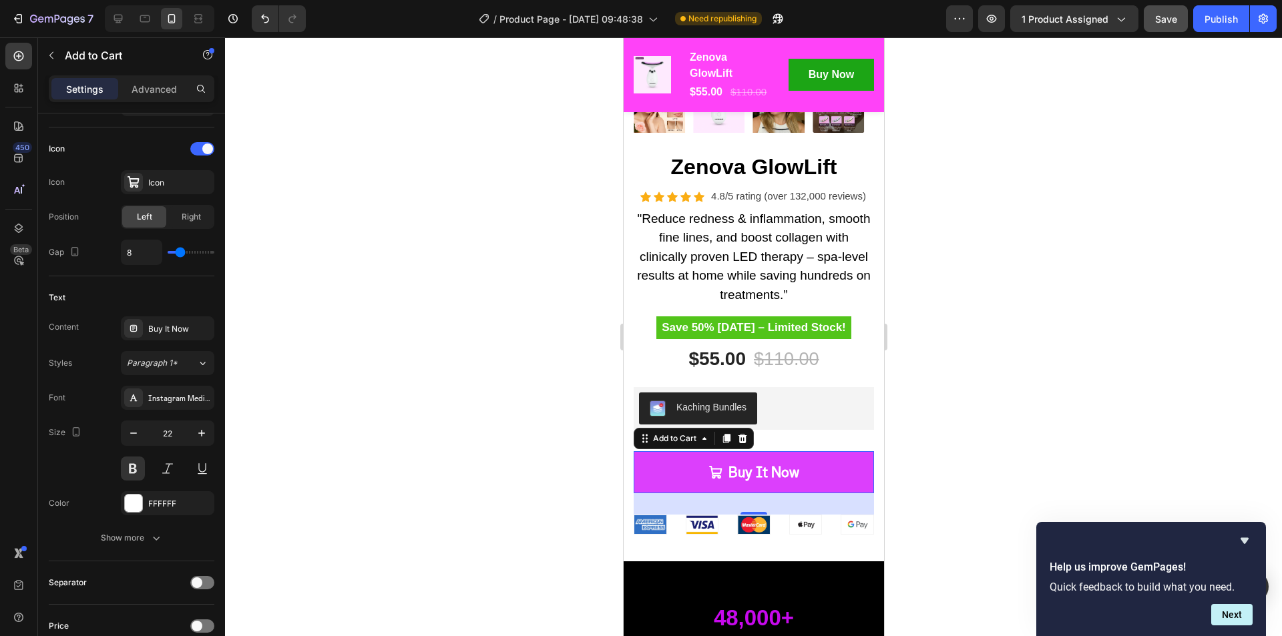
click at [1017, 399] on div at bounding box center [753, 336] width 1057 height 599
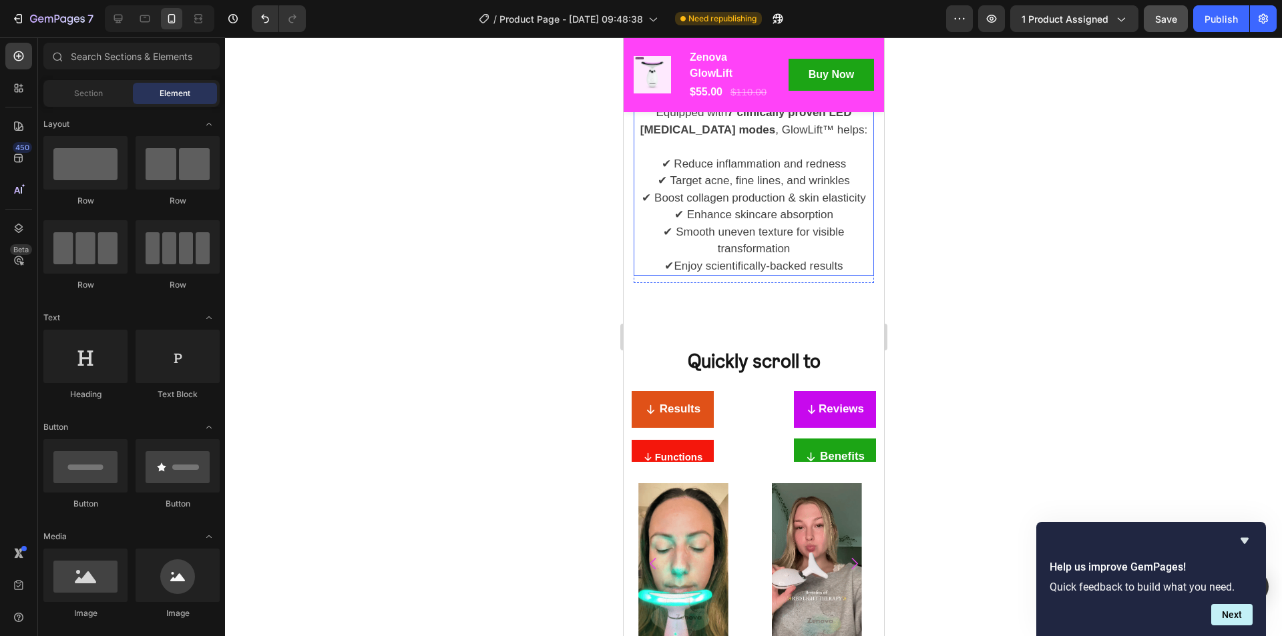
scroll to position [1858, 0]
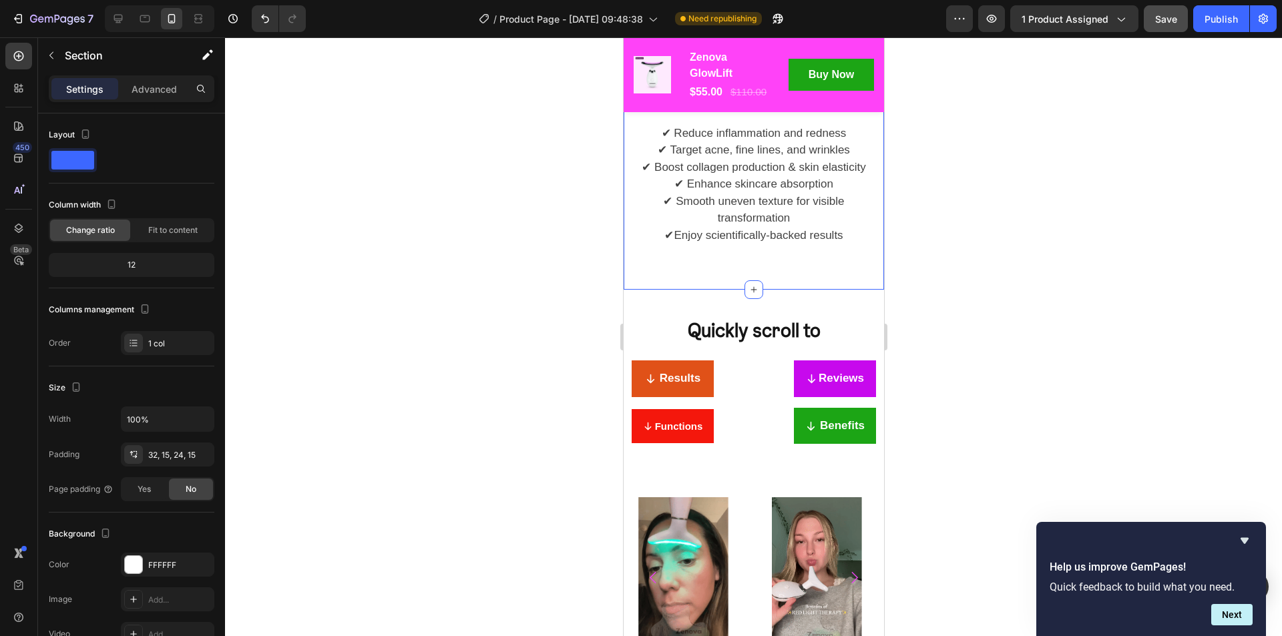
click at [158, 87] on p "Advanced" at bounding box center [154, 89] width 45 height 14
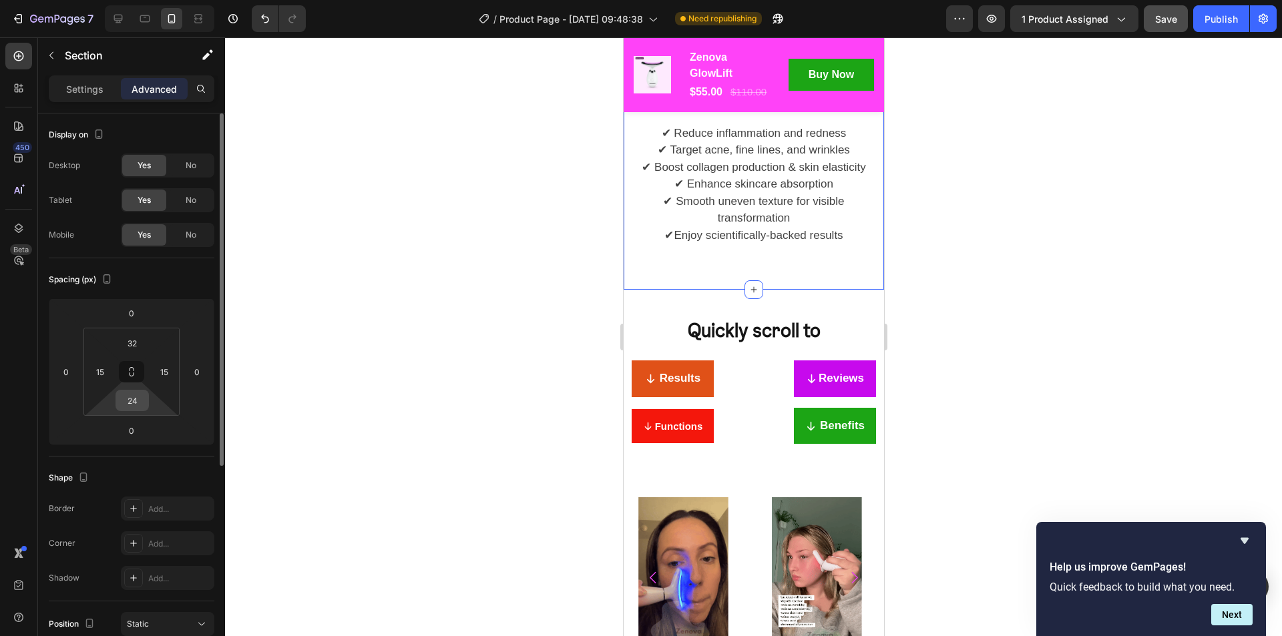
click at [125, 409] on input "24" at bounding box center [132, 401] width 27 height 20
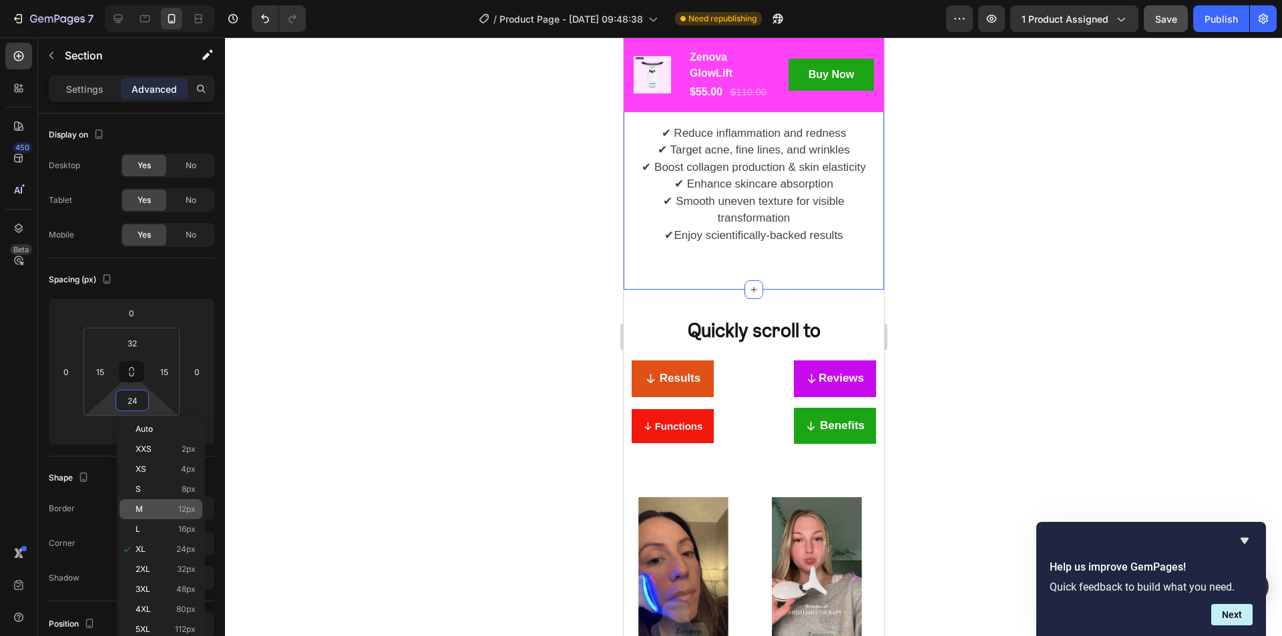
click at [176, 512] on p "M 12px" at bounding box center [166, 509] width 60 height 9
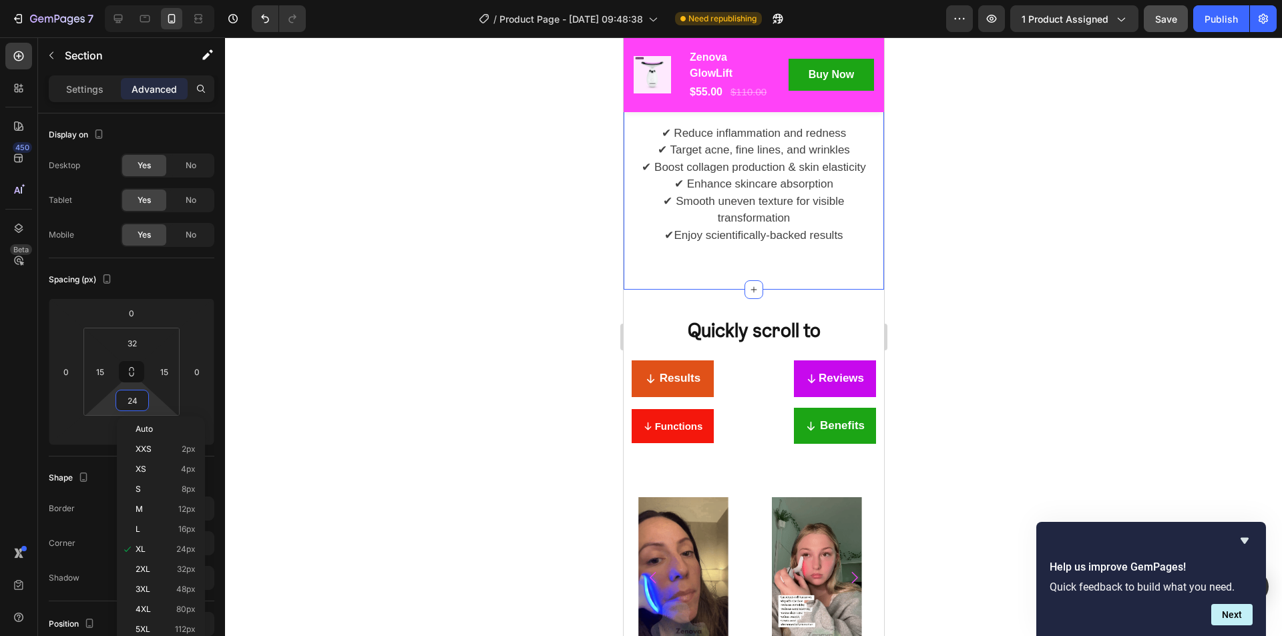
type input "12"
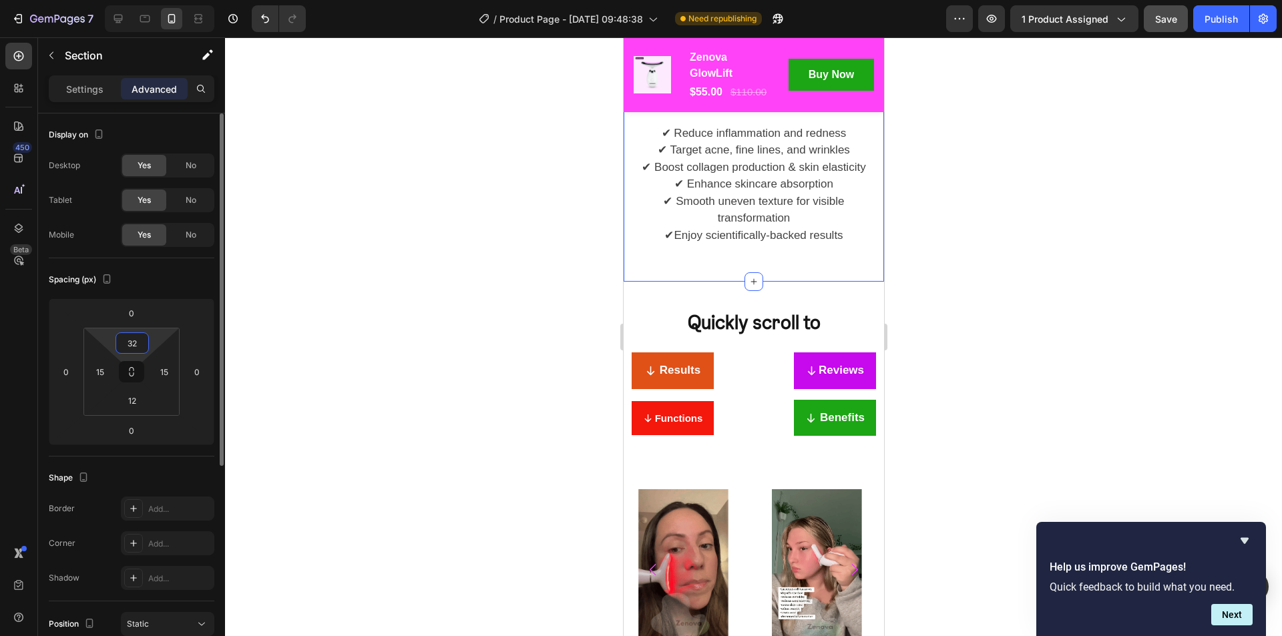
click at [133, 339] on input "32" at bounding box center [132, 343] width 27 height 20
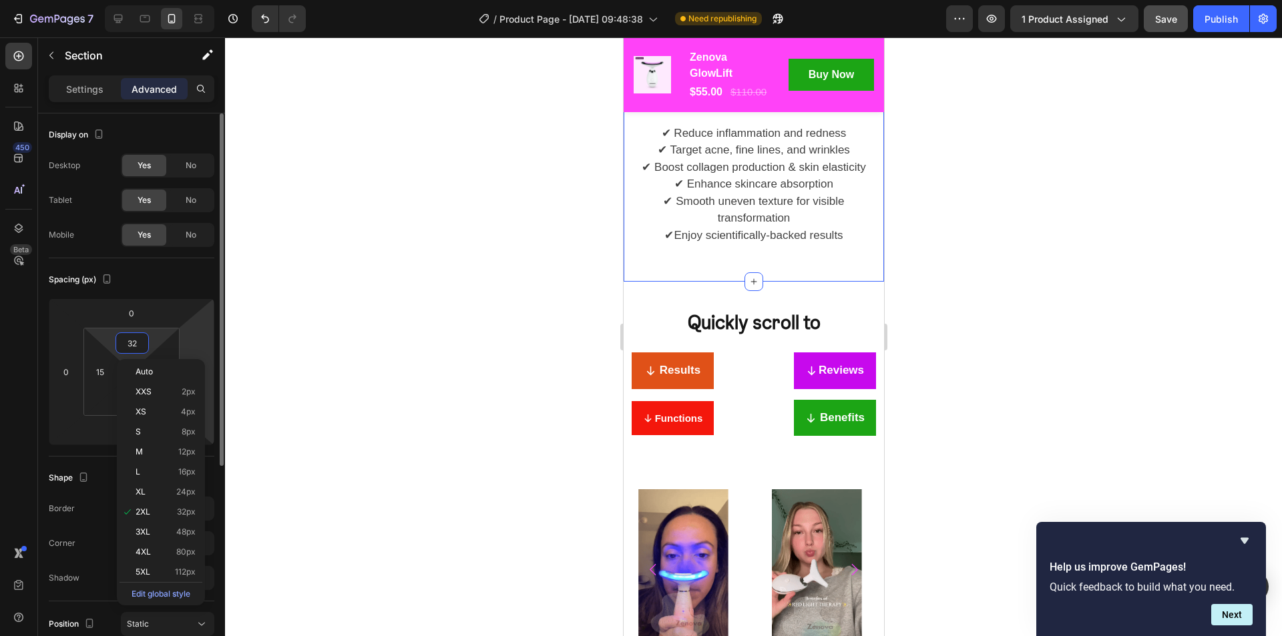
click at [200, 0] on html "7 Version history / Product Page - Sep 25, 09:48:38 Need republishing Preview 1…" at bounding box center [641, 0] width 1282 height 0
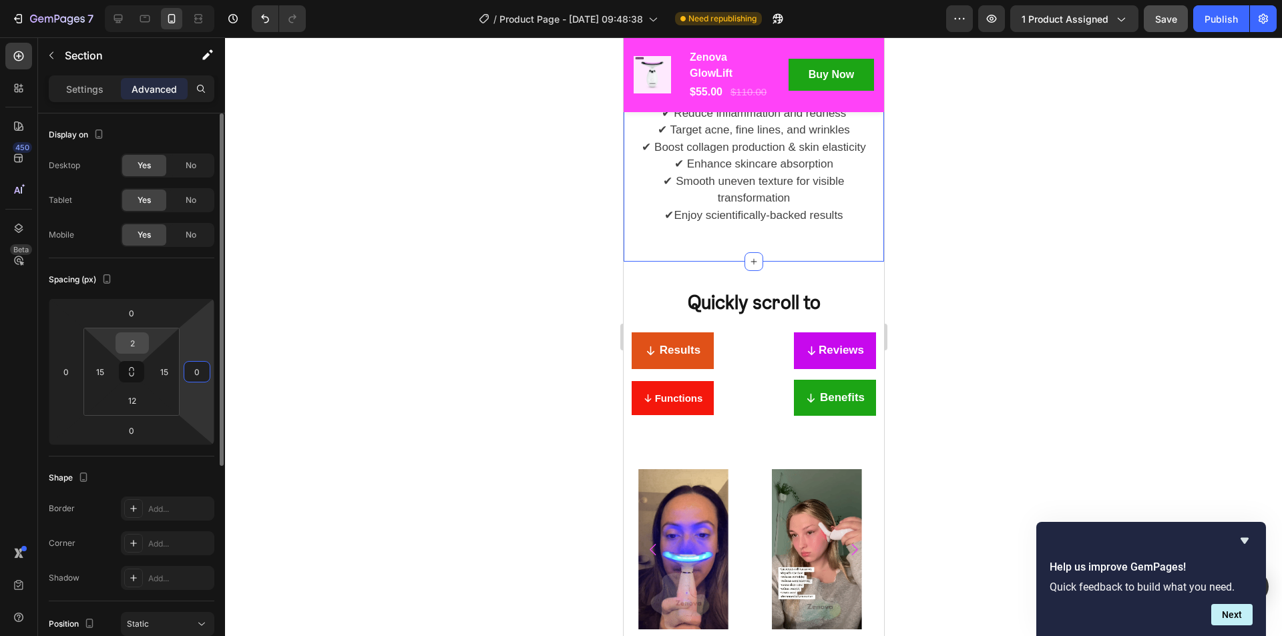
click at [134, 349] on input "2" at bounding box center [132, 343] width 27 height 20
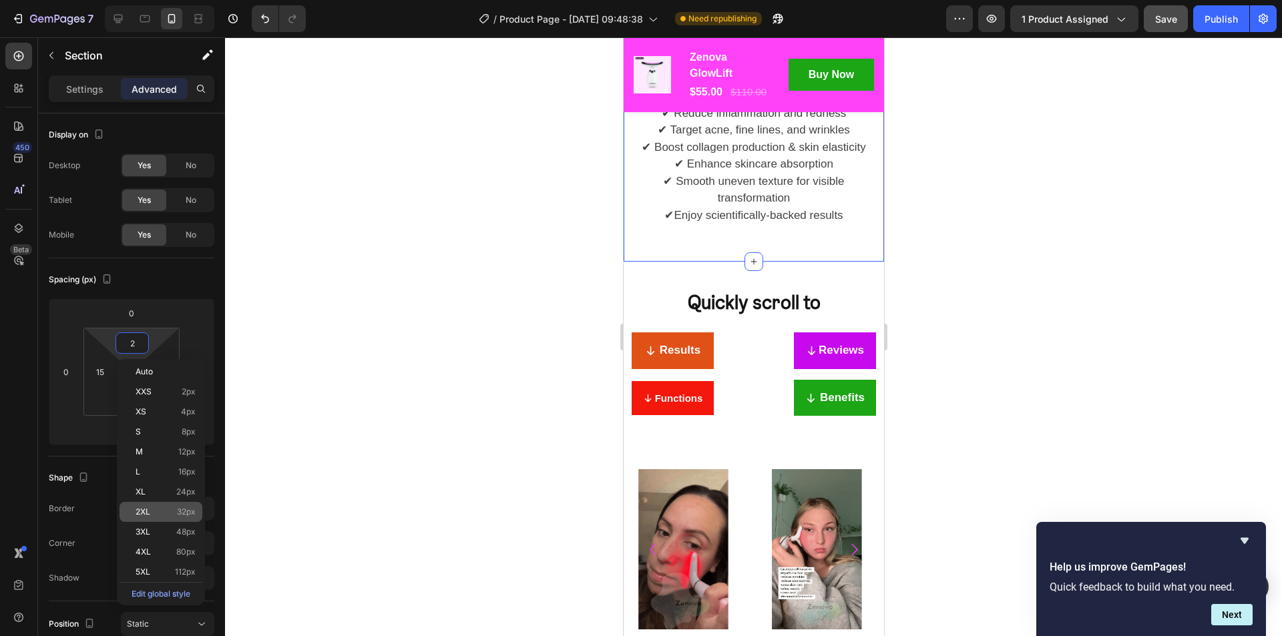
click at [174, 506] on div "2XL 32px" at bounding box center [160, 512] width 83 height 20
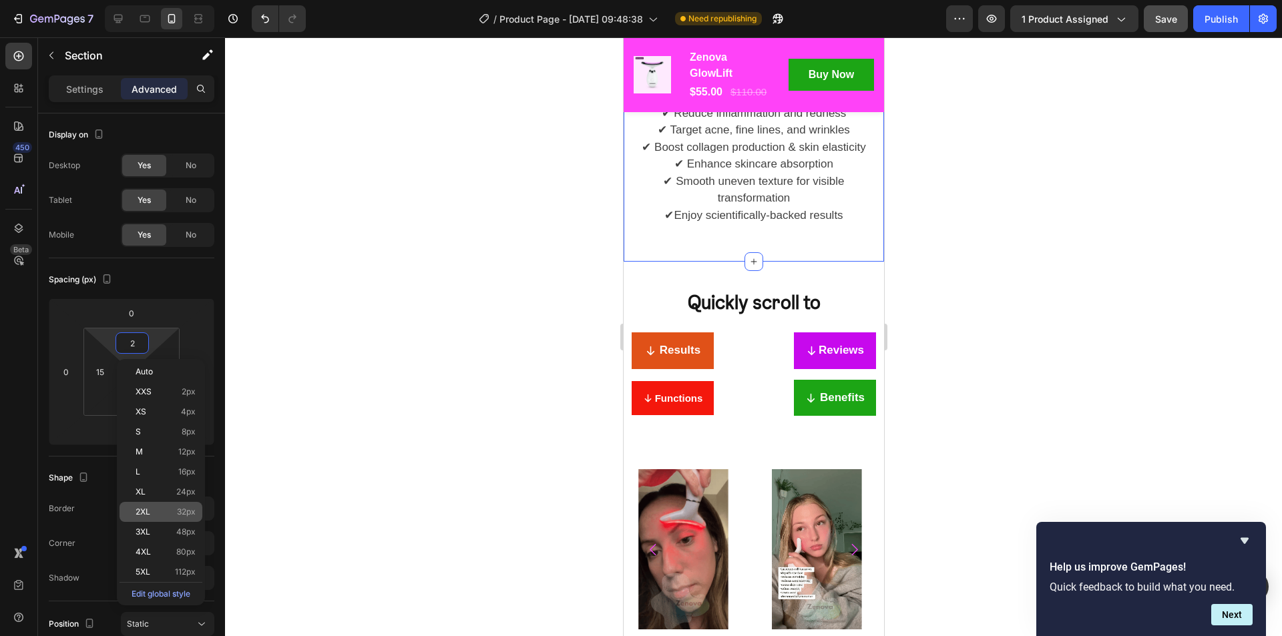
type input "32"
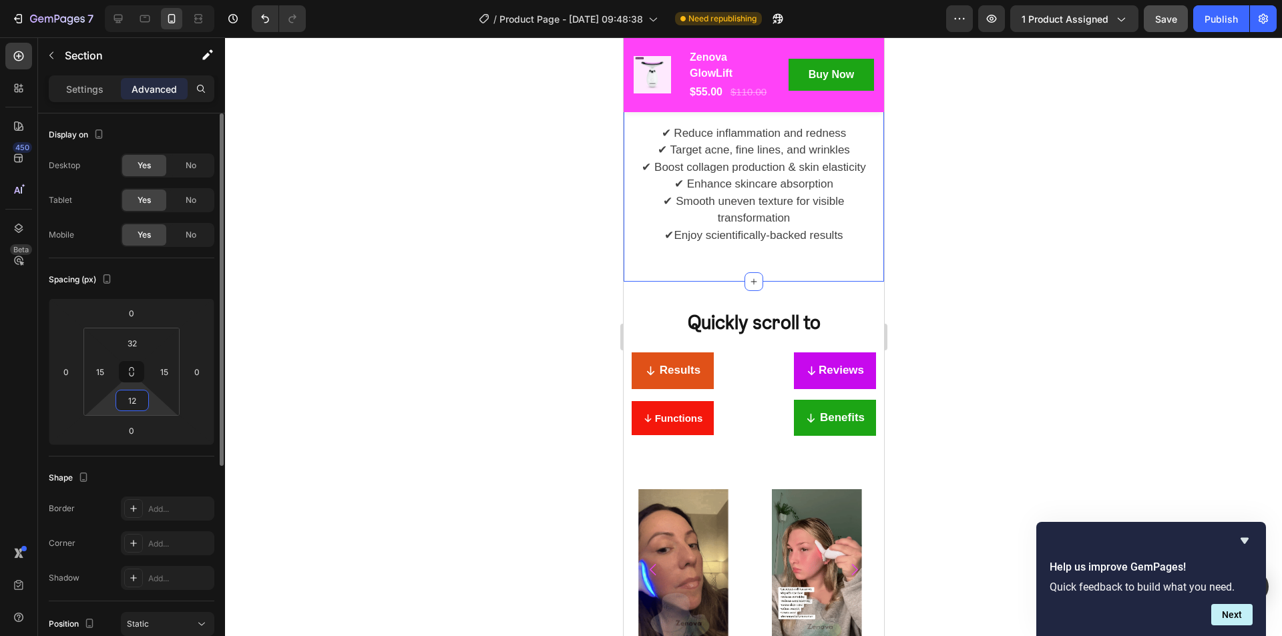
click at [132, 397] on input "12" at bounding box center [132, 401] width 27 height 20
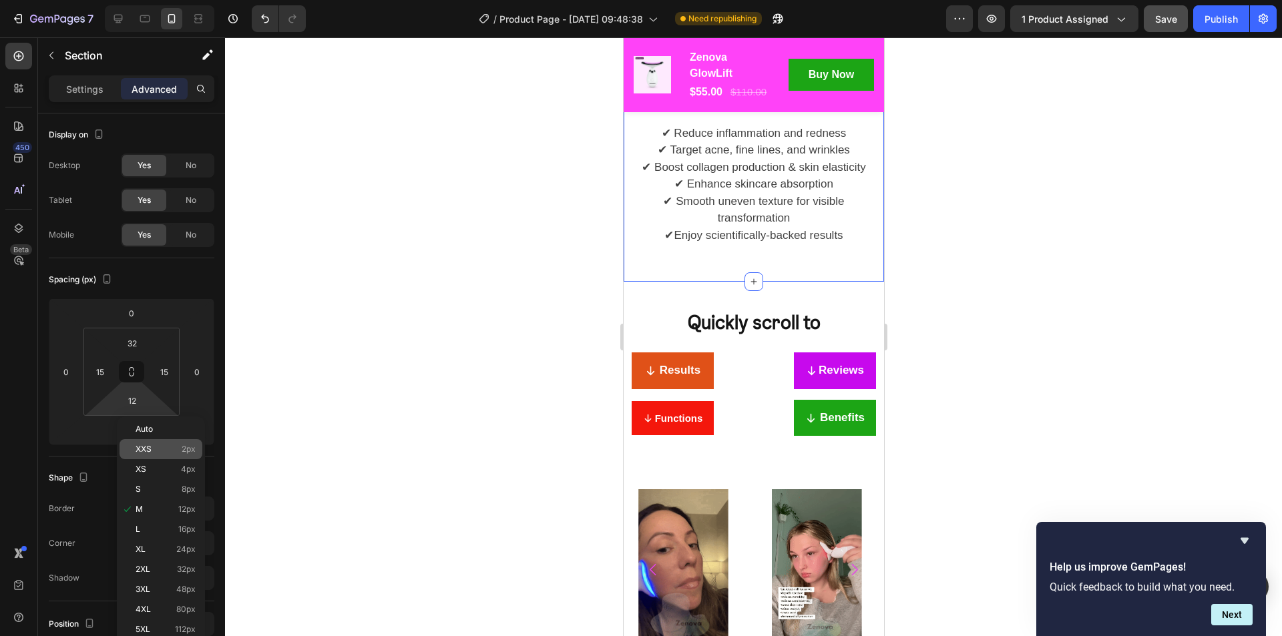
click at [176, 451] on p "XXS 2px" at bounding box center [166, 449] width 60 height 9
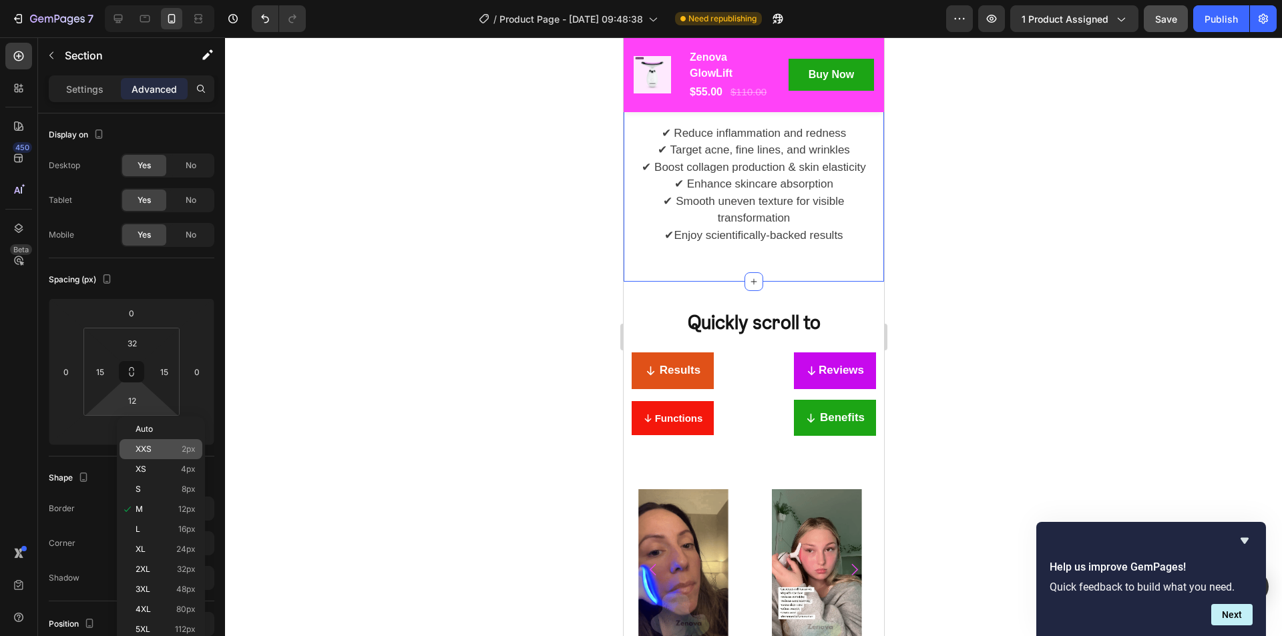
type input "2"
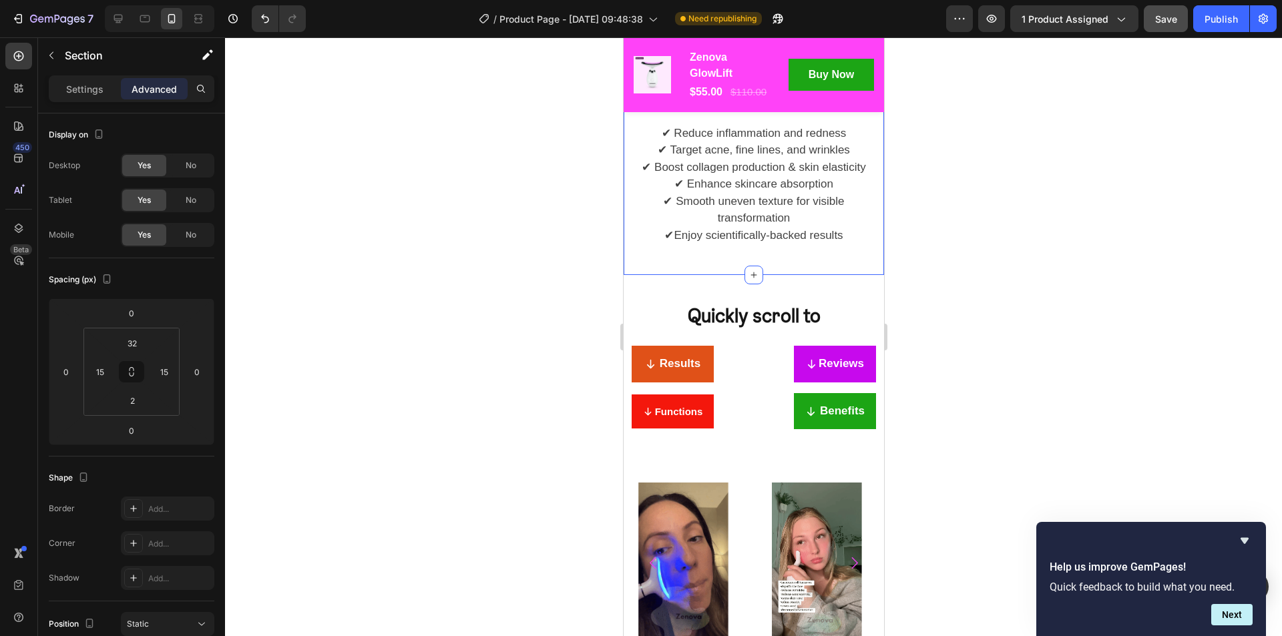
click at [991, 305] on div at bounding box center [753, 336] width 1057 height 599
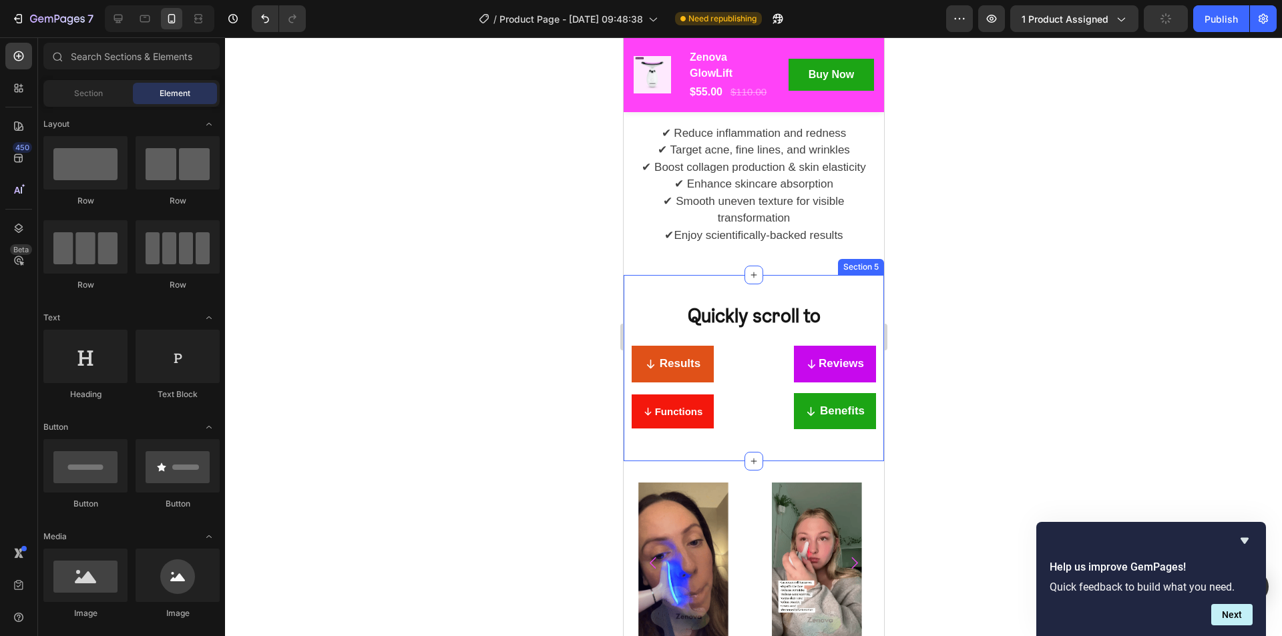
click at [844, 297] on div "Quickly scroll to Text Block Results Button Reviews Button Benefits Button Func…" at bounding box center [753, 368] width 260 height 186
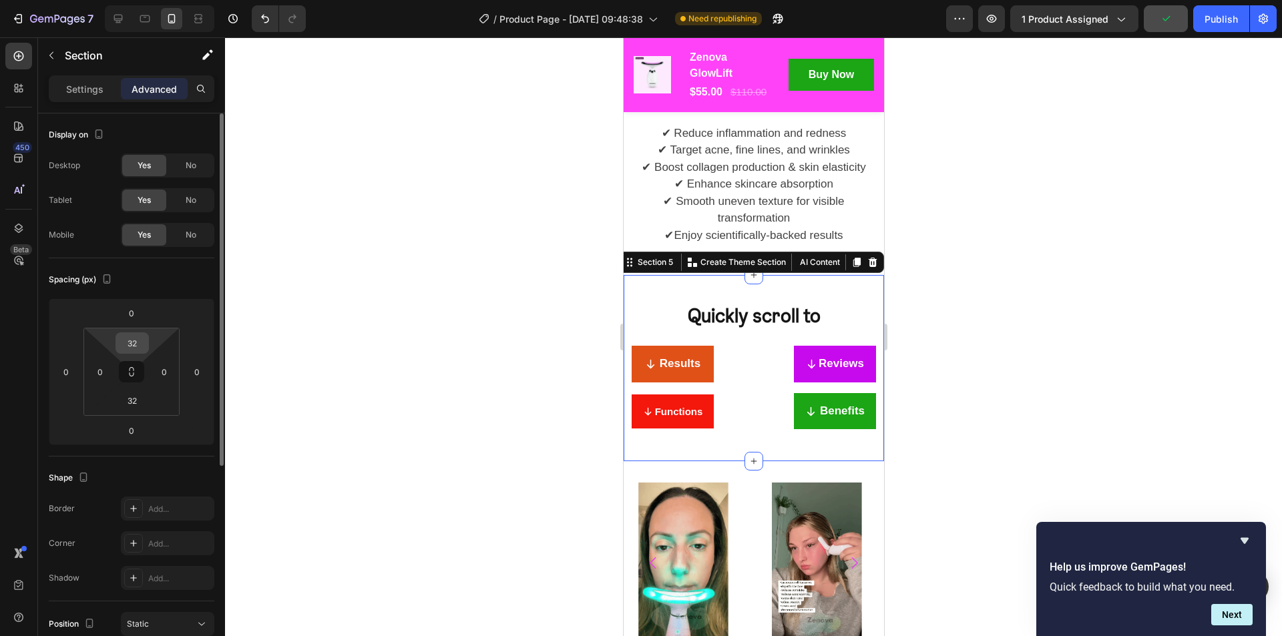
click at [134, 341] on input "32" at bounding box center [132, 343] width 27 height 20
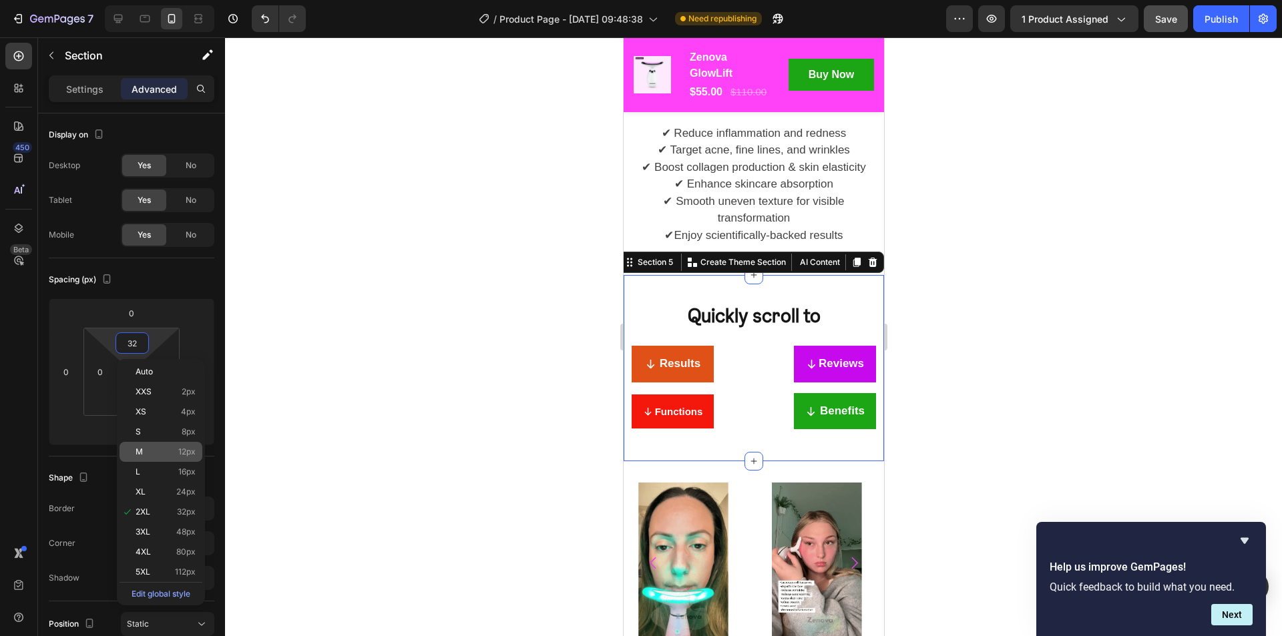
click at [171, 457] on div "M 12px" at bounding box center [160, 452] width 83 height 20
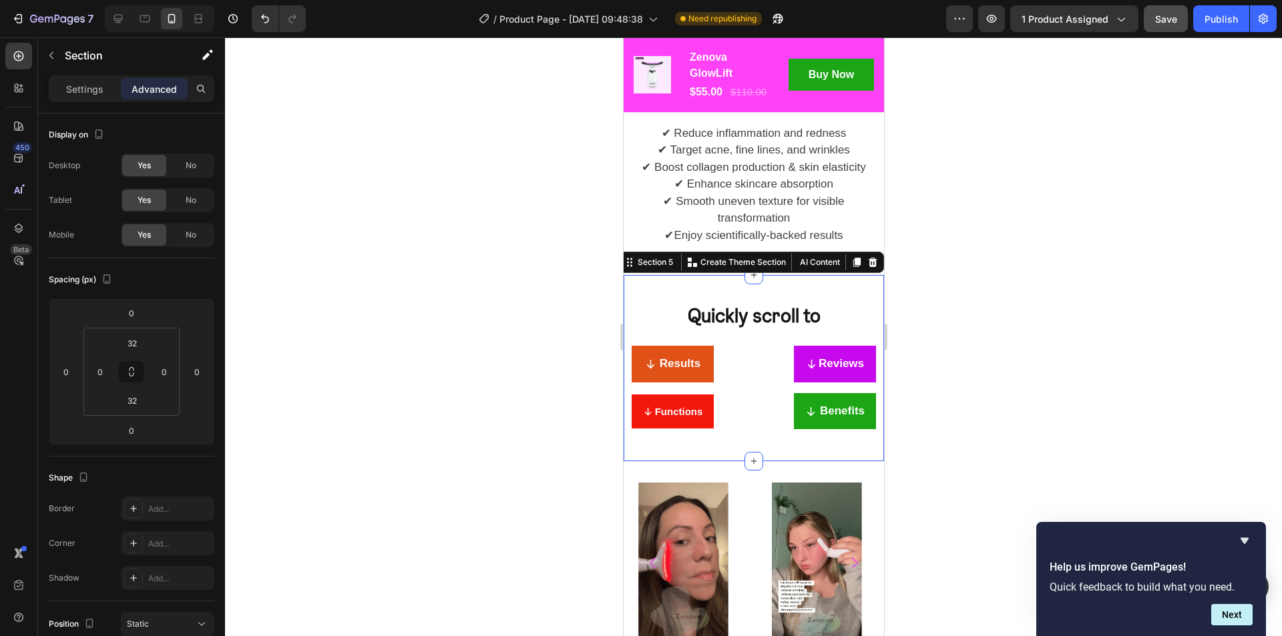
type input "12"
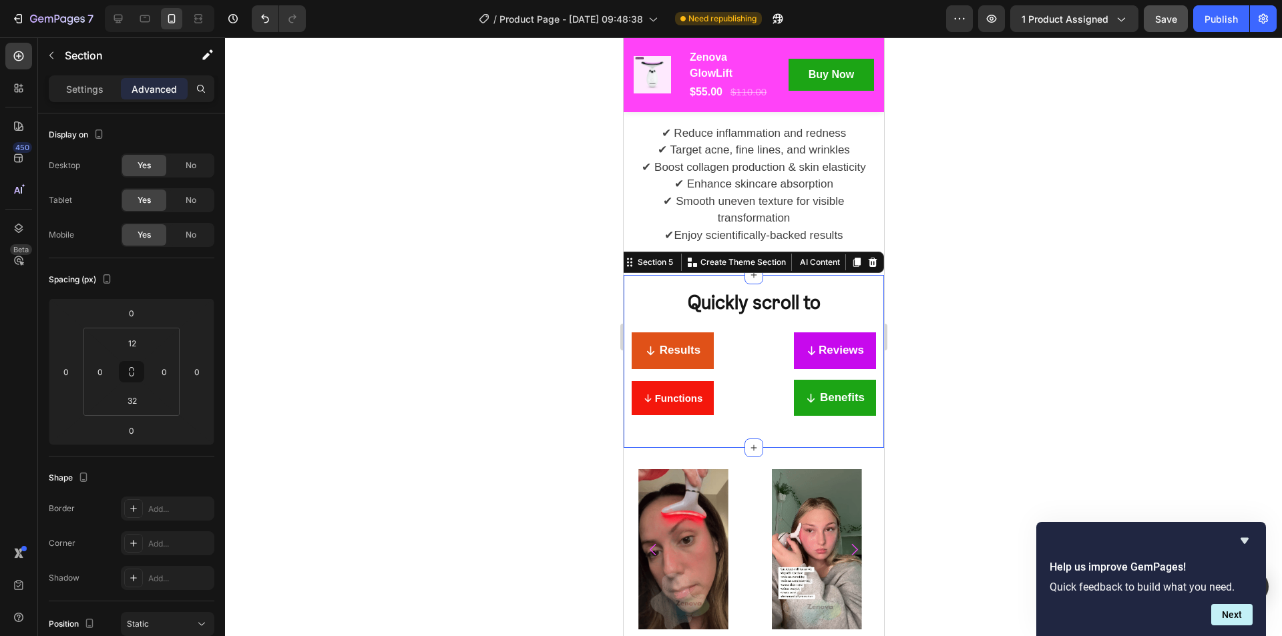
drag, startPoint x: 936, startPoint y: 348, endPoint x: 926, endPoint y: 347, distance: 10.1
click at [936, 348] on div at bounding box center [753, 336] width 1057 height 599
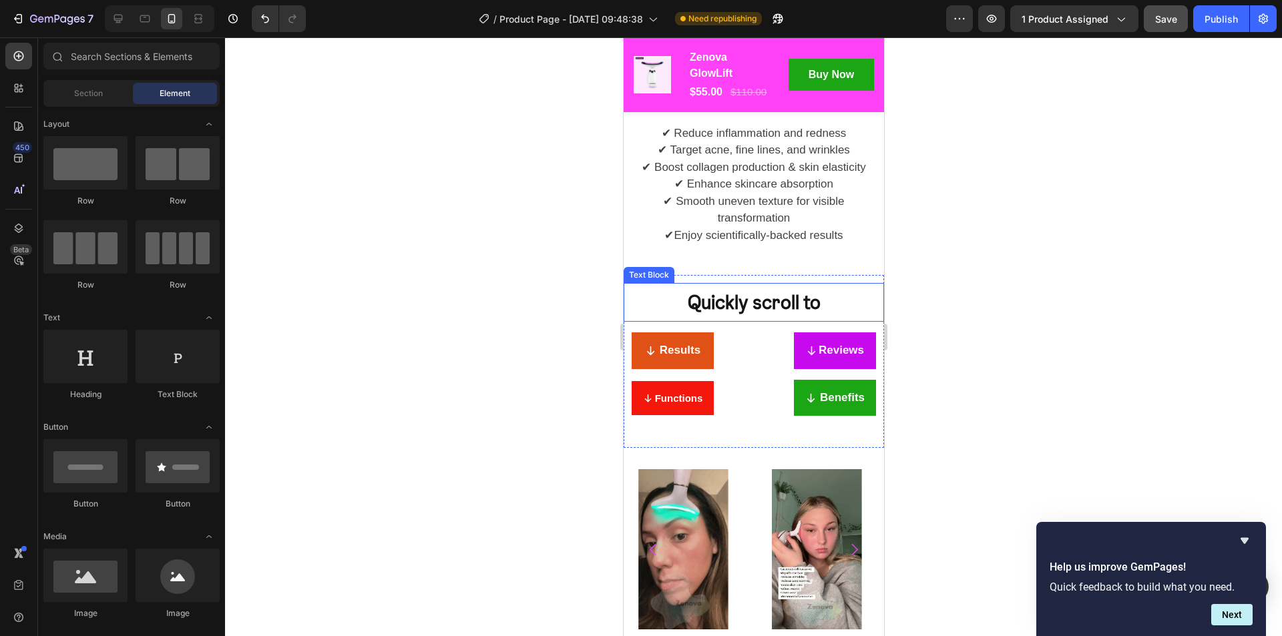
click at [851, 294] on p "Quickly scroll to" at bounding box center [753, 302] width 258 height 36
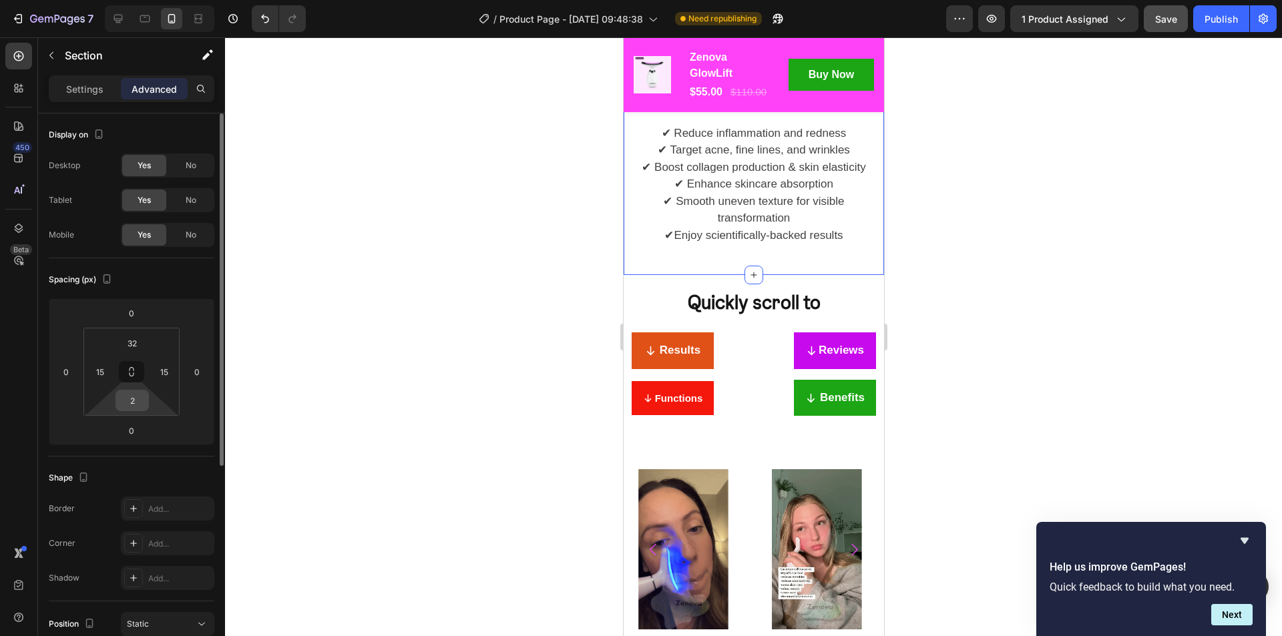
click at [137, 398] on input "2" at bounding box center [132, 401] width 27 height 20
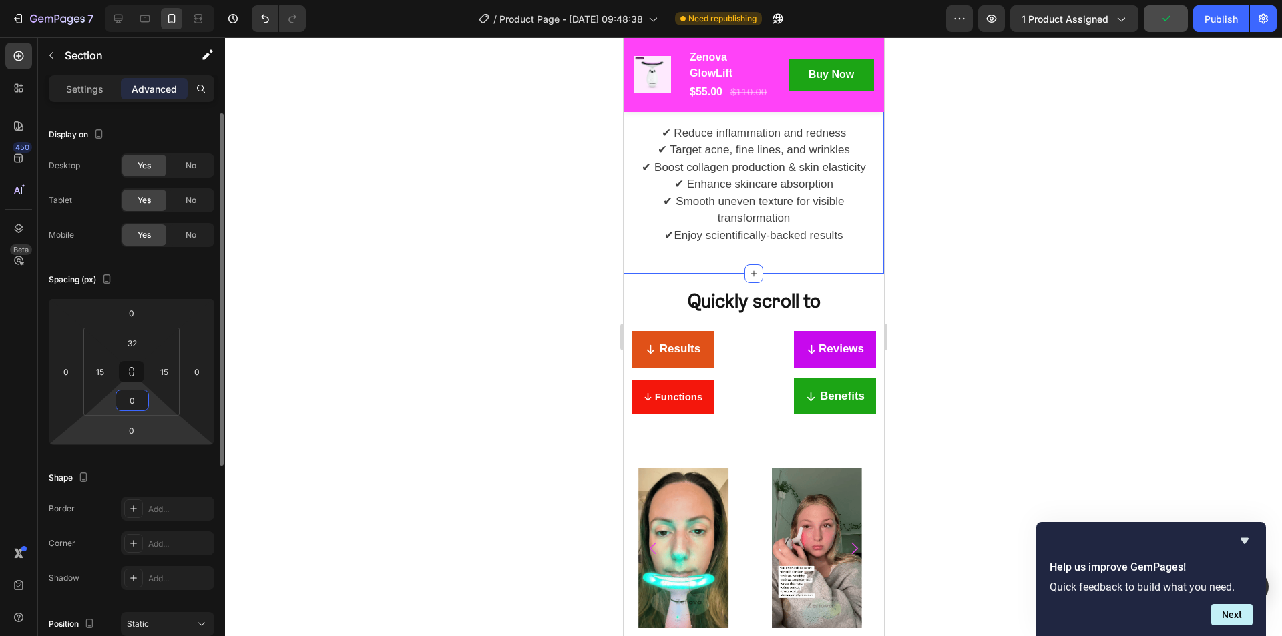
type input "0"
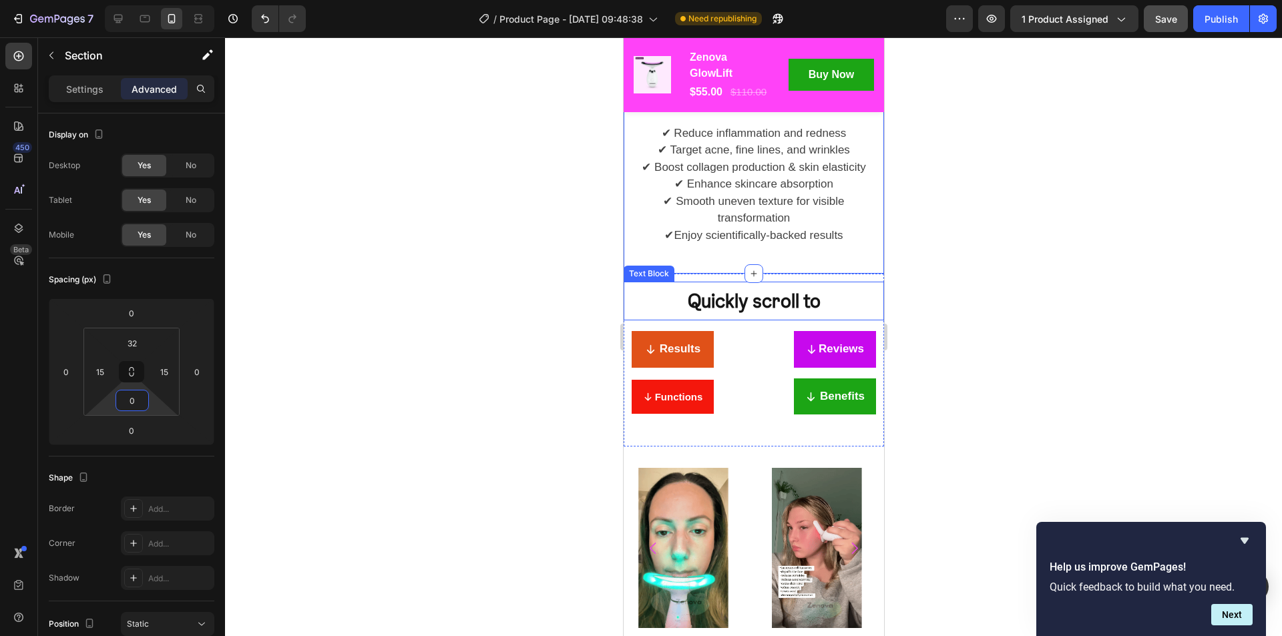
click at [858, 300] on p "Quickly scroll to" at bounding box center [753, 301] width 258 height 36
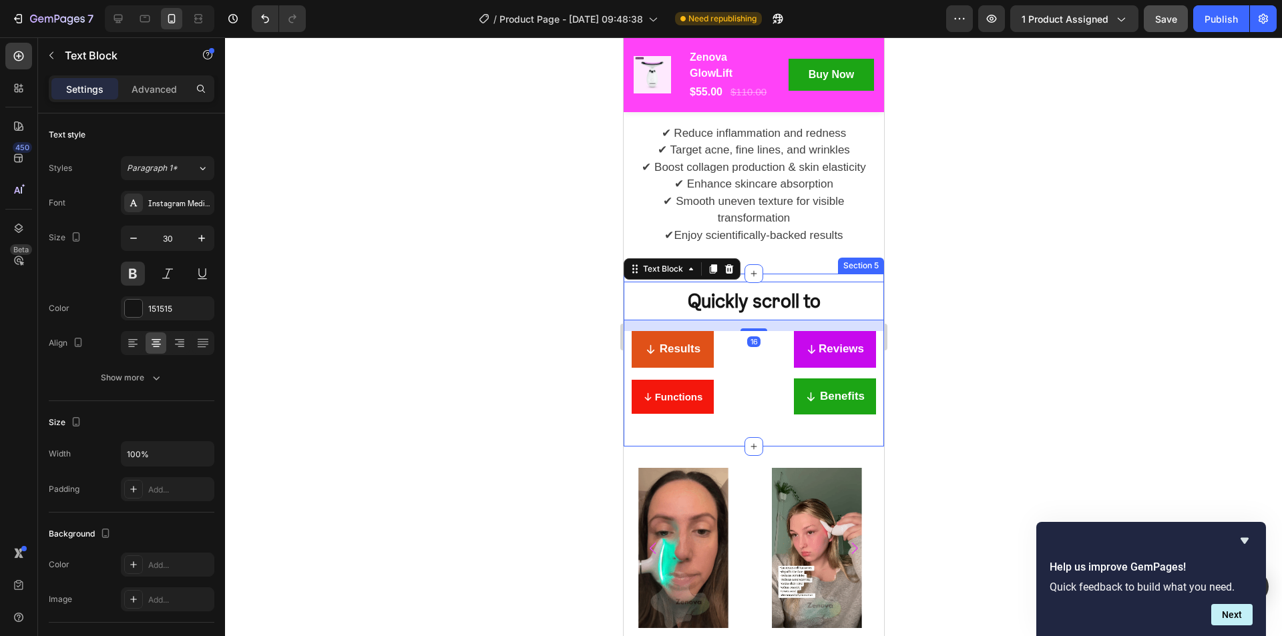
click at [850, 283] on div "Quickly scroll to Text Block 16 Results Button Reviews Button Benefits Button F…" at bounding box center [753, 360] width 260 height 173
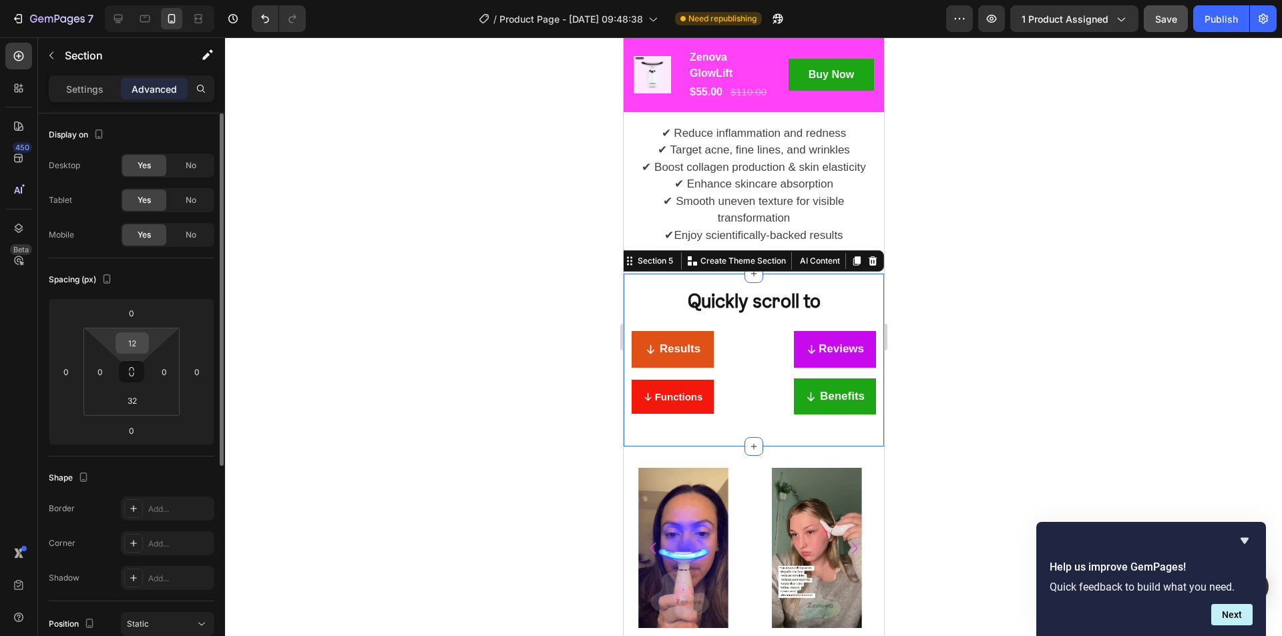
click at [132, 341] on input "12" at bounding box center [132, 343] width 27 height 20
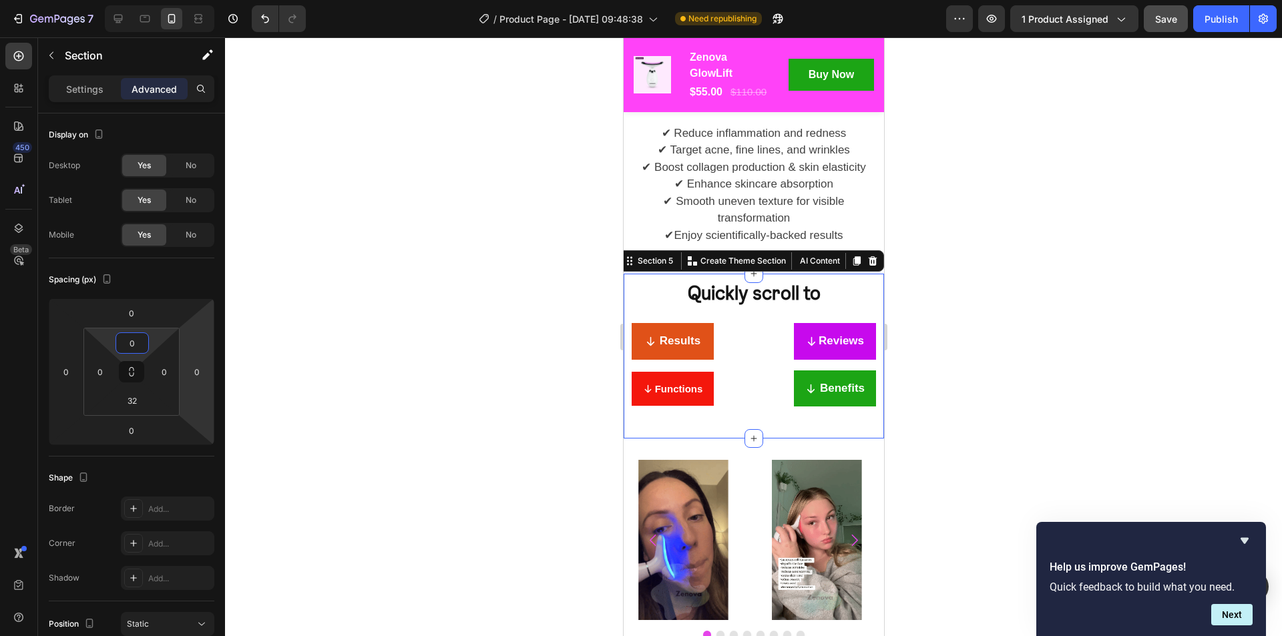
type input "0"
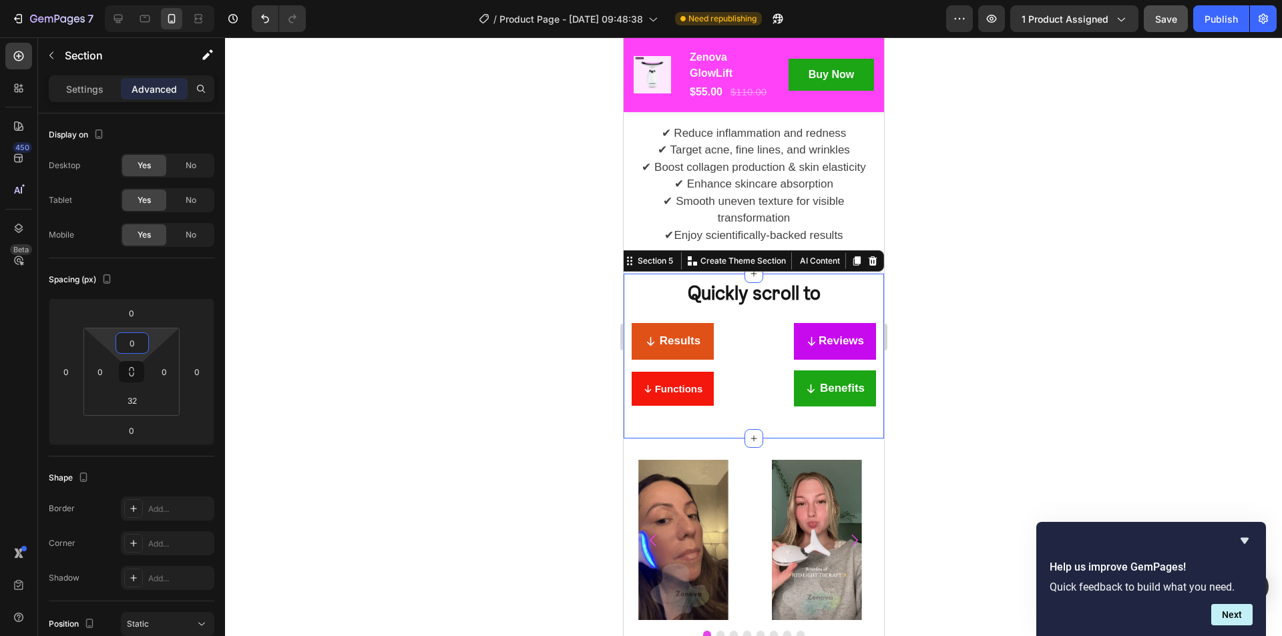
click at [1019, 314] on div at bounding box center [753, 336] width 1057 height 599
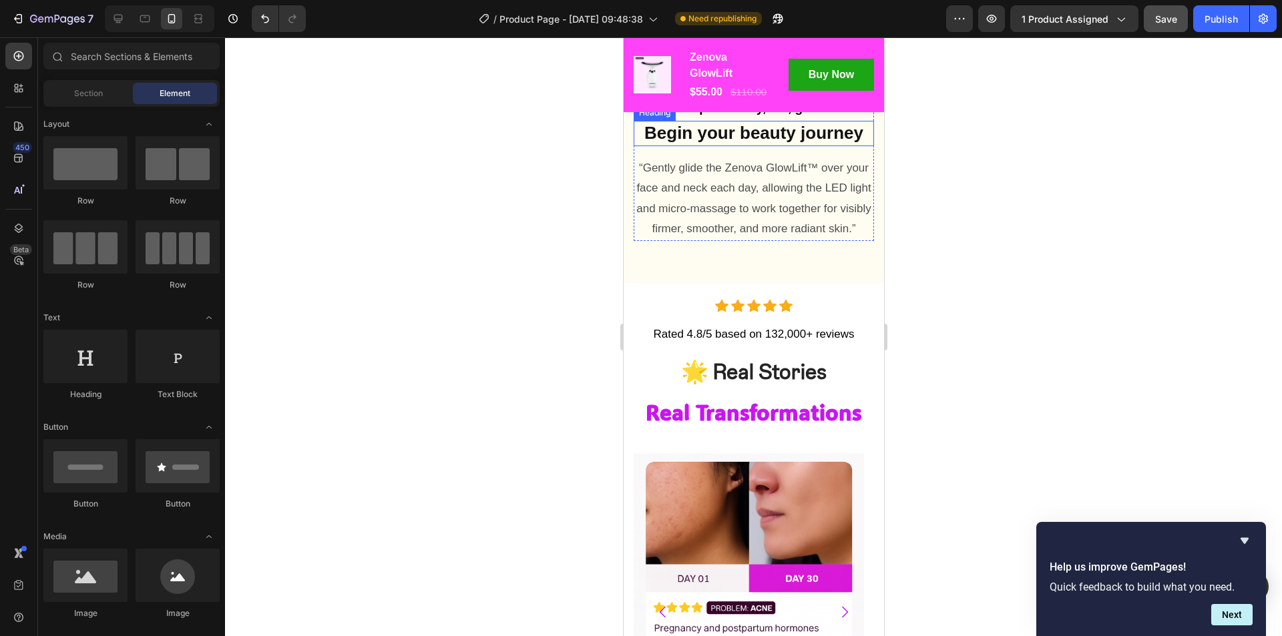
scroll to position [4061, 0]
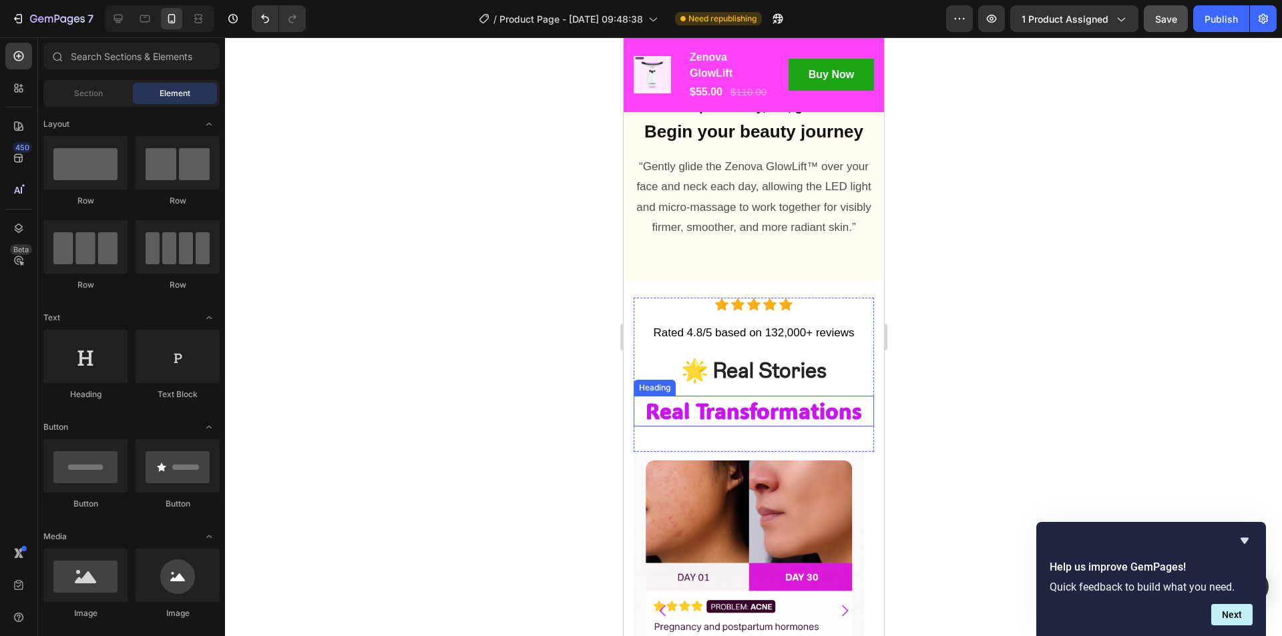
click at [774, 427] on h2 "Real Transformations" at bounding box center [753, 411] width 240 height 31
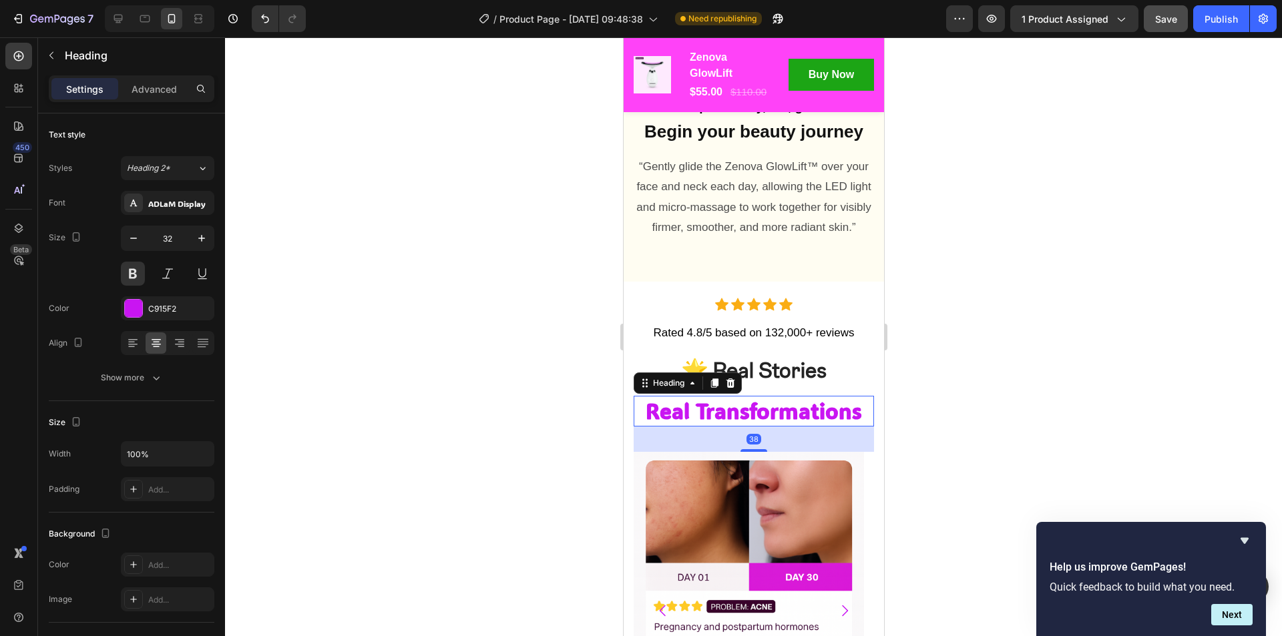
click at [772, 427] on h2 "Real Transformations" at bounding box center [753, 411] width 240 height 31
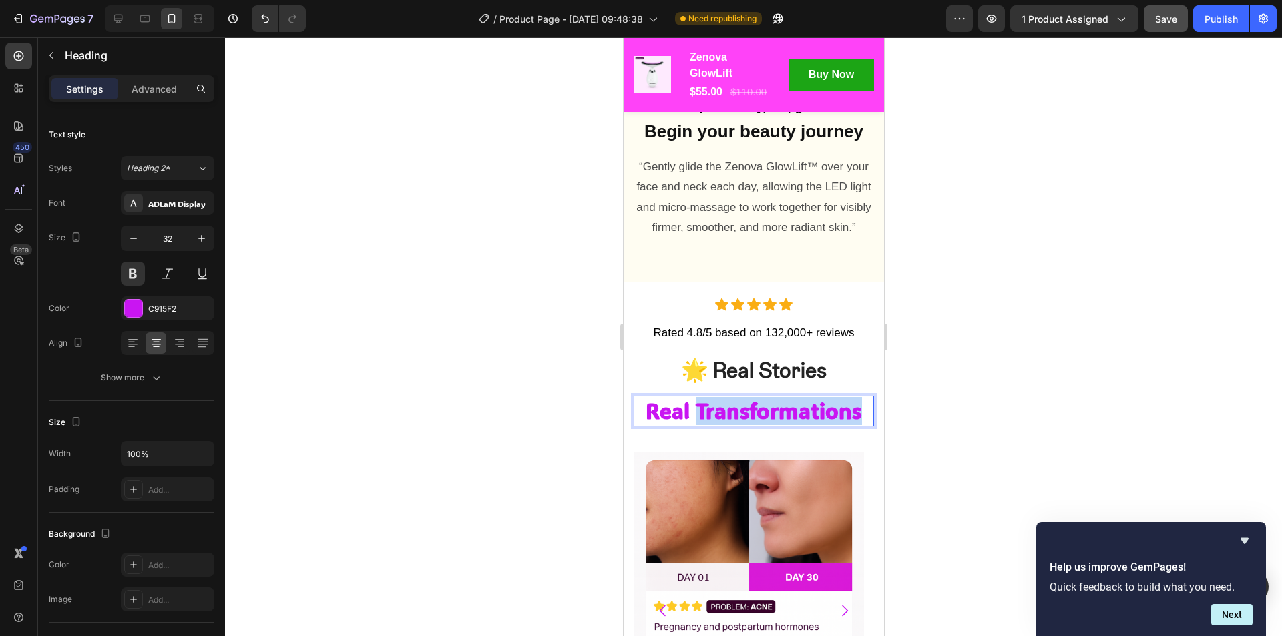
click at [772, 425] on p "Real Transformations" at bounding box center [753, 411] width 238 height 28
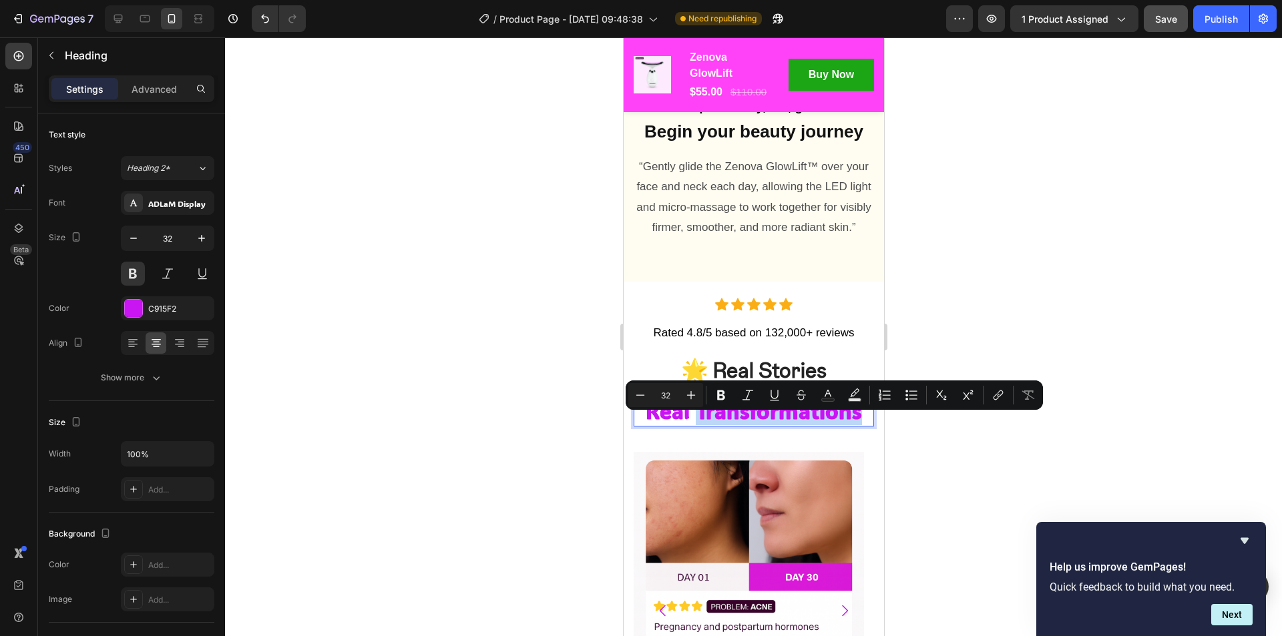
click at [770, 425] on p "Real Transformations" at bounding box center [753, 411] width 238 height 28
click at [769, 425] on p "Real Transformations" at bounding box center [753, 411] width 238 height 28
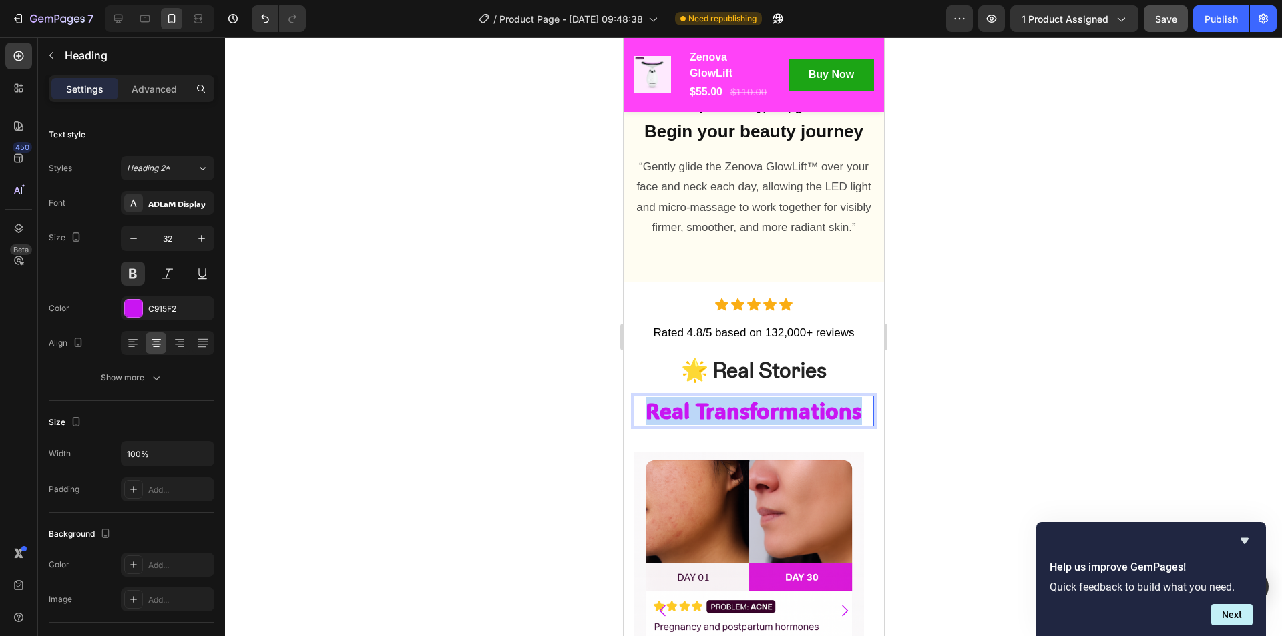
click at [768, 425] on p "Real Transformations" at bounding box center [753, 411] width 238 height 28
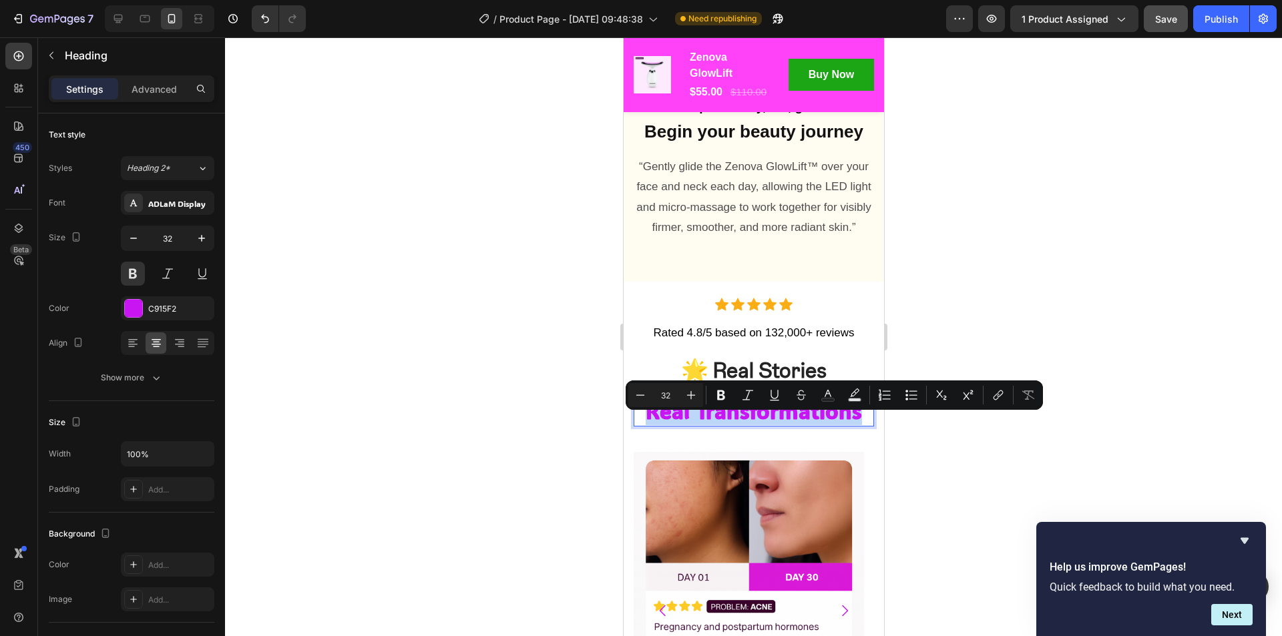
copy p "Real Transformations"
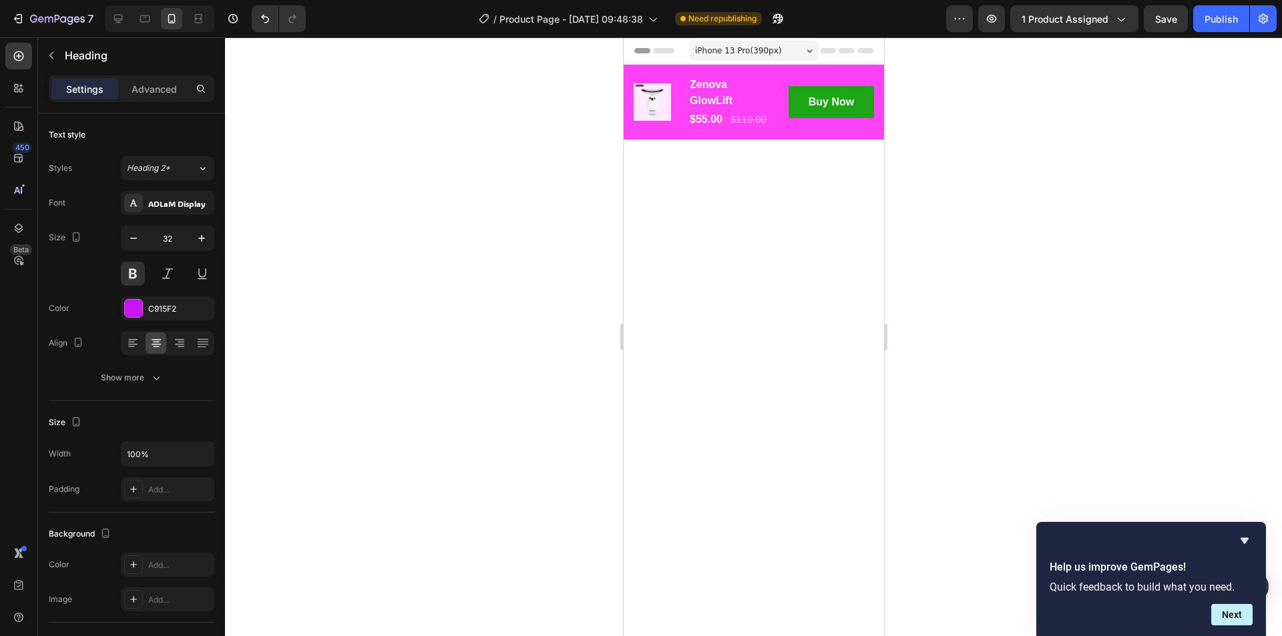
scroll to position [4061, 0]
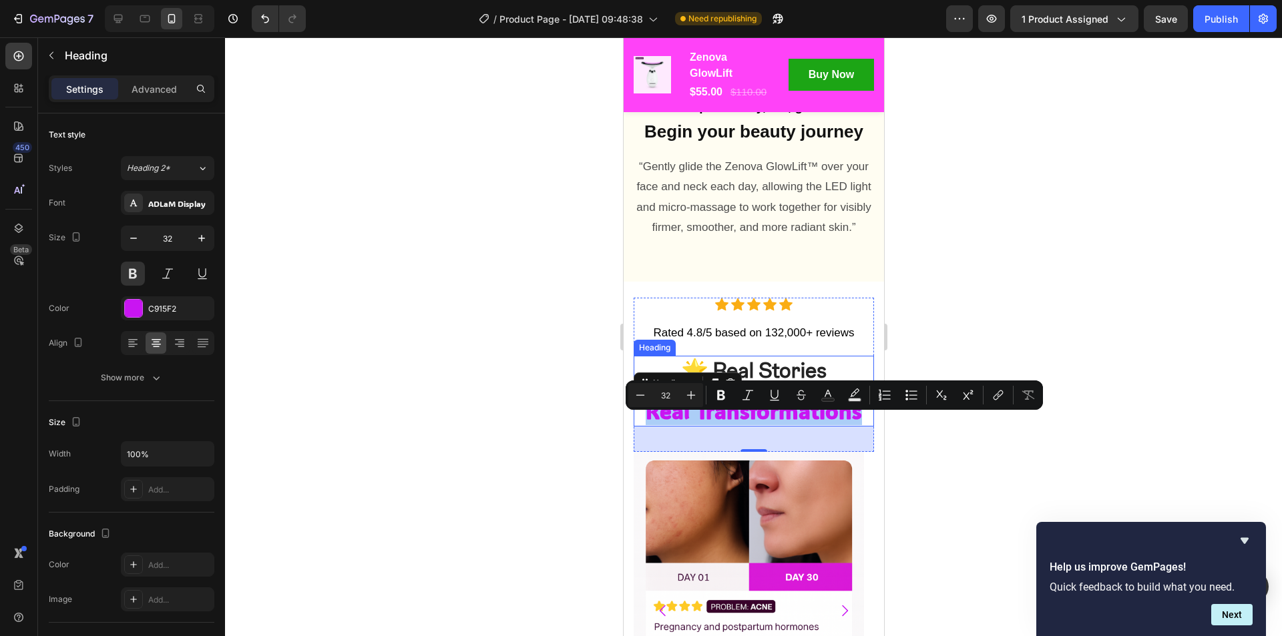
click at [791, 391] on button "Strikethrough" at bounding box center [801, 395] width 24 height 24
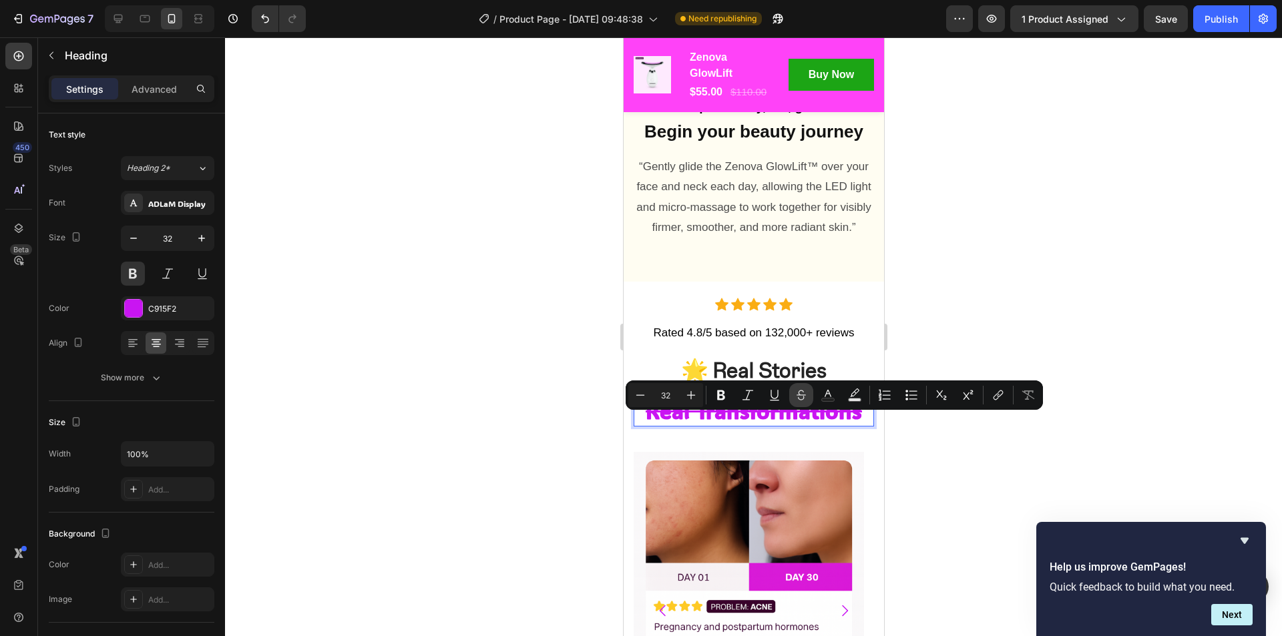
click at [790, 390] on button "Strikethrough" at bounding box center [801, 395] width 24 height 24
click at [1097, 294] on div at bounding box center [753, 336] width 1057 height 599
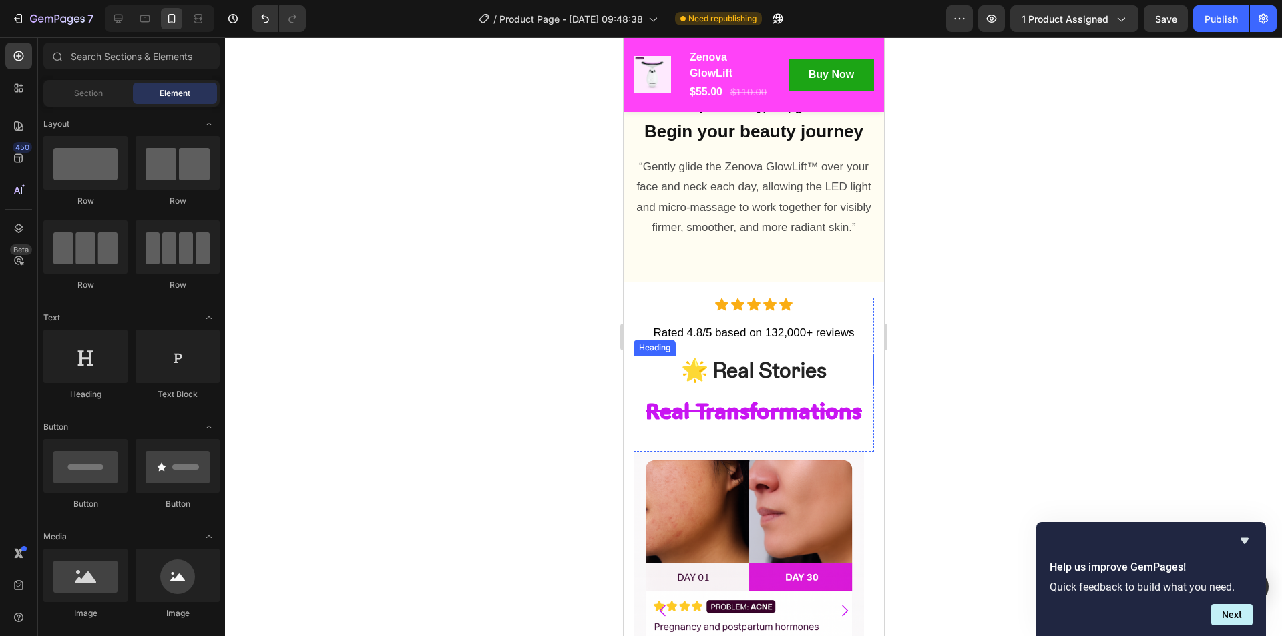
click at [738, 385] on h2 "🌟 Real Stories" at bounding box center [753, 370] width 240 height 29
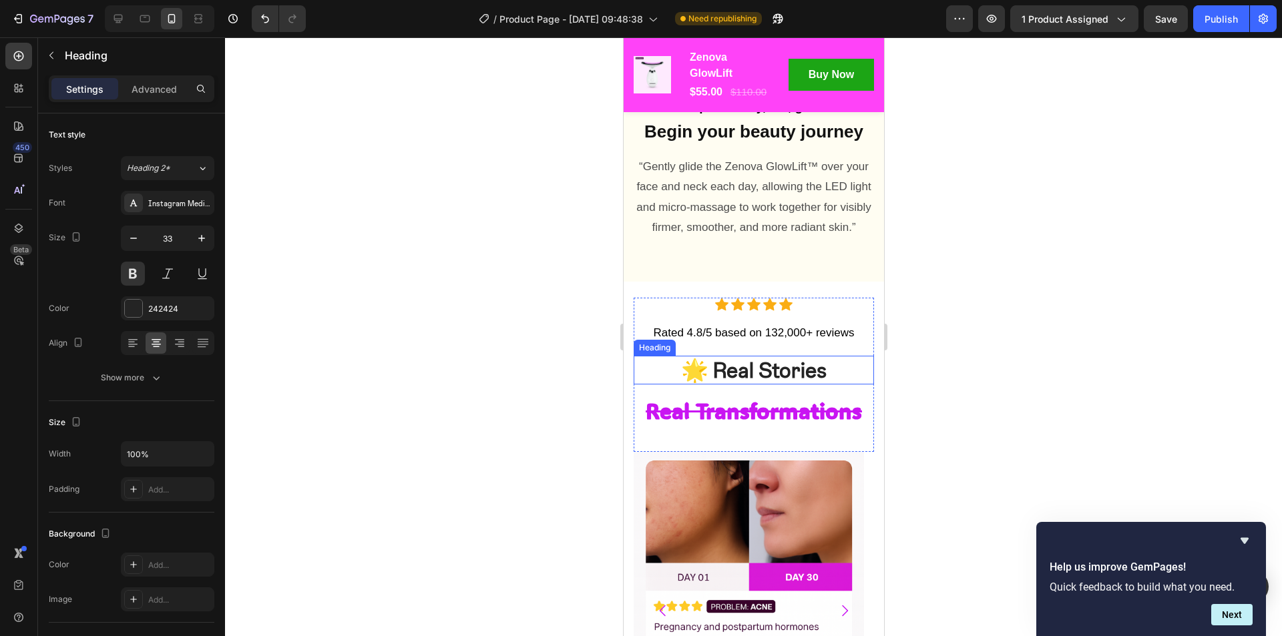
click at [738, 385] on h2 "🌟 Real Stories" at bounding box center [753, 370] width 240 height 29
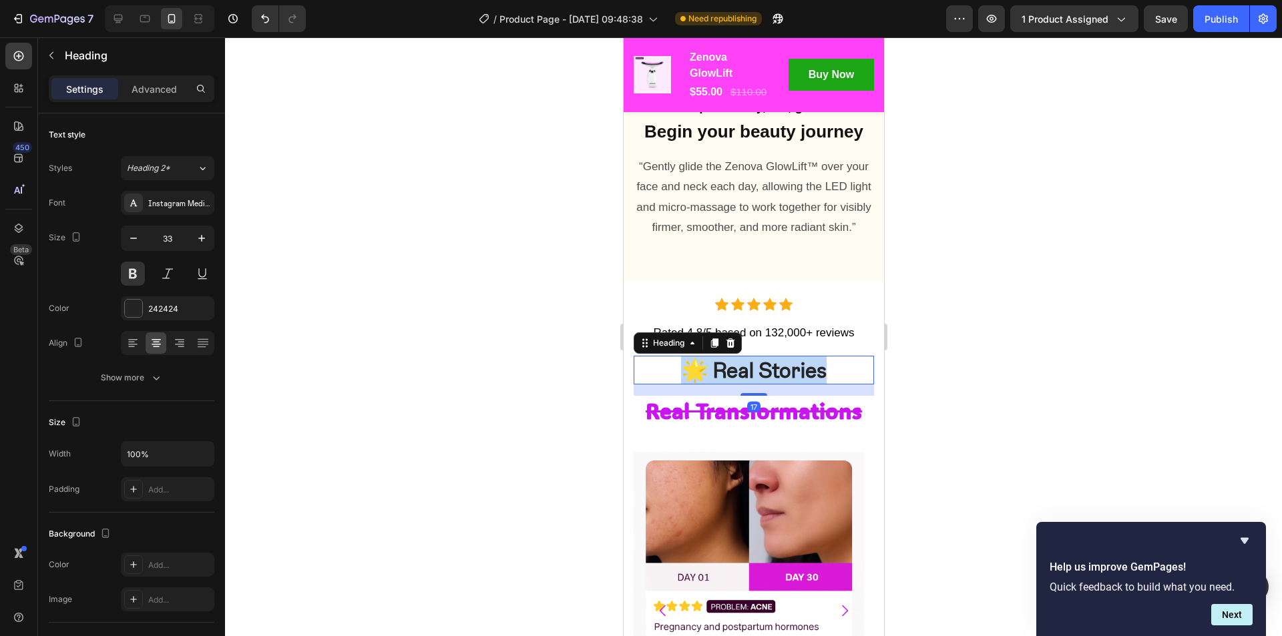
click at [738, 384] on p "🌟 Real Stories" at bounding box center [753, 370] width 238 height 27
click at [761, 425] on s "Real Transformations" at bounding box center [753, 410] width 216 height 27
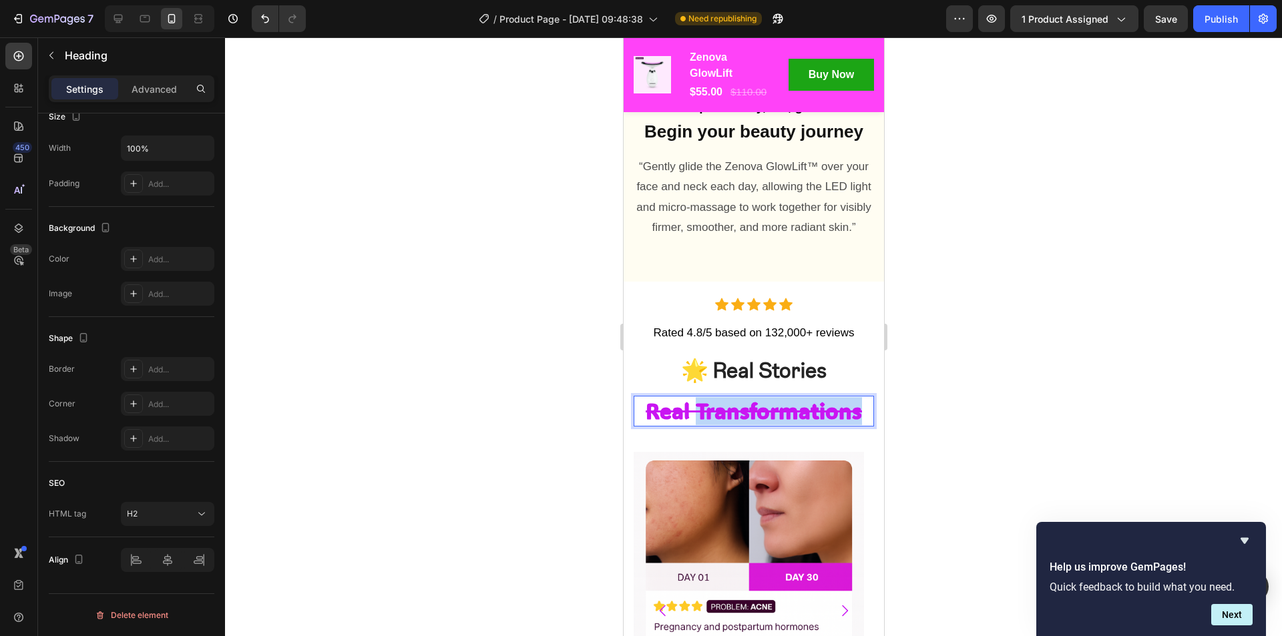
click at [750, 423] on s "Real Transformations" at bounding box center [753, 410] width 216 height 27
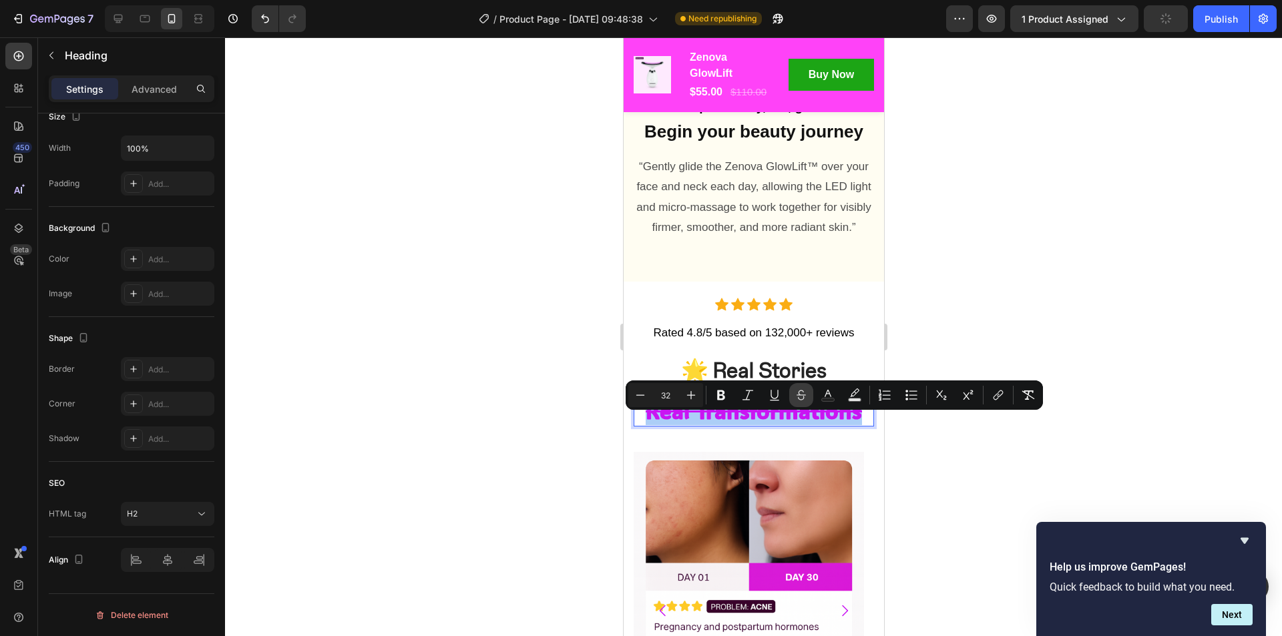
click at [803, 394] on icon "Editor contextual toolbar" at bounding box center [800, 395] width 13 height 13
click at [1071, 451] on div at bounding box center [753, 336] width 1057 height 599
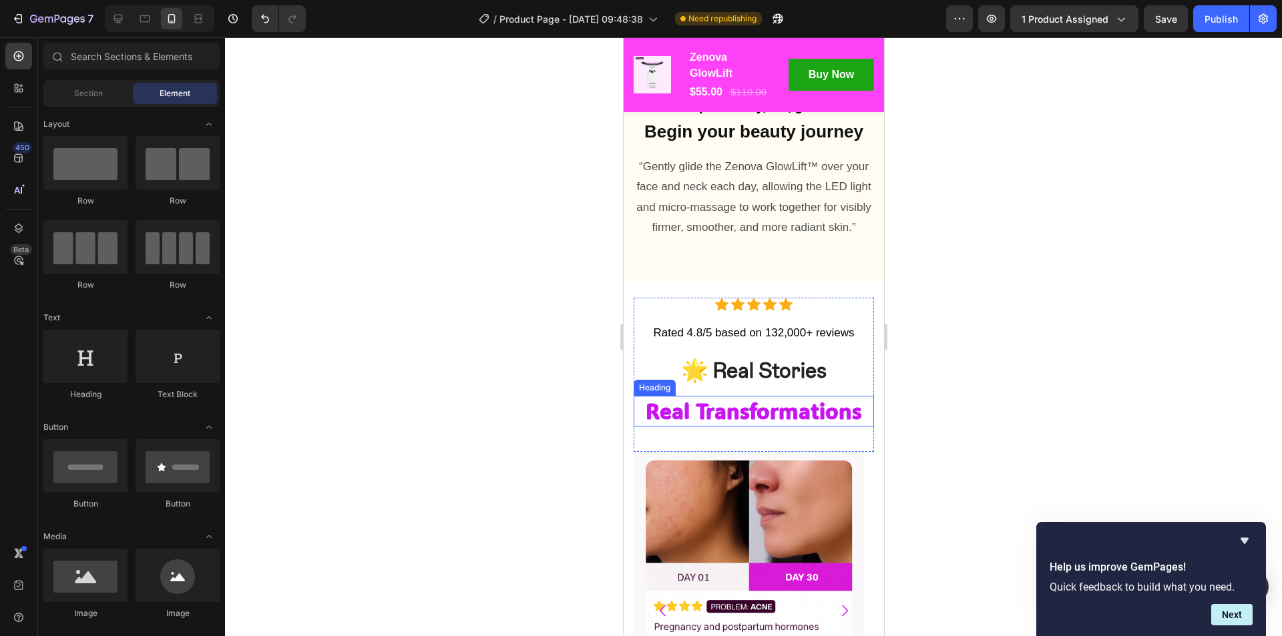
click at [801, 425] on p "Real Transformations" at bounding box center [753, 411] width 238 height 28
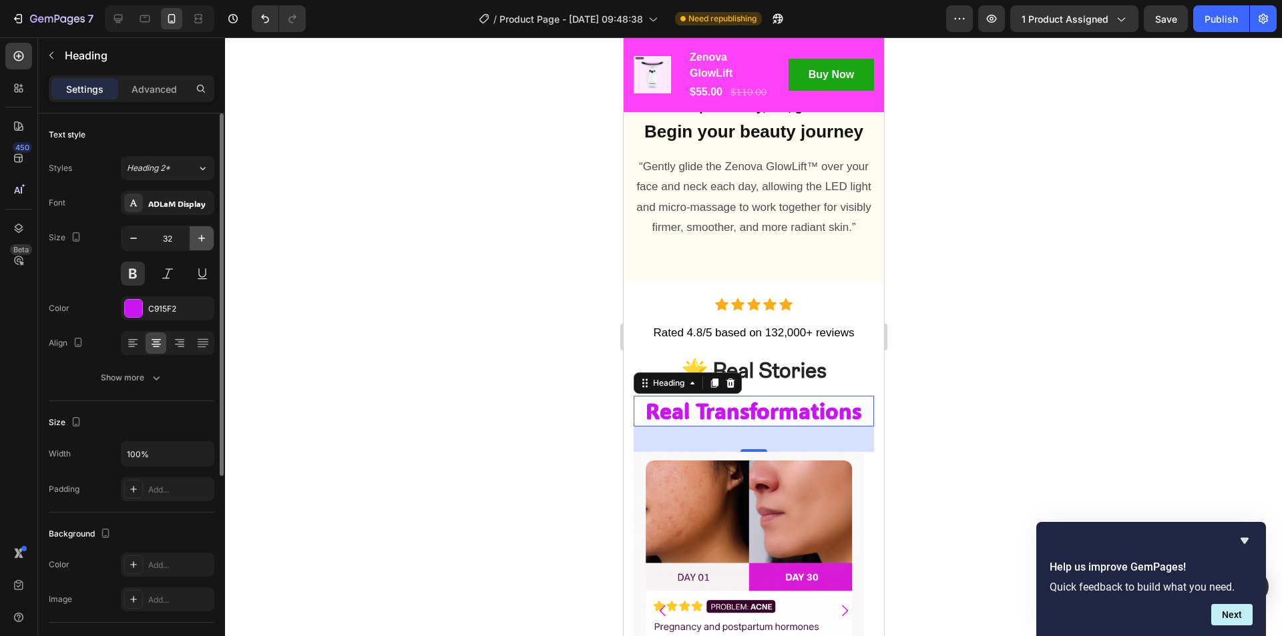
click at [200, 236] on icon "button" at bounding box center [201, 238] width 13 height 13
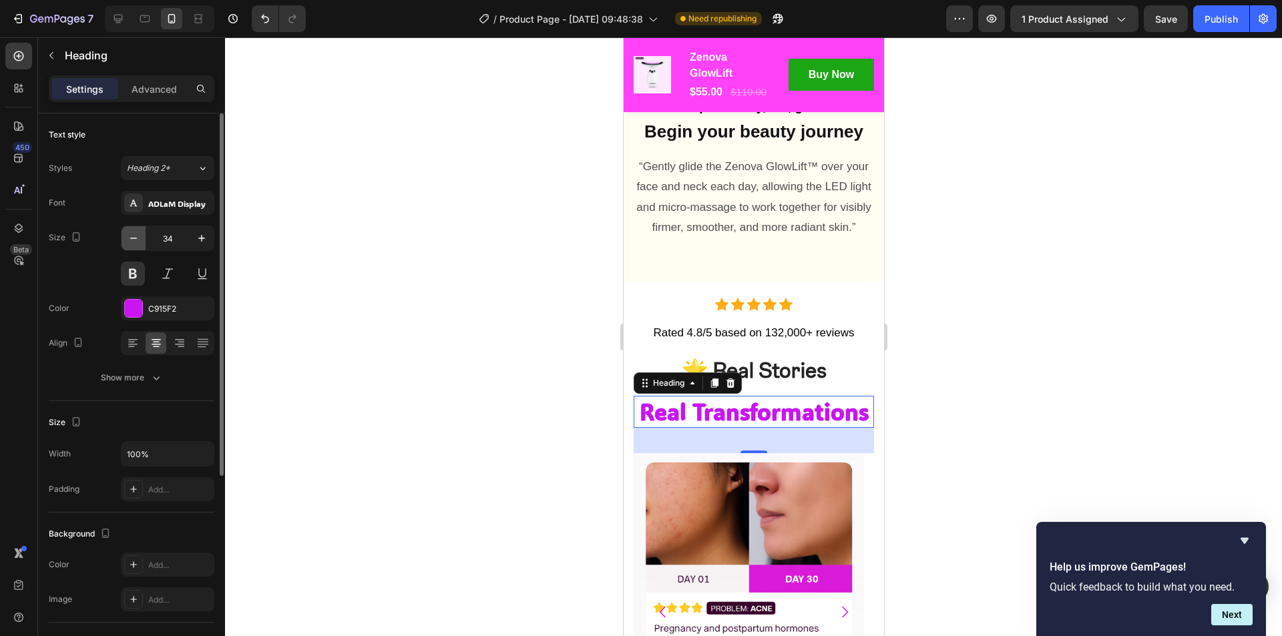
click at [138, 240] on icon "button" at bounding box center [133, 238] width 13 height 13
type input "33"
click at [990, 374] on div at bounding box center [753, 336] width 1057 height 599
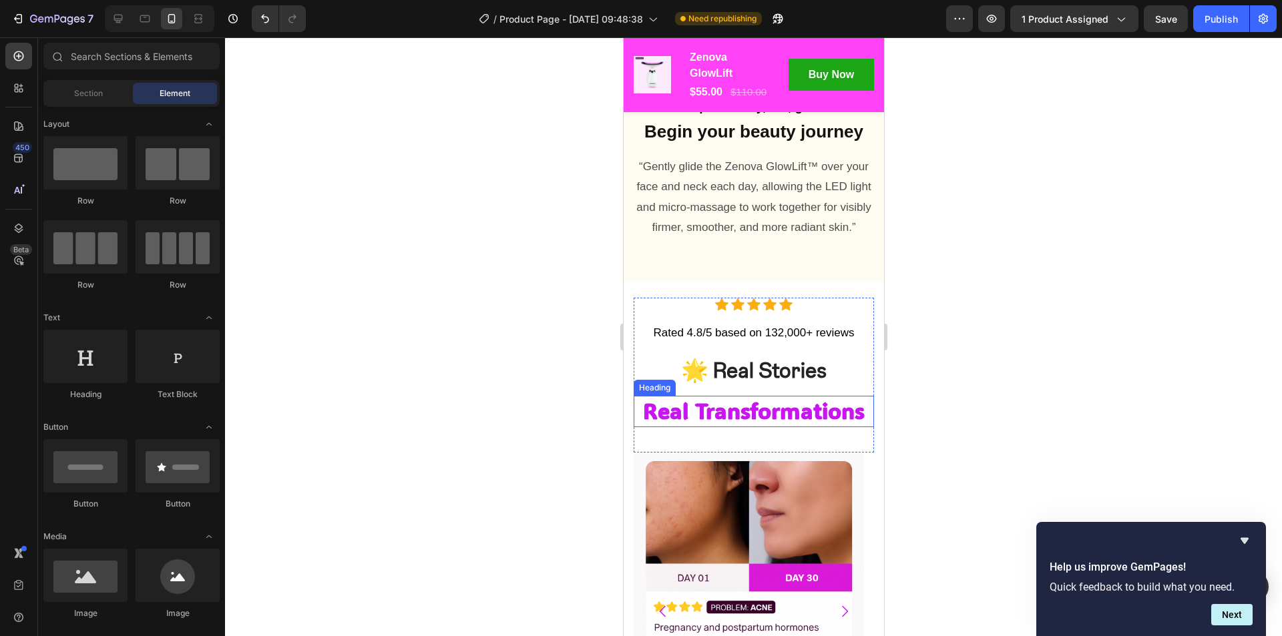
click at [779, 426] on p "Real Transformations" at bounding box center [753, 411] width 238 height 29
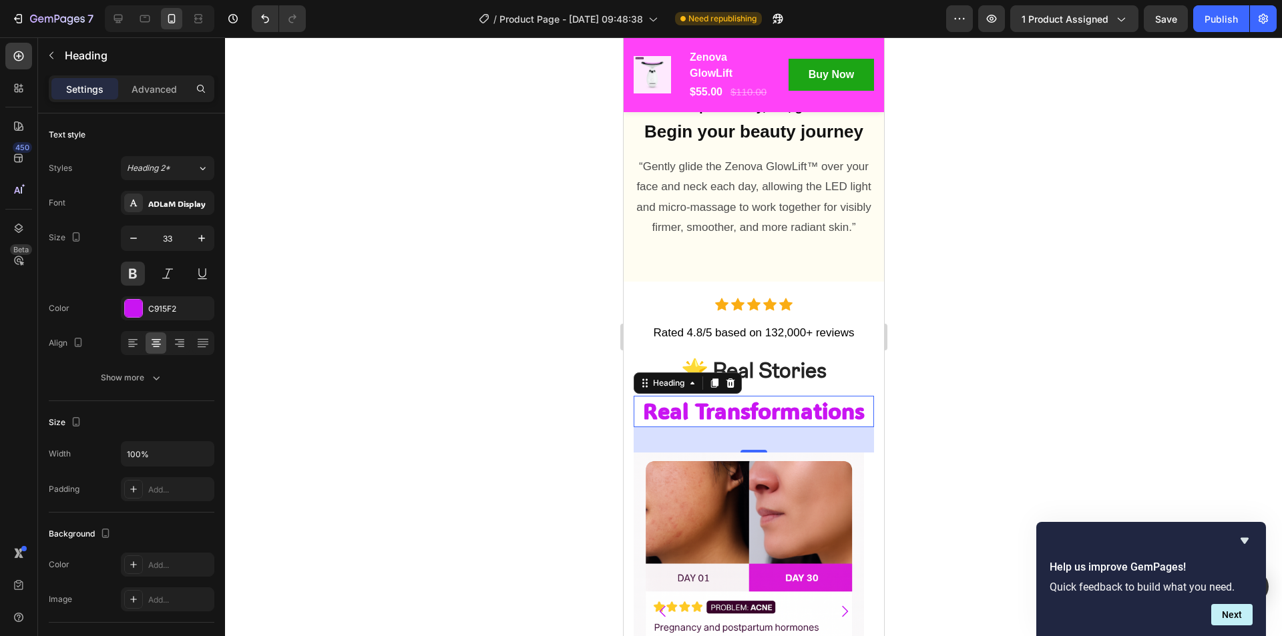
click at [929, 349] on div at bounding box center [753, 336] width 1057 height 599
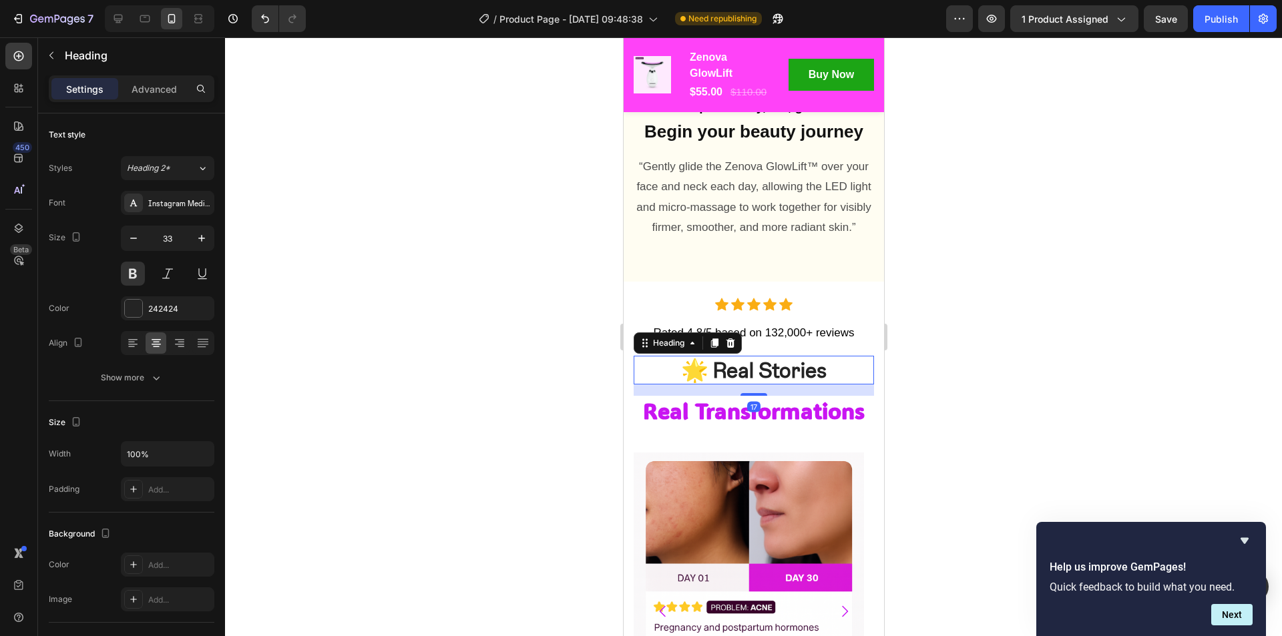
click at [752, 383] on p "🌟 Real Stories" at bounding box center [753, 370] width 238 height 27
click at [164, 196] on div "Instagram Medium" at bounding box center [167, 203] width 93 height 24
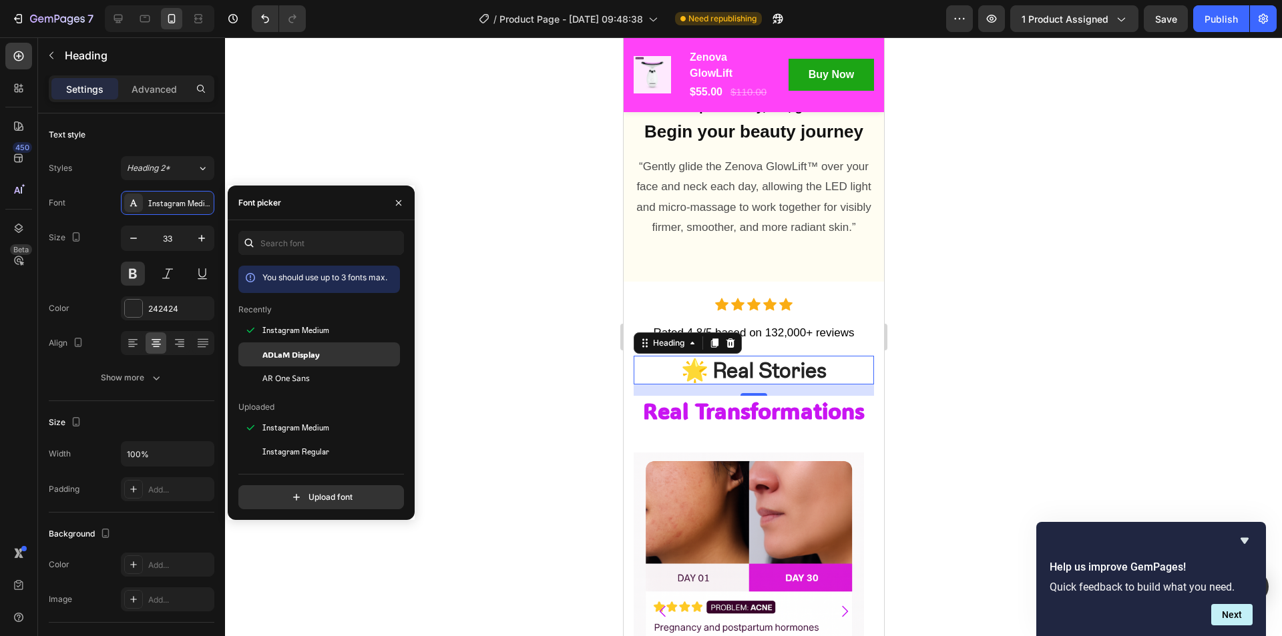
click at [295, 357] on span "ADLaM Display" at bounding box center [290, 354] width 57 height 12
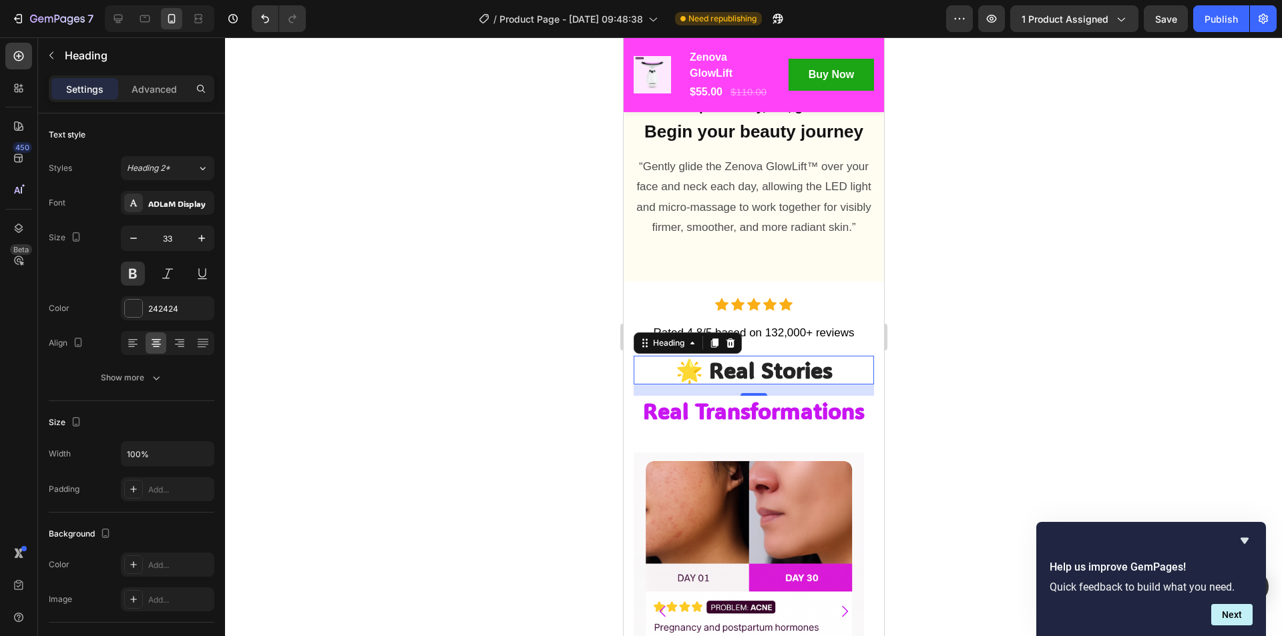
click at [1011, 330] on div at bounding box center [753, 336] width 1057 height 599
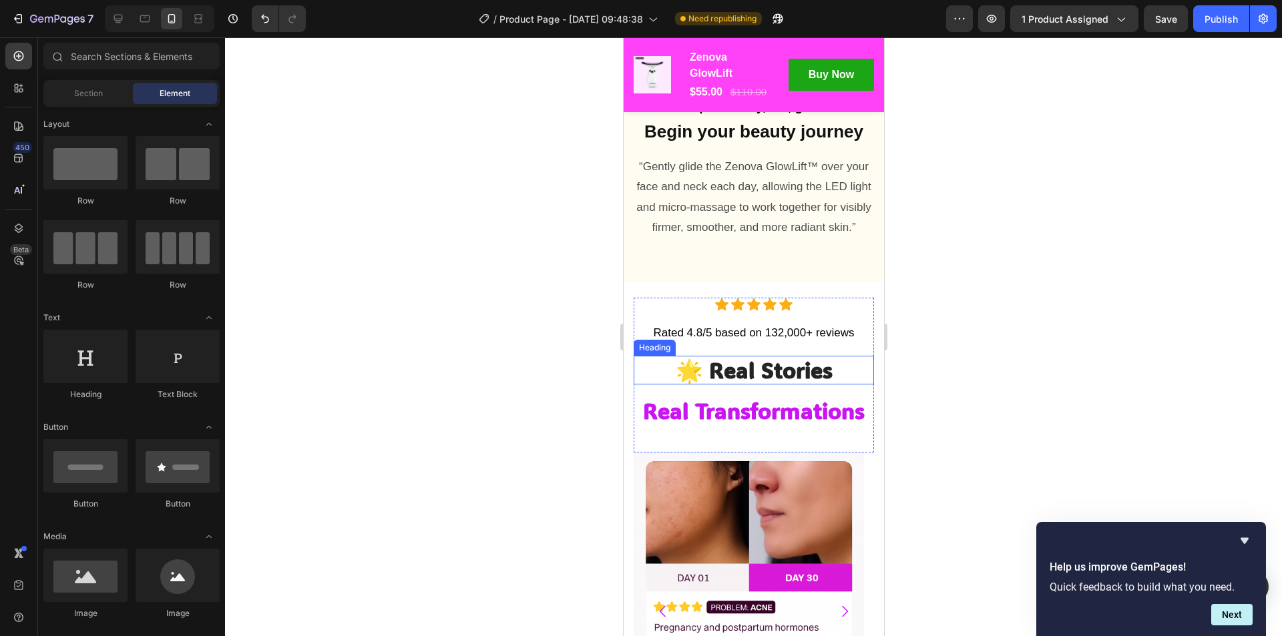
click at [779, 384] on p "🌟 Real Stories" at bounding box center [753, 370] width 238 height 27
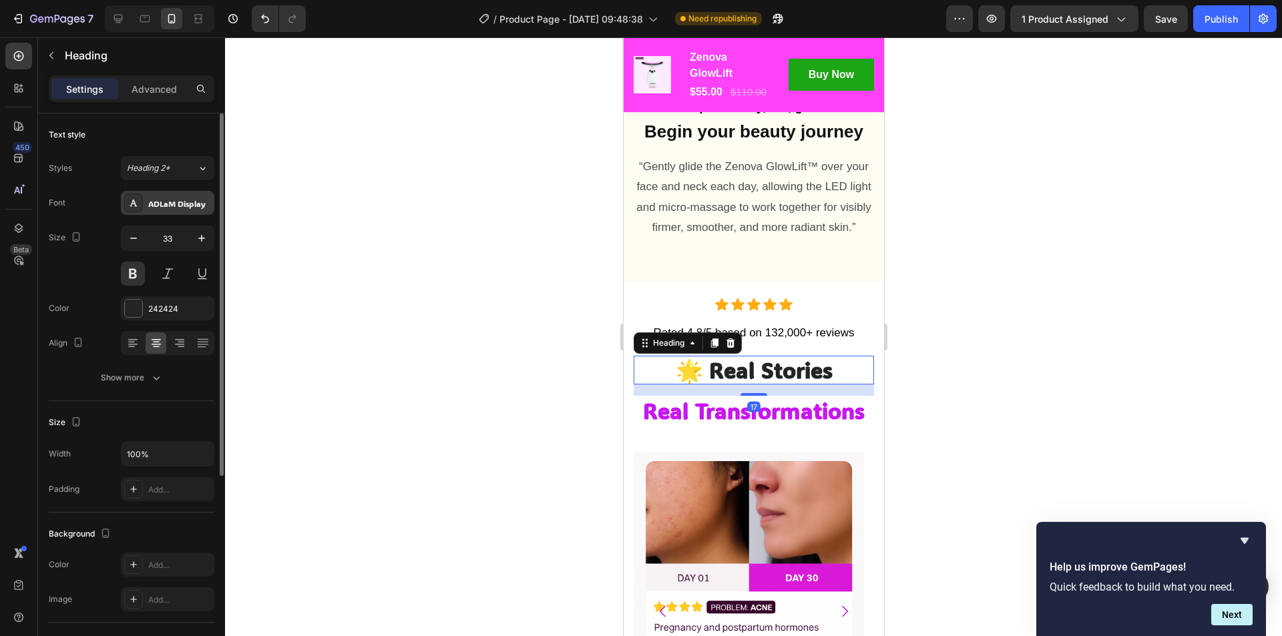
click at [174, 208] on div "ADLaM Display" at bounding box center [179, 204] width 63 height 12
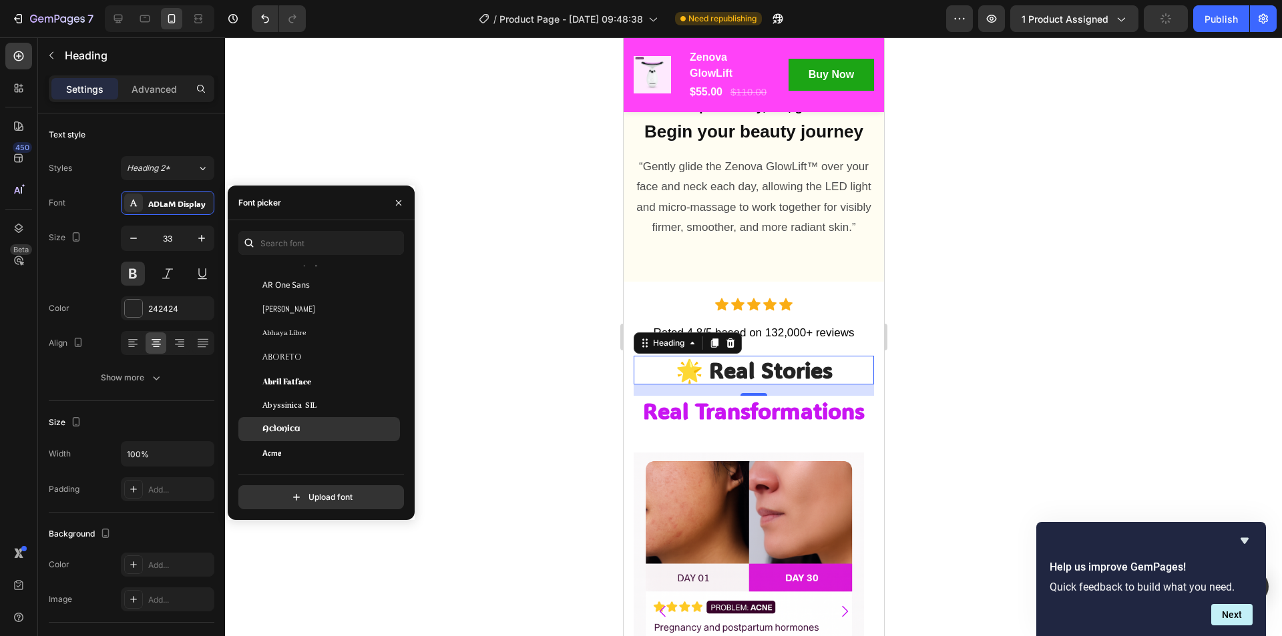
scroll to position [334, 0]
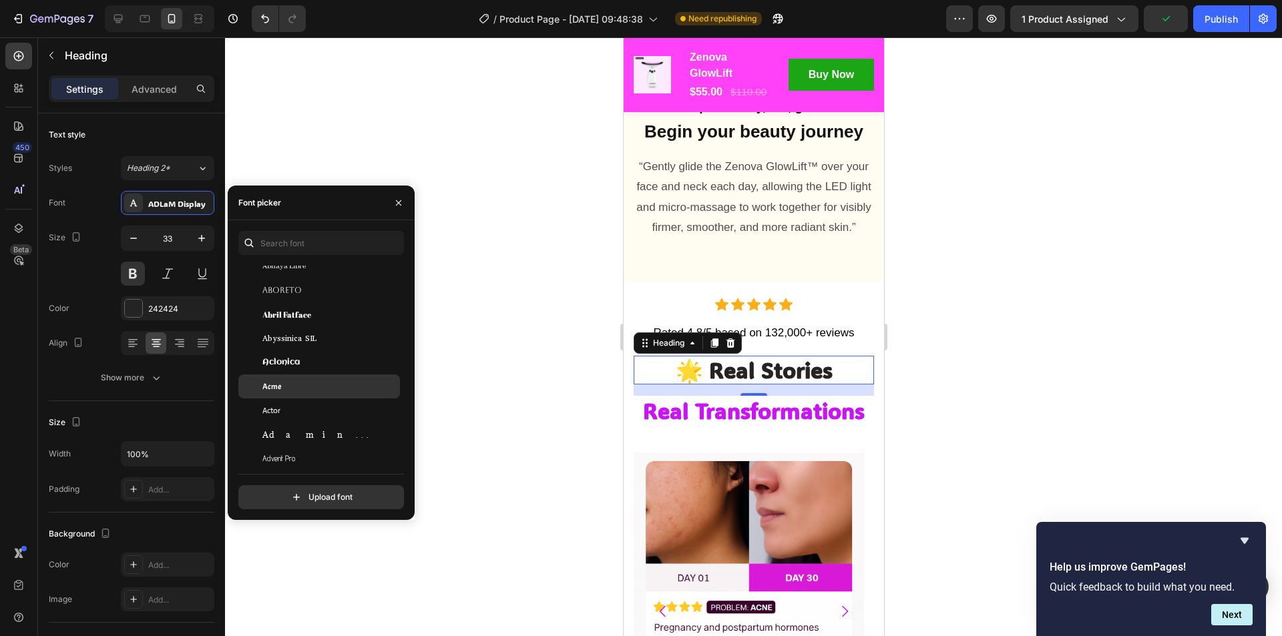
click at [285, 387] on div "Acme" at bounding box center [329, 386] width 135 height 12
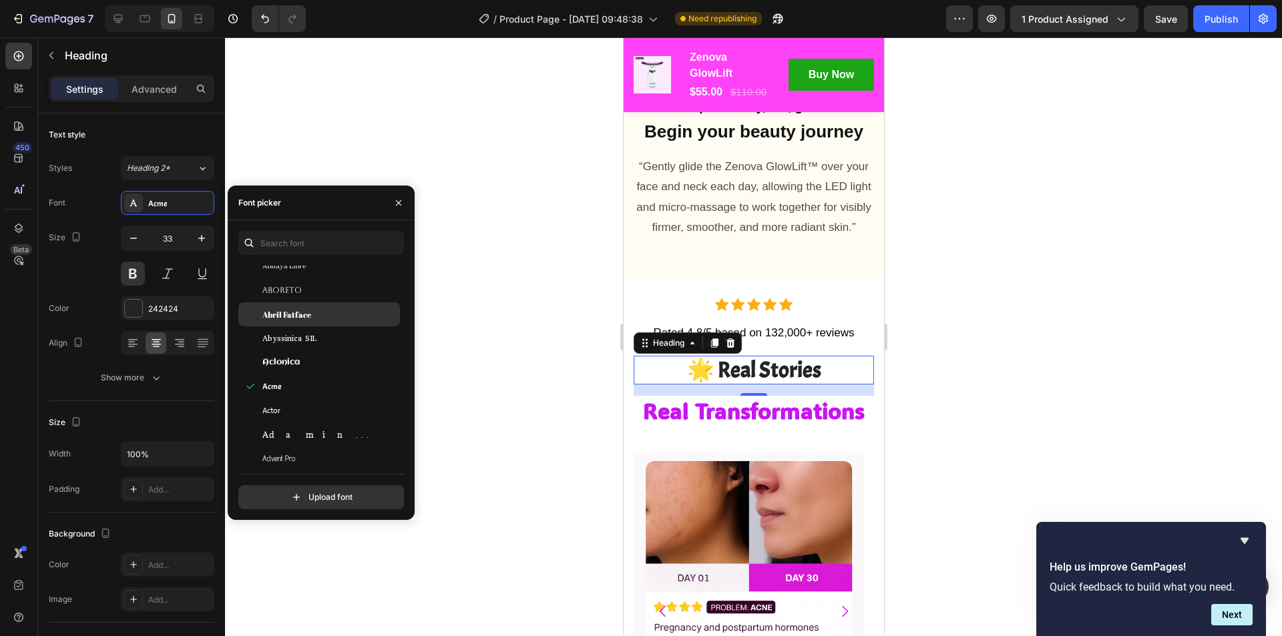
click at [282, 314] on span "Abril Fatface" at bounding box center [286, 314] width 49 height 12
click at [965, 313] on div at bounding box center [753, 336] width 1057 height 599
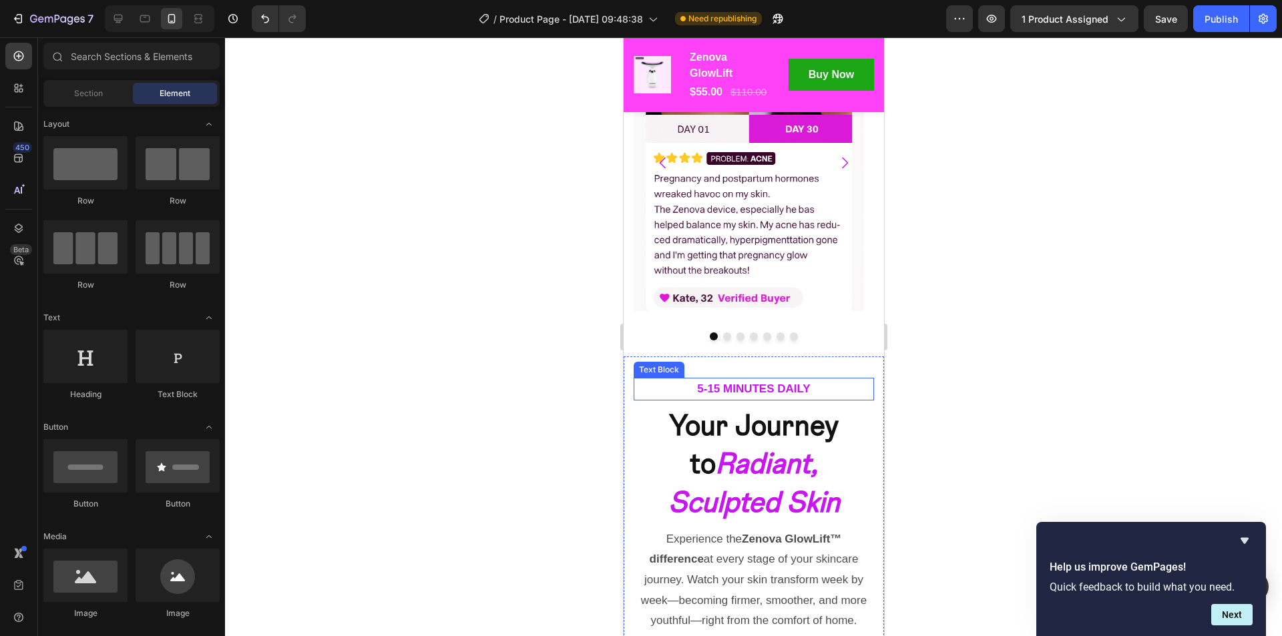
scroll to position [4394, 0]
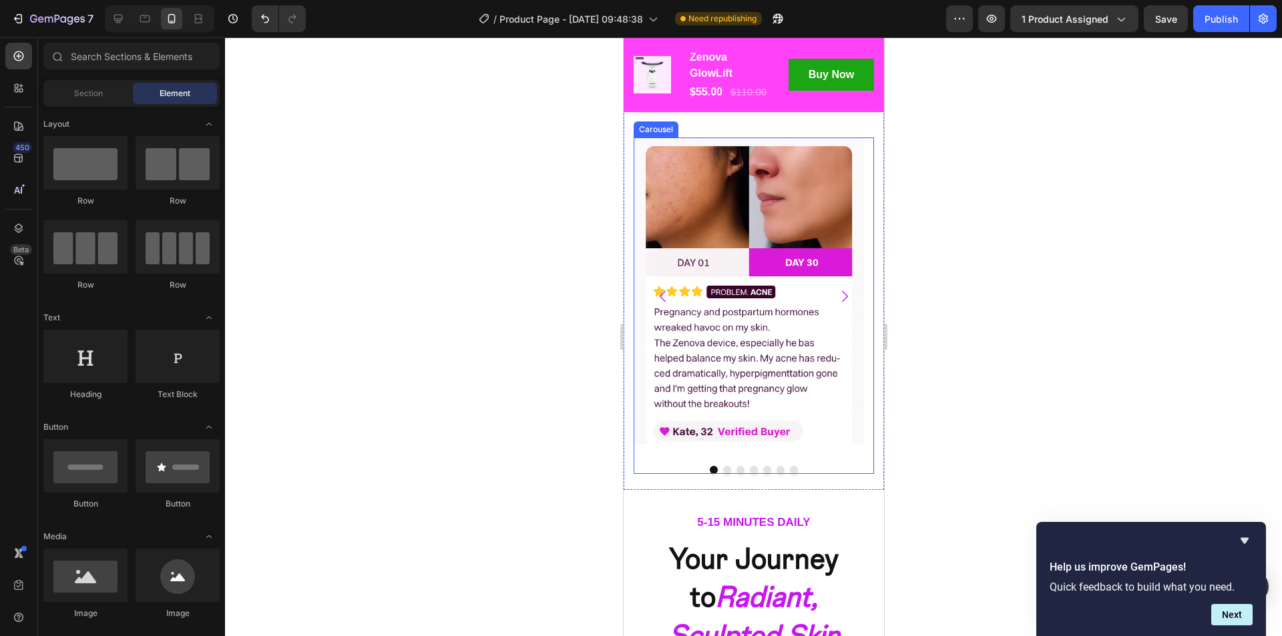
click at [838, 288] on icon "Carousel Next Arrow" at bounding box center [844, 296] width 16 height 16
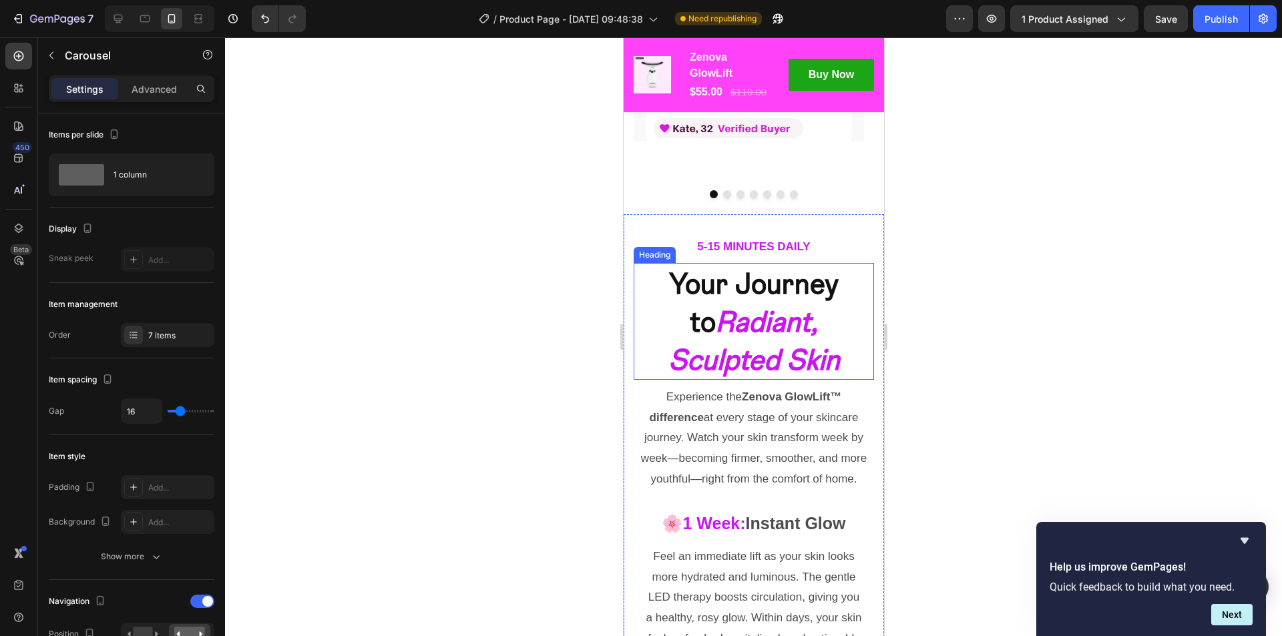
scroll to position [4928, 0]
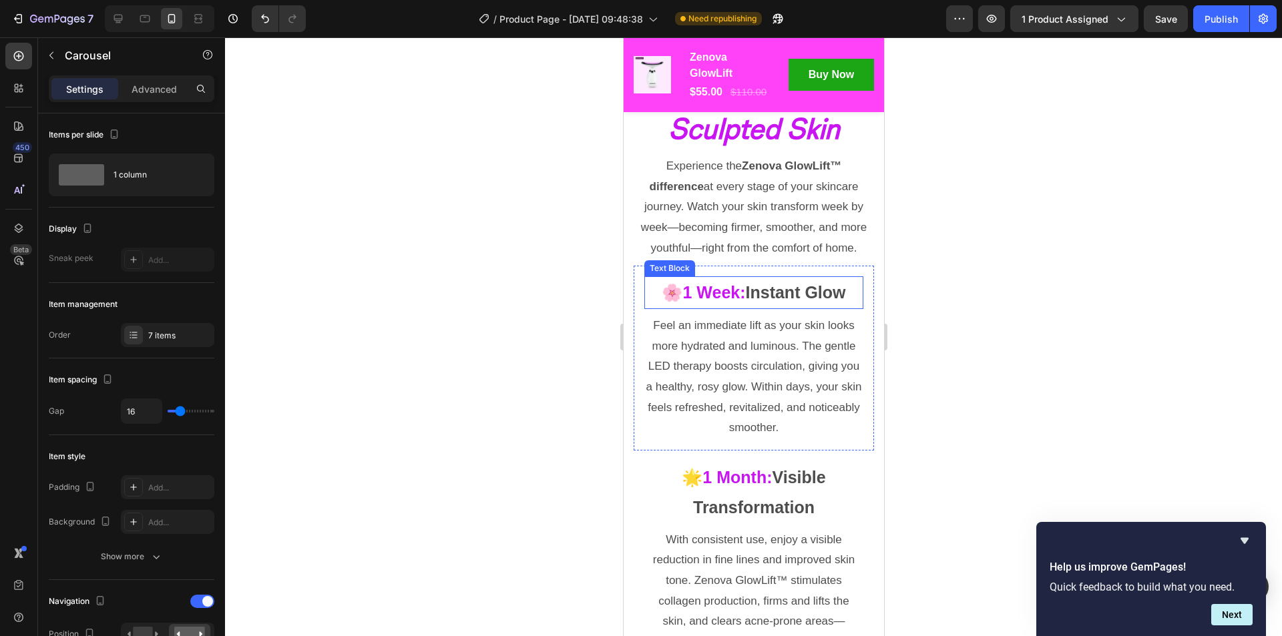
click at [749, 293] on p "🌸 1 Week: Instant Glow" at bounding box center [753, 293] width 216 height 30
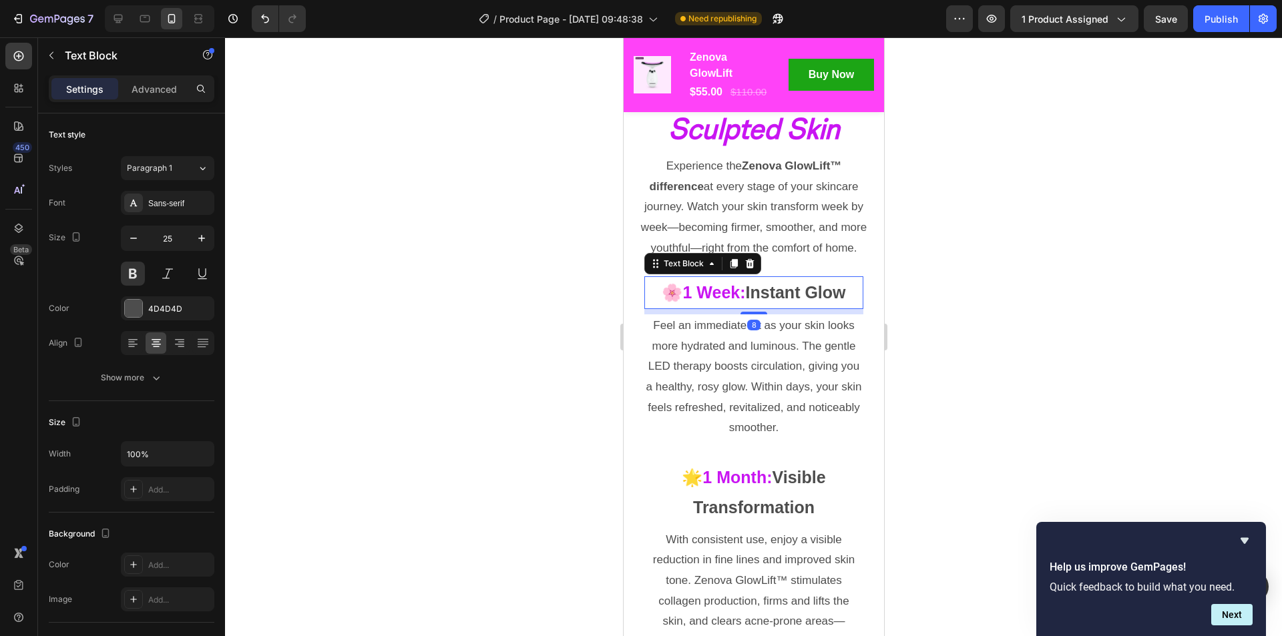
click at [750, 292] on p "🌸 1 Week: Instant Glow" at bounding box center [753, 293] width 216 height 30
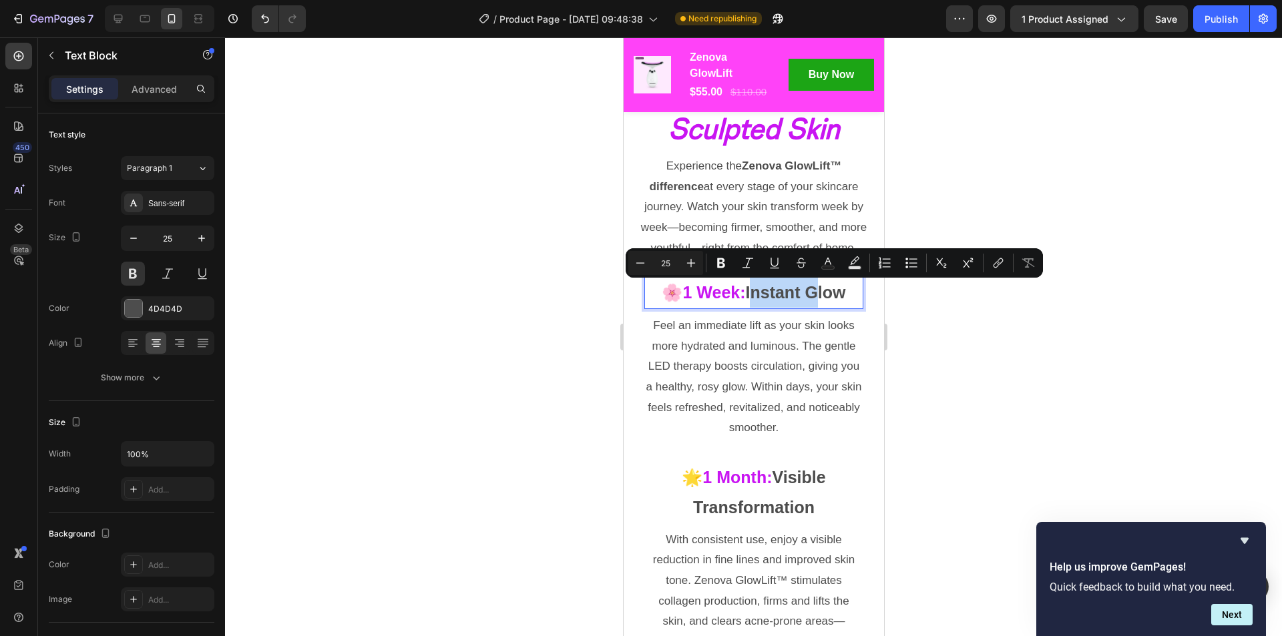
click at [750, 293] on p "🌸 1 Week: Instant Glow" at bounding box center [753, 293] width 216 height 30
click at [747, 294] on p "🌸 1 Week: Instant Glow" at bounding box center [753, 293] width 216 height 30
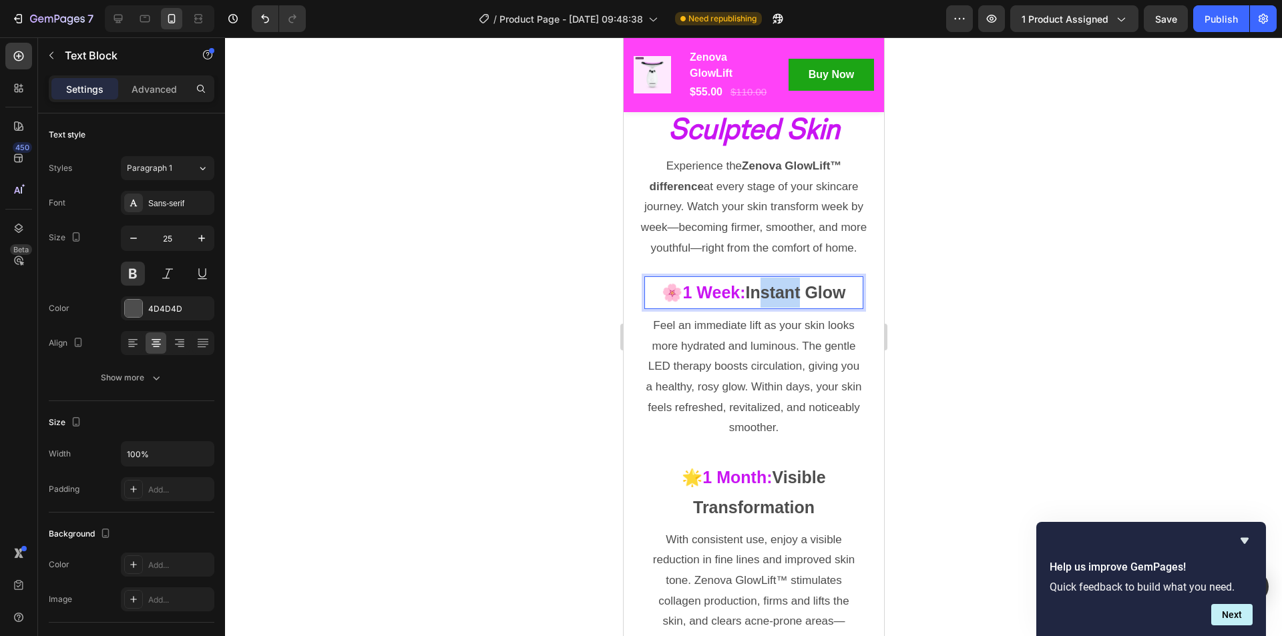
drag, startPoint x: 748, startPoint y: 294, endPoint x: 792, endPoint y: 294, distance: 44.7
click at [792, 294] on p "🌸 1 Week: Instant Glow" at bounding box center [753, 293] width 216 height 30
click at [746, 294] on p "🌸 1 Week: Instant Glow" at bounding box center [753, 293] width 216 height 30
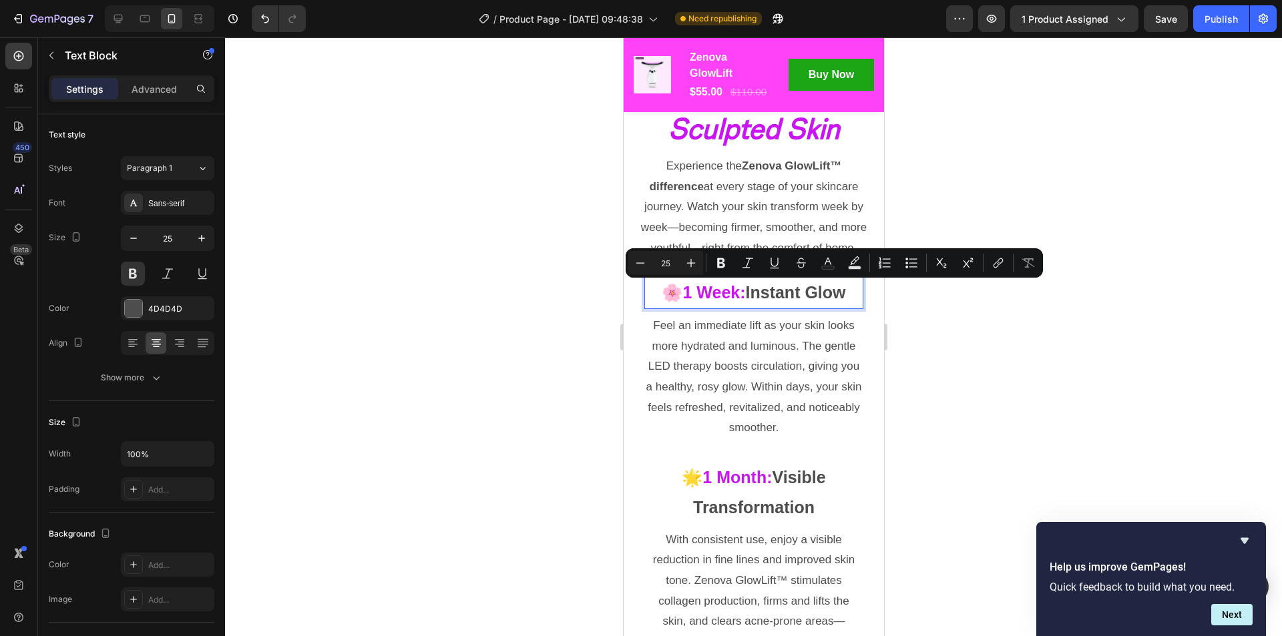
drag, startPoint x: 746, startPoint y: 294, endPoint x: 842, endPoint y: 294, distance: 96.8
click at [842, 294] on p "🌸 1 Week: Instant Glow" at bounding box center [753, 293] width 216 height 30
click at [826, 262] on icon "Editor contextual toolbar" at bounding box center [827, 262] width 13 height 13
type input "4D4D4D"
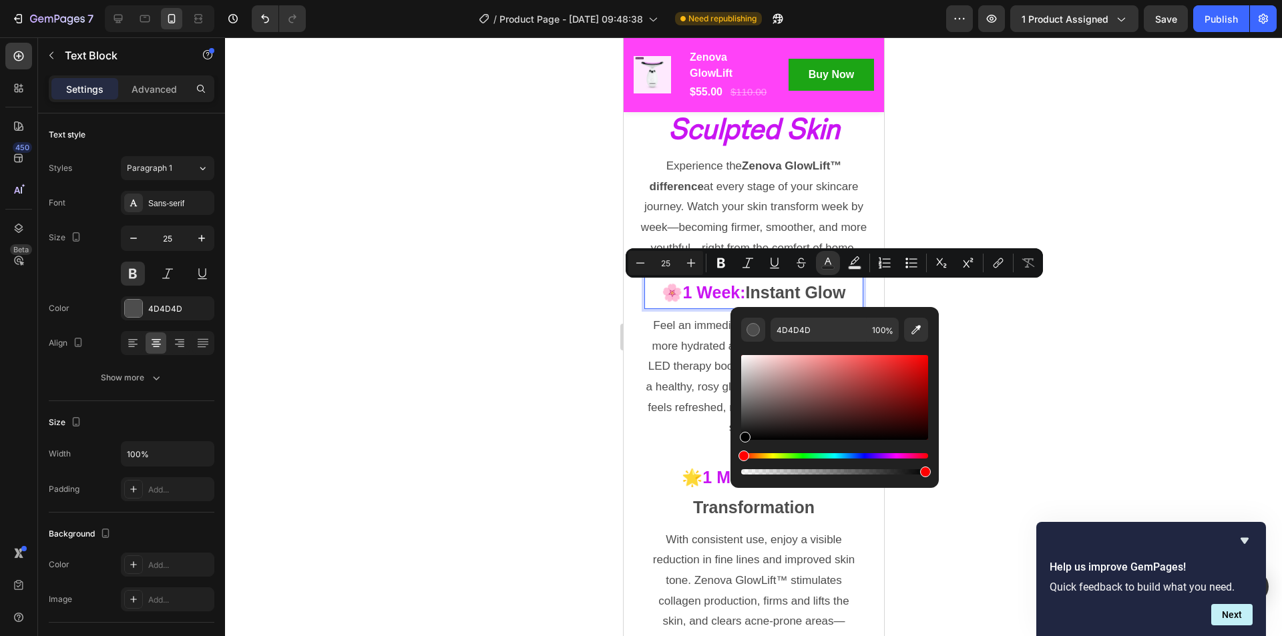
type input "000000"
drag, startPoint x: 746, startPoint y: 418, endPoint x: 743, endPoint y: 446, distance: 28.2
click at [743, 446] on div "Editor contextual toolbar" at bounding box center [834, 414] width 187 height 125
click at [1033, 330] on div at bounding box center [753, 336] width 1057 height 599
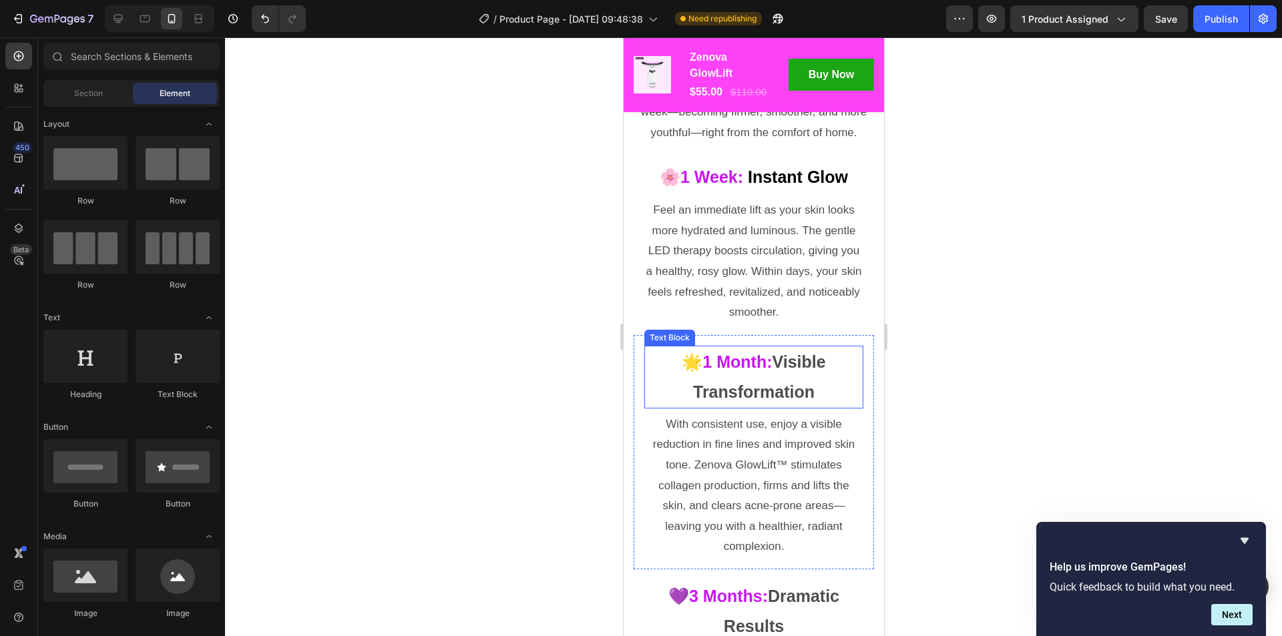
scroll to position [5062, 0]
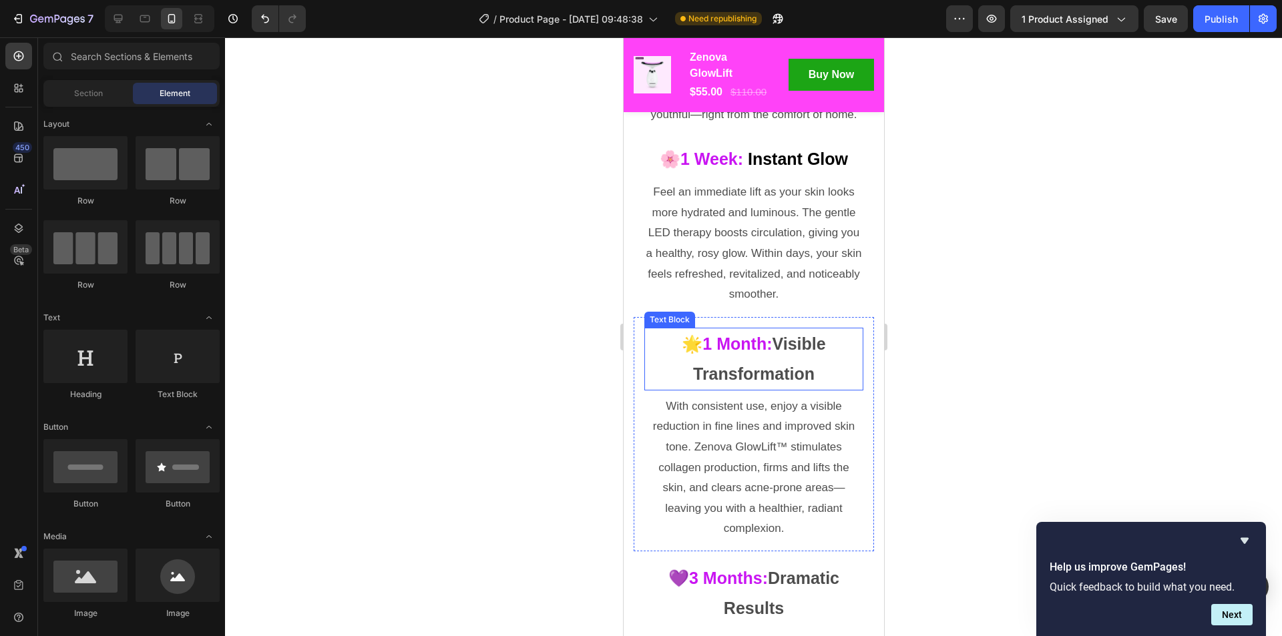
click at [778, 342] on p "🌟 1 Month: Visible Transformation" at bounding box center [753, 359] width 216 height 60
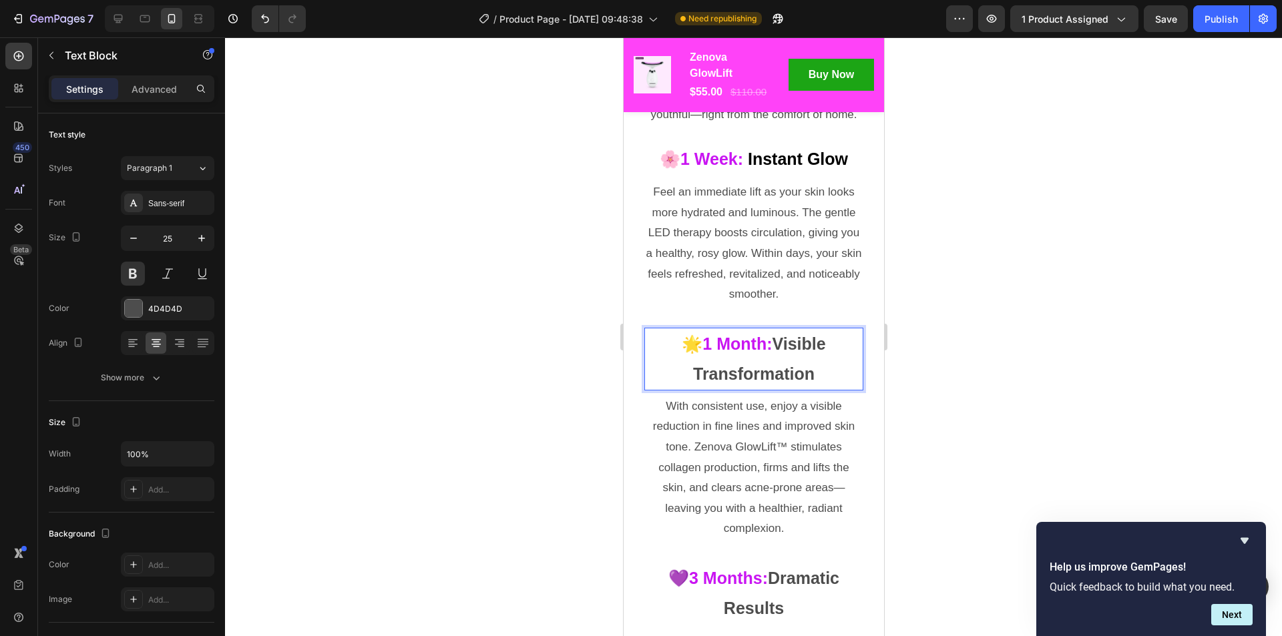
click at [774, 342] on p "🌟 1 Month: Visible Transformation" at bounding box center [753, 359] width 216 height 60
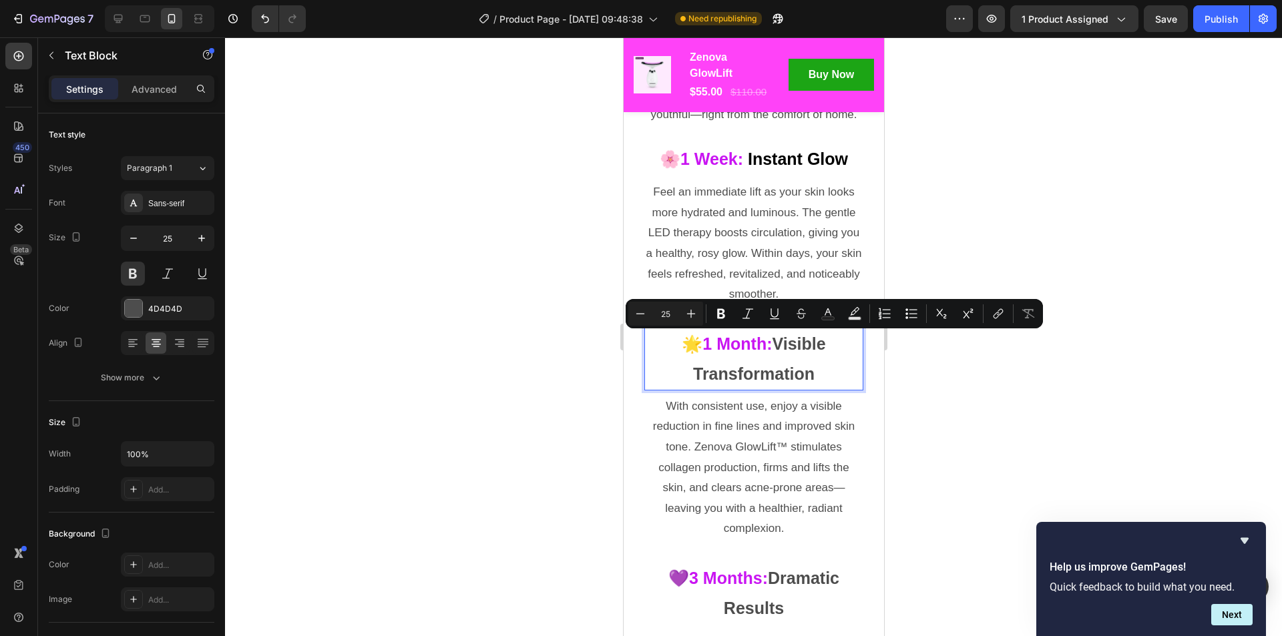
drag, startPoint x: 774, startPoint y: 341, endPoint x: 808, endPoint y: 370, distance: 44.5
click at [808, 370] on p "🌟 1 Month: Visible Transformation" at bounding box center [753, 359] width 216 height 60
click at [825, 317] on rect "Editor contextual toolbar" at bounding box center [828, 318] width 13 height 3
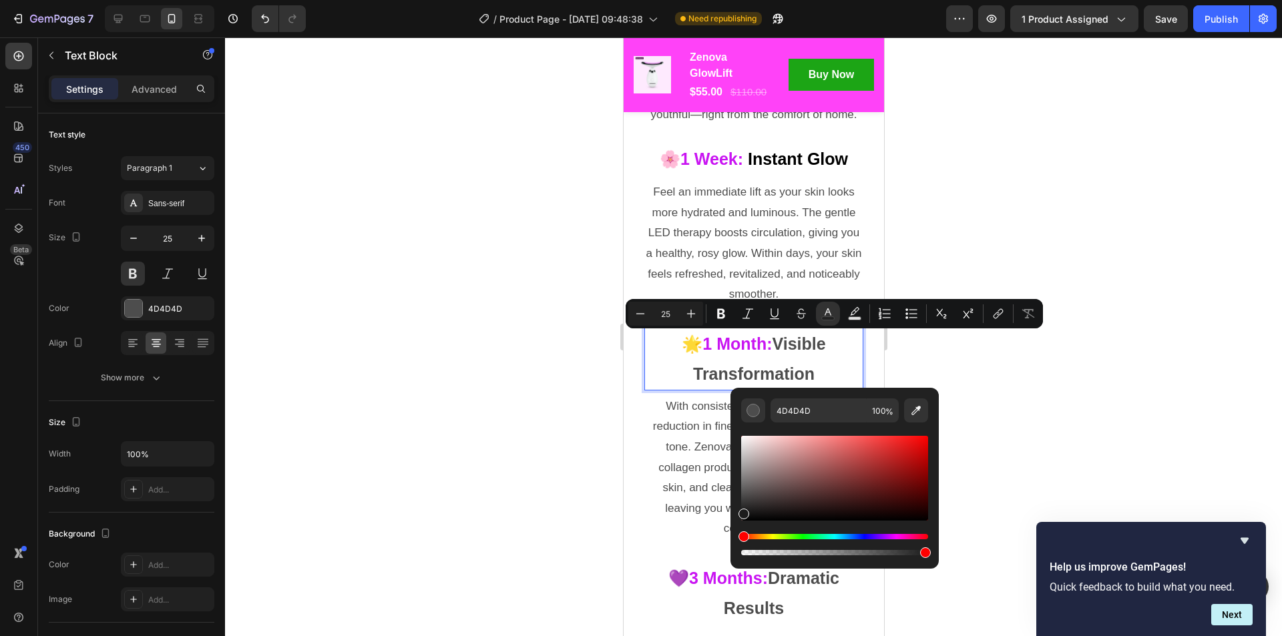
type input "1C1C1C"
drag, startPoint x: 746, startPoint y: 501, endPoint x: 742, endPoint y: 511, distance: 11.0
click at [742, 511] on div "Editor contextual toolbar" at bounding box center [743, 514] width 11 height 11
click at [957, 412] on div at bounding box center [753, 336] width 1057 height 599
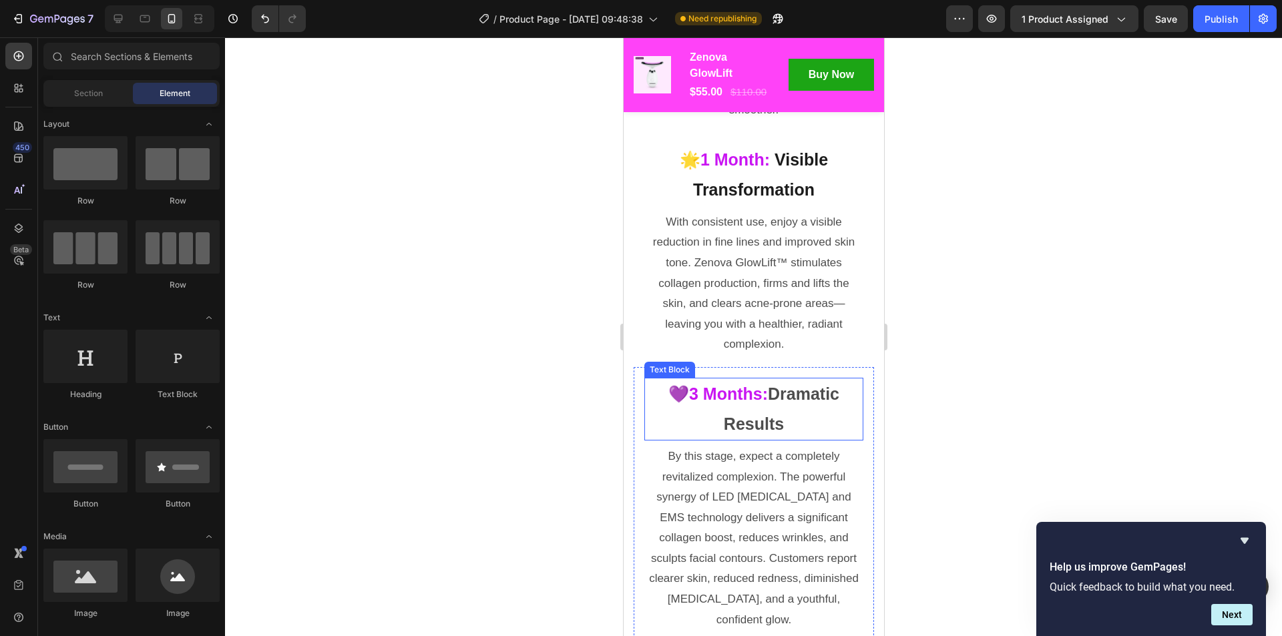
scroll to position [5262, 0]
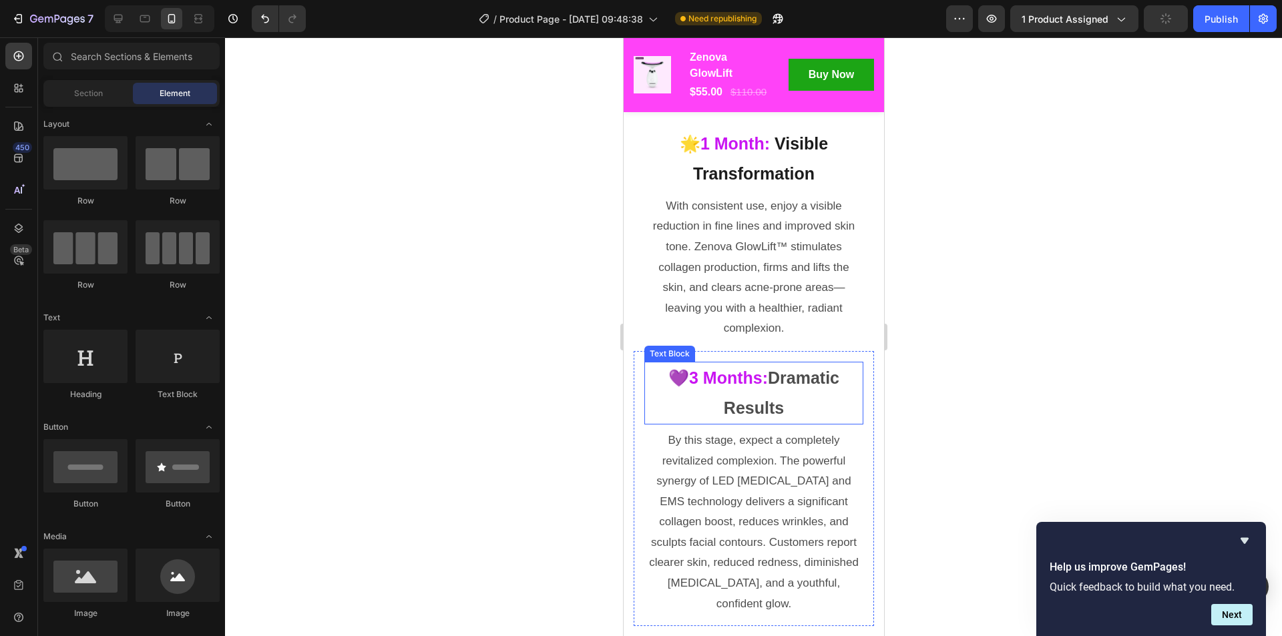
click at [771, 377] on p "💜 3 Months: Dramatic Results" at bounding box center [753, 393] width 216 height 60
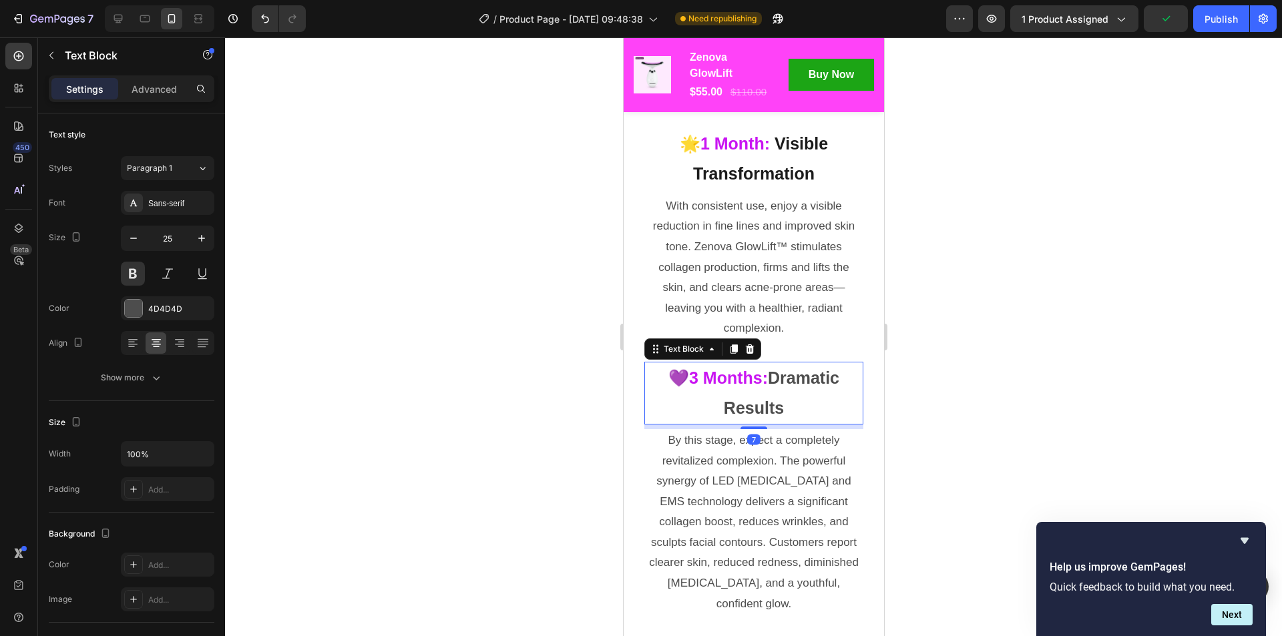
click at [771, 378] on p "💜 3 Months: Dramatic Results" at bounding box center [753, 393] width 216 height 60
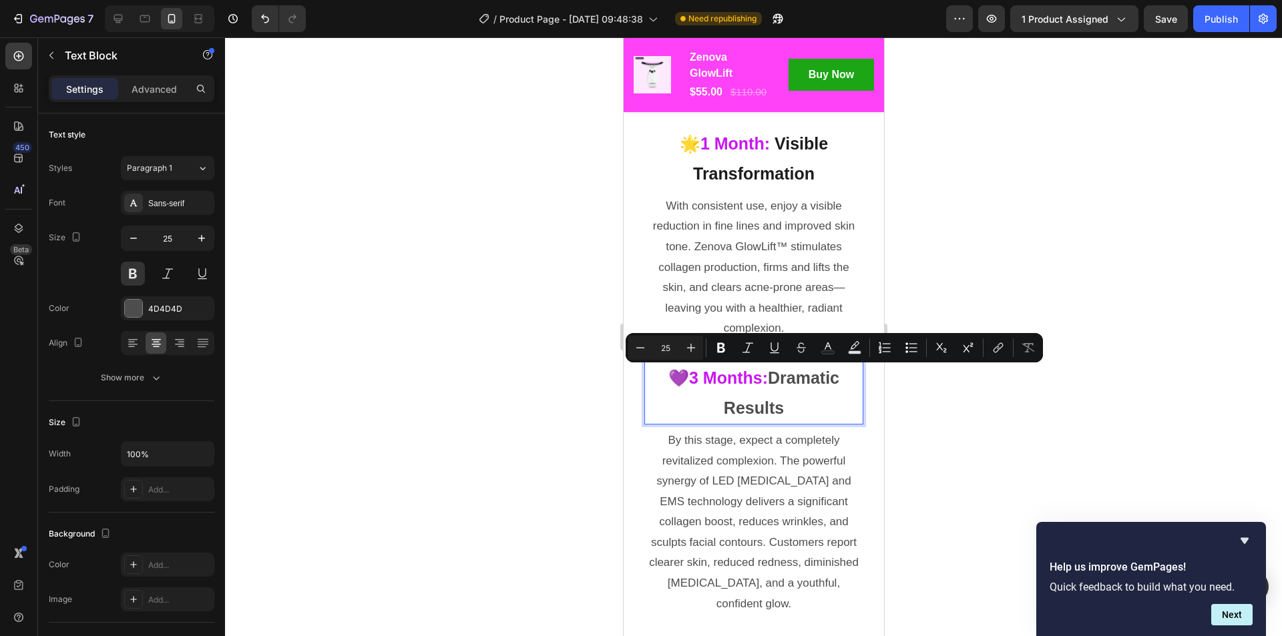
drag, startPoint x: 771, startPoint y: 377, endPoint x: 780, endPoint y: 400, distance: 24.3
click at [780, 400] on p "💜 3 Months: Dramatic Results" at bounding box center [753, 393] width 216 height 60
click at [833, 349] on icon "Editor contextual toolbar" at bounding box center [827, 347] width 13 height 13
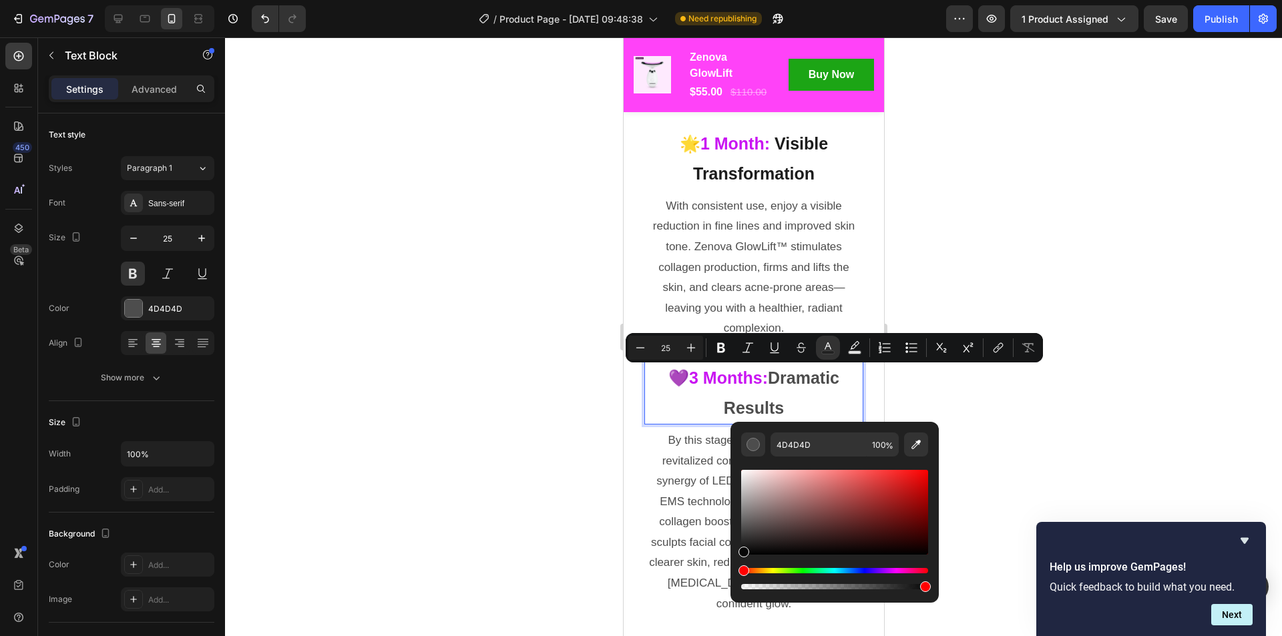
type input "070707"
drag, startPoint x: 746, startPoint y: 536, endPoint x: 741, endPoint y: 551, distance: 16.0
click at [741, 551] on div "Editor contextual toolbar" at bounding box center [743, 552] width 11 height 11
click at [1047, 436] on div at bounding box center [753, 336] width 1057 height 599
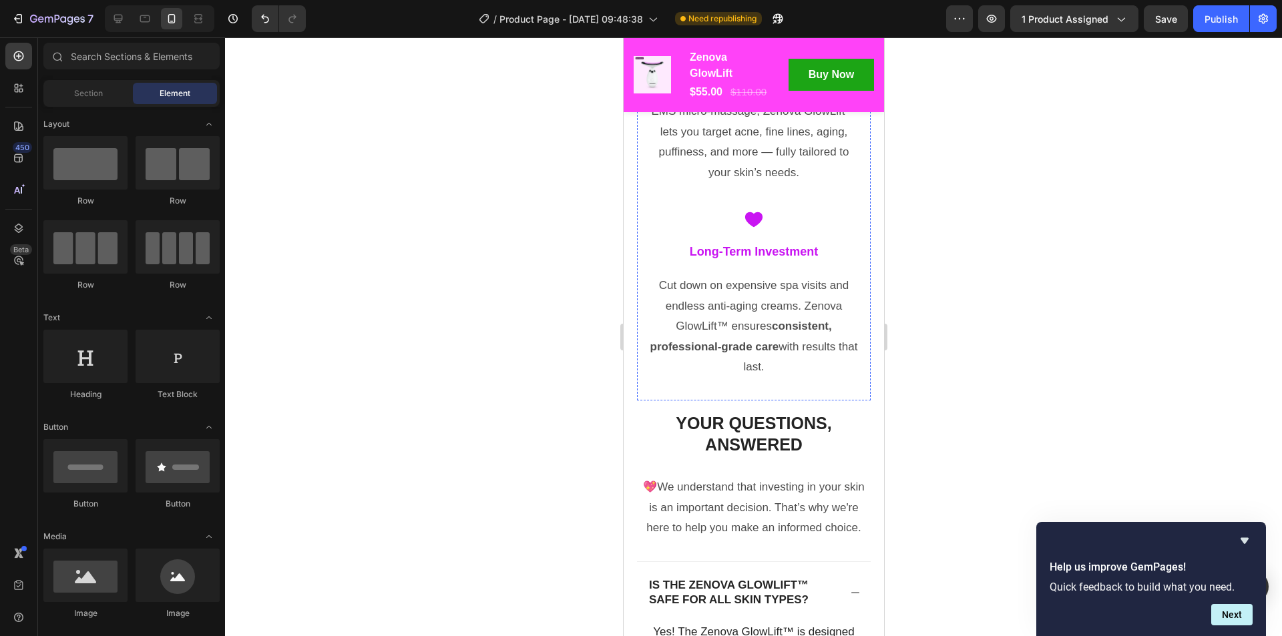
scroll to position [7332, 0]
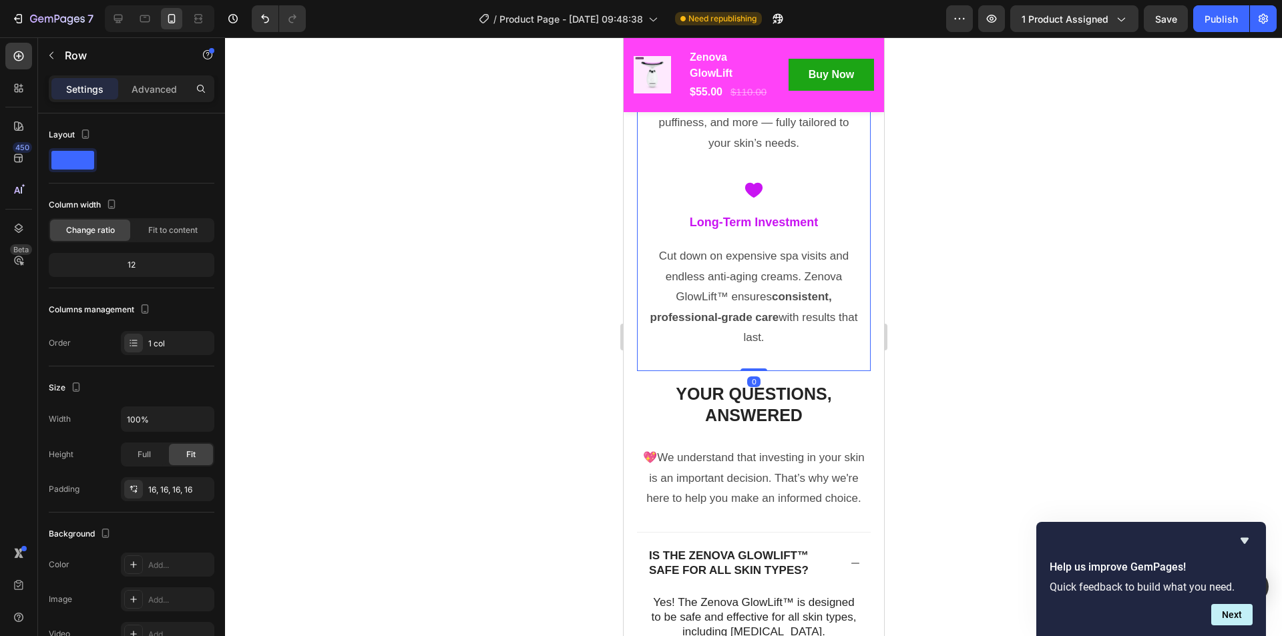
click at [805, 371] on div "Icon Spa-Quality Results at Home Text Block Row Indulge in luxury skincare with…" at bounding box center [753, 18] width 234 height 706
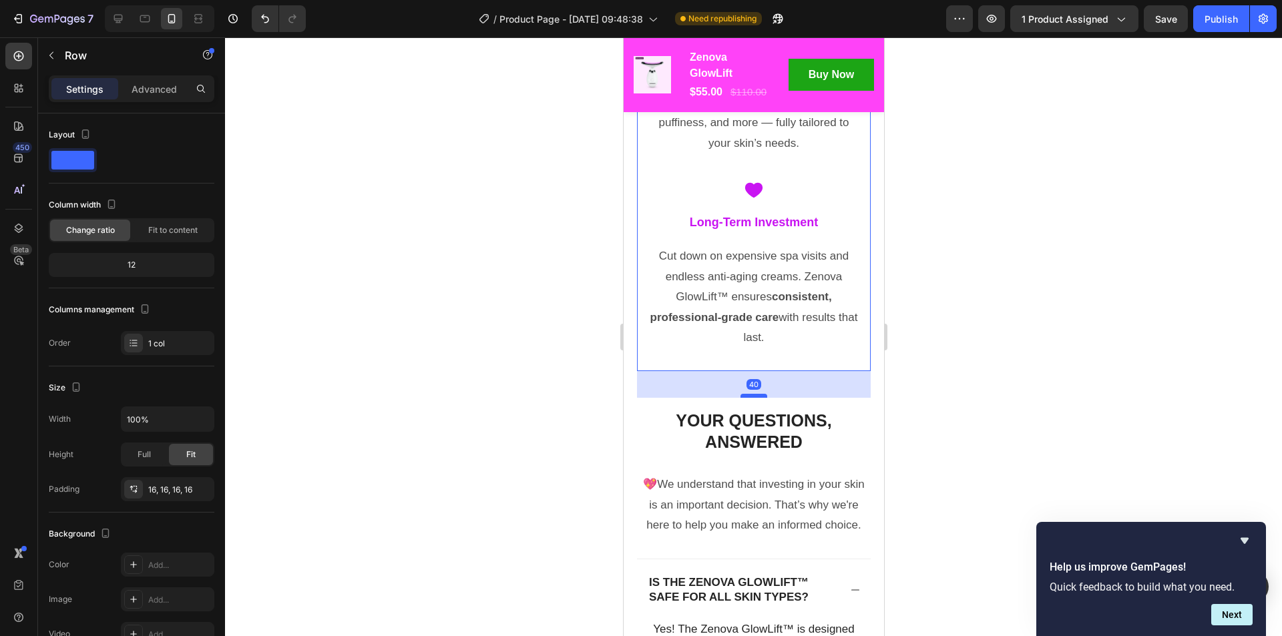
click at [740, 398] on div at bounding box center [753, 396] width 27 height 4
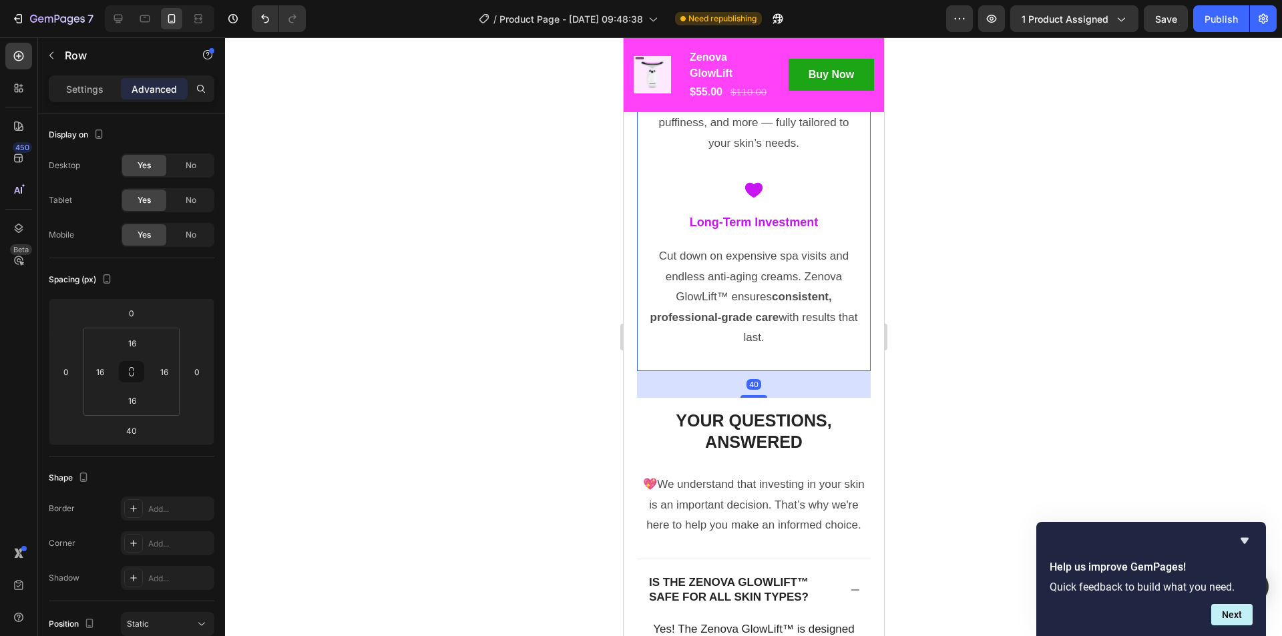
click at [943, 393] on div at bounding box center [753, 336] width 1057 height 599
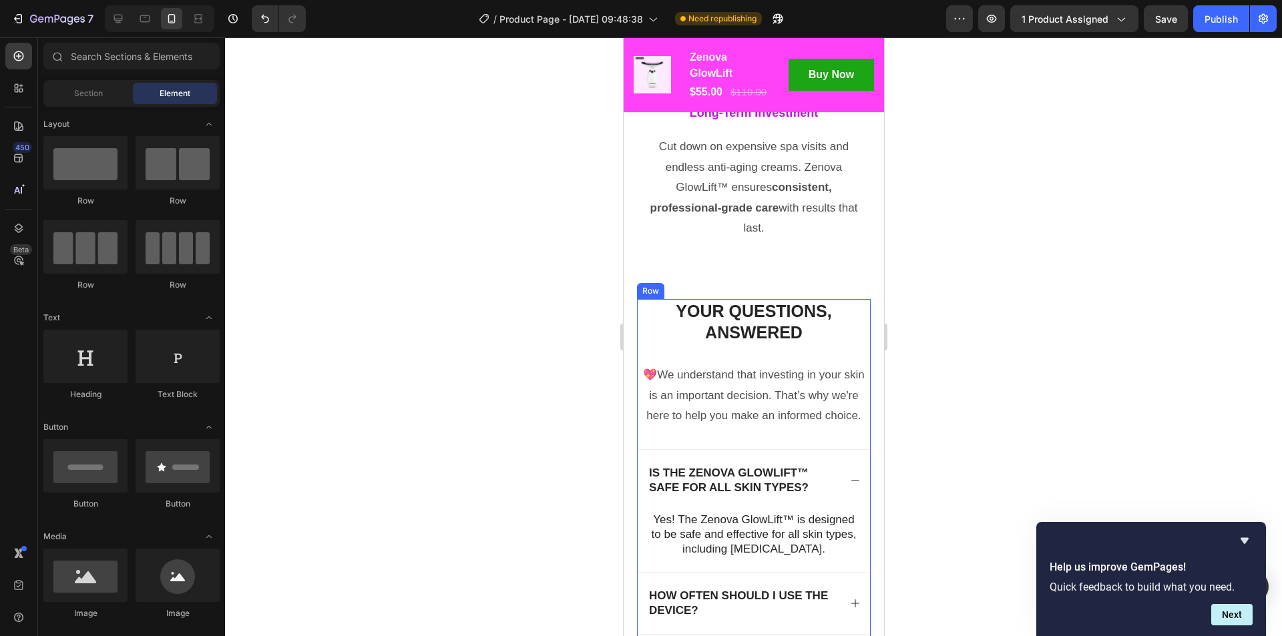
scroll to position [7465, 0]
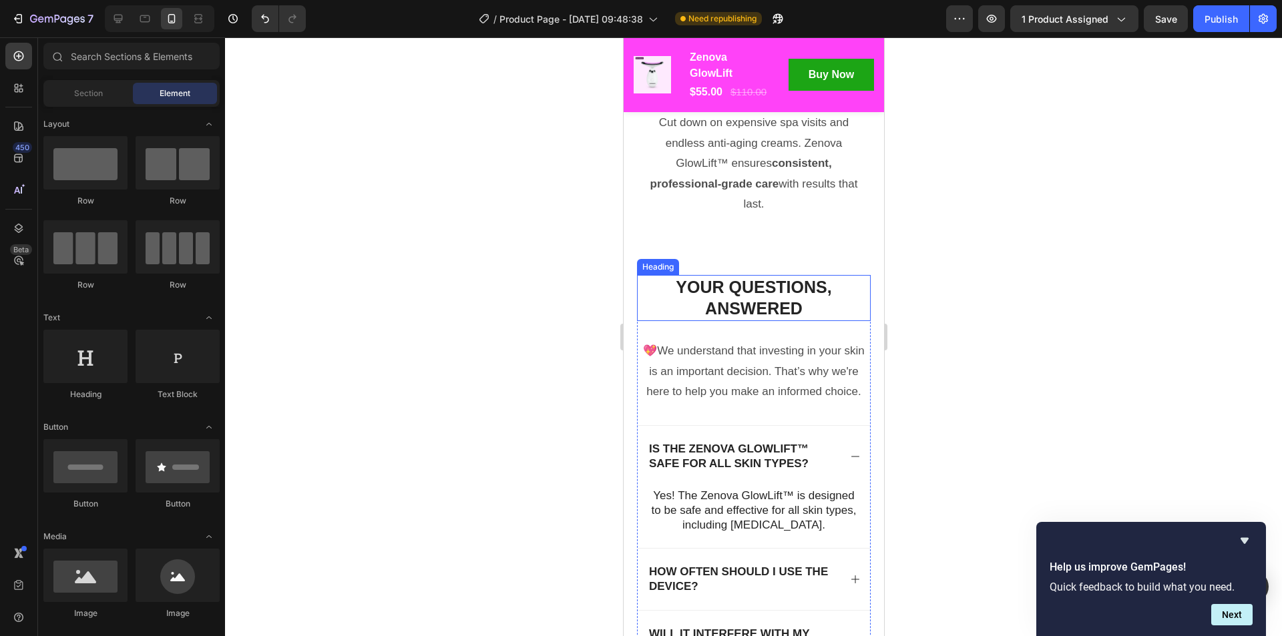
click at [754, 321] on h2 "Your Questions, Answered" at bounding box center [753, 298] width 234 height 46
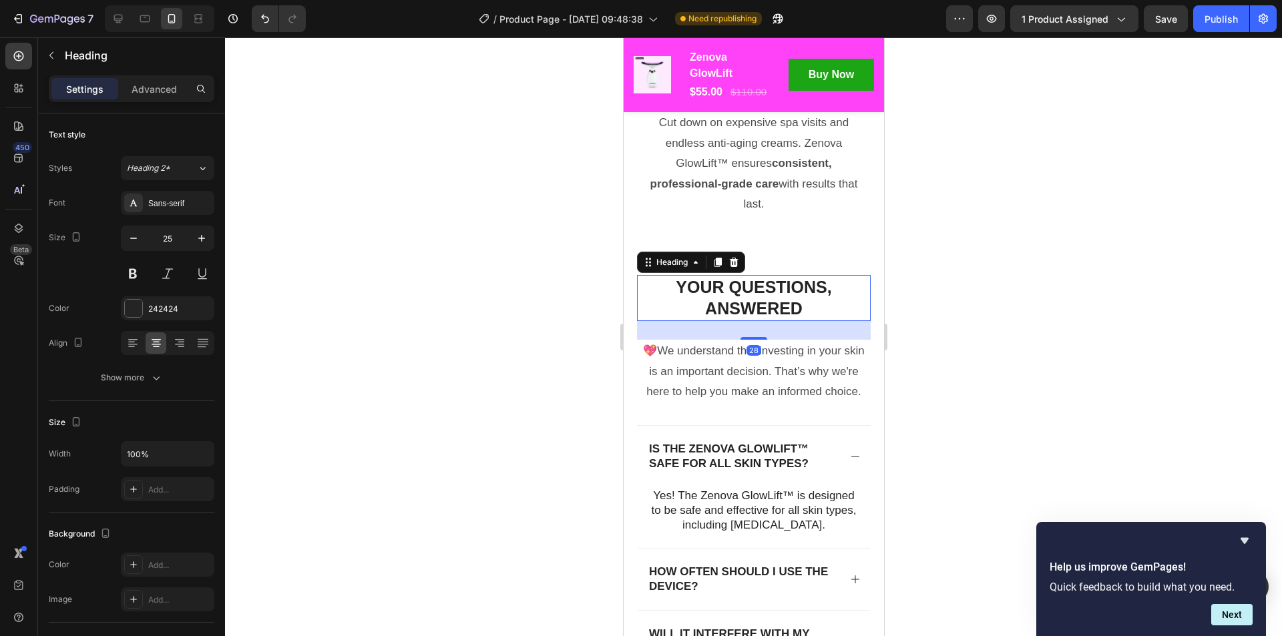
click at [754, 321] on h2 "Your Questions, Answered" at bounding box center [753, 298] width 234 height 46
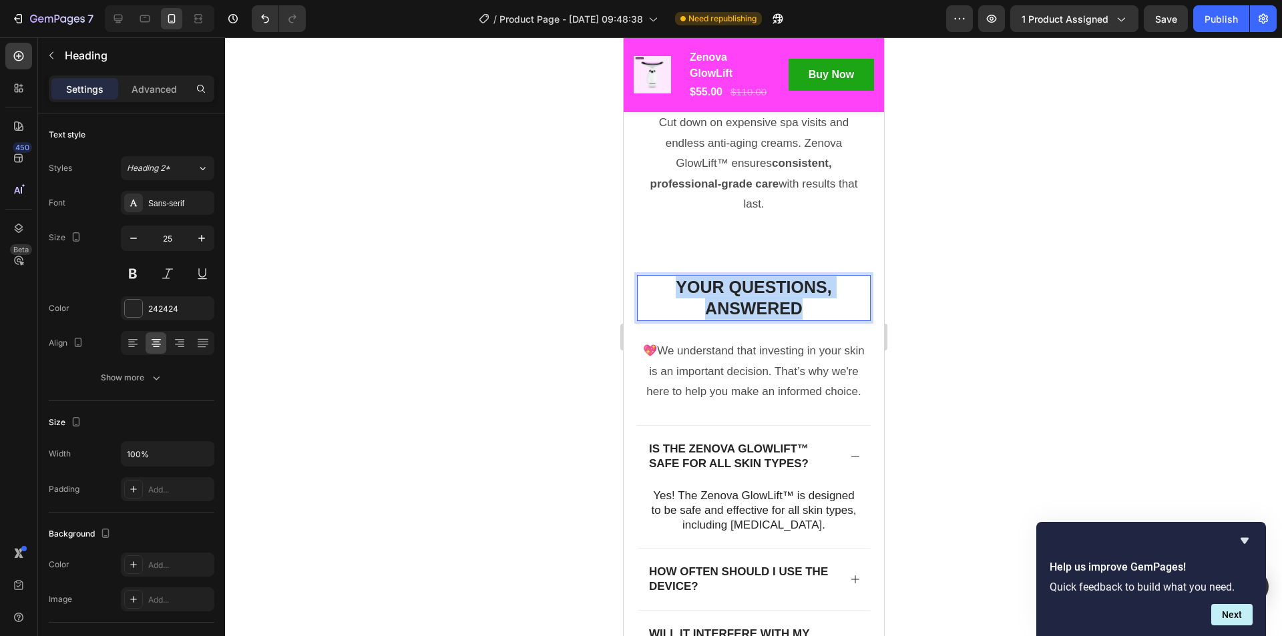
click at [754, 320] on p "Your Questions, Answered" at bounding box center [753, 297] width 231 height 43
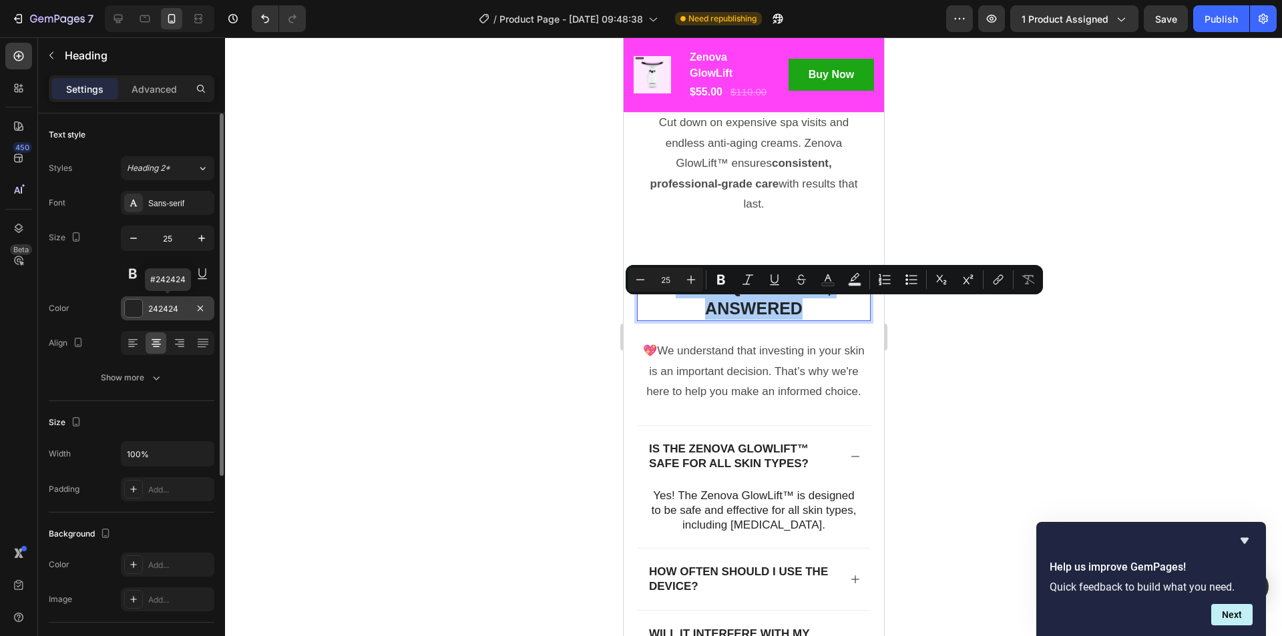
click at [130, 310] on div at bounding box center [133, 308] width 17 height 17
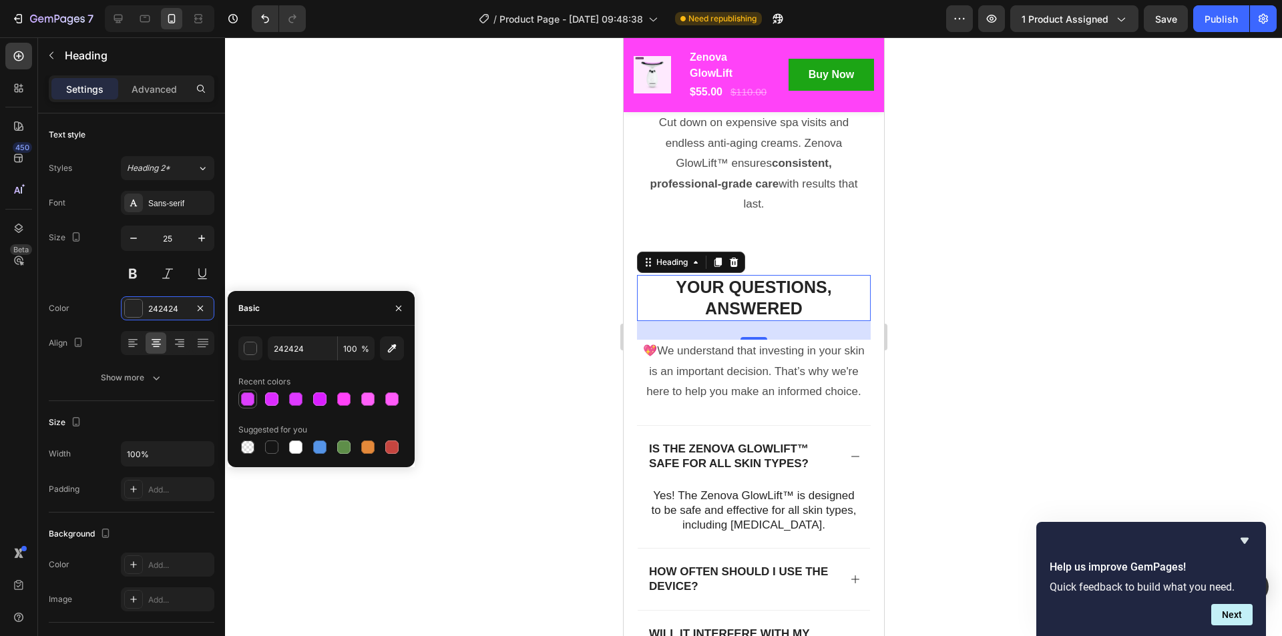
click at [251, 397] on div at bounding box center [247, 399] width 13 height 13
click at [269, 399] on div at bounding box center [271, 399] width 13 height 13
type input "DB2BFF"
click at [238, 405] on div "DB2BFF 100 % Recent colors Suggested for you" at bounding box center [321, 396] width 187 height 120
click at [262, 403] on div at bounding box center [321, 399] width 166 height 19
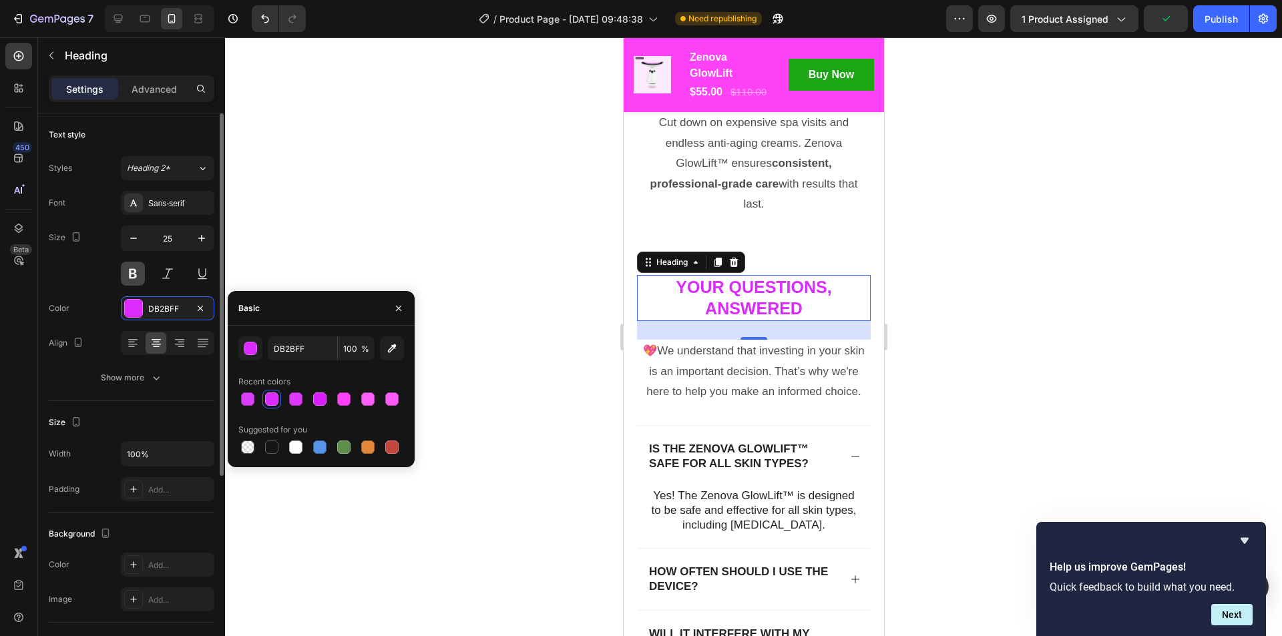
click at [126, 278] on button at bounding box center [133, 274] width 24 height 24
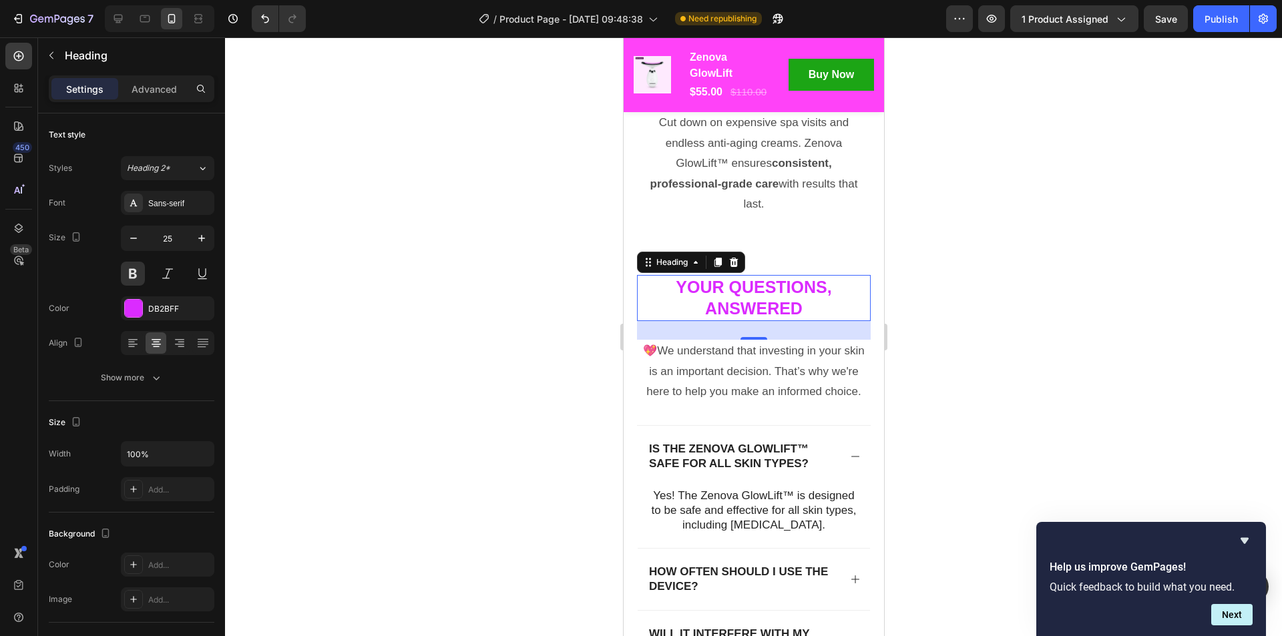
click at [1011, 308] on div at bounding box center [753, 336] width 1057 height 599
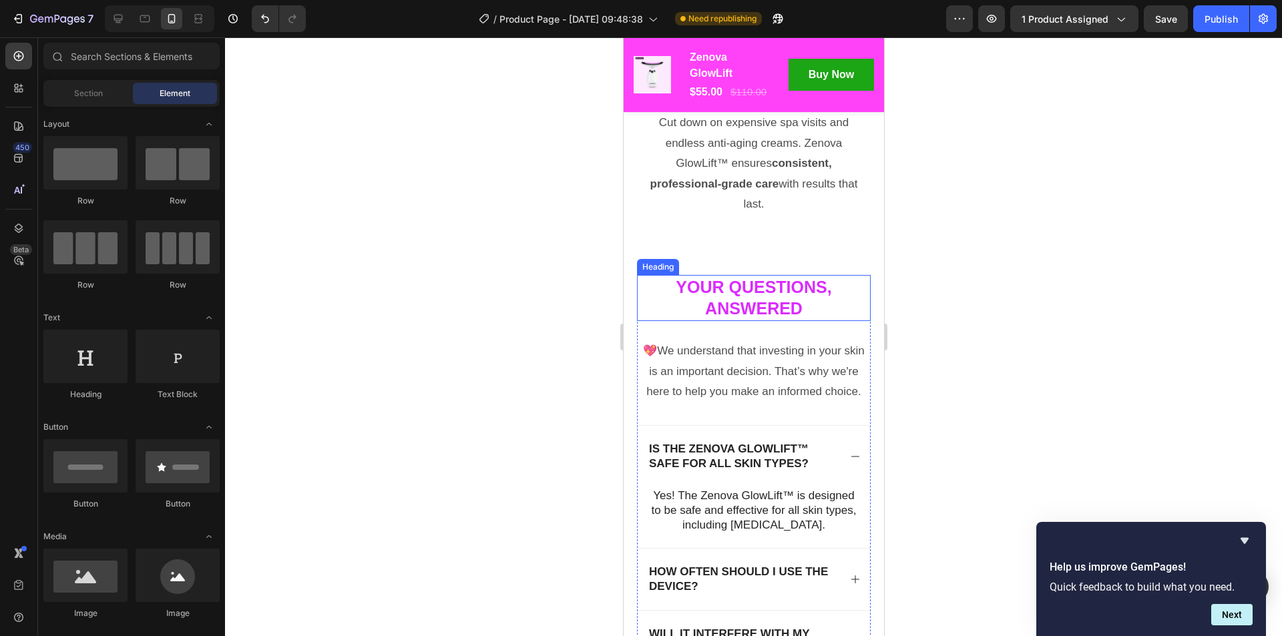
click at [780, 320] on p "Your Questions, Answered" at bounding box center [753, 297] width 231 height 43
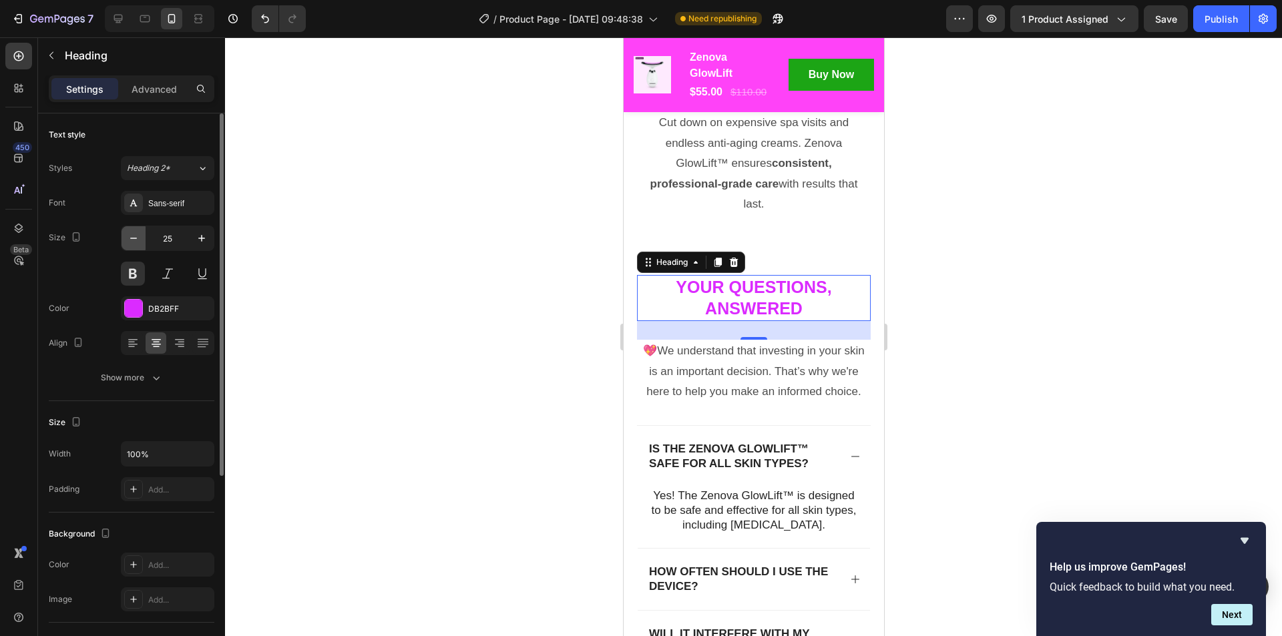
click at [132, 245] on button "button" at bounding box center [133, 238] width 24 height 24
click at [132, 244] on icon "button" at bounding box center [133, 238] width 13 height 13
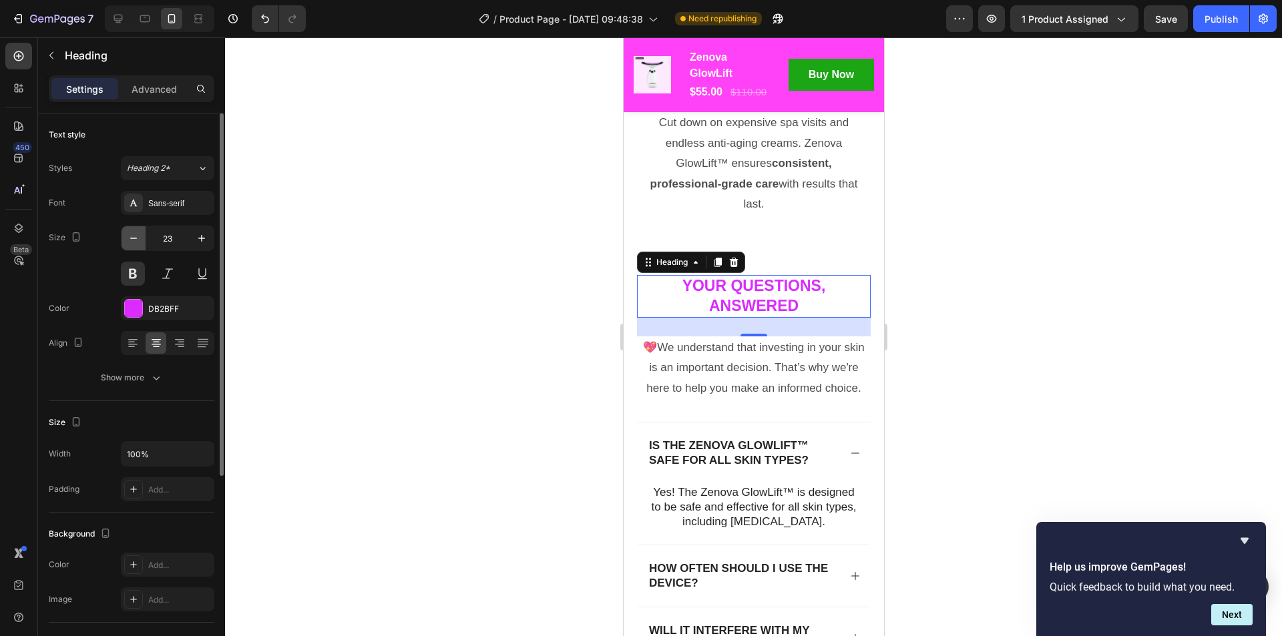
click at [132, 244] on icon "button" at bounding box center [133, 238] width 13 height 13
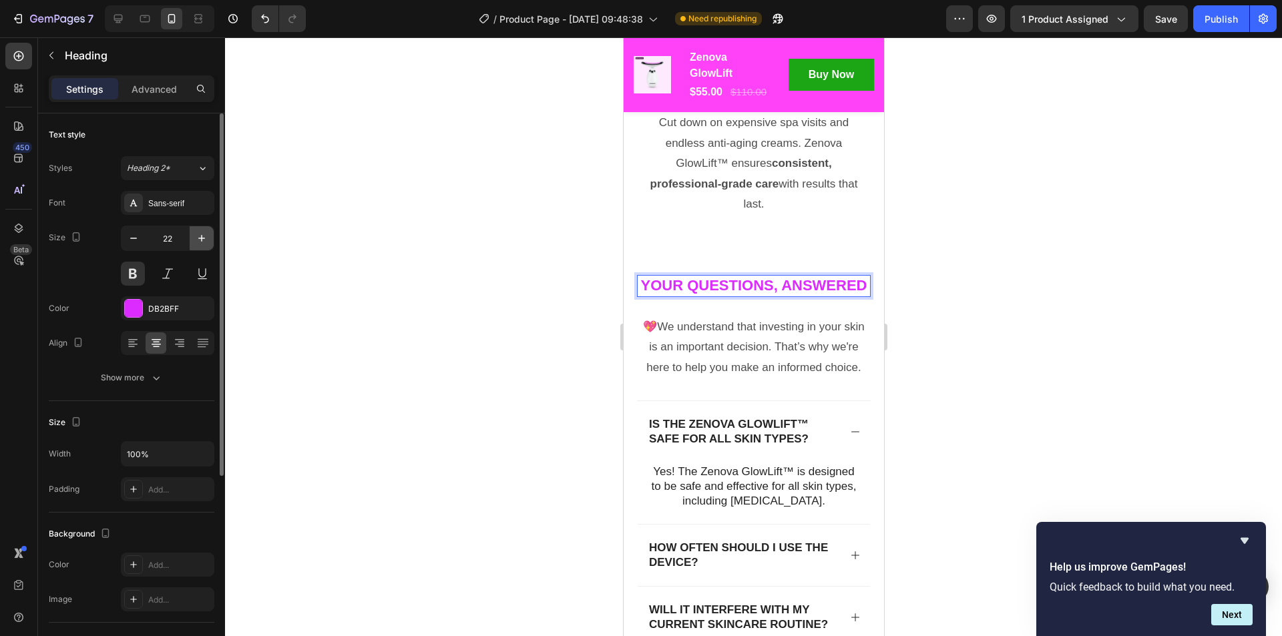
click at [206, 235] on icon "button" at bounding box center [201, 238] width 13 height 13
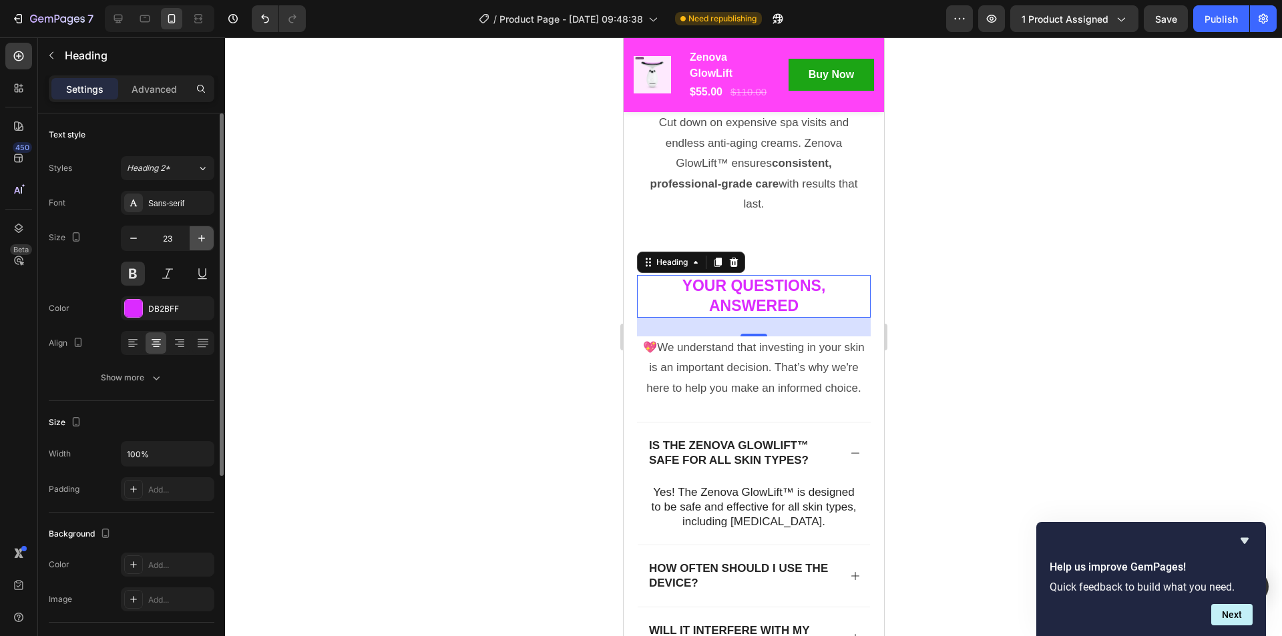
click at [206, 235] on icon "button" at bounding box center [201, 238] width 13 height 13
type input "25"
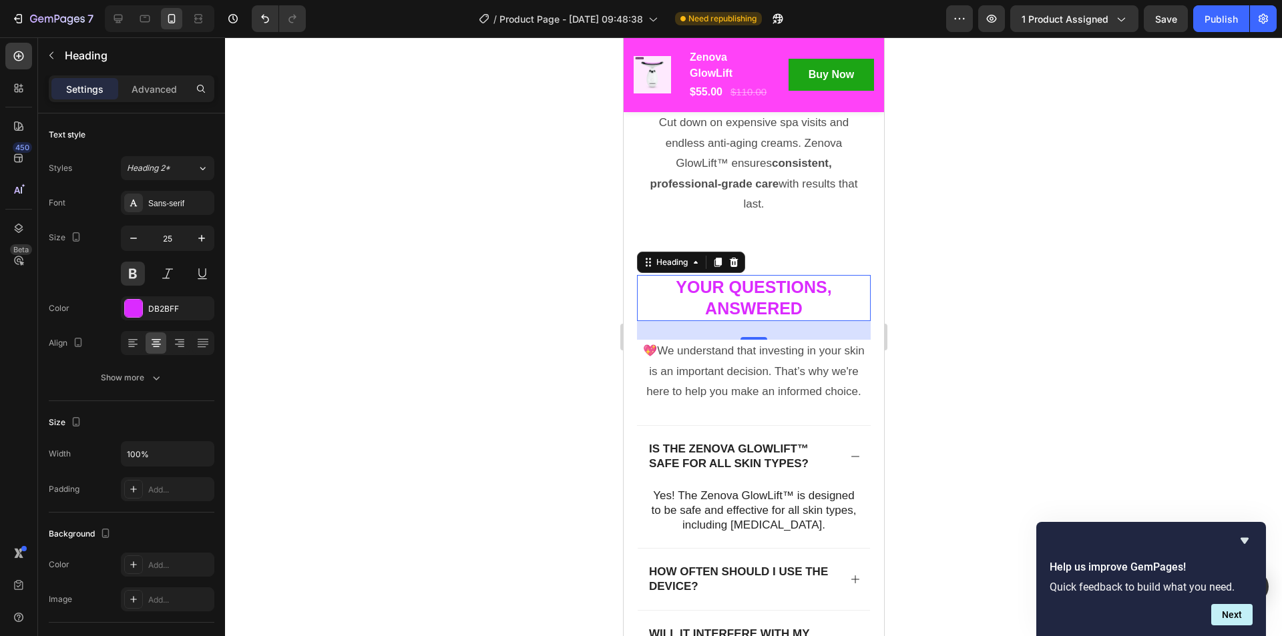
click at [946, 298] on div at bounding box center [753, 336] width 1057 height 599
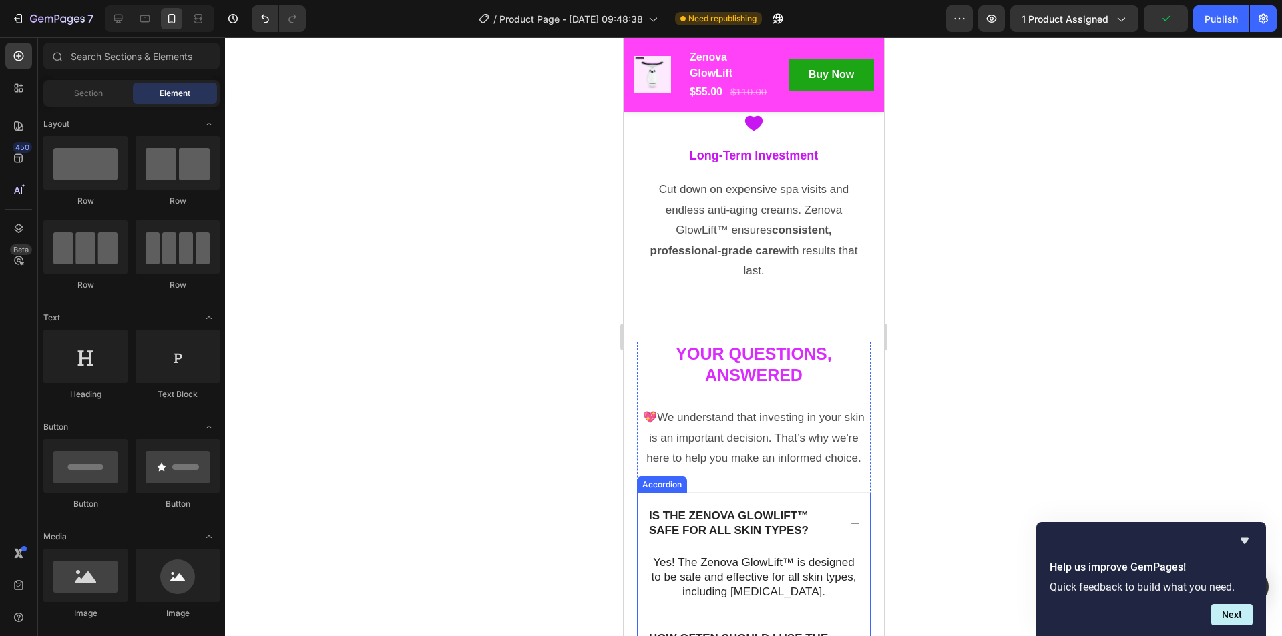
scroll to position [7332, 0]
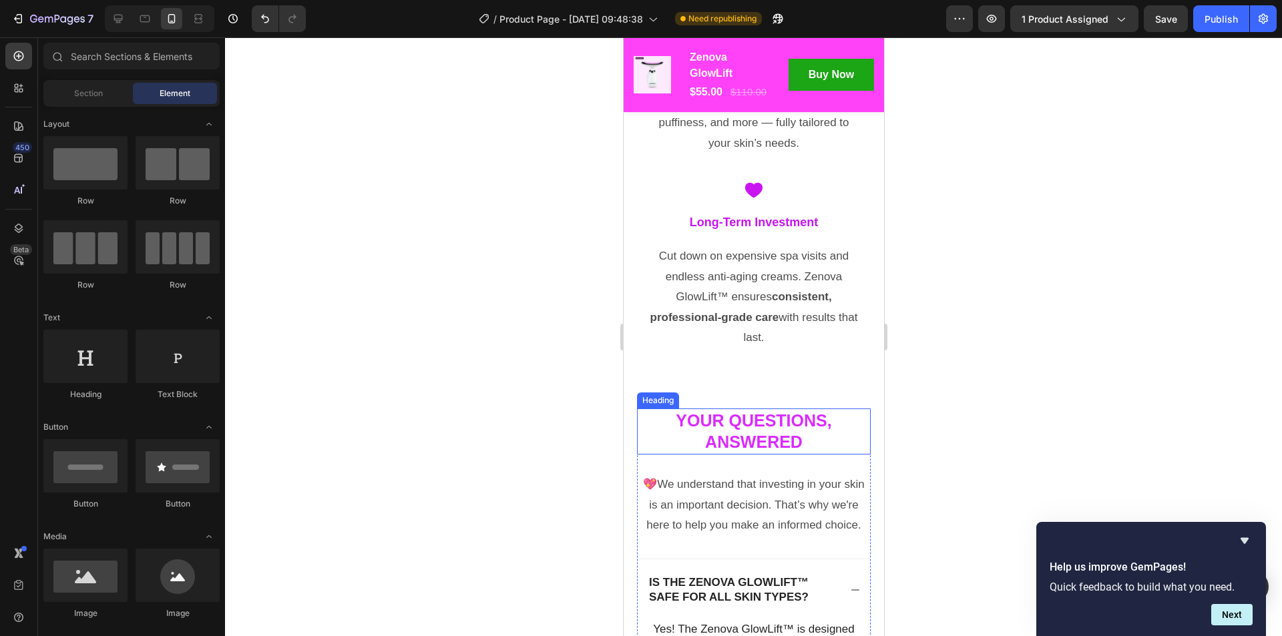
click at [781, 447] on p "Your Questions, Answered" at bounding box center [753, 431] width 231 height 43
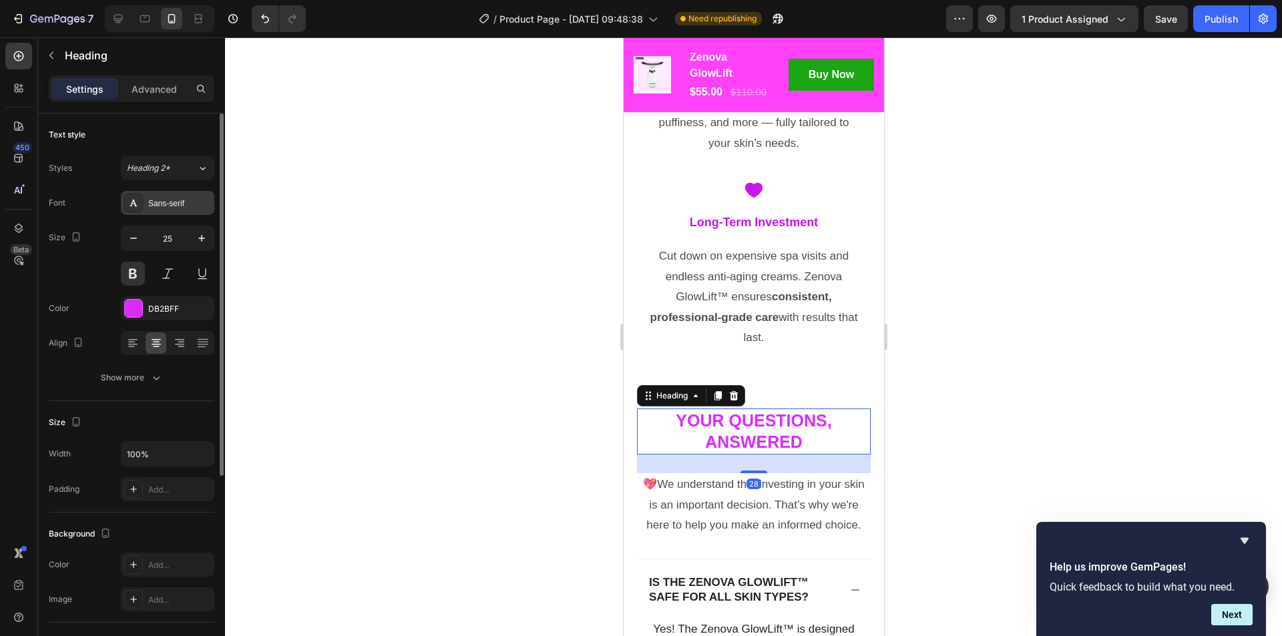
click at [155, 203] on div "Sans-serif" at bounding box center [179, 204] width 63 height 12
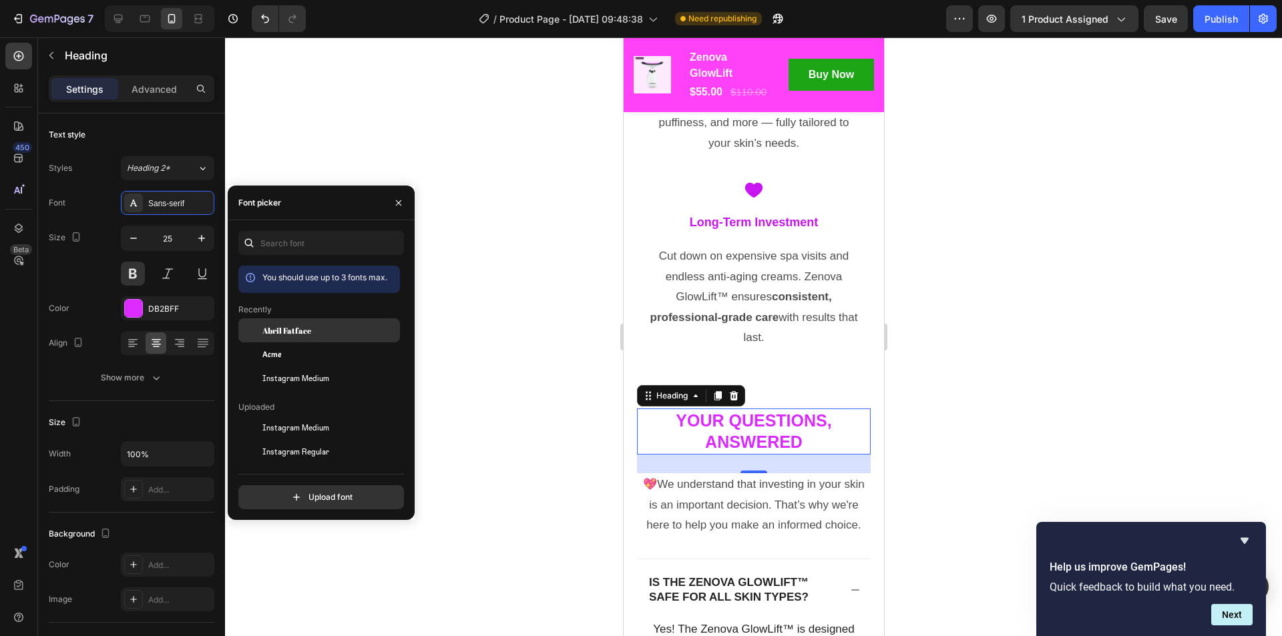
click at [280, 332] on span "Abril Fatface" at bounding box center [286, 330] width 49 height 12
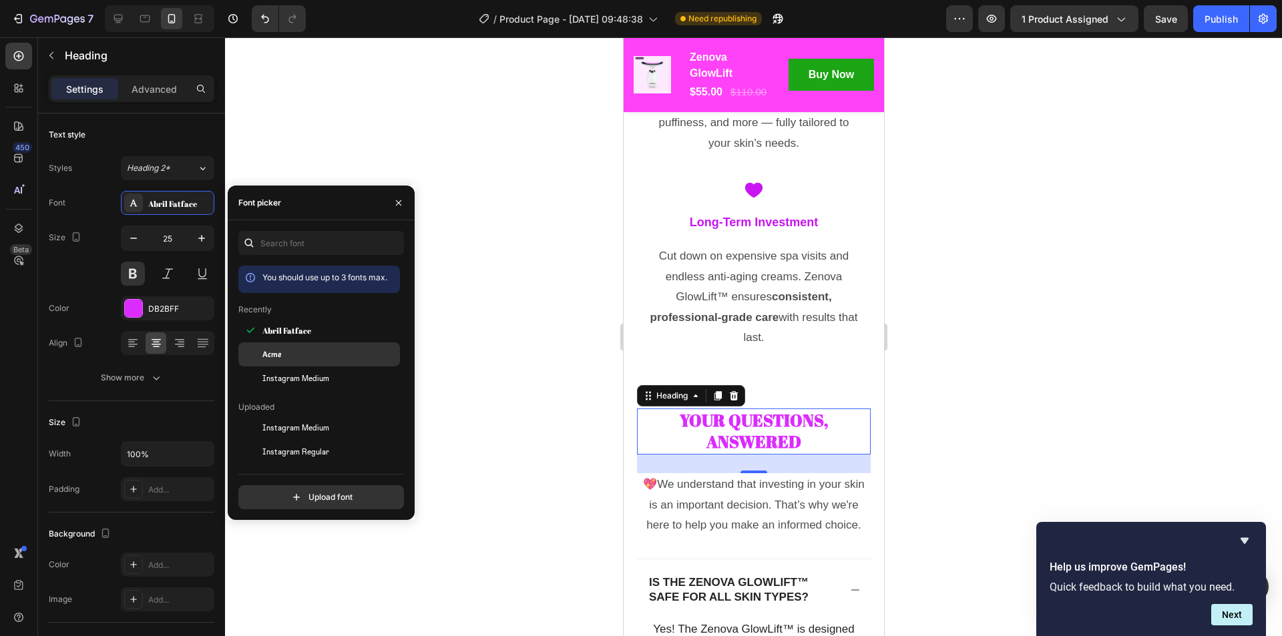
click at [278, 348] on div "Acme" at bounding box center [319, 354] width 162 height 24
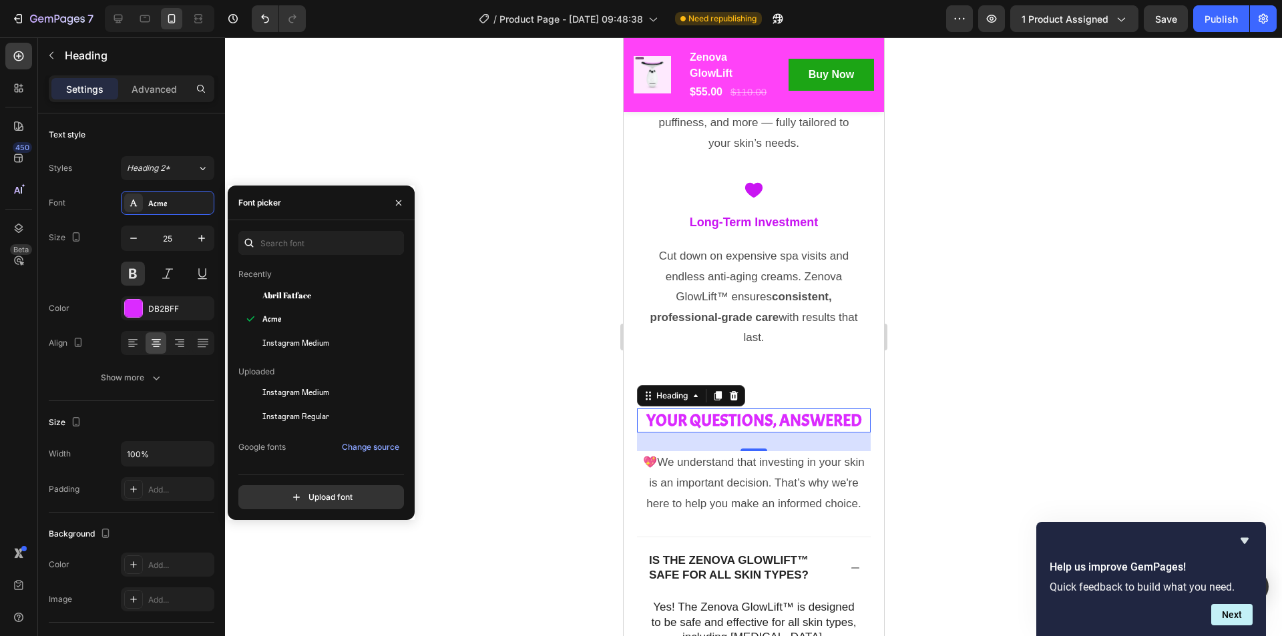
scroll to position [67, 0]
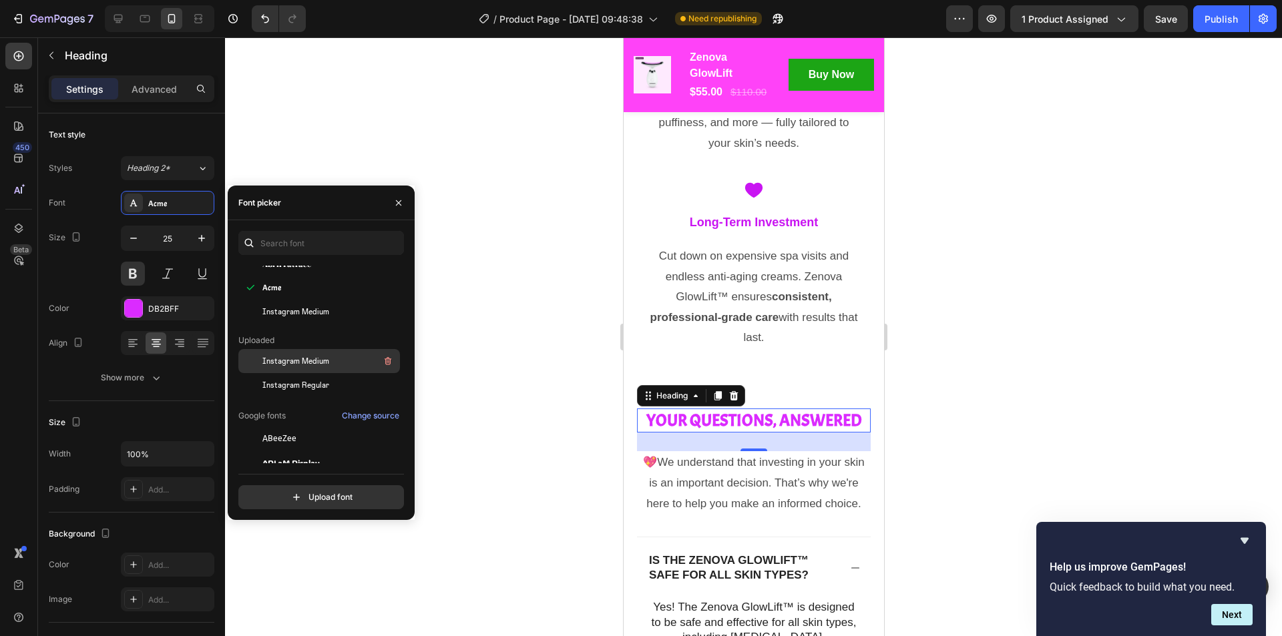
click at [296, 366] on span "Instagram Medium" at bounding box center [295, 361] width 67 height 12
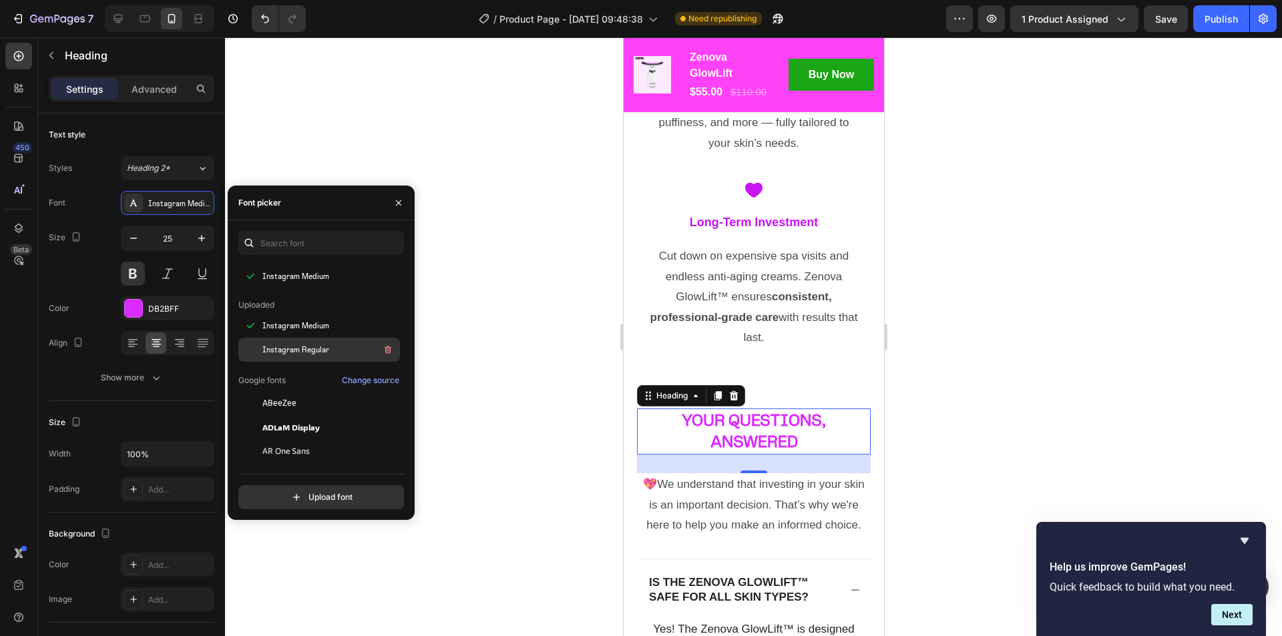
scroll to position [200, 0]
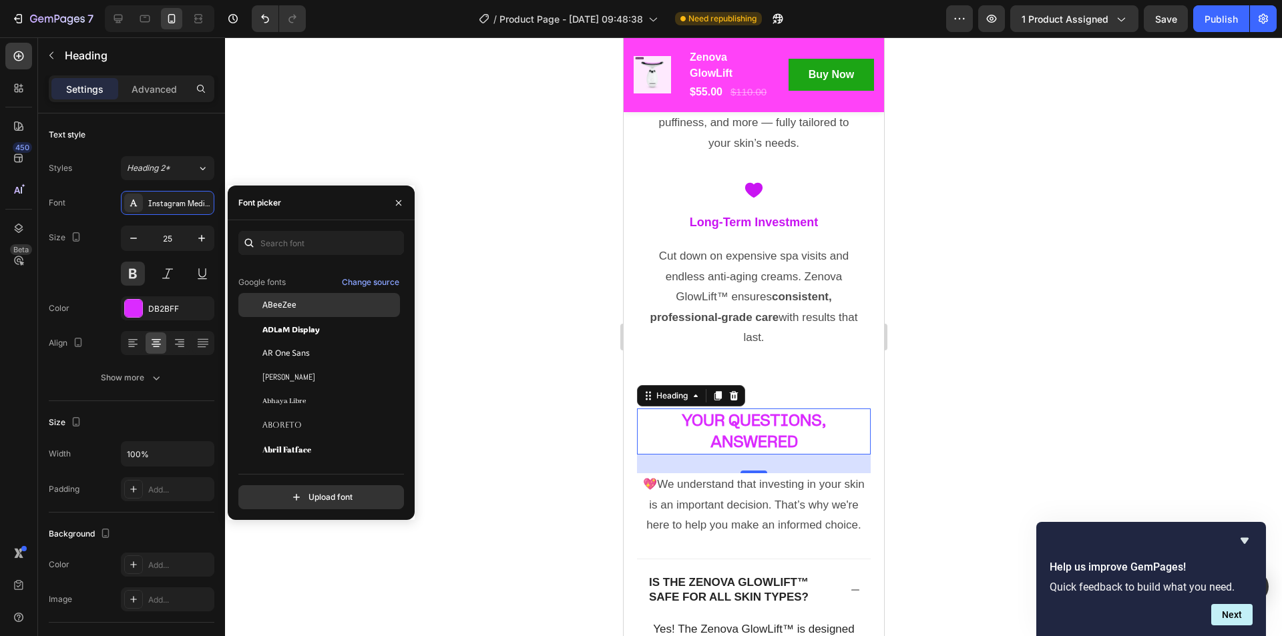
click at [280, 312] on div "ABeeZee" at bounding box center [319, 305] width 162 height 24
click at [283, 322] on div "ADLaM Display" at bounding box center [319, 329] width 162 height 24
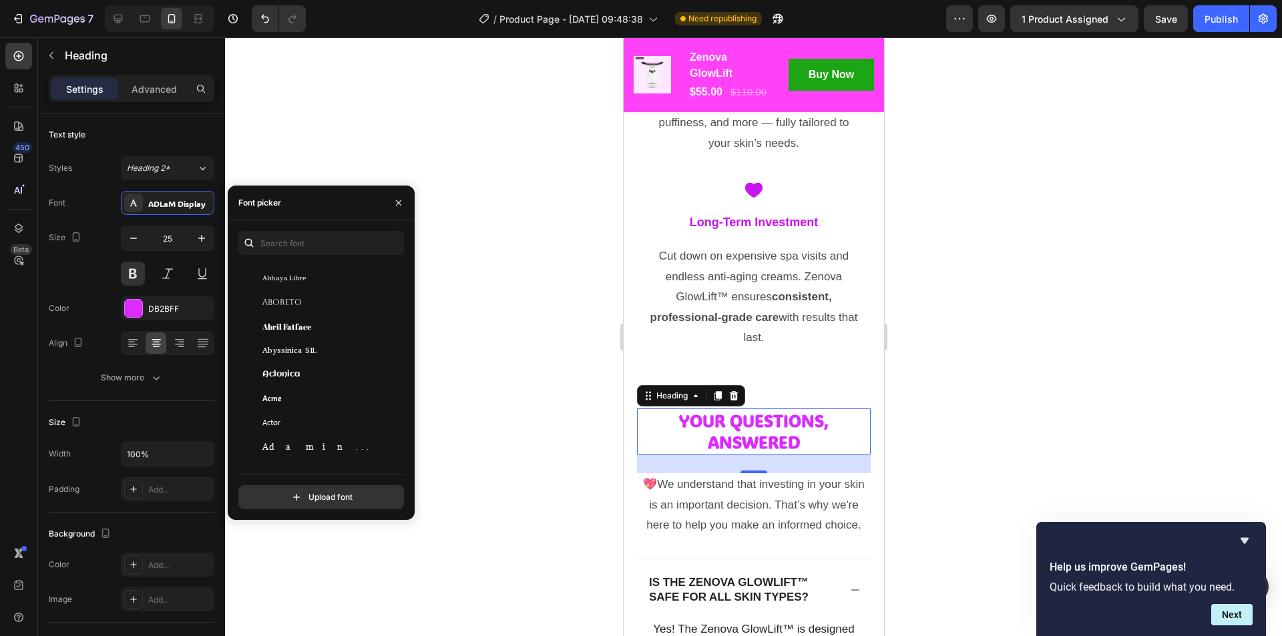
scroll to position [334, 0]
click at [278, 292] on span "Aboreto" at bounding box center [281, 290] width 39 height 12
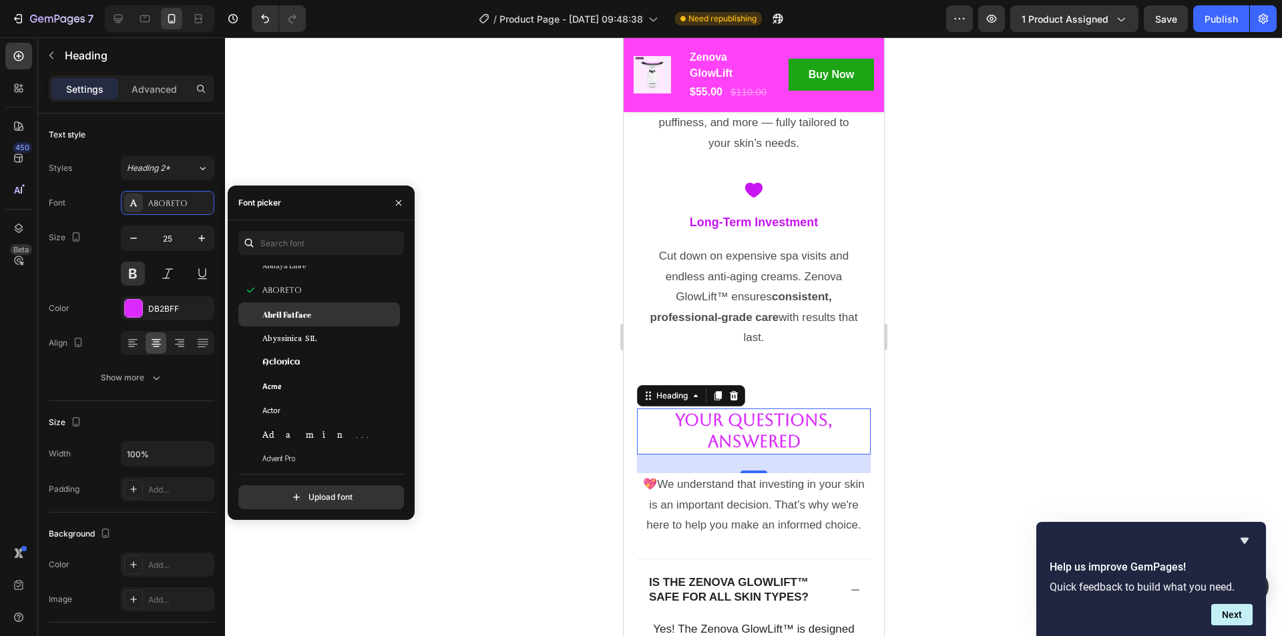
click at [285, 306] on div "Abril Fatface" at bounding box center [319, 314] width 162 height 24
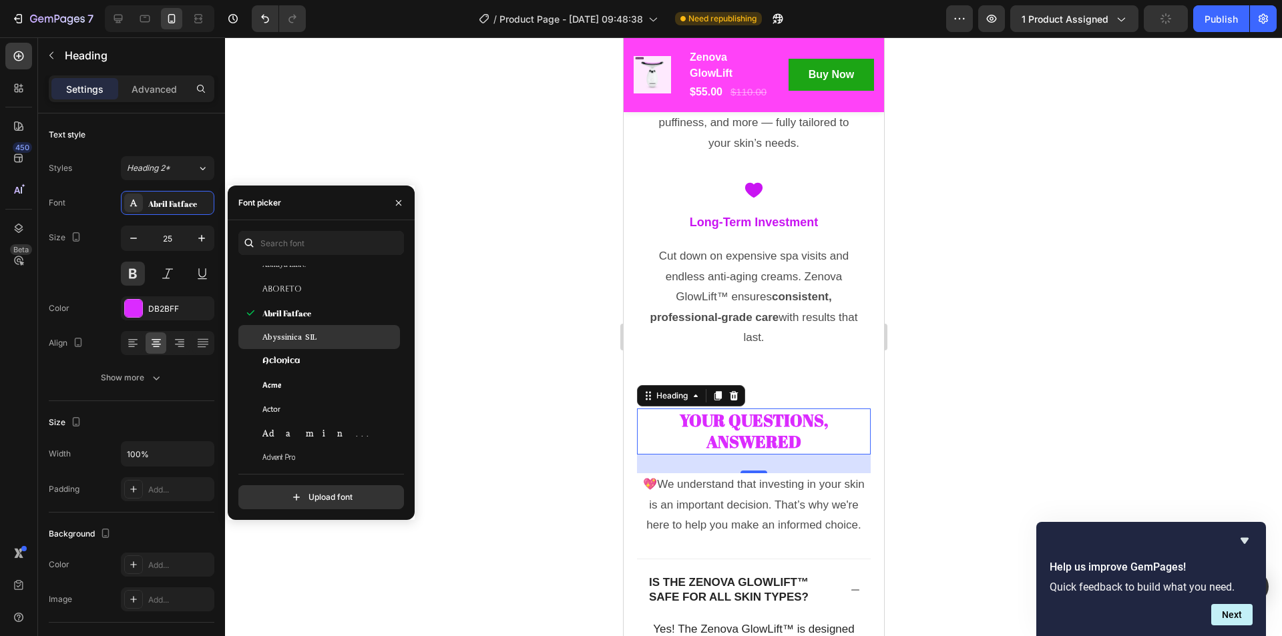
scroll to position [401, 0]
click at [290, 359] on div "Adamina" at bounding box center [319, 366] width 162 height 24
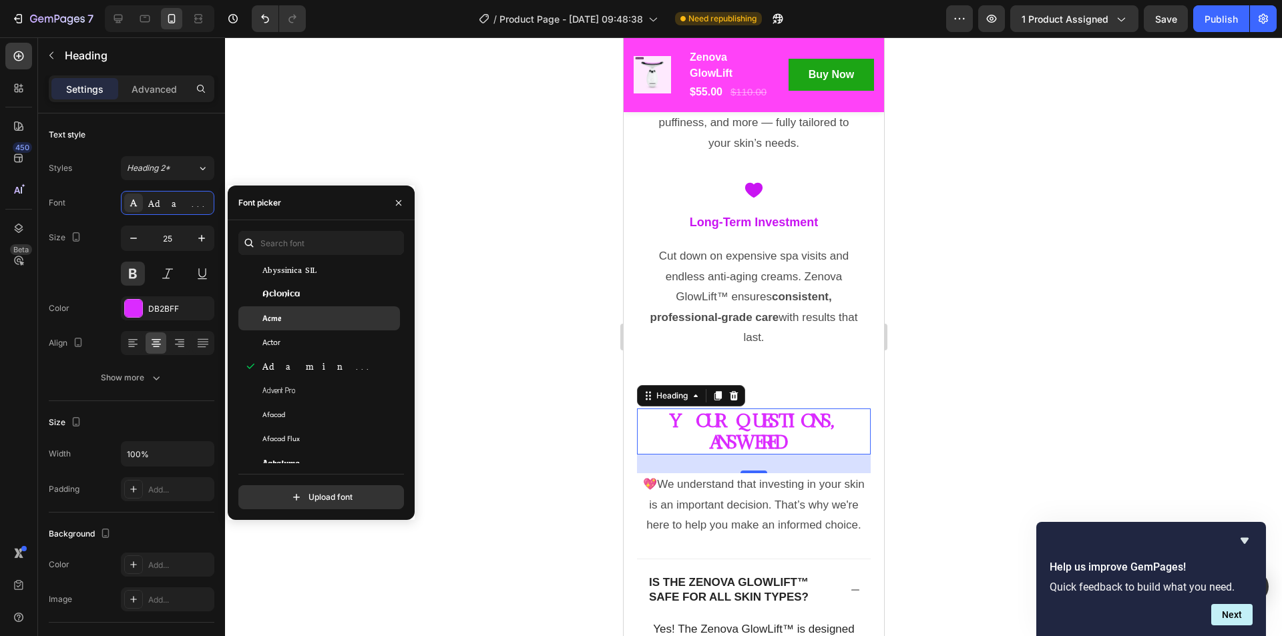
click at [290, 321] on div "Acme" at bounding box center [329, 318] width 135 height 12
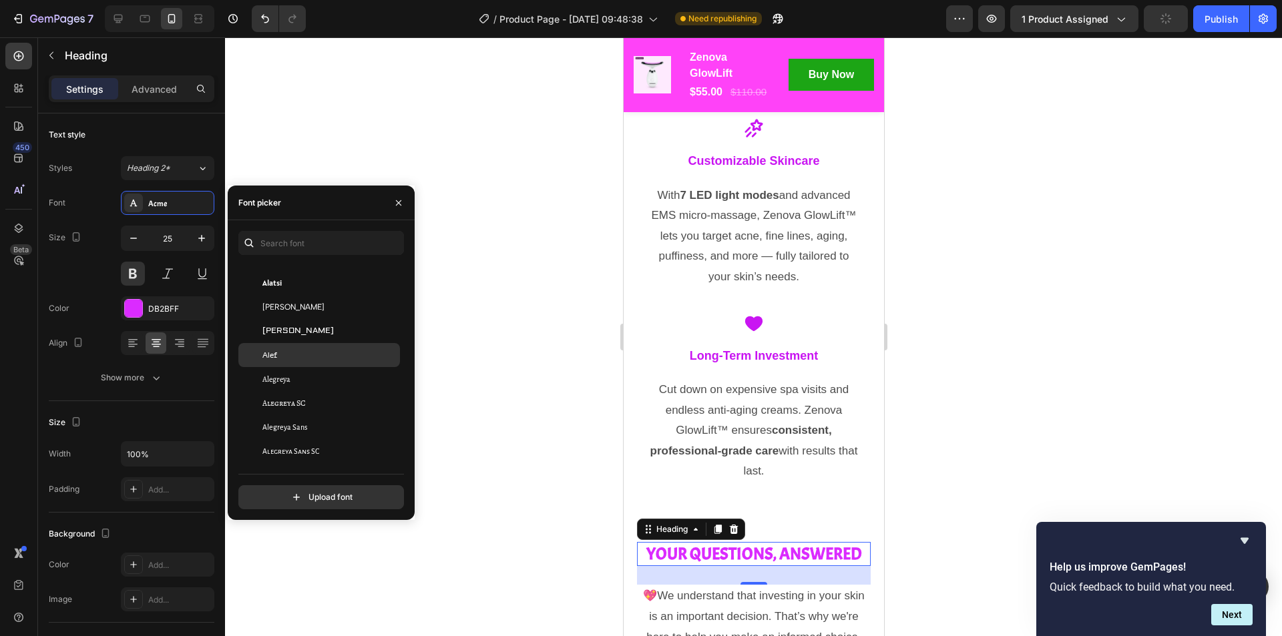
scroll to position [1001, 0]
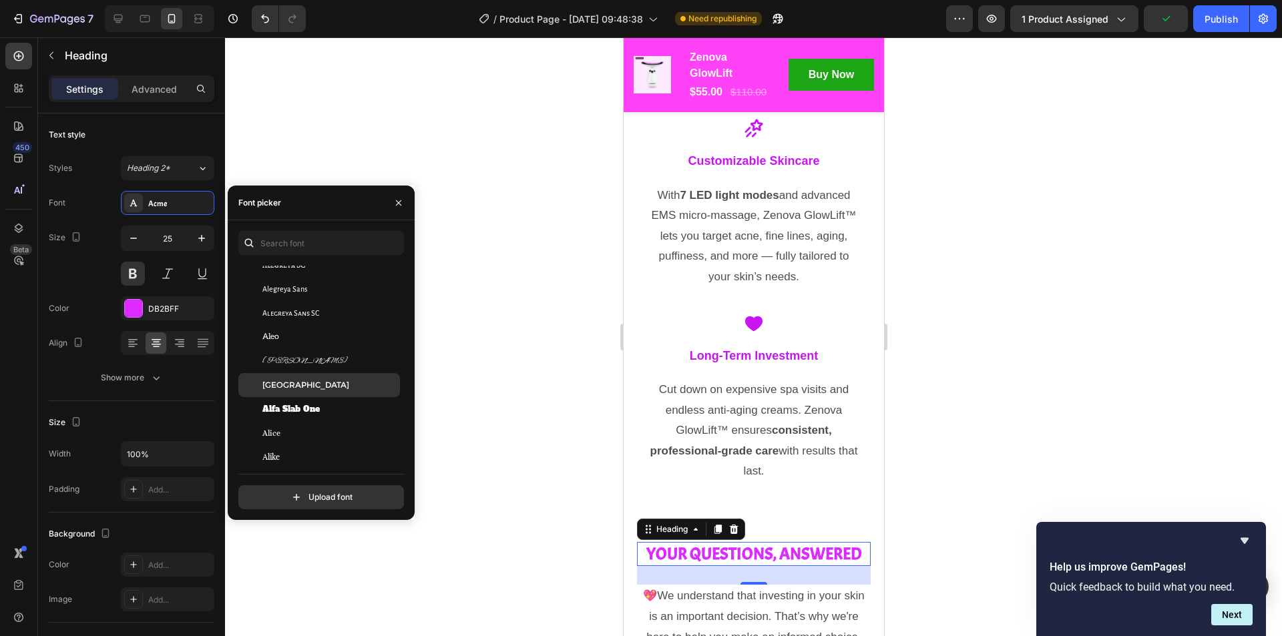
click at [290, 385] on span "[GEOGRAPHIC_DATA]" at bounding box center [305, 385] width 87 height 12
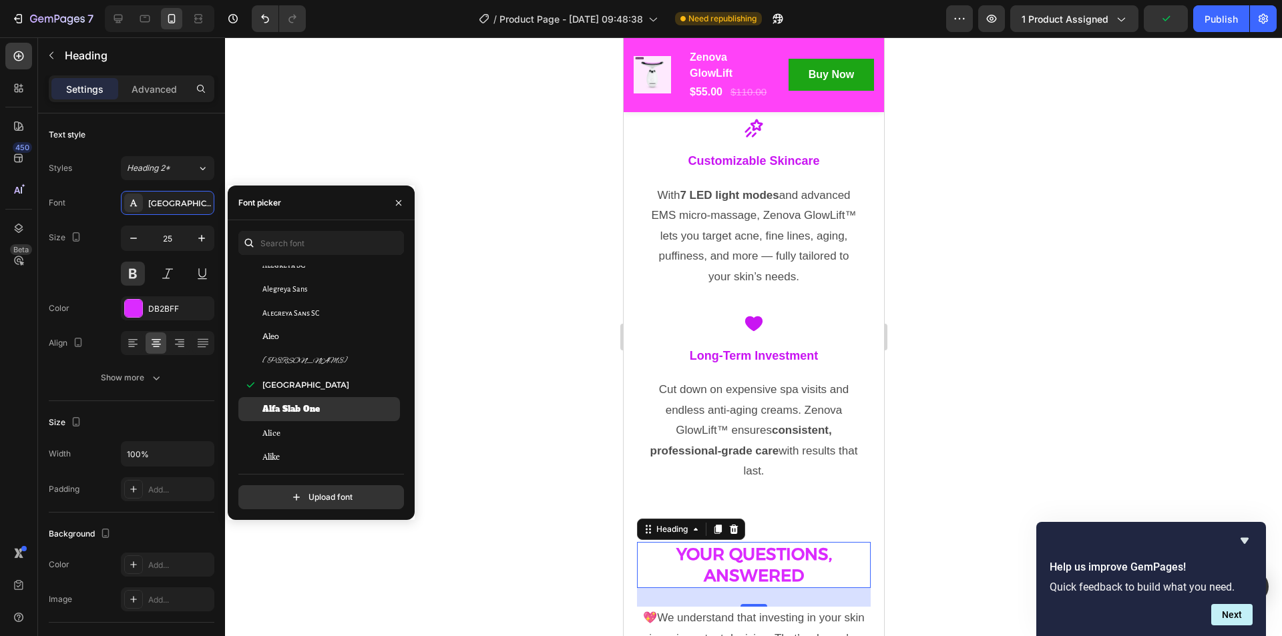
click at [295, 399] on div "Alfa Slab One" at bounding box center [319, 409] width 162 height 24
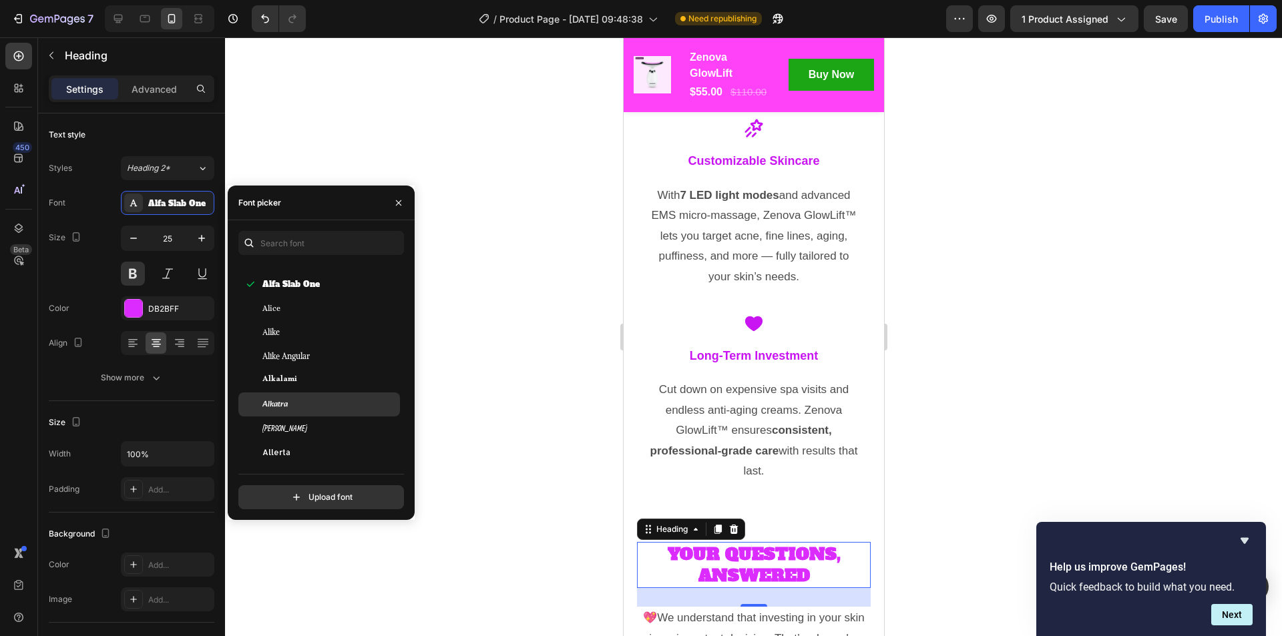
scroll to position [1135, 0]
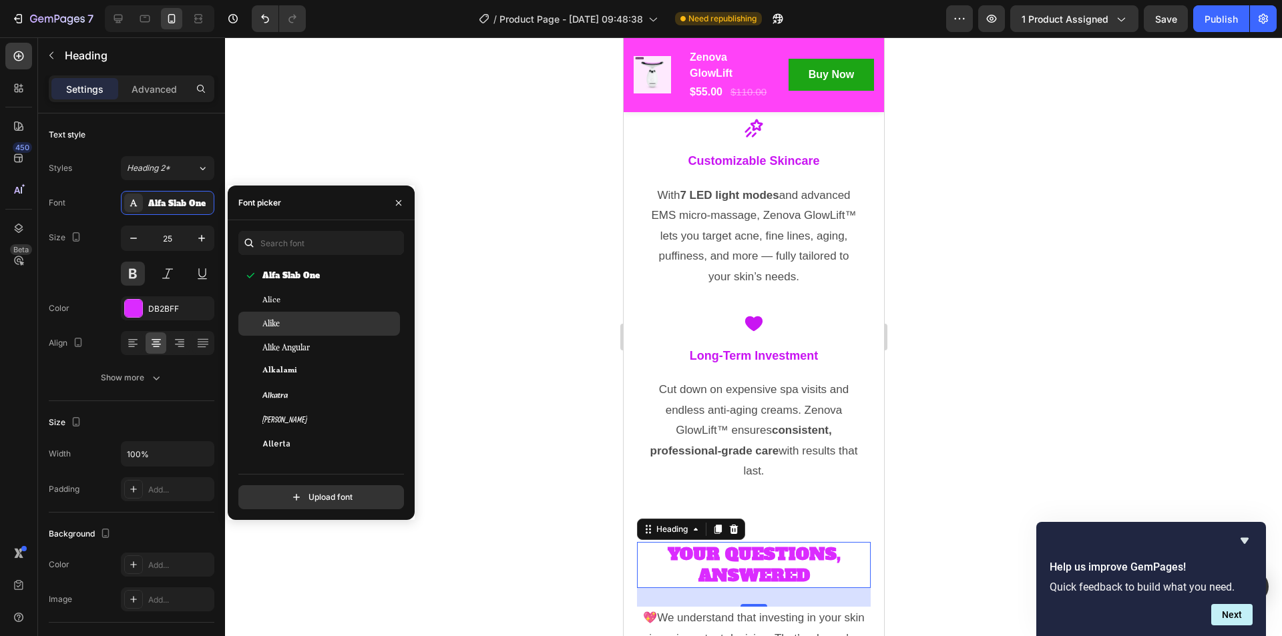
click at [280, 328] on div "Alike" at bounding box center [329, 324] width 135 height 12
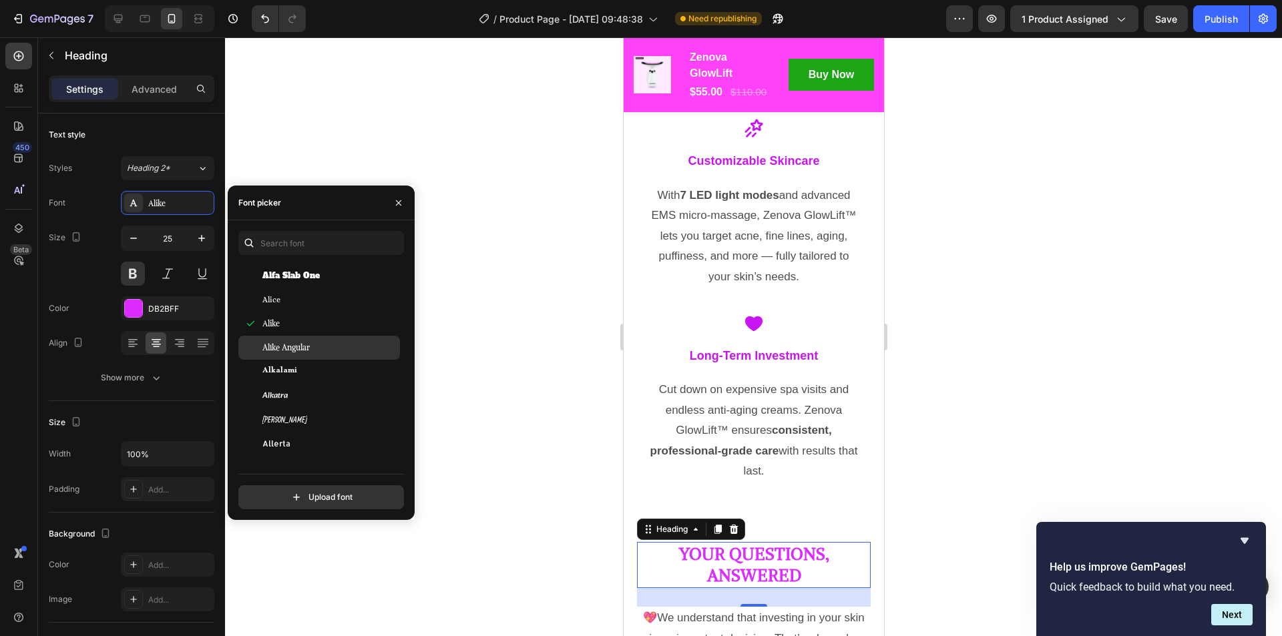
click at [289, 350] on span "Alike Angular" at bounding box center [285, 348] width 47 height 12
click at [288, 367] on span "Alkalami" at bounding box center [279, 372] width 35 height 12
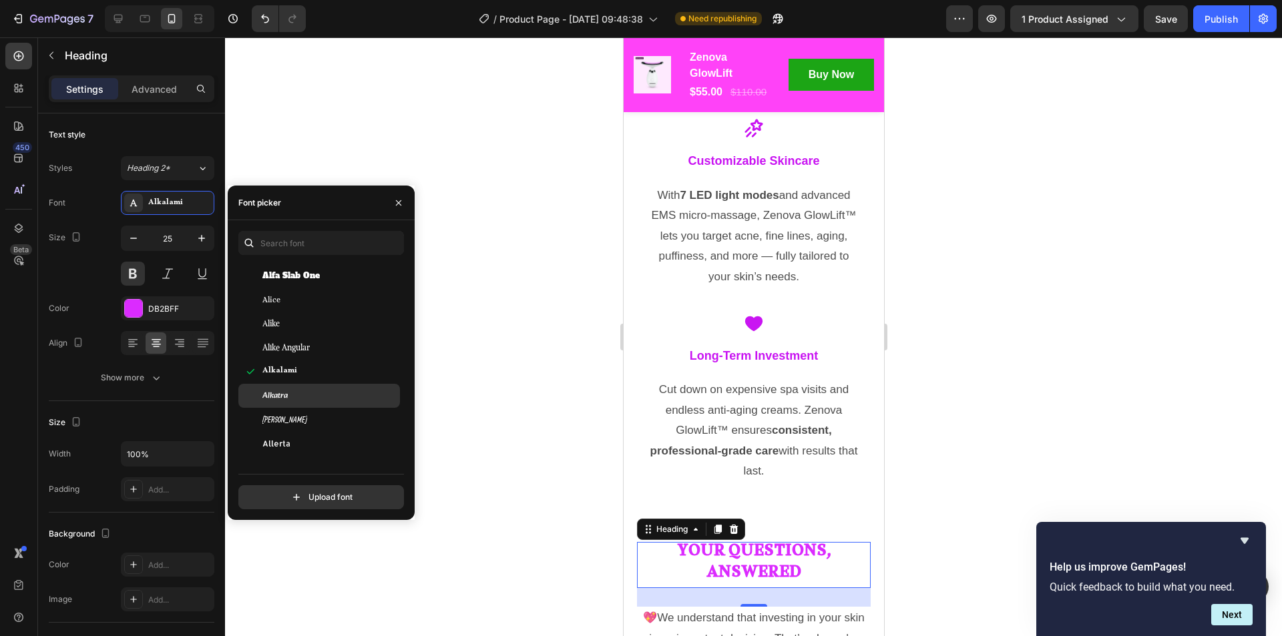
click at [282, 393] on span "Alkatra" at bounding box center [274, 396] width 25 height 12
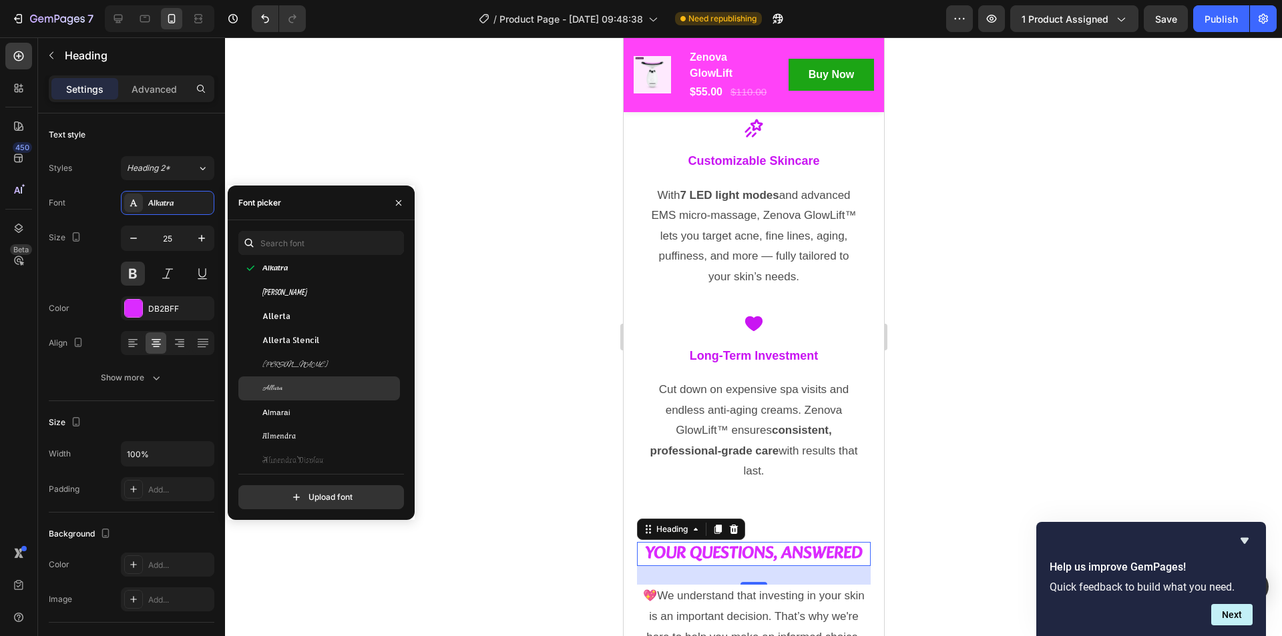
scroll to position [1268, 0]
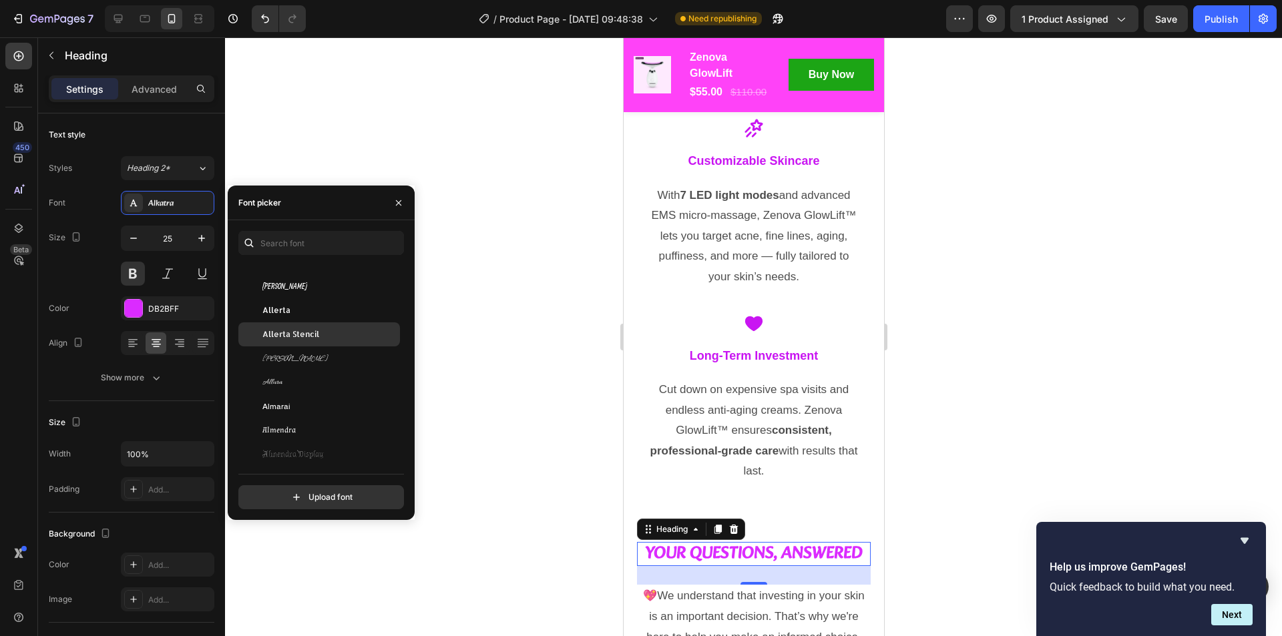
click at [285, 340] on span "Allerta Stencil" at bounding box center [290, 334] width 57 height 12
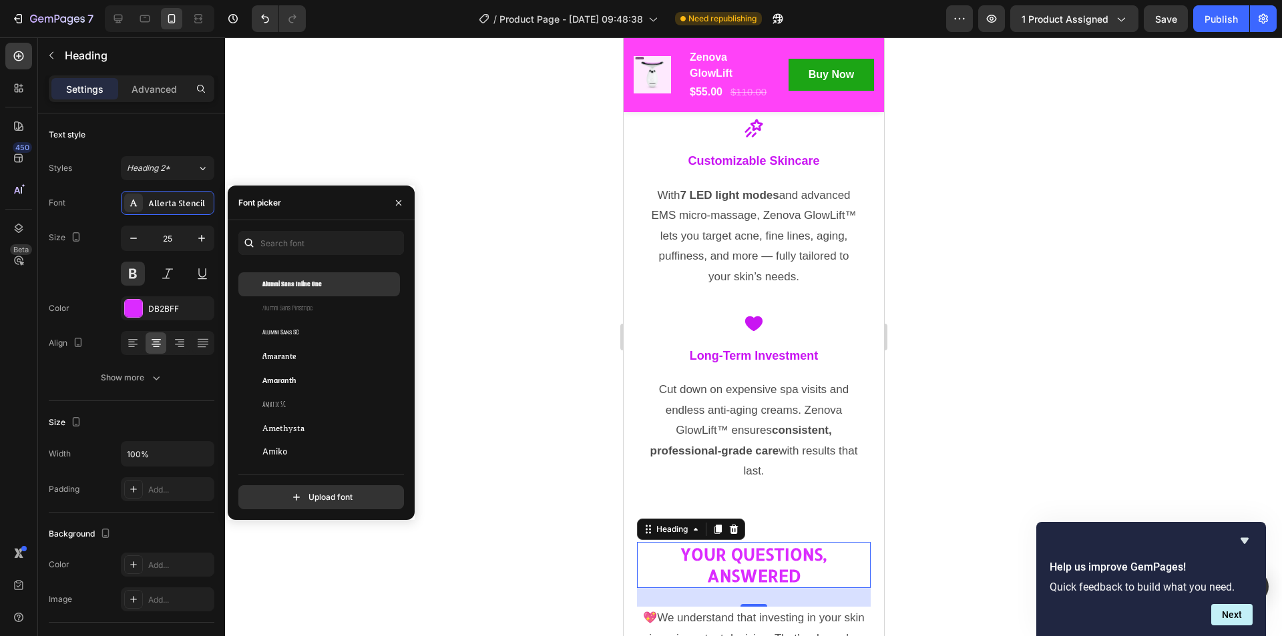
scroll to position [1535, 0]
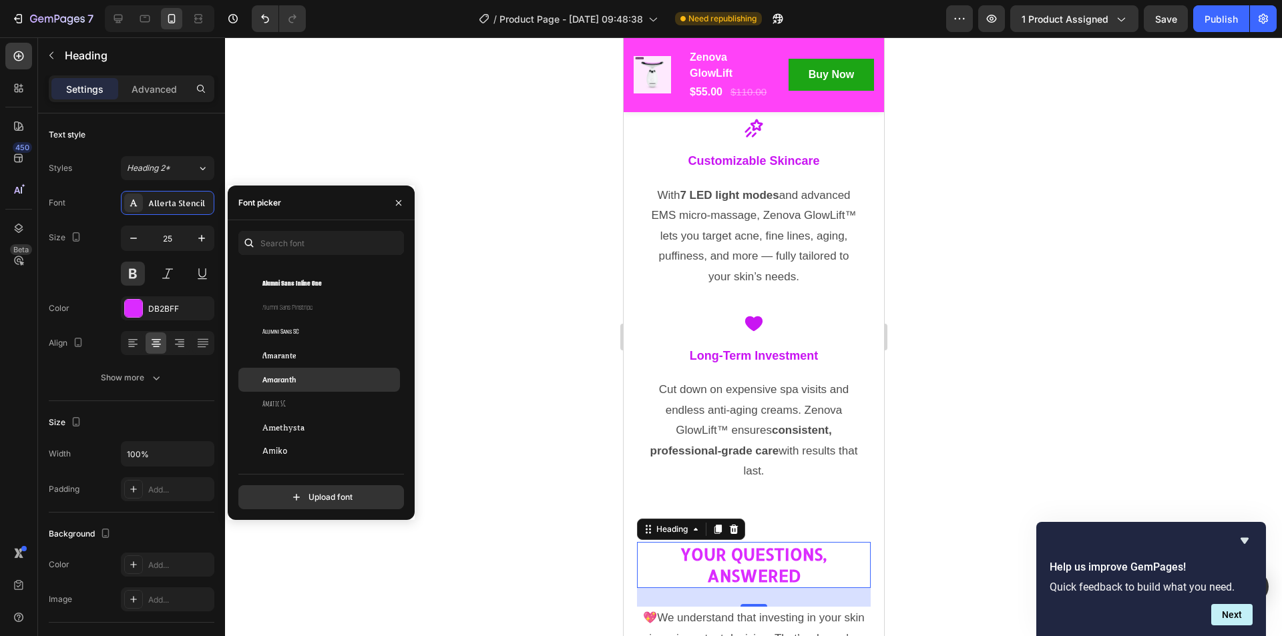
click at [290, 372] on div "Amaranth" at bounding box center [319, 380] width 162 height 24
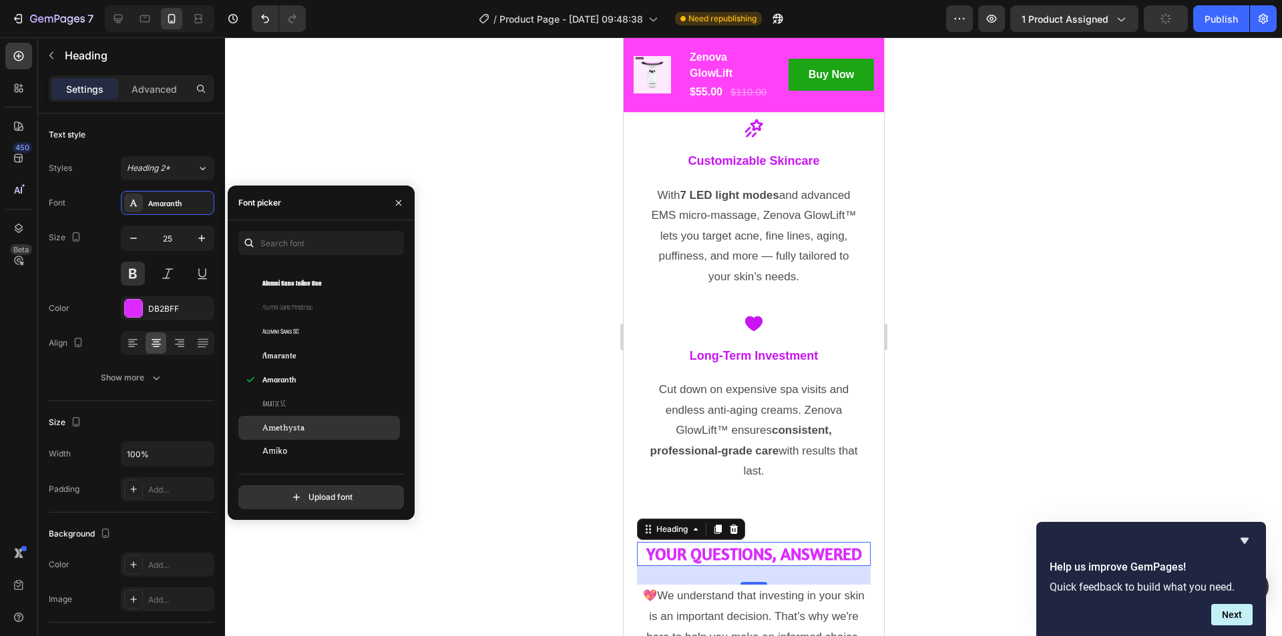
click at [293, 419] on div "Amethysta" at bounding box center [319, 428] width 162 height 24
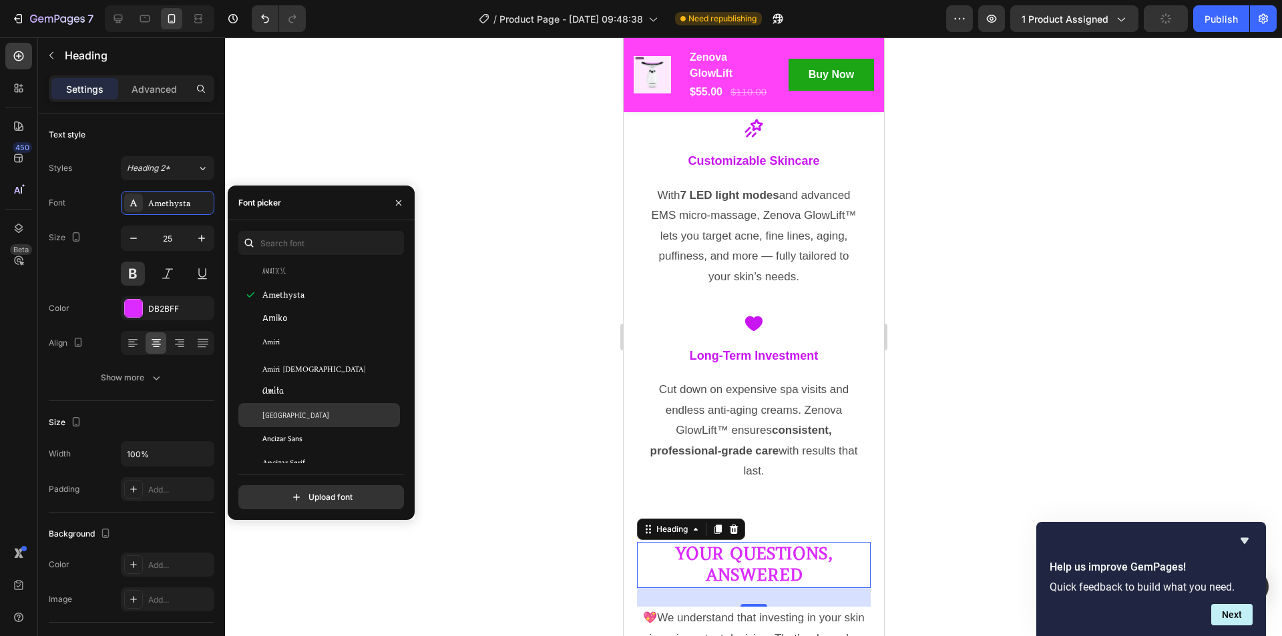
scroll to position [1669, 0]
click at [282, 322] on span "Amiko" at bounding box center [274, 318] width 25 height 12
click at [290, 380] on div "Angkor" at bounding box center [319, 374] width 162 height 24
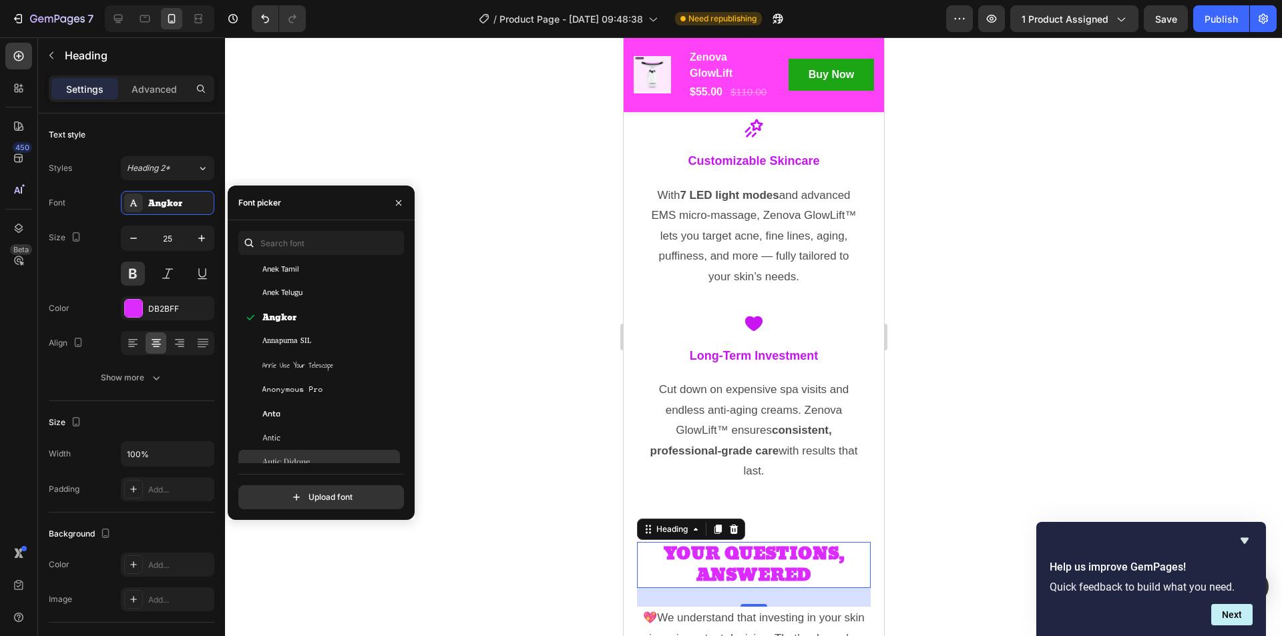
scroll to position [2203, 0]
click at [303, 420] on div "Antic Slab" at bounding box center [319, 409] width 162 height 24
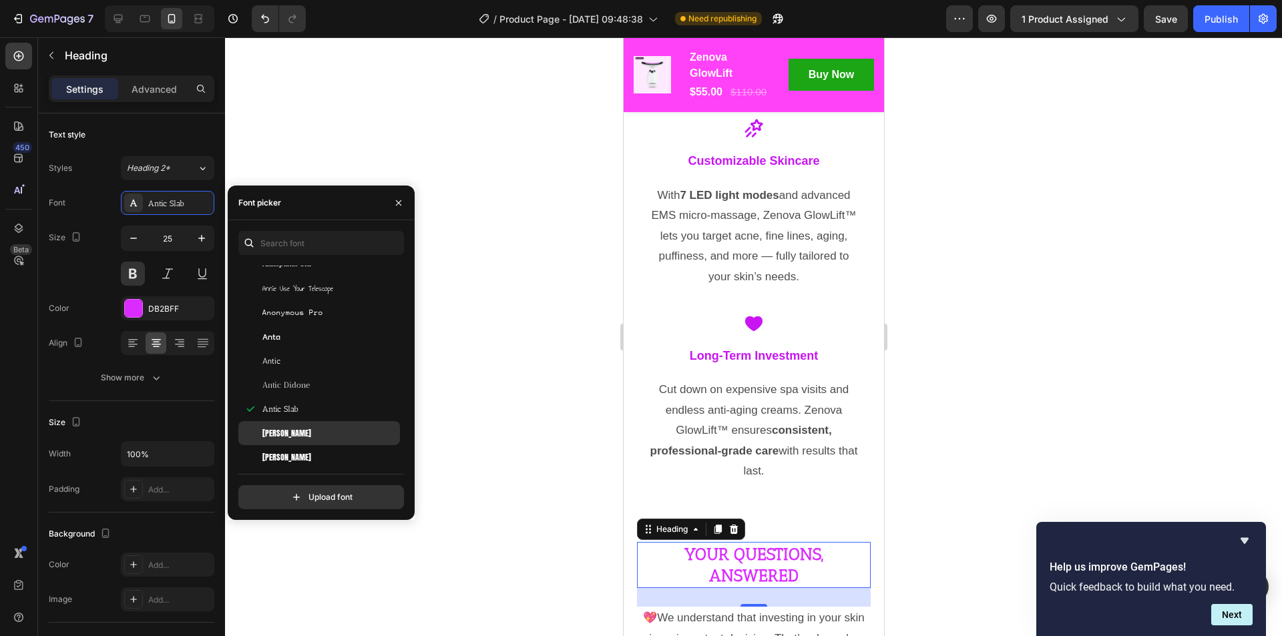
click at [300, 427] on div "[PERSON_NAME]" at bounding box center [329, 433] width 135 height 12
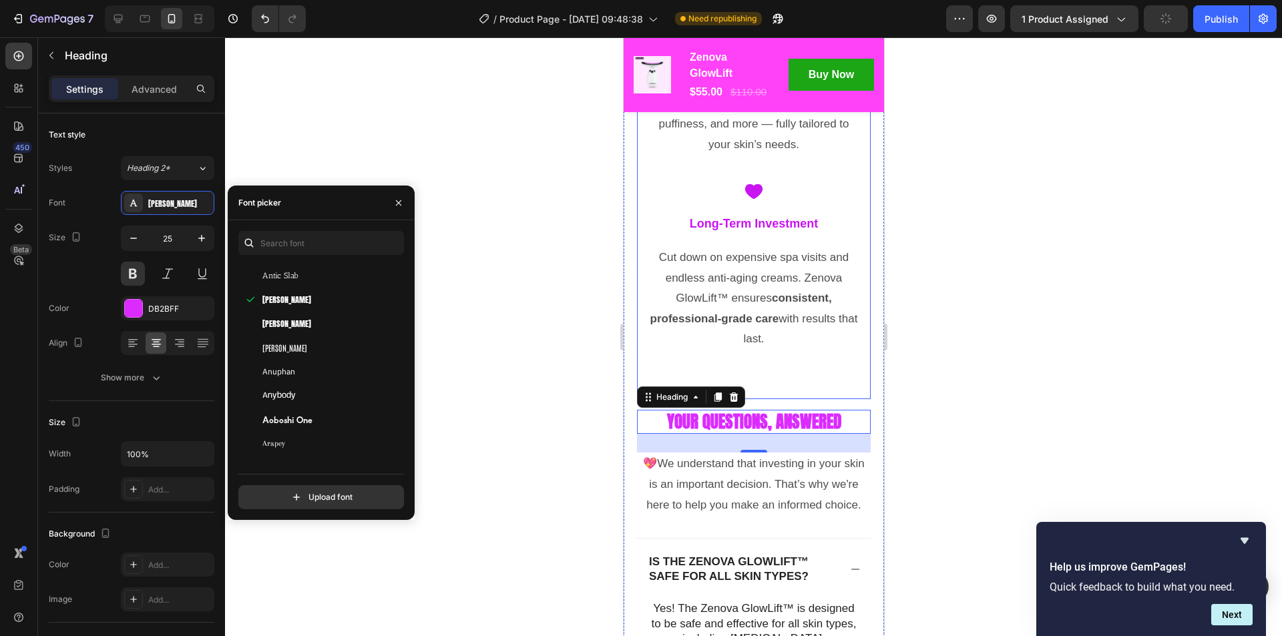
scroll to position [7332, 0]
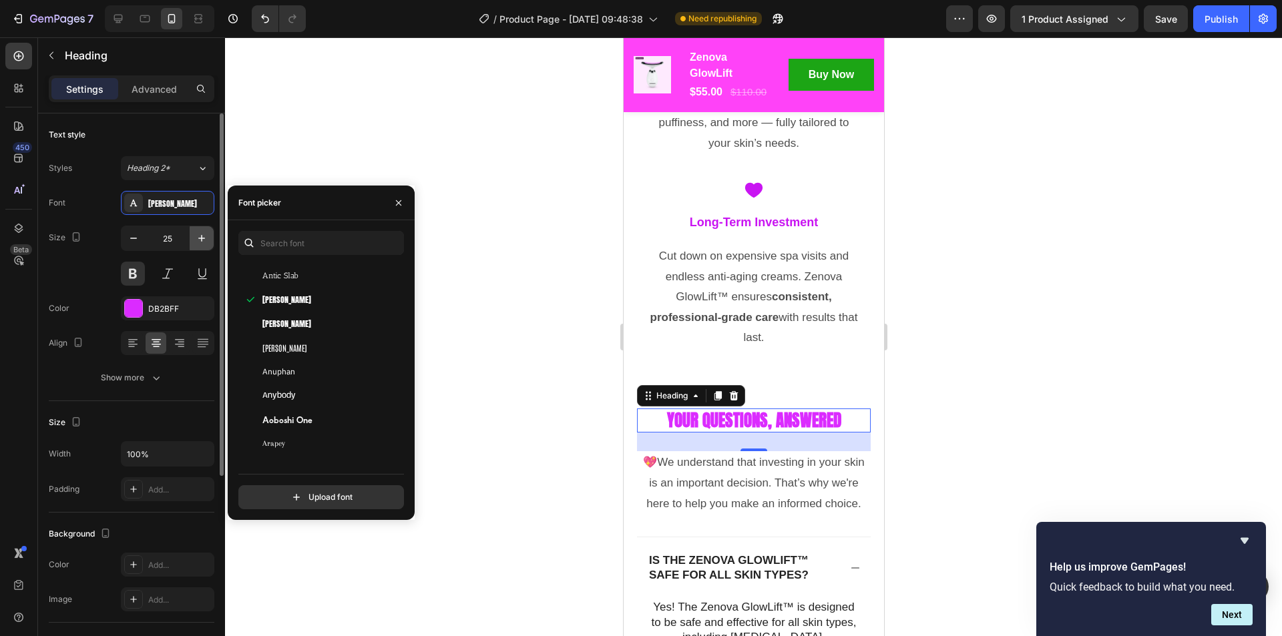
click at [200, 237] on icon "button" at bounding box center [201, 238] width 13 height 13
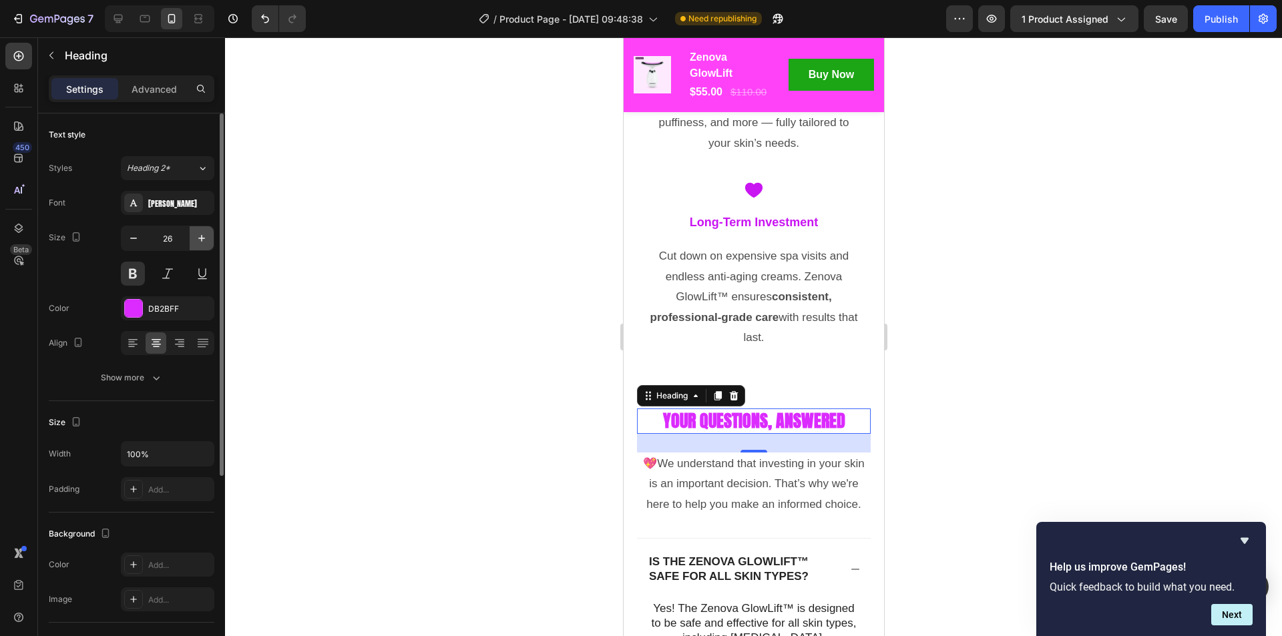
click at [200, 236] on icon "button" at bounding box center [201, 238] width 13 height 13
type input "29"
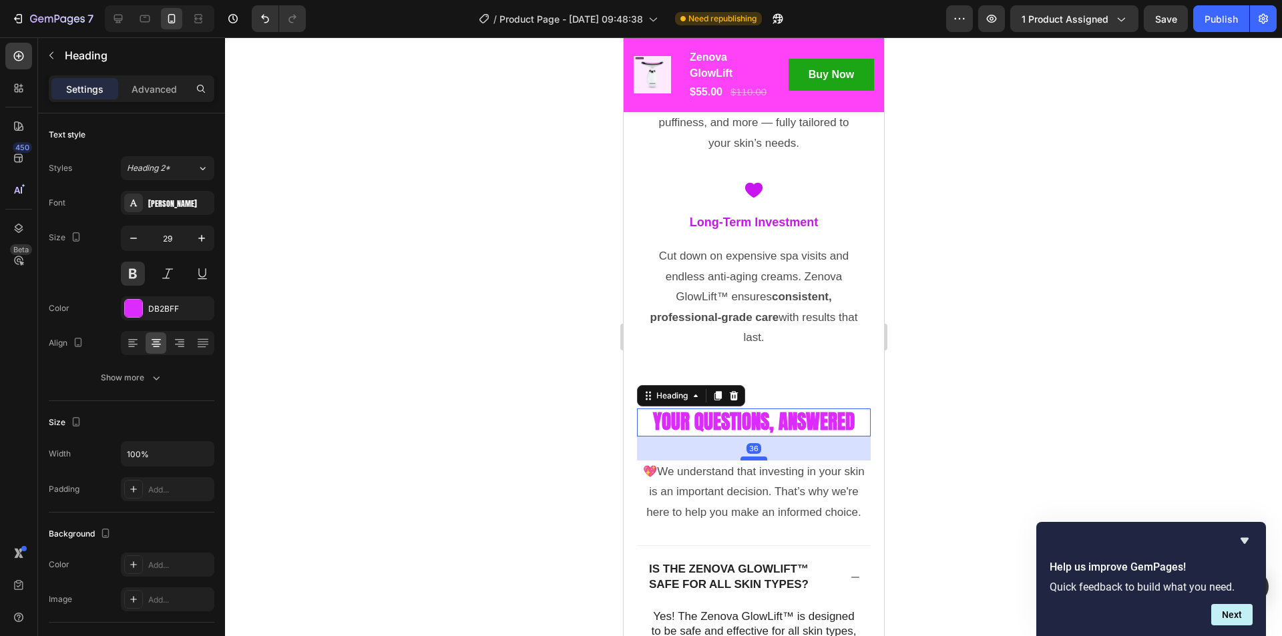
click at [743, 461] on div at bounding box center [753, 459] width 27 height 4
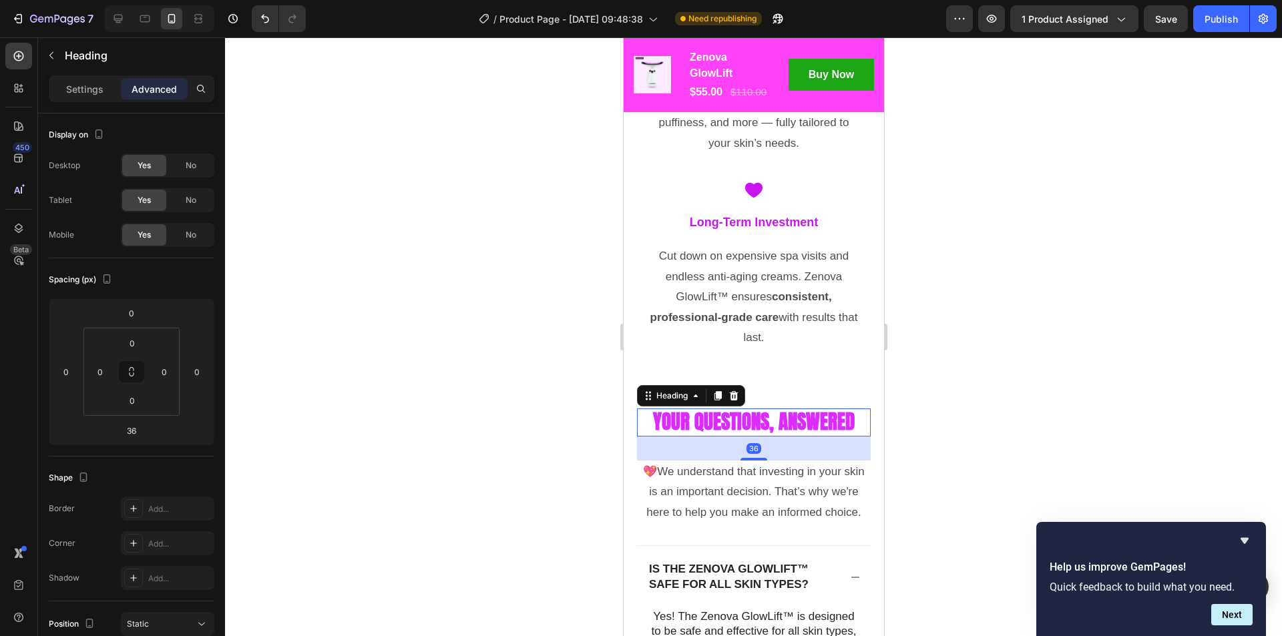
click at [1007, 391] on div at bounding box center [753, 336] width 1057 height 599
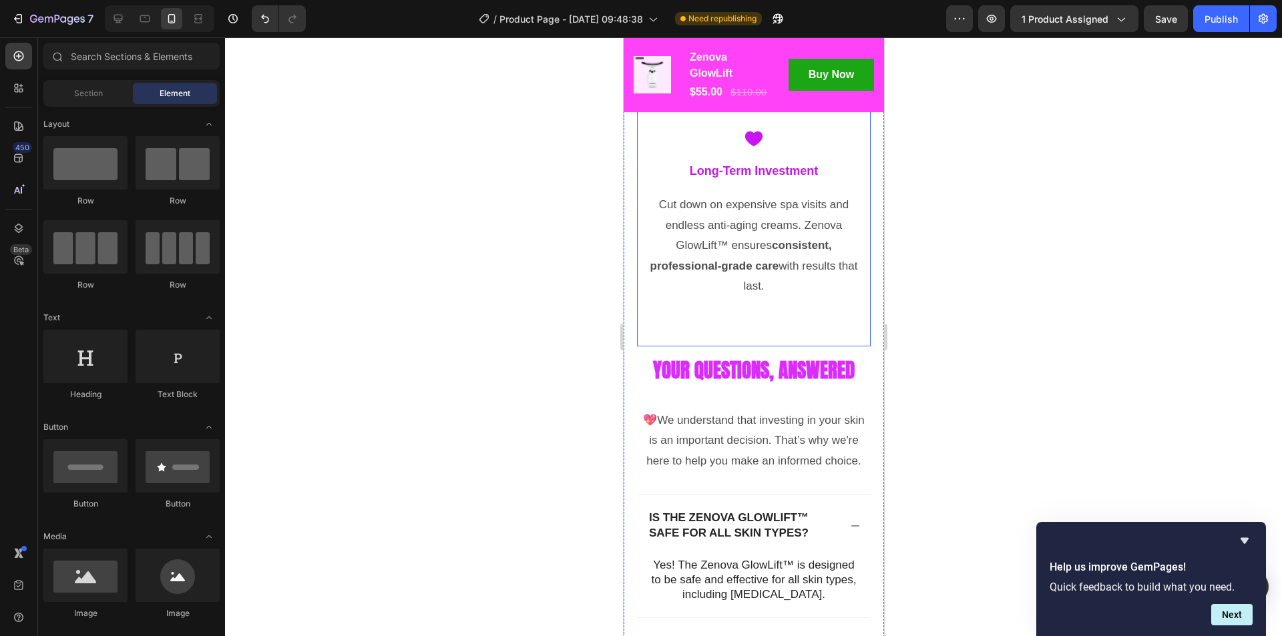
scroll to position [7465, 0]
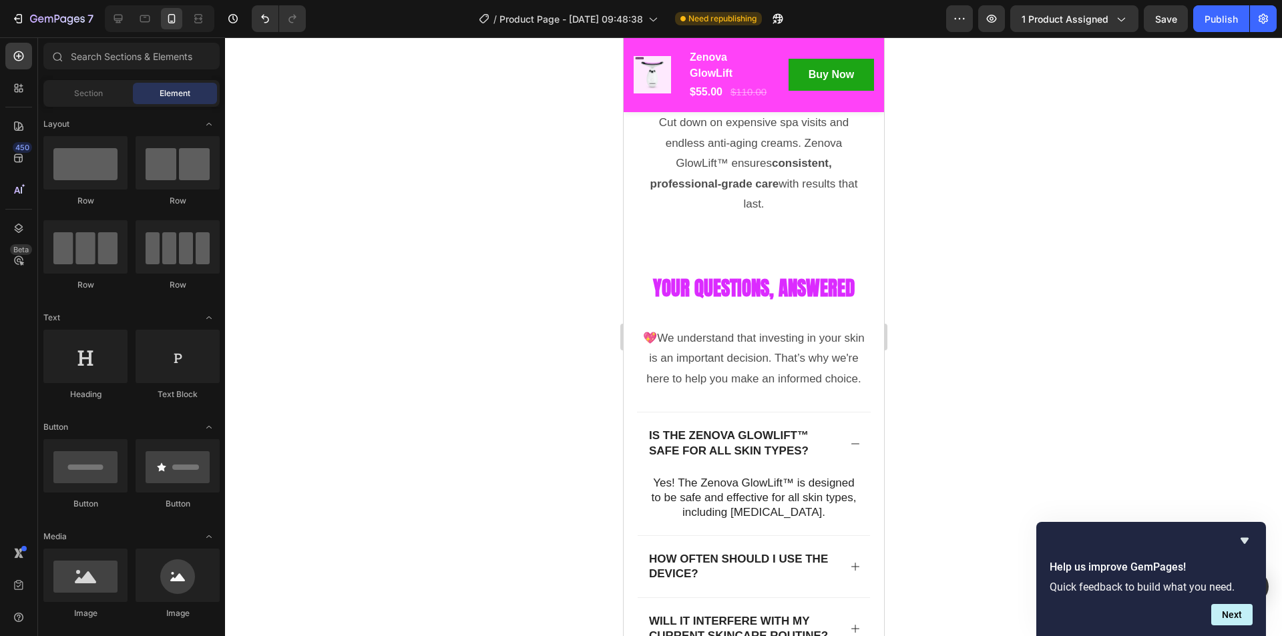
click at [1158, 20] on span "Save" at bounding box center [1166, 18] width 22 height 11
click at [1231, 14] on div "Publish" at bounding box center [1220, 19] width 33 height 14
click at [751, 300] on p "Your Questions, Answered" at bounding box center [753, 288] width 231 height 25
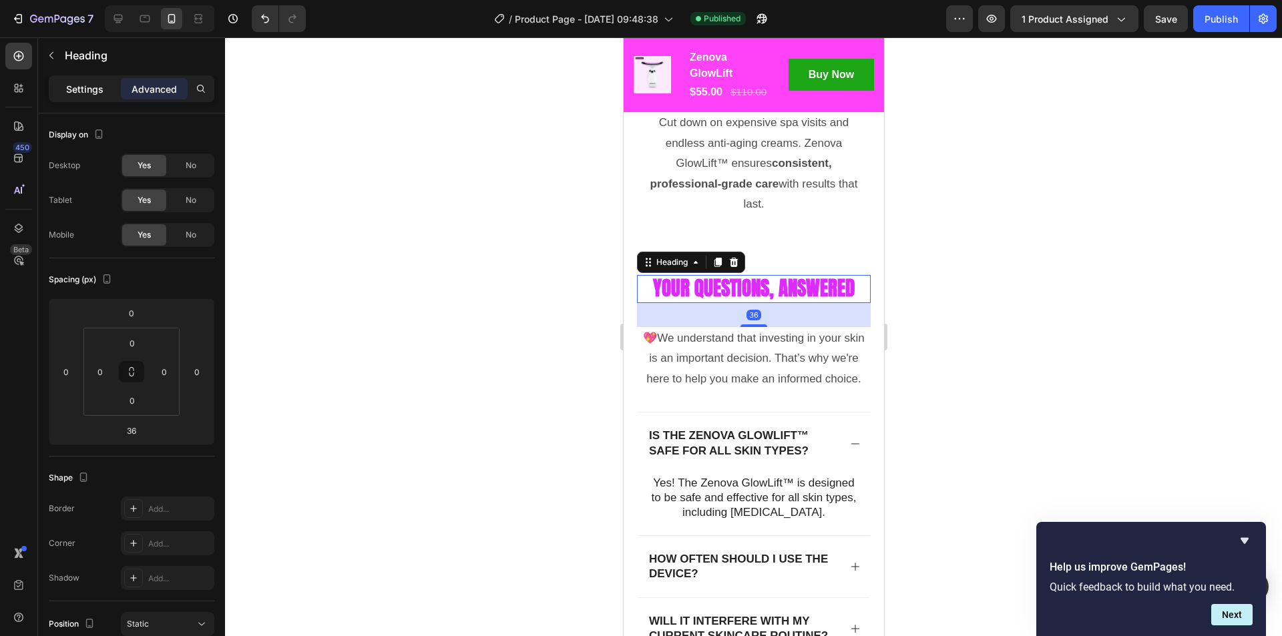
click at [77, 88] on p "Settings" at bounding box center [84, 89] width 37 height 14
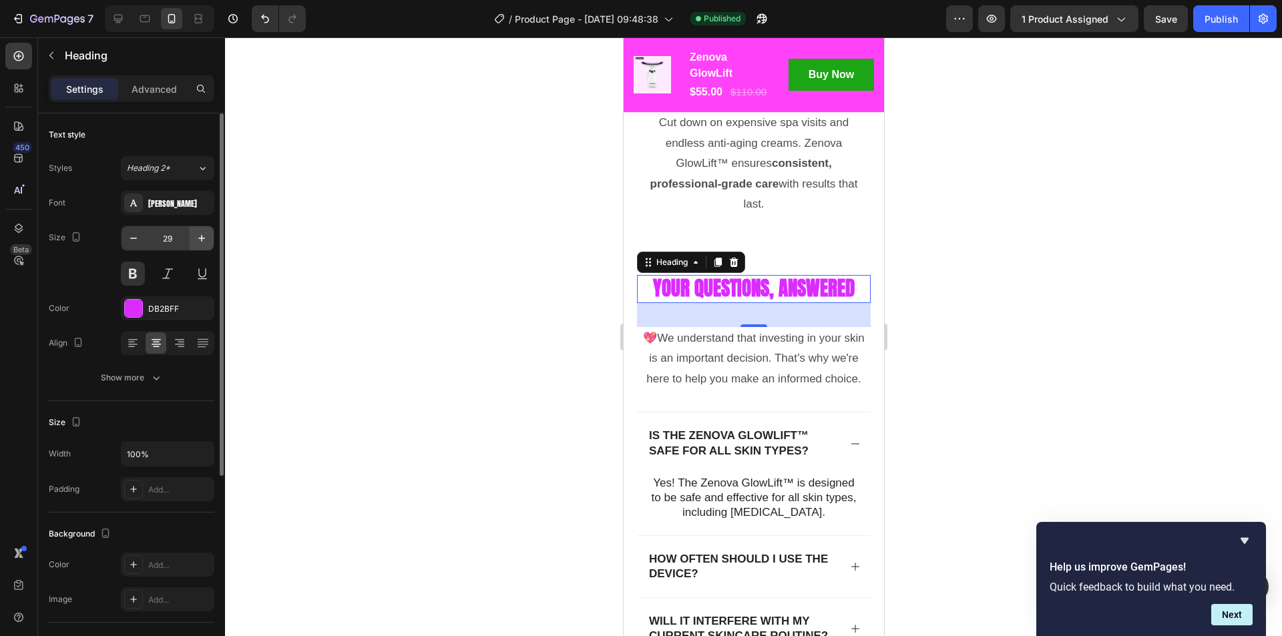
click at [202, 236] on icon "button" at bounding box center [201, 238] width 7 height 7
type input "30"
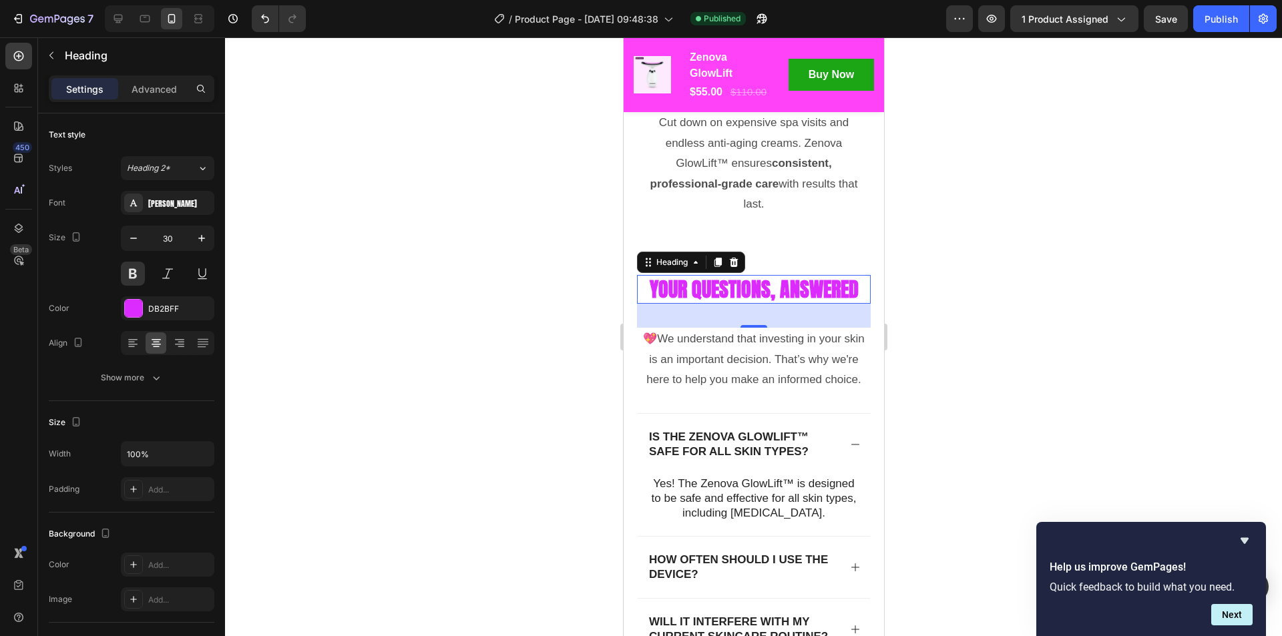
click at [979, 292] on div at bounding box center [753, 336] width 1057 height 599
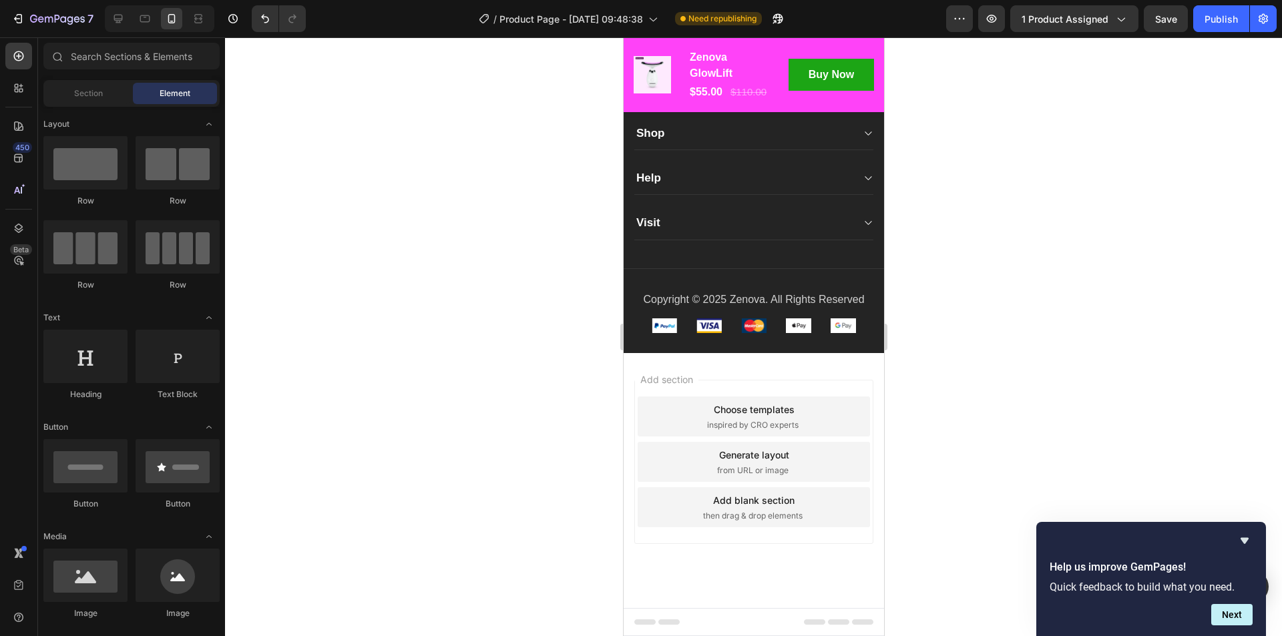
scroll to position [9579, 0]
click at [765, 334] on div "Image Image Image Image Image Row" at bounding box center [753, 325] width 240 height 15
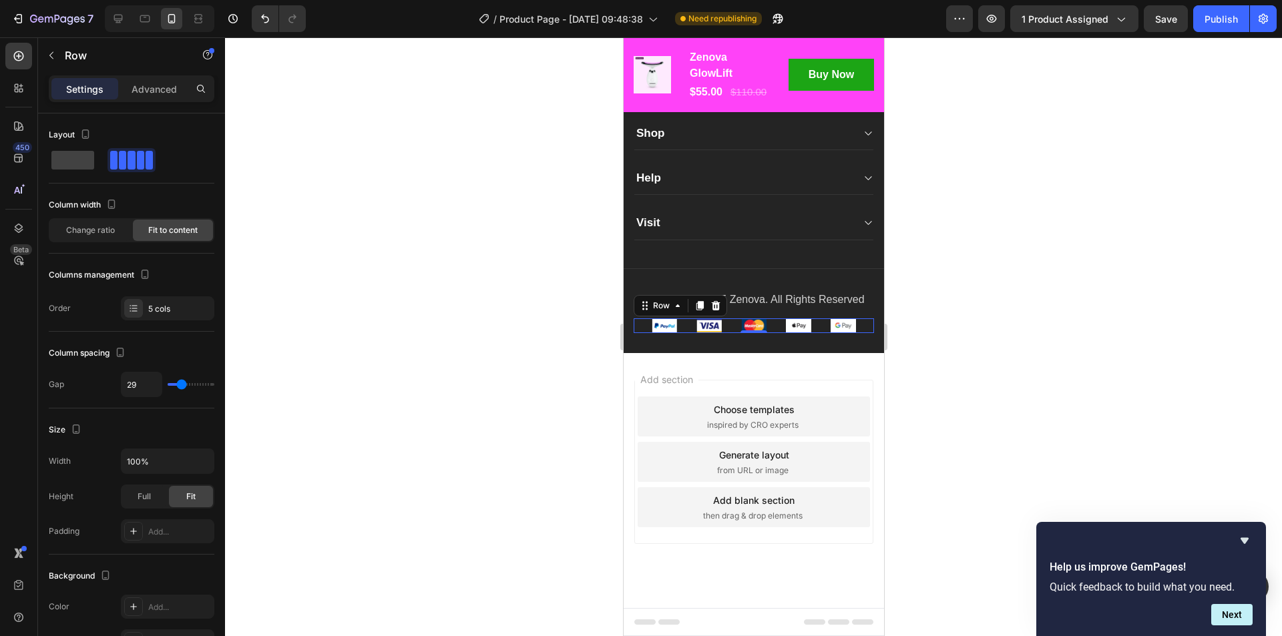
click at [859, 334] on div "Image Image Image Image Image Row 0" at bounding box center [753, 325] width 240 height 15
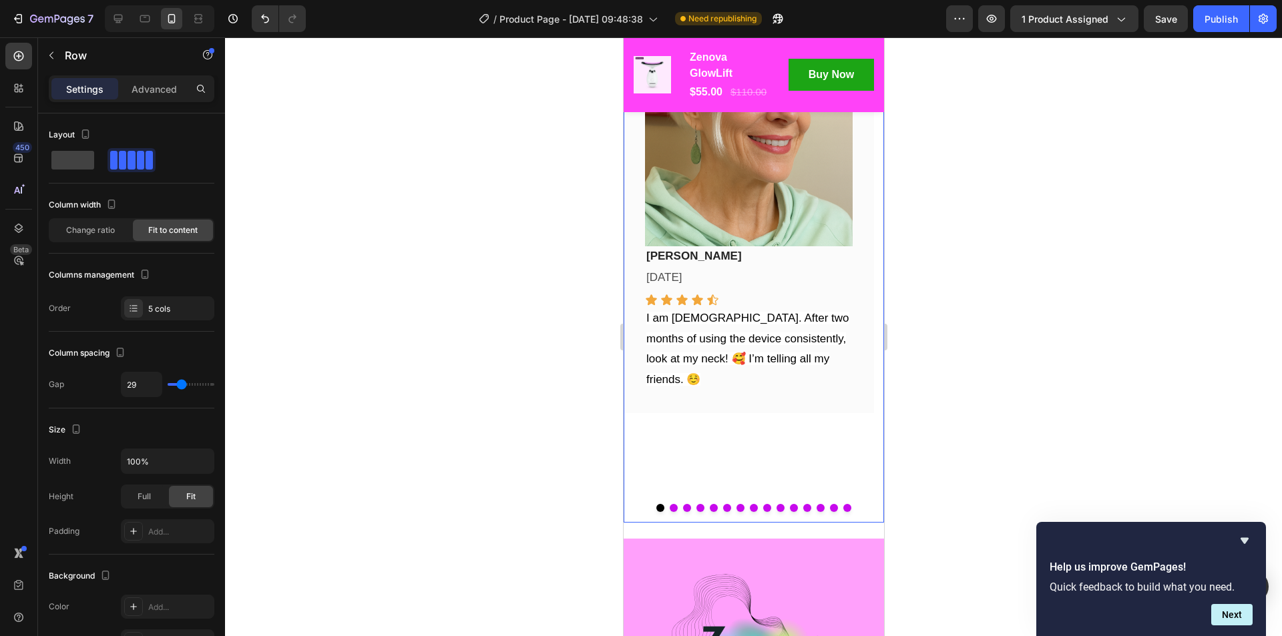
scroll to position [9045, 0]
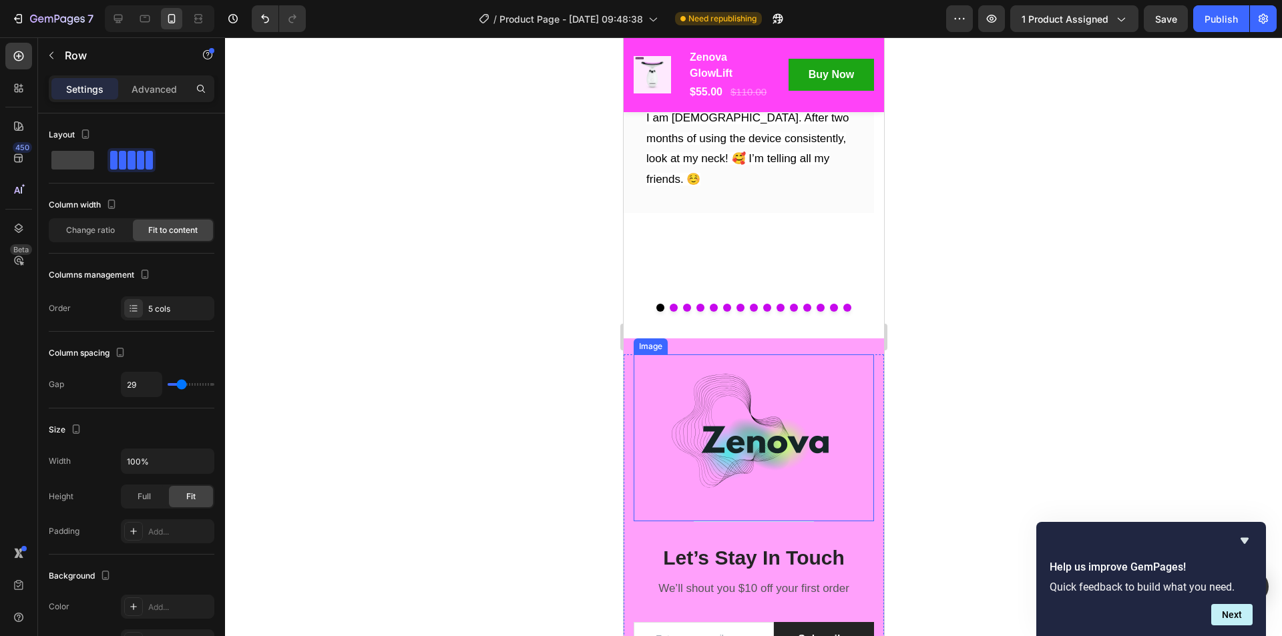
click at [640, 399] on div at bounding box center [753, 437] width 240 height 167
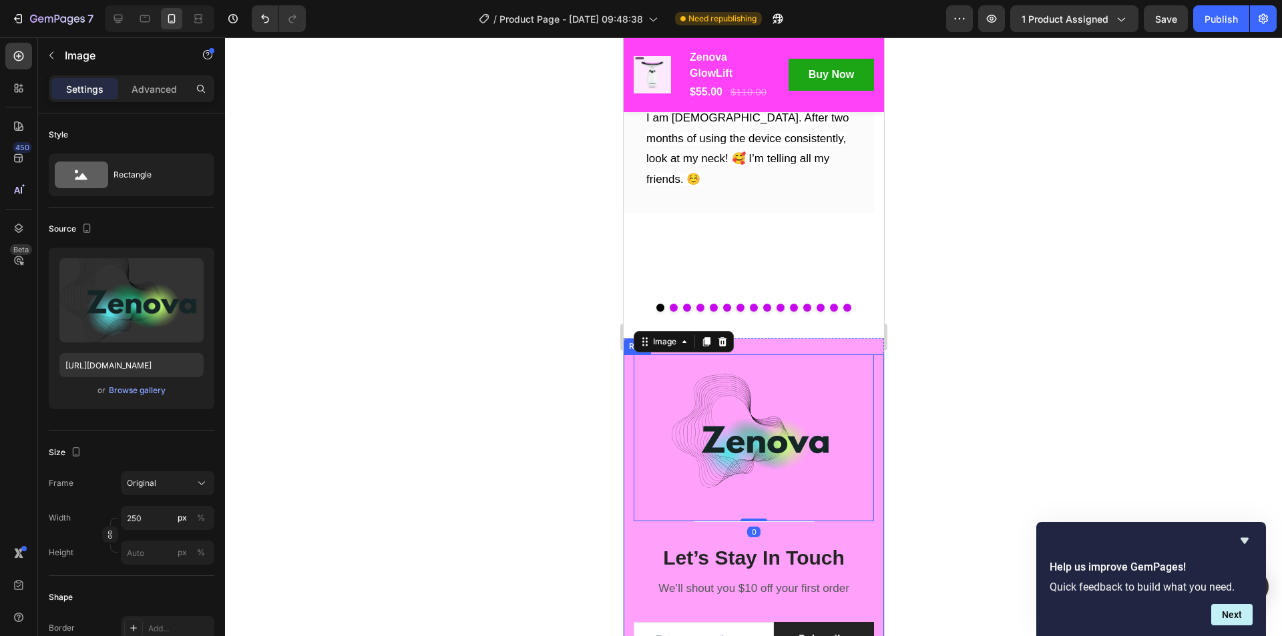
click at [634, 549] on p "Let’s Stay In Touch" at bounding box center [753, 558] width 238 height 26
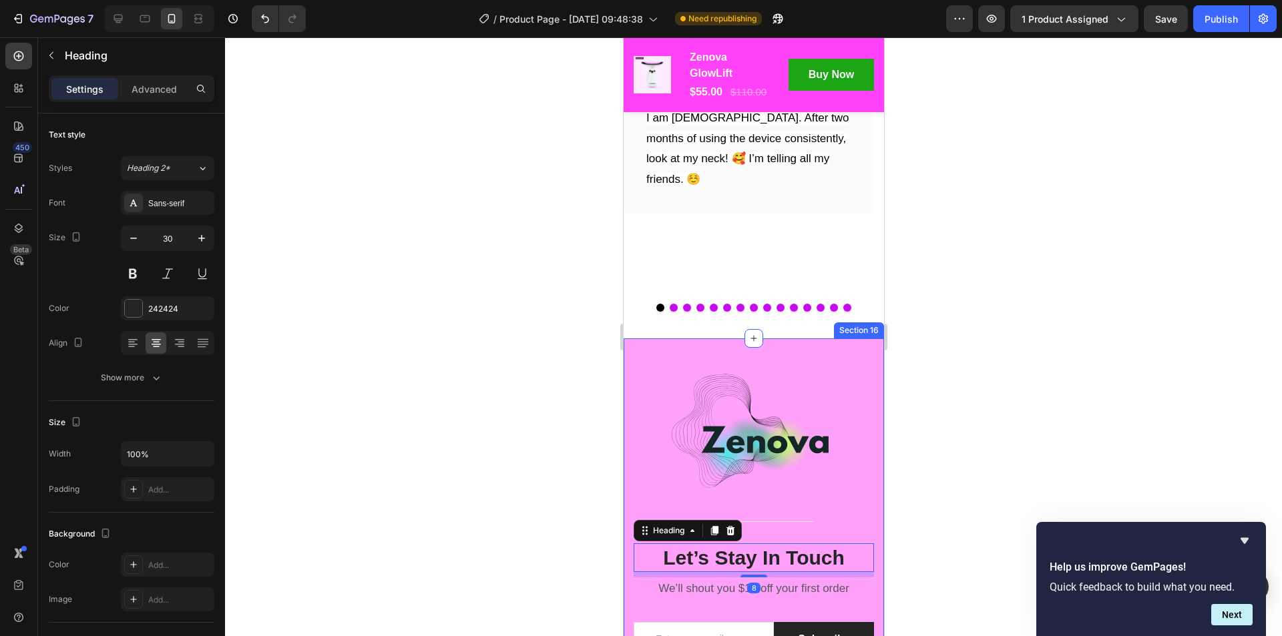
click at [634, 344] on div "Image Title Line Let’s Stay In Touch Heading Stay connected & save 10% on all f…" at bounding box center [753, 504] width 260 height 333
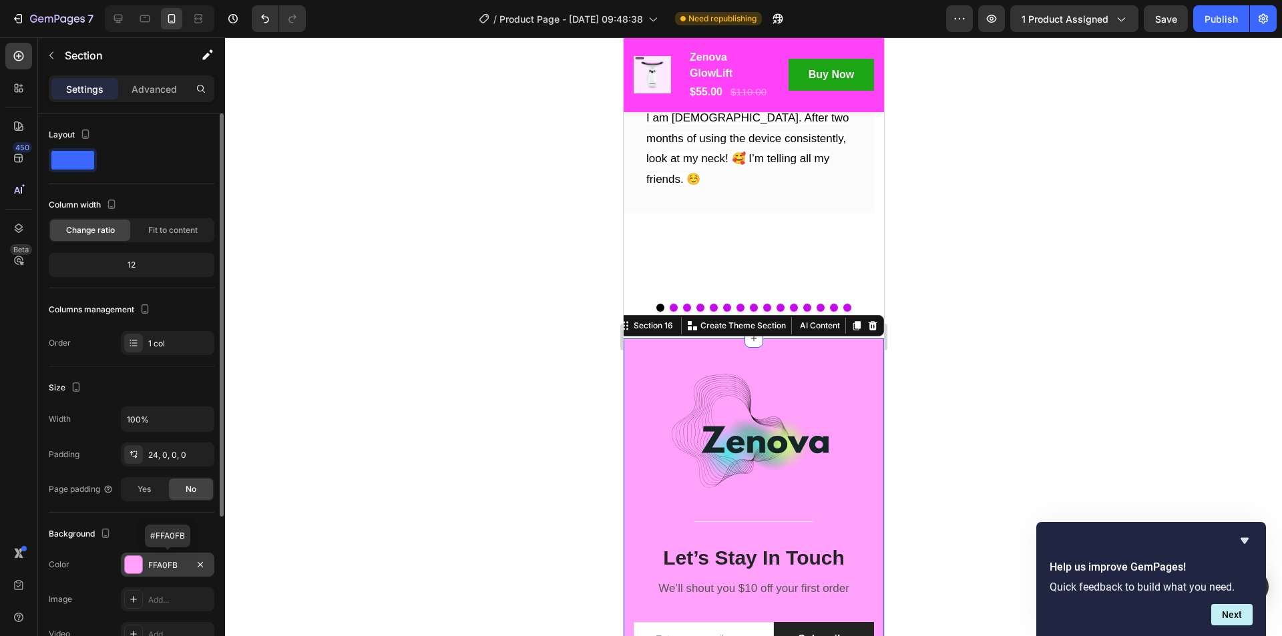
click at [133, 567] on div at bounding box center [133, 564] width 17 height 17
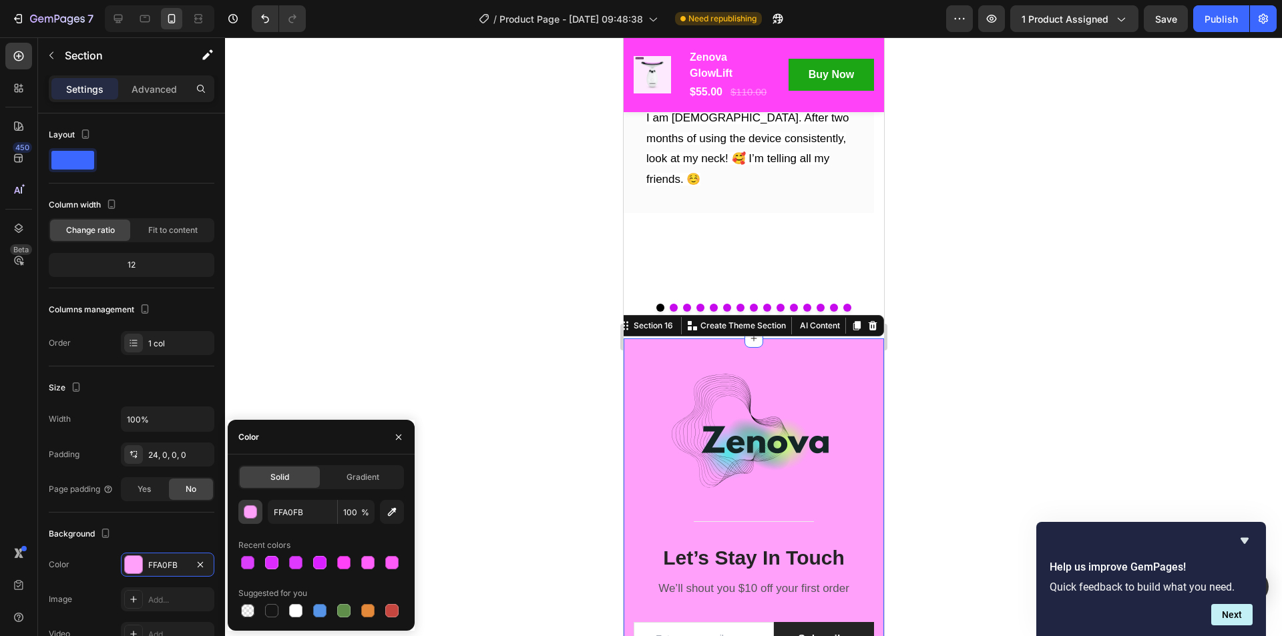
click at [249, 515] on div "button" at bounding box center [250, 512] width 13 height 13
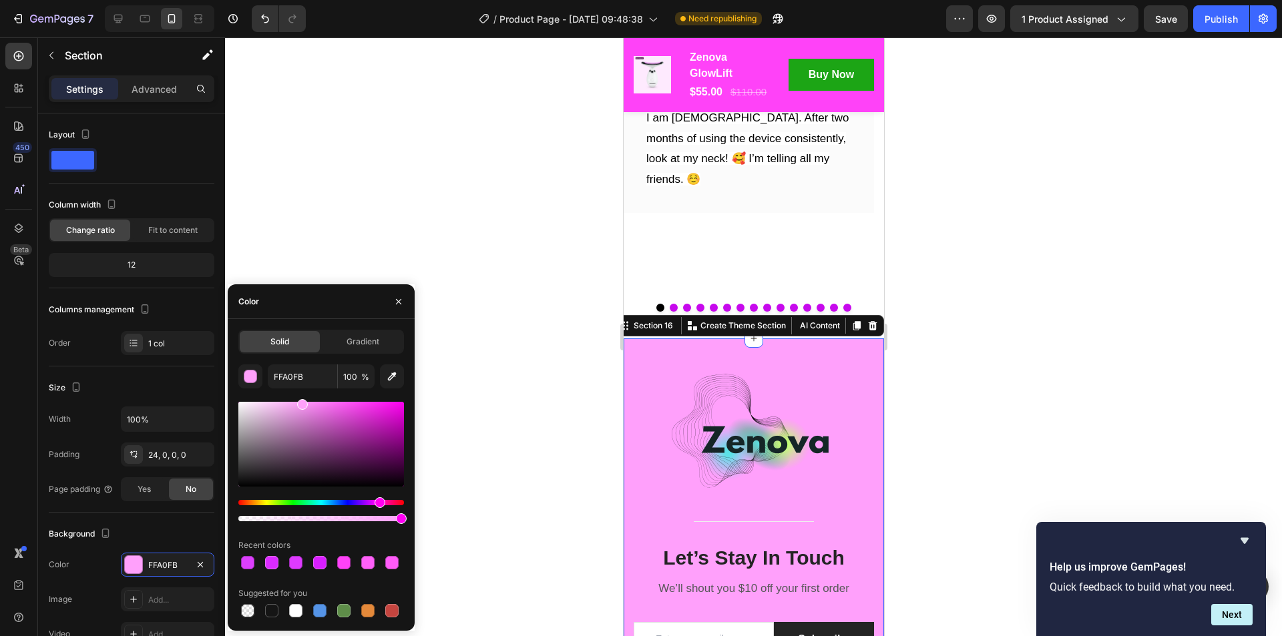
click at [269, 411] on div at bounding box center [321, 444] width 166 height 85
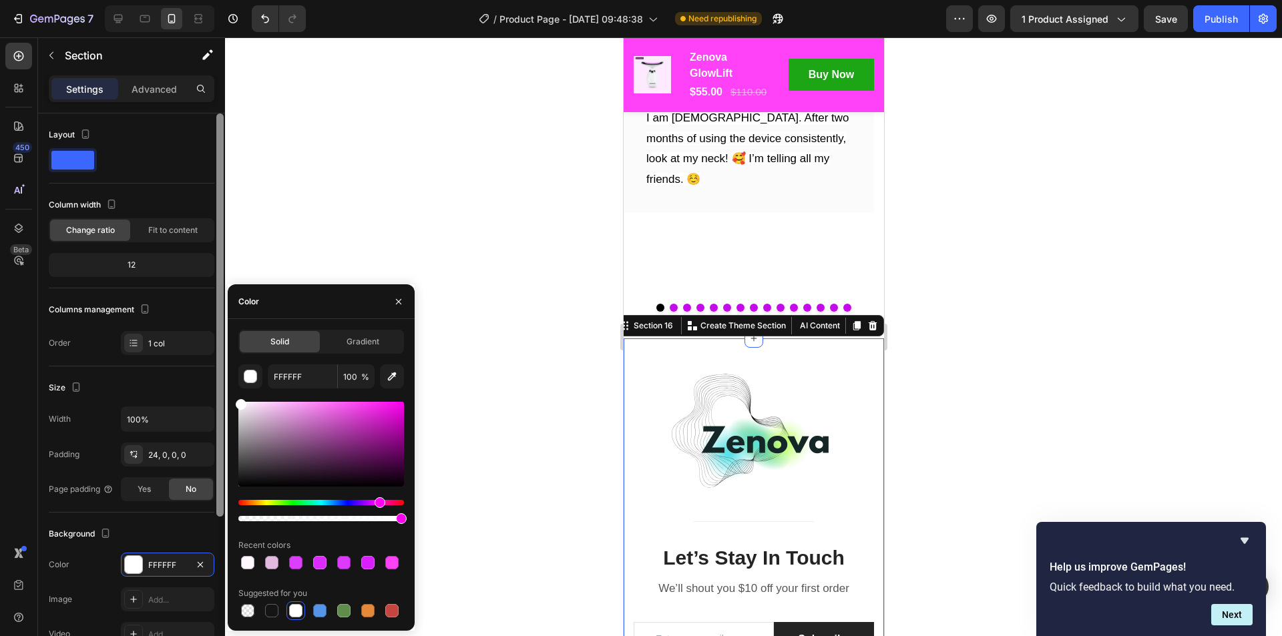
drag, startPoint x: 268, startPoint y: 410, endPoint x: 224, endPoint y: 398, distance: 46.3
click at [224, 398] on div "450 Beta Sections(18) Elements(84) Section Element Hero Section Product Detail …" at bounding box center [112, 336] width 225 height 599
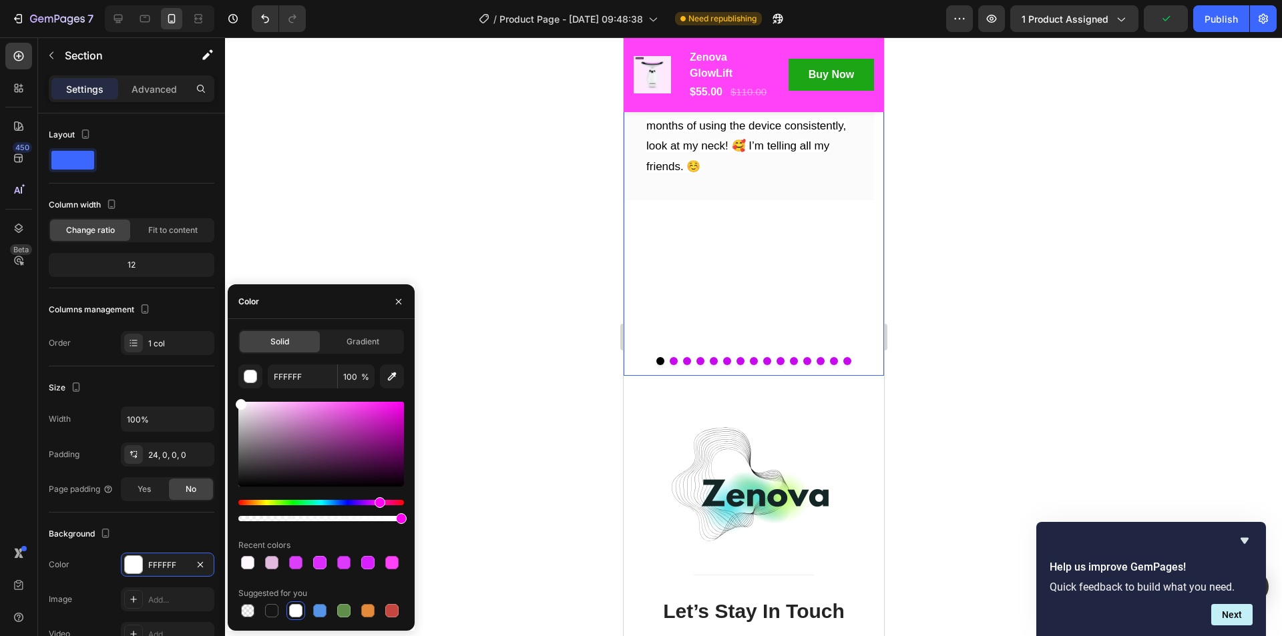
scroll to position [9111, 0]
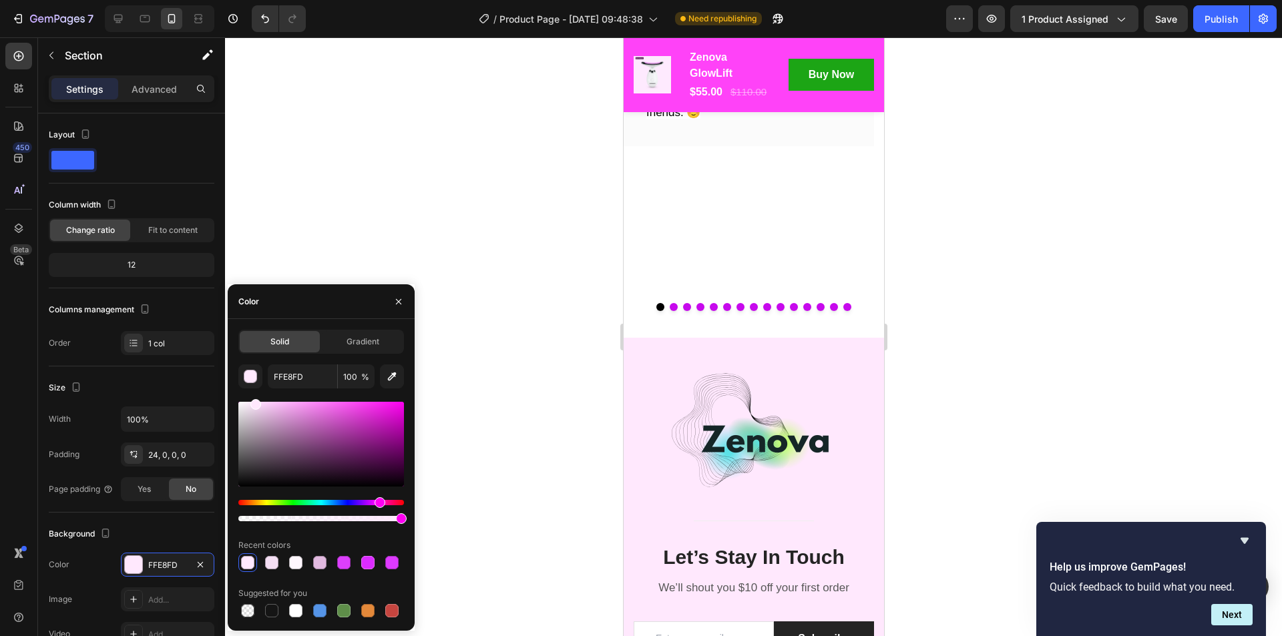
drag, startPoint x: 242, startPoint y: 405, endPoint x: 254, endPoint y: 393, distance: 17.0
click at [254, 393] on div "FFE8FD 100 % Recent colors Suggested for you" at bounding box center [321, 492] width 166 height 256
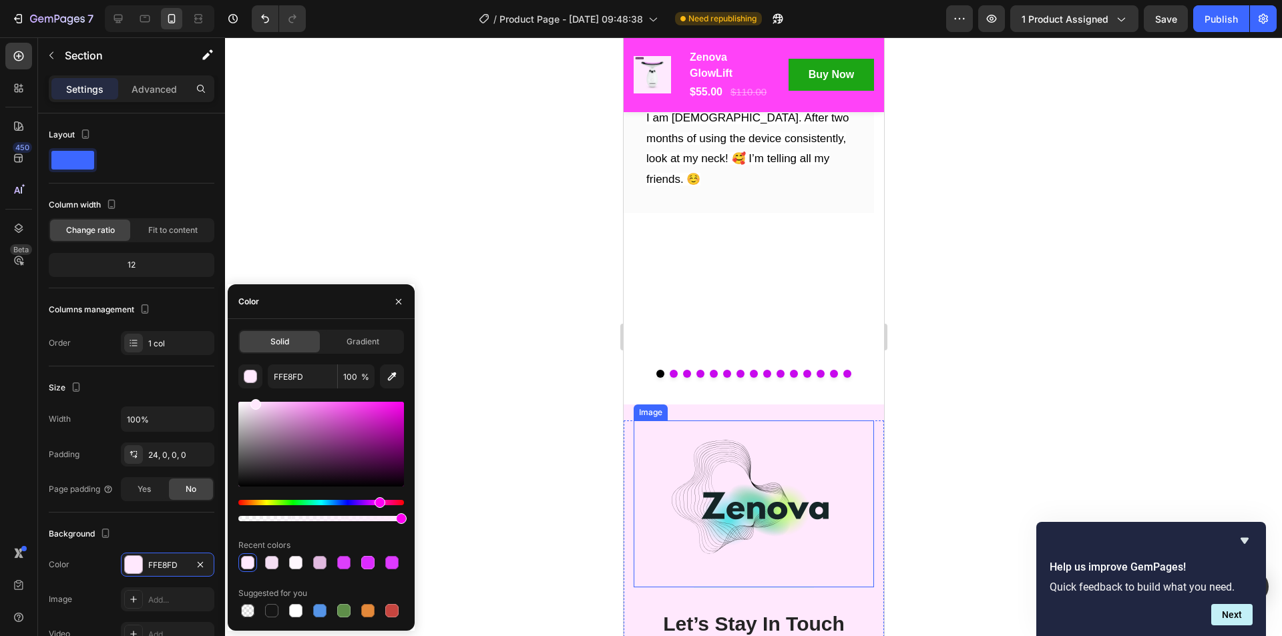
scroll to position [9178, 0]
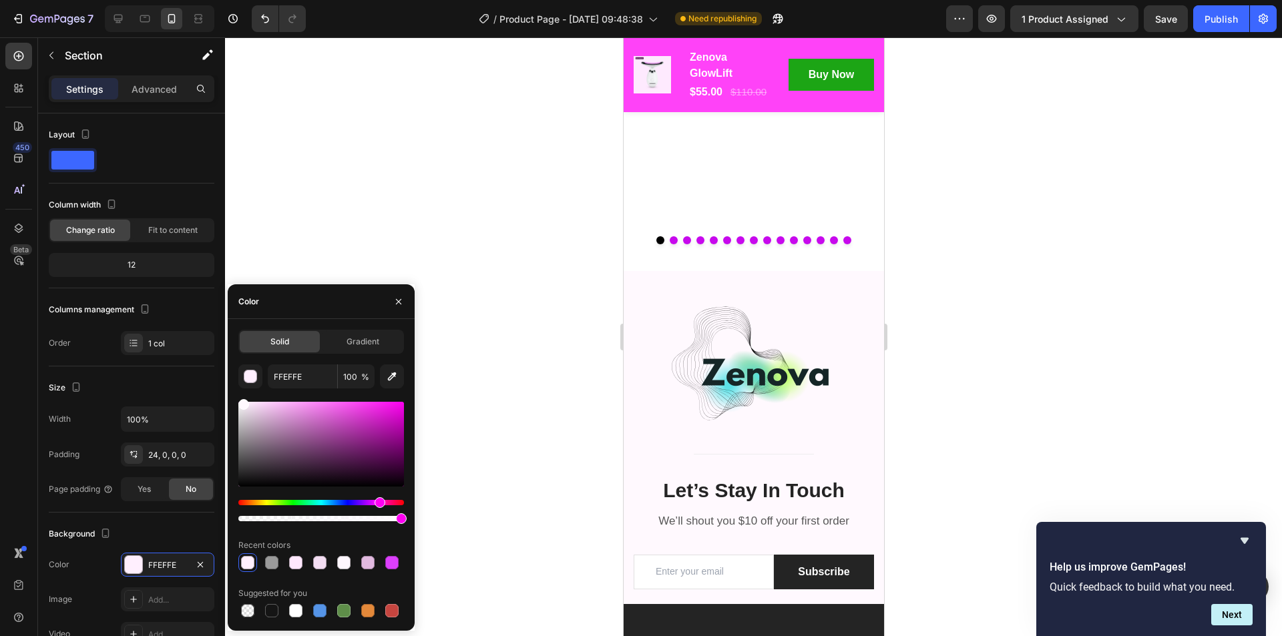
type input "FFF9FE"
drag, startPoint x: 254, startPoint y: 405, endPoint x: 242, endPoint y: 392, distance: 18.0
click at [242, 392] on div "FFF9FE 100 % Recent colors Suggested for you" at bounding box center [321, 492] width 166 height 256
click at [940, 302] on div at bounding box center [753, 336] width 1057 height 599
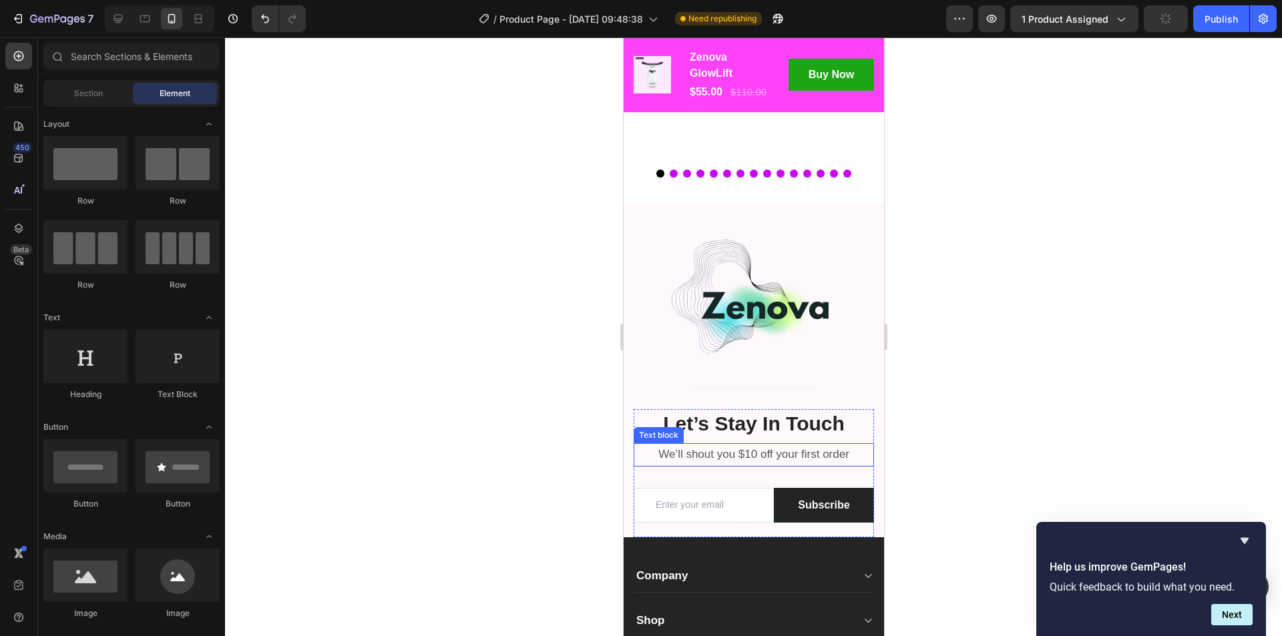
scroll to position [9045, 0]
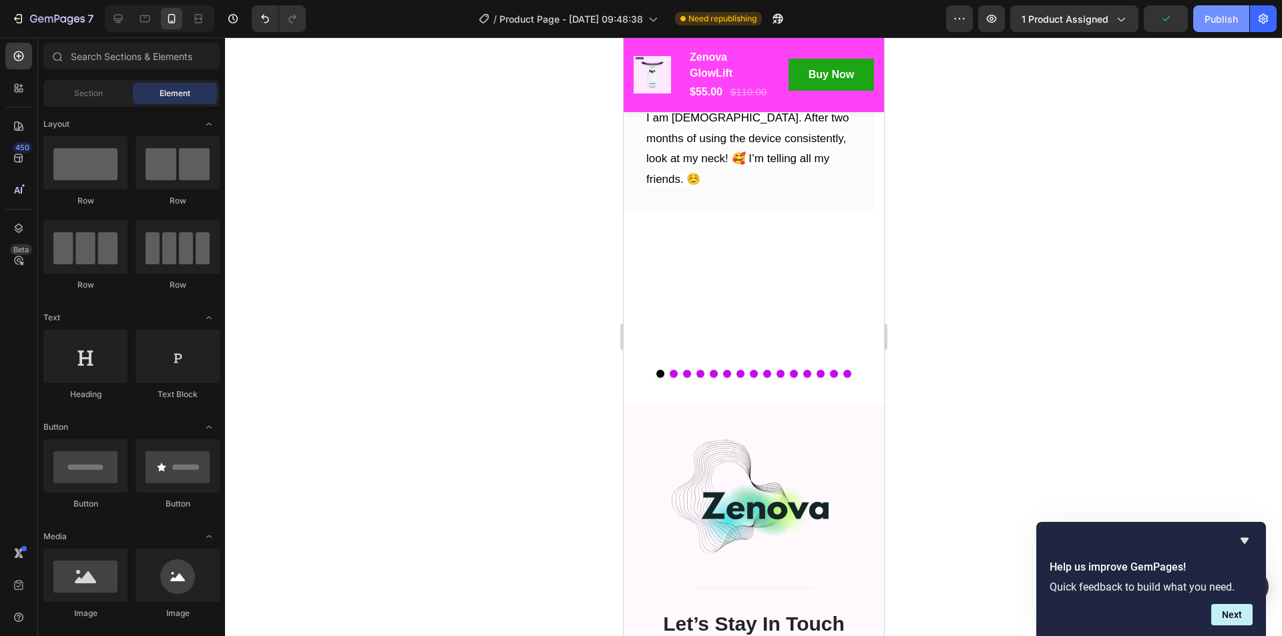
click at [1217, 19] on div "Publish" at bounding box center [1220, 19] width 33 height 14
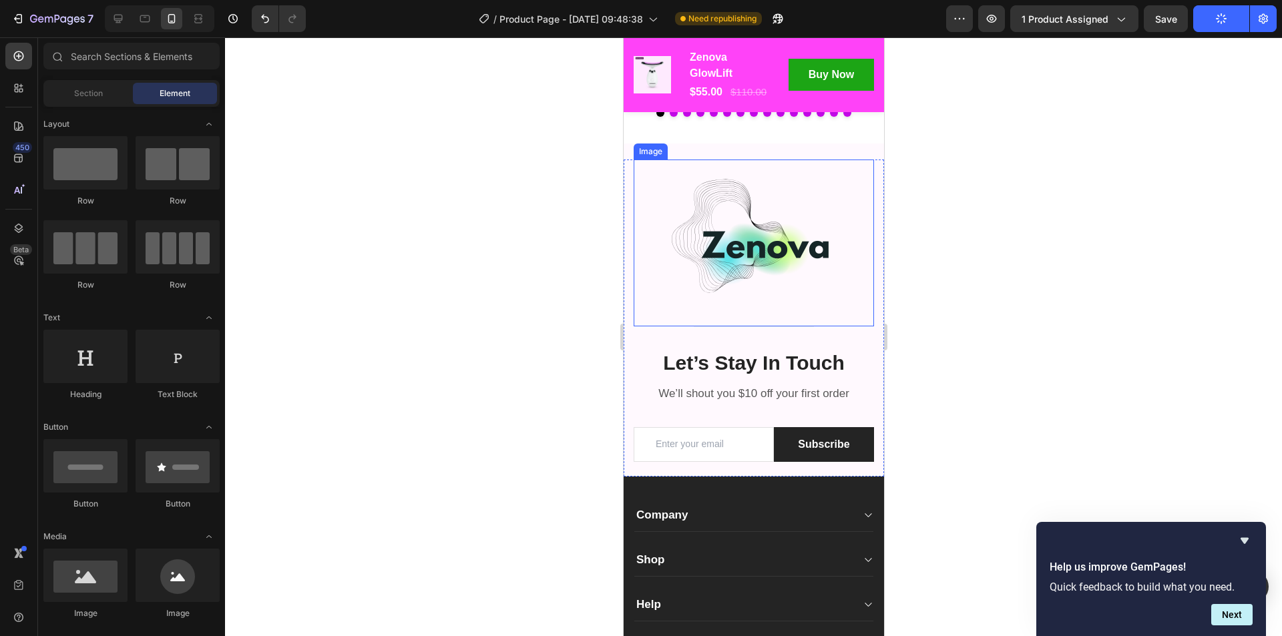
scroll to position [9312, 0]
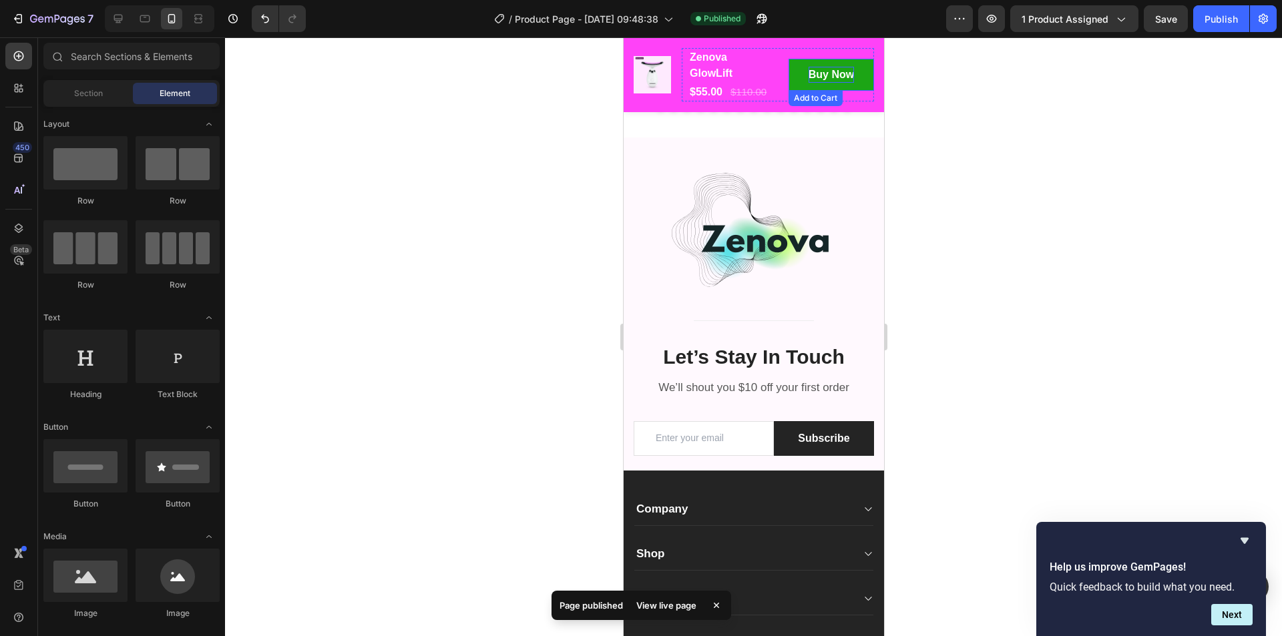
click at [808, 73] on div "Buy Now" at bounding box center [830, 75] width 45 height 16
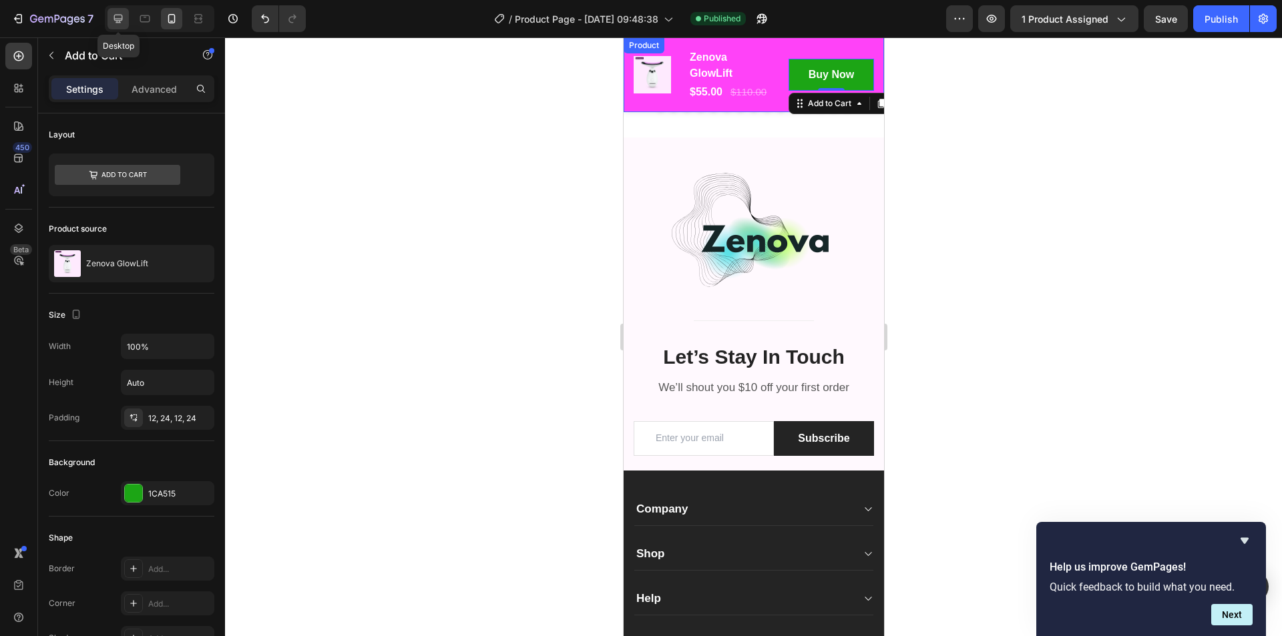
click at [125, 15] on icon at bounding box center [117, 18] width 13 height 13
type input "19"
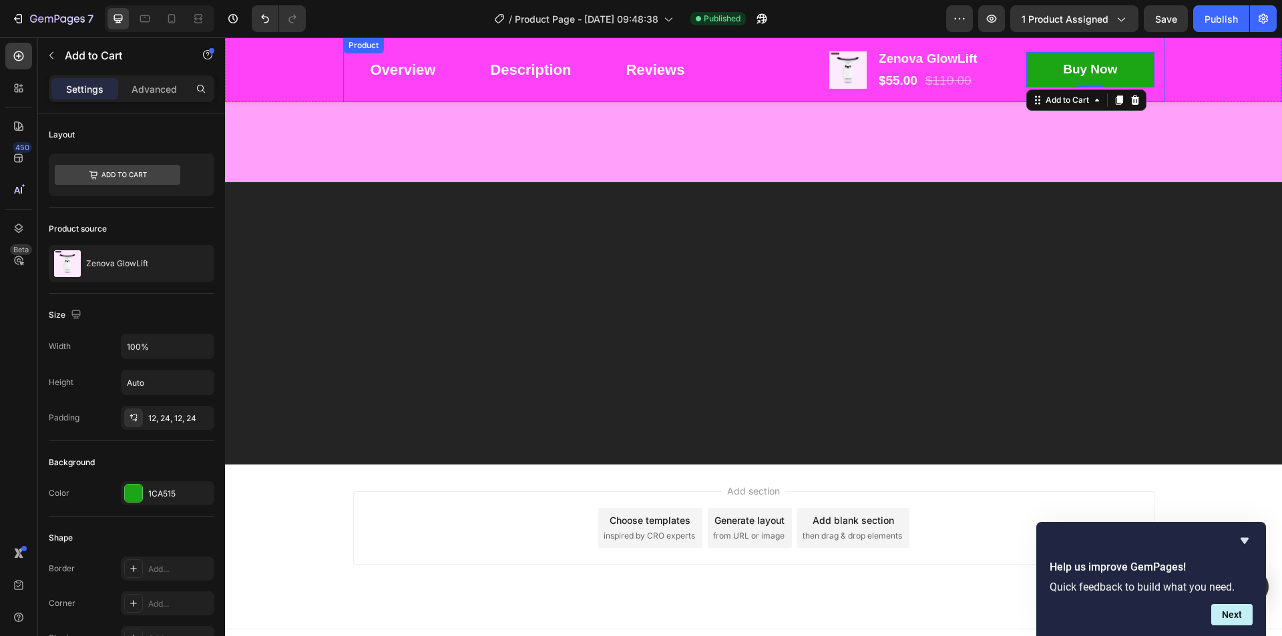
scroll to position [8485, 0]
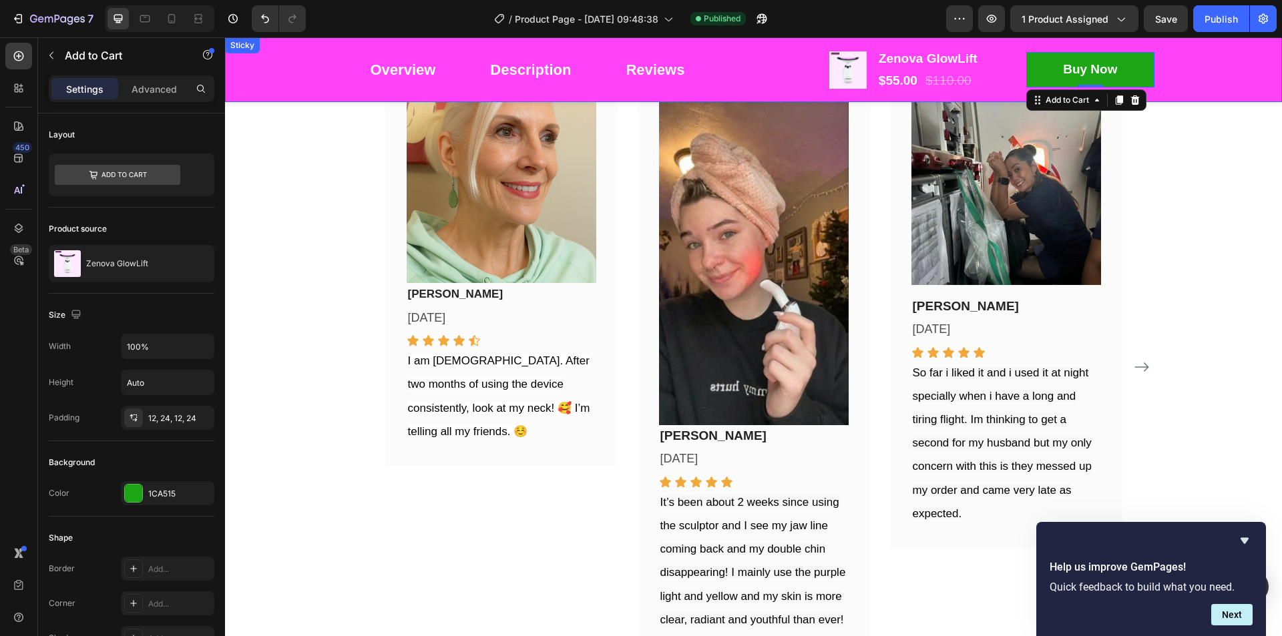
click at [320, 77] on div "Overview Button Description Button Reviews Button Row Product Images Zenova Glo…" at bounding box center [753, 69] width 1057 height 65
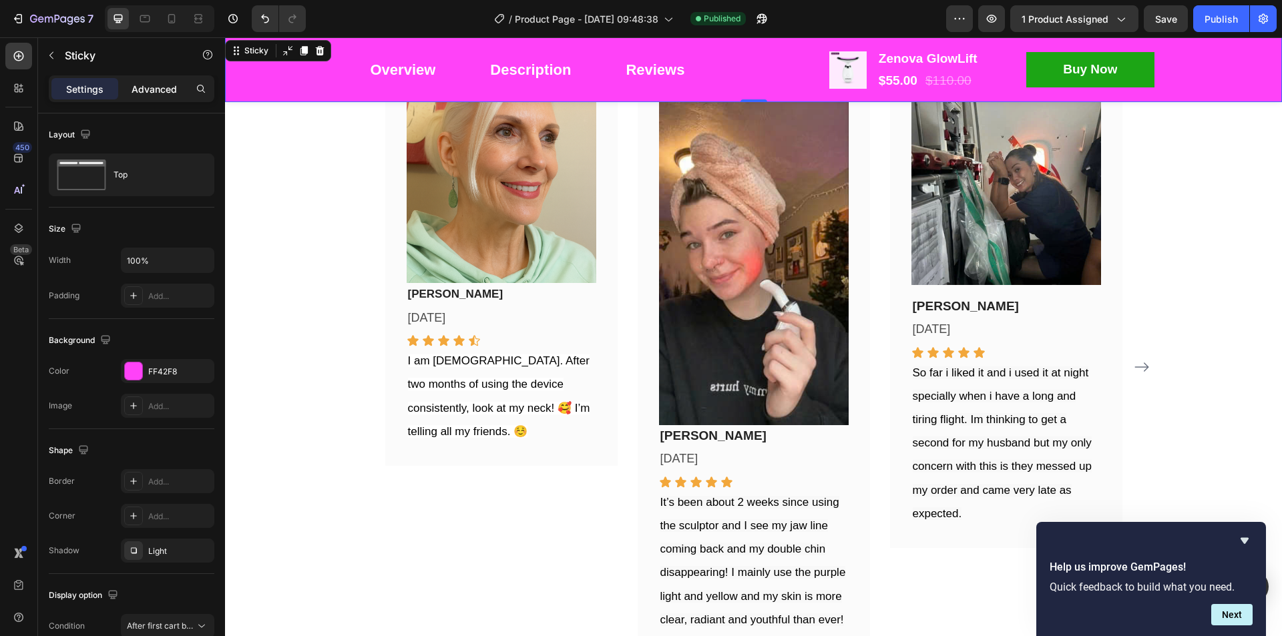
click at [132, 94] on p "Advanced" at bounding box center [154, 89] width 45 height 14
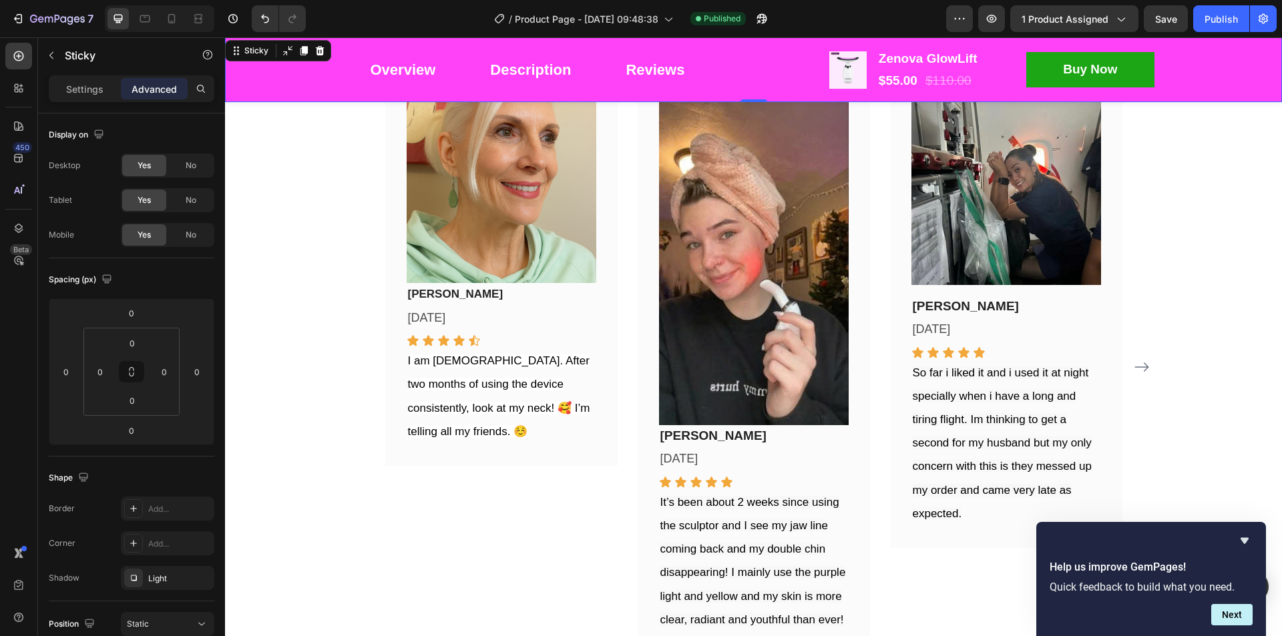
click at [292, 87] on div "Overview Button Description Button Reviews Button Row Product Images Zenova Glo…" at bounding box center [753, 69] width 1057 height 65
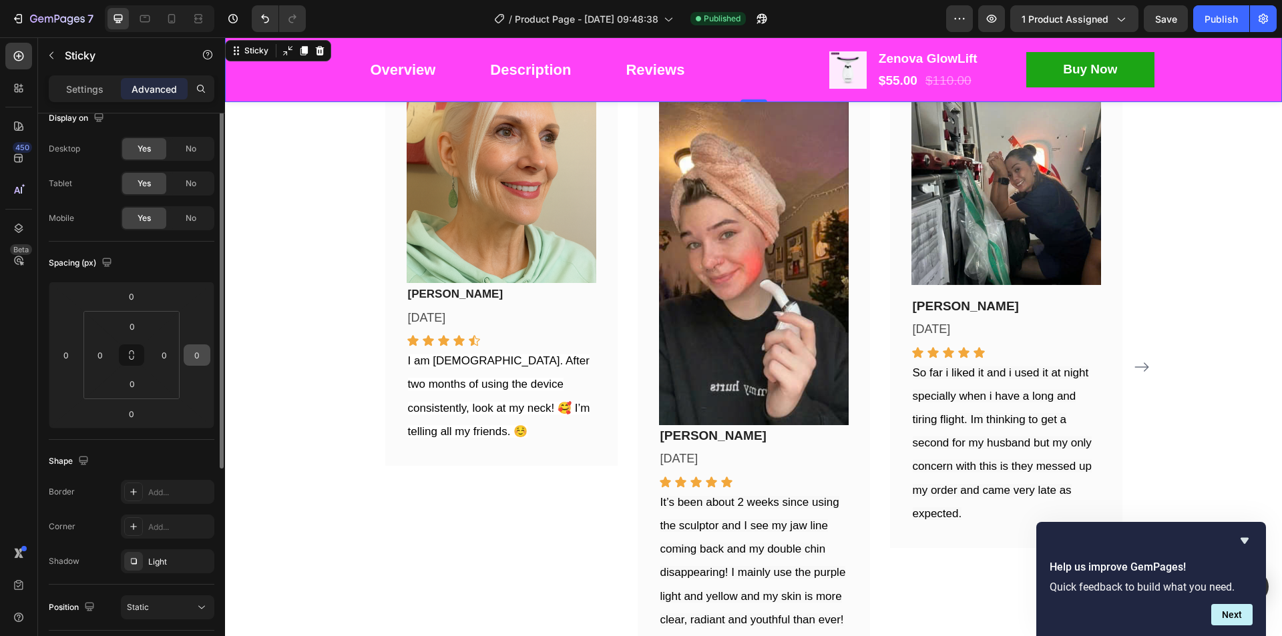
scroll to position [0, 0]
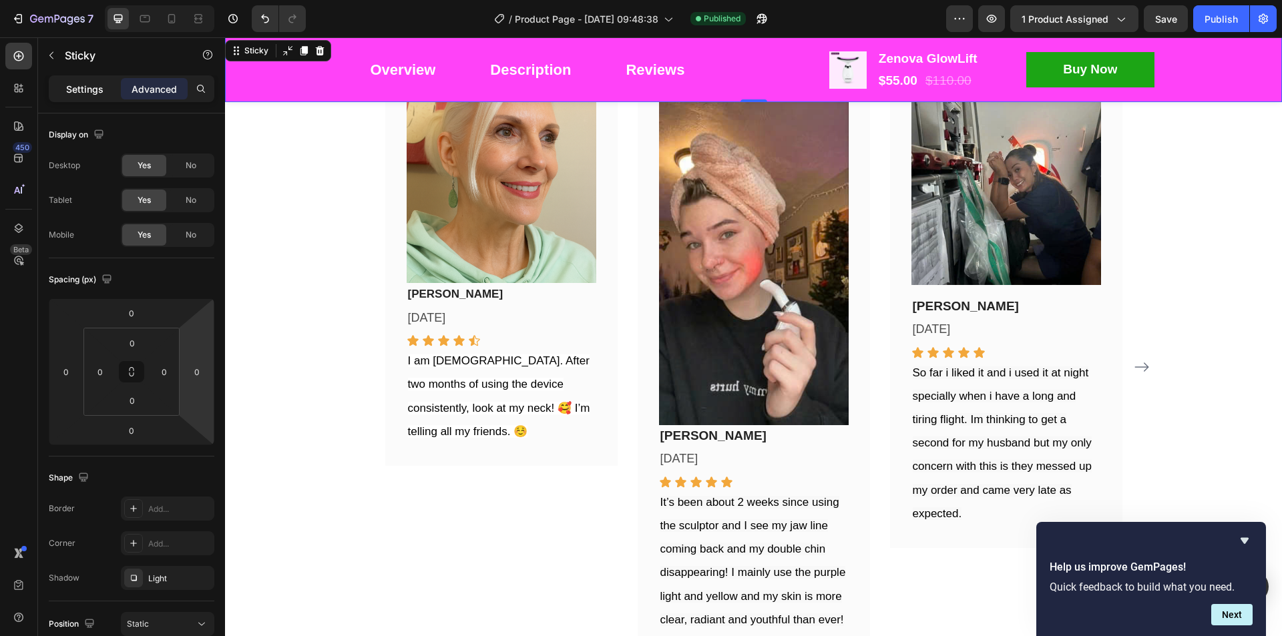
click at [75, 84] on p "Settings" at bounding box center [84, 89] width 37 height 14
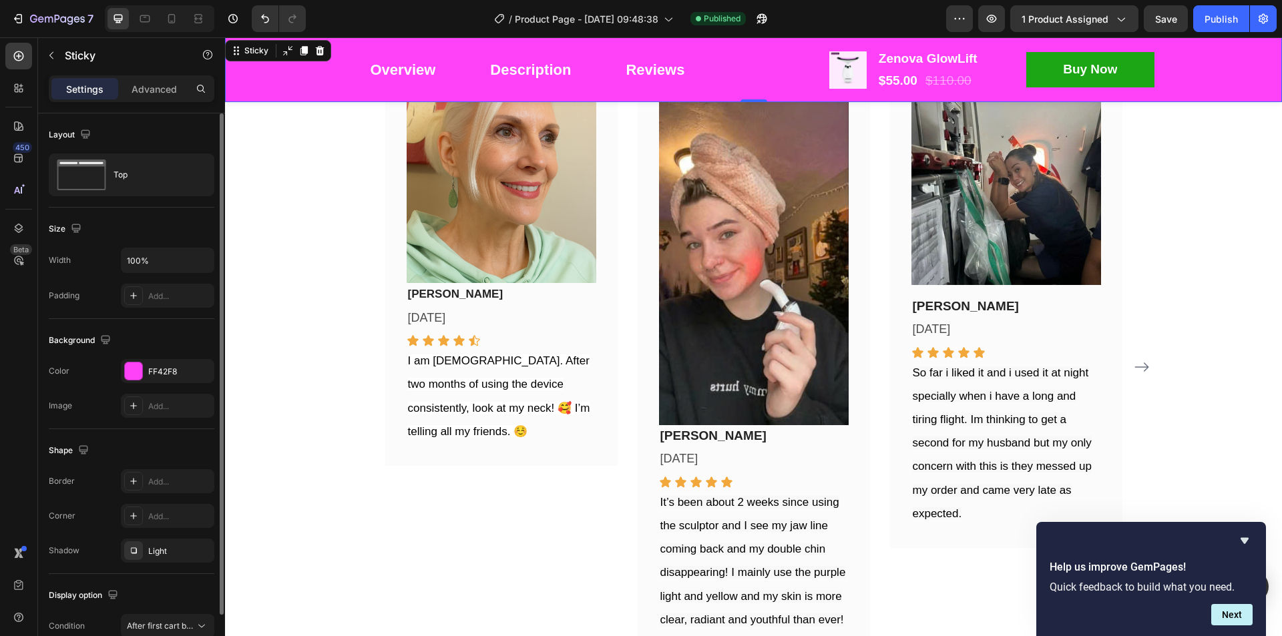
scroll to position [66, 0]
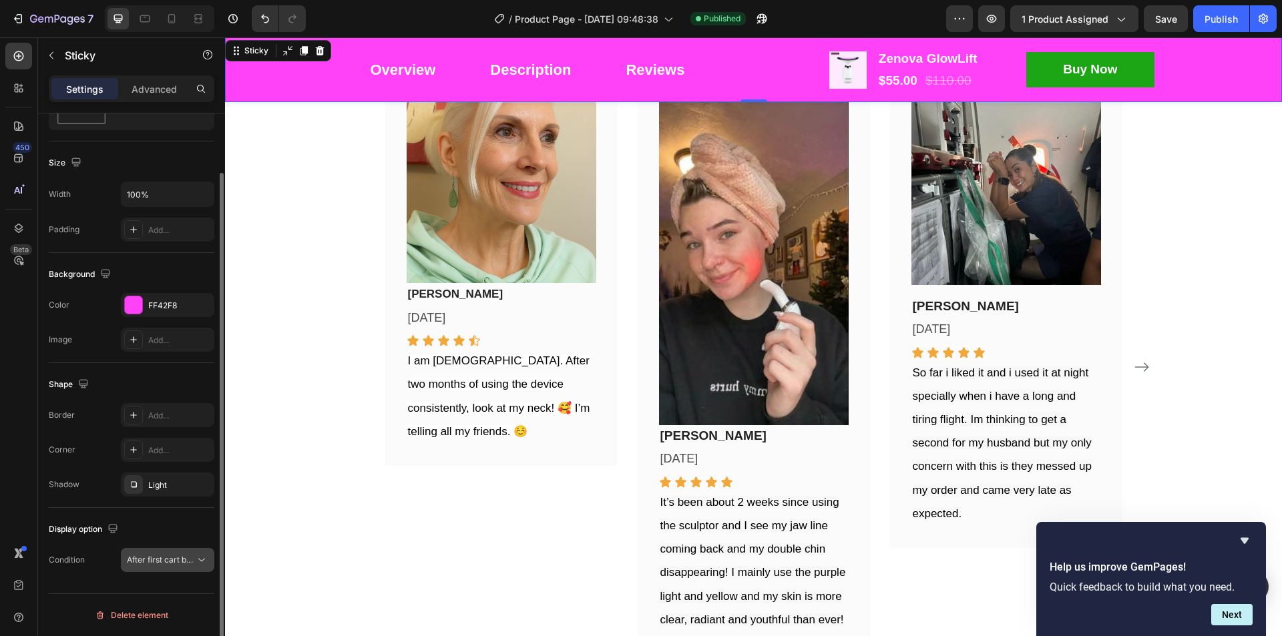
click at [178, 559] on span "After first cart button" at bounding box center [166, 560] width 79 height 10
click at [177, 559] on span "After first cart button" at bounding box center [166, 560] width 79 height 10
click at [172, 13] on icon at bounding box center [171, 18] width 13 height 13
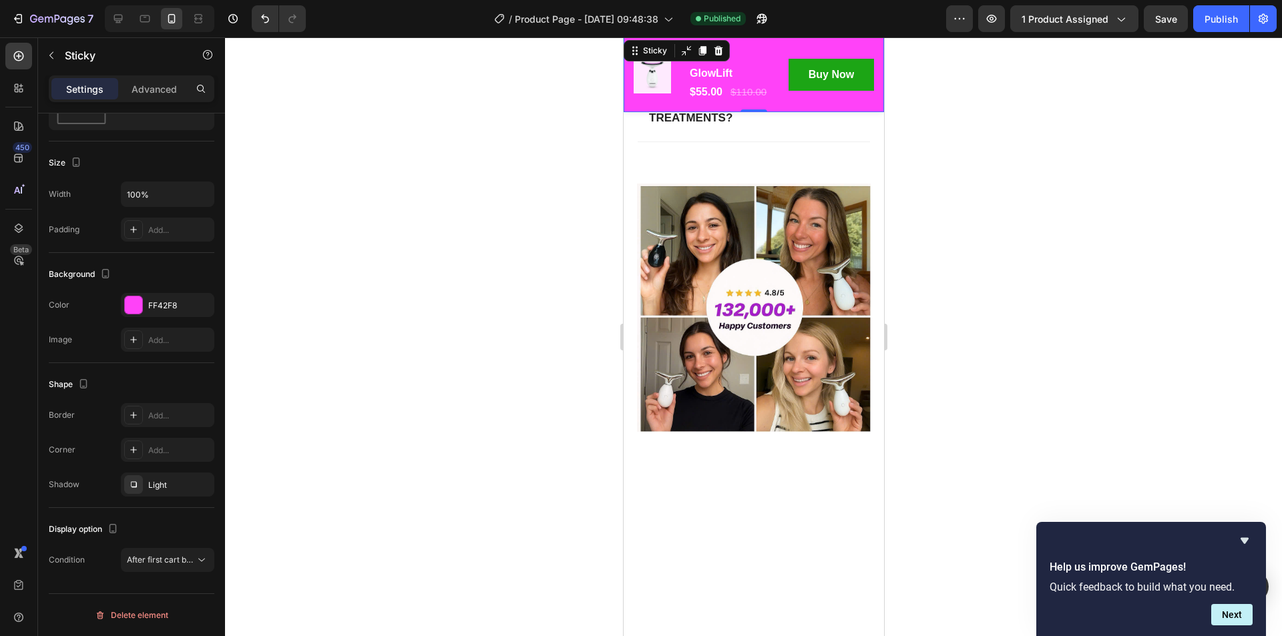
scroll to position [8031, 0]
